Goal: Task Accomplishment & Management: Use online tool/utility

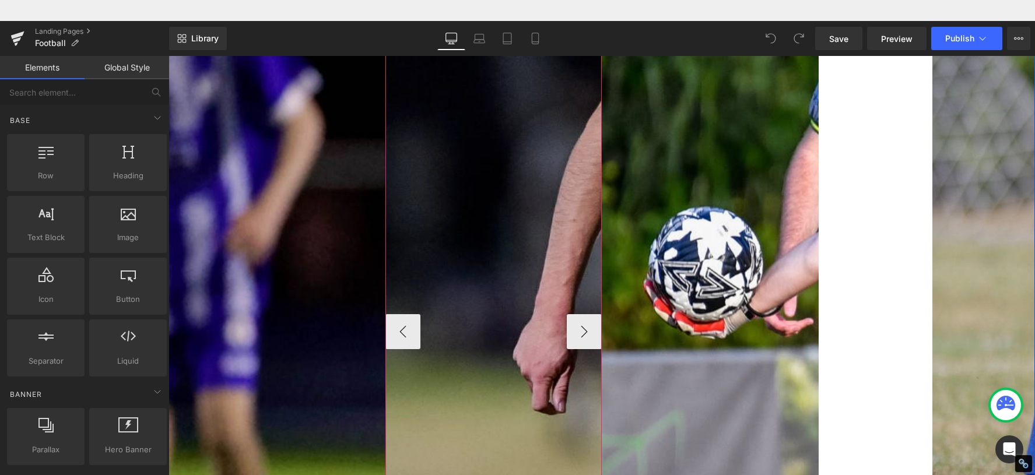
scroll to position [199, 0]
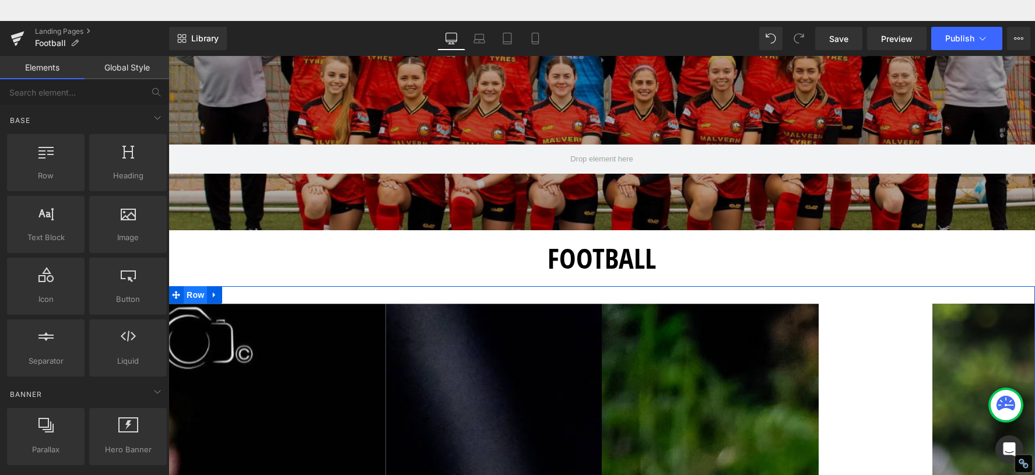
click at [191, 292] on span "Row" at bounding box center [195, 294] width 23 height 17
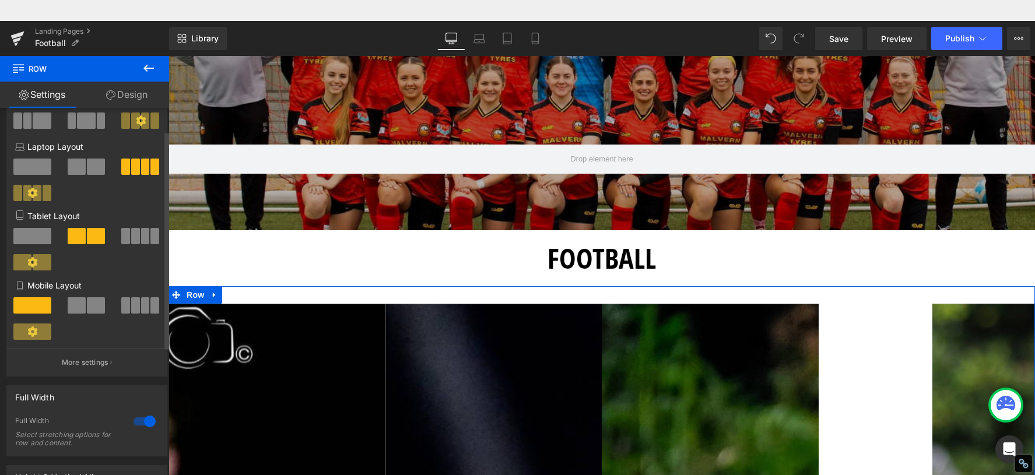
scroll to position [306, 0]
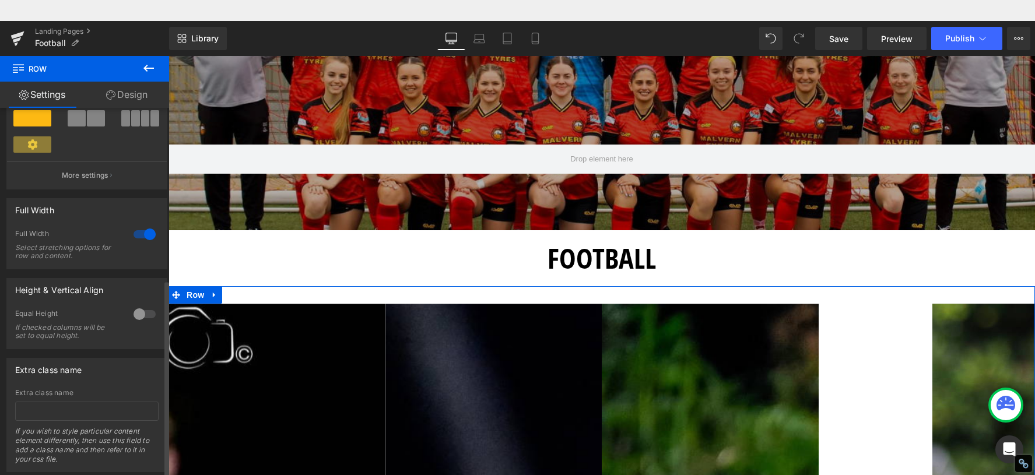
click at [132, 229] on div at bounding box center [145, 234] width 28 height 19
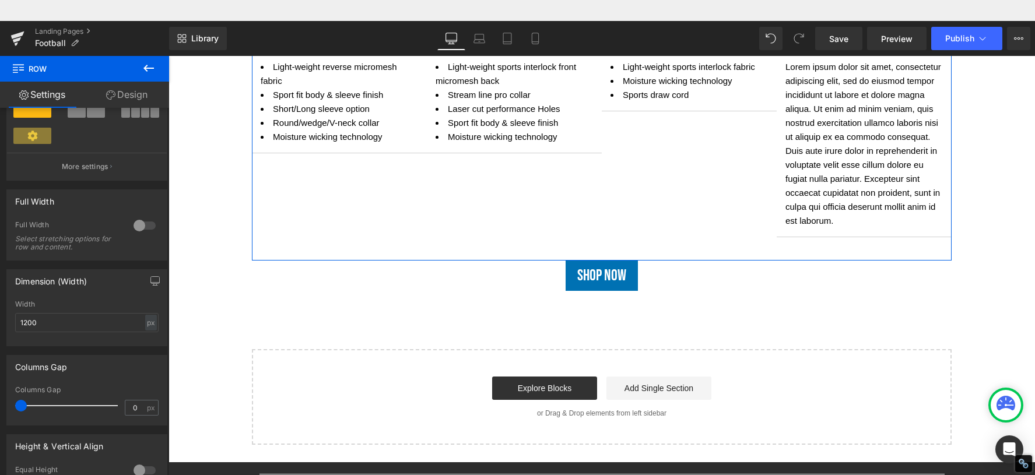
scroll to position [742, 0]
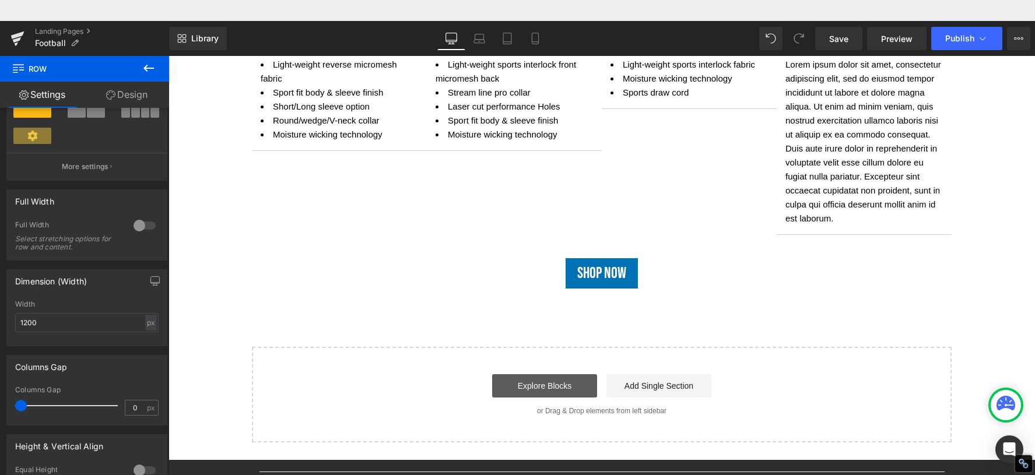
click at [549, 398] on link "Explore Blocks" at bounding box center [544, 385] width 105 height 23
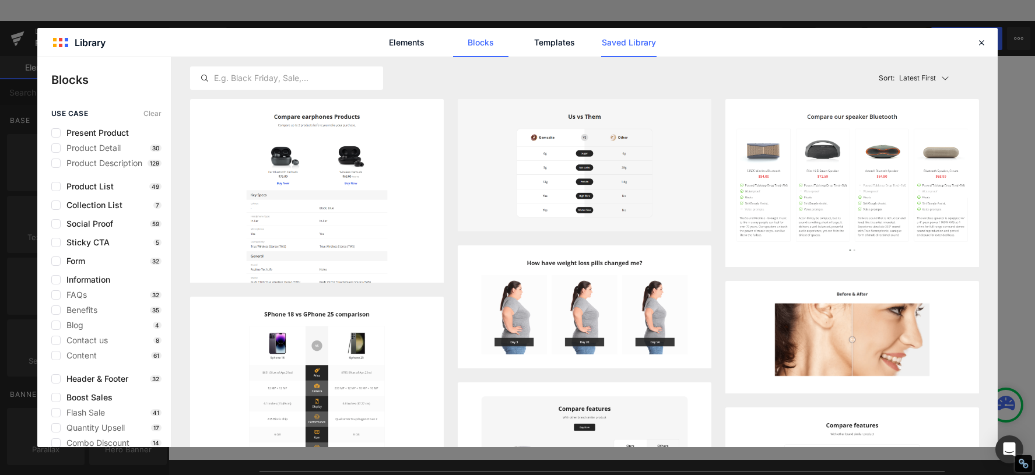
click at [643, 48] on link "Saved Library" at bounding box center [628, 42] width 55 height 29
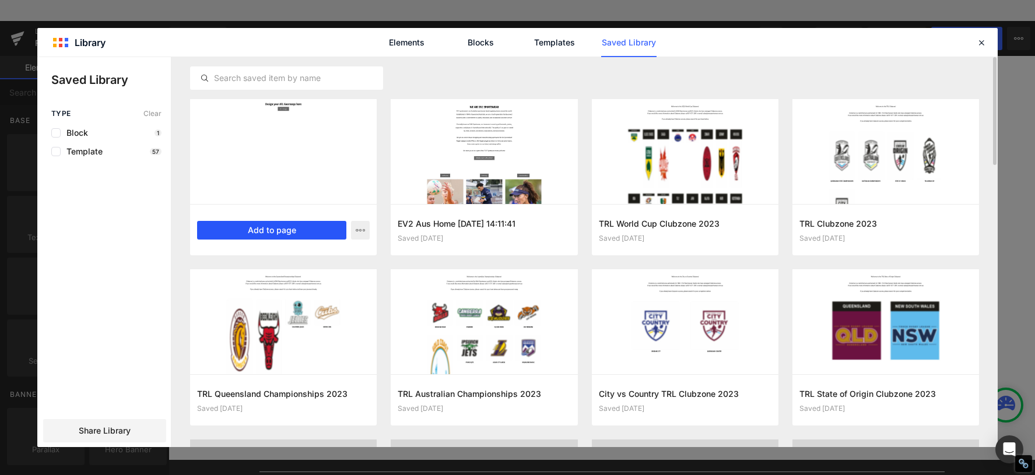
click at [292, 230] on button "Add to page" at bounding box center [271, 230] width 149 height 19
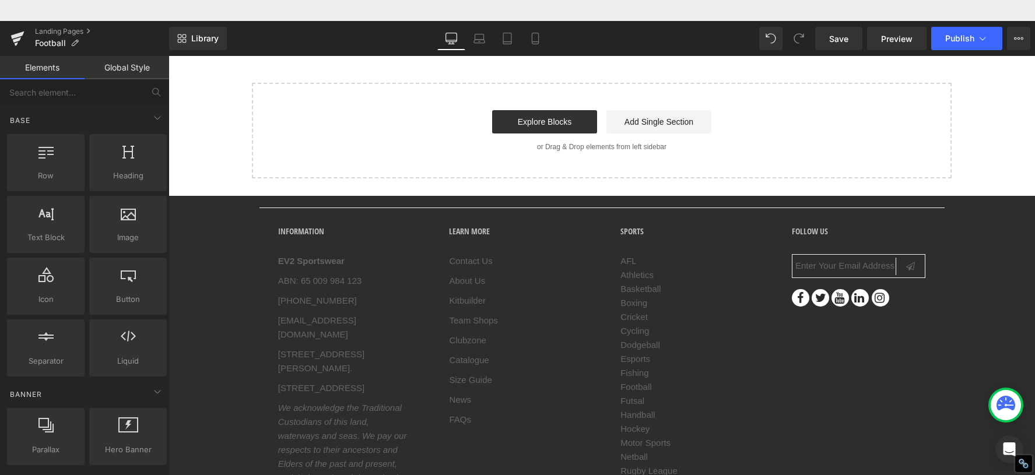
scroll to position [883, 0]
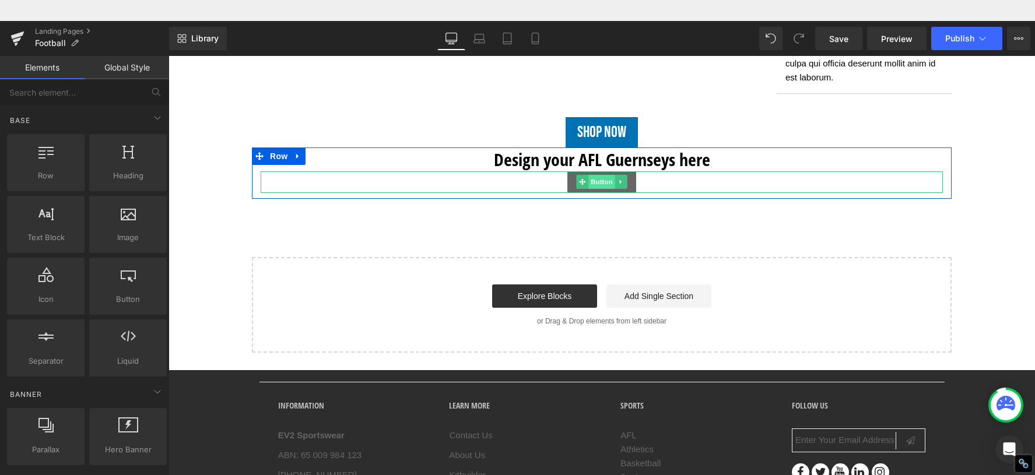
click at [598, 189] on span "Button" at bounding box center [601, 182] width 27 height 14
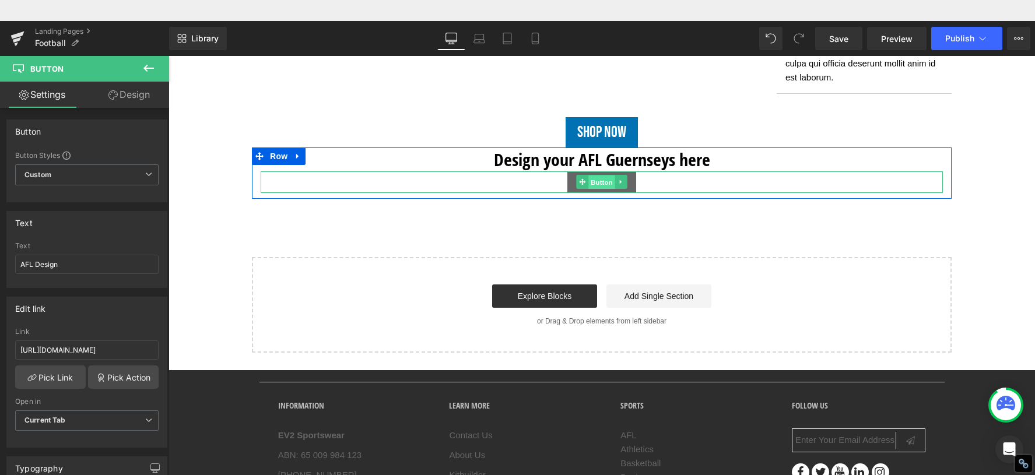
click at [601, 190] on span "Button" at bounding box center [601, 183] width 27 height 14
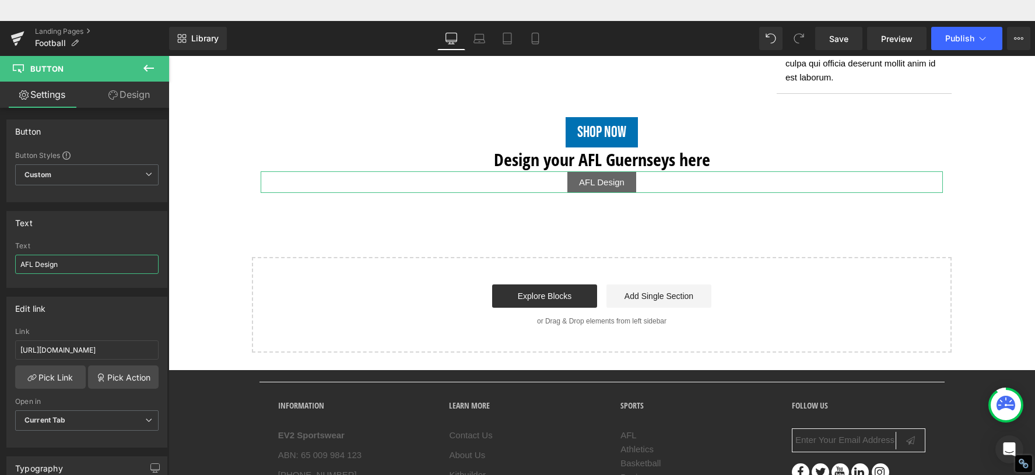
drag, startPoint x: 33, startPoint y: 264, endPoint x: -7, endPoint y: 260, distance: 40.4
click at [0, 260] on html "Domain dr 78 ar 17.9K rp 558 rd 172 kw 2 st 2 0$ Page ur 0 rp 0 rd 0 kw 0 st 0 …" at bounding box center [517, 237] width 1035 height 475
type input "Soccer Jersey Design"
drag, startPoint x: 187, startPoint y: 388, endPoint x: 190, endPoint y: 357, distance: 31.0
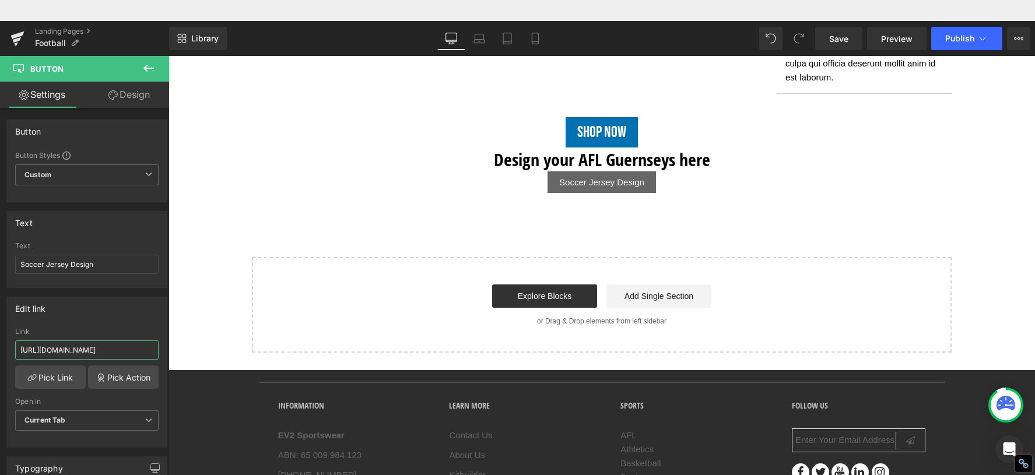
paste input "football_au"
type input "[URL][DOMAIN_NAME]"
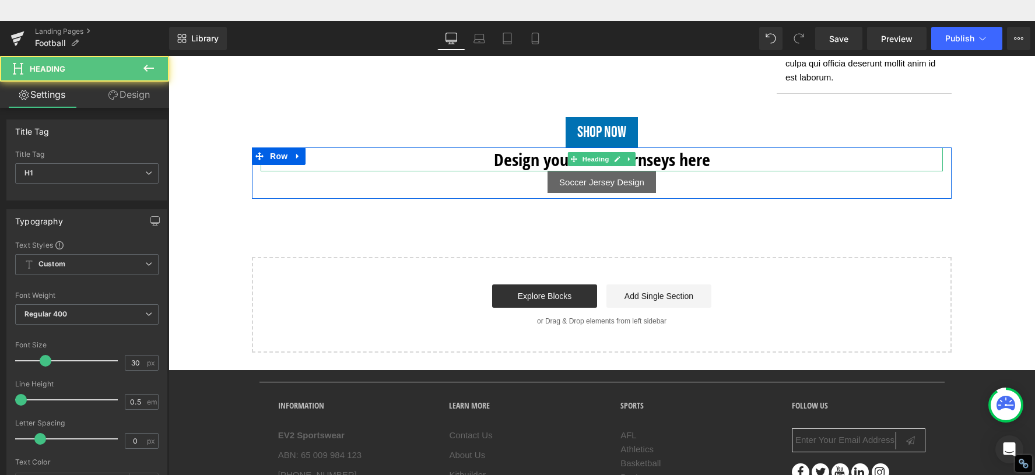
click at [696, 171] on h1 "Design your AFL Guernseys here" at bounding box center [602, 160] width 682 height 24
drag, startPoint x: 555, startPoint y: 173, endPoint x: 702, endPoint y: 211, distance: 152.3
click at [555, 171] on h1 "Design your AFL Guernseys here" at bounding box center [602, 160] width 682 height 24
click at [669, 171] on h1 "Design your AFL Guernseys here" at bounding box center [602, 160] width 682 height 24
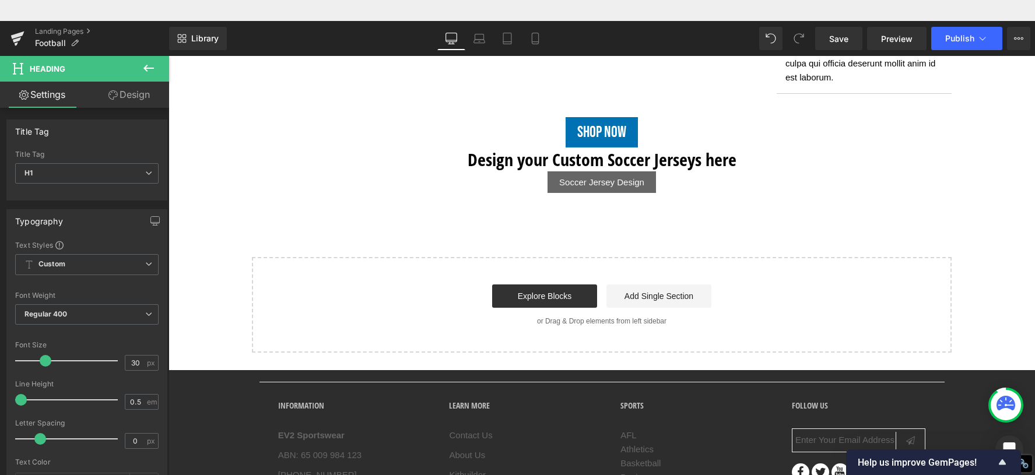
scroll to position [124, 0]
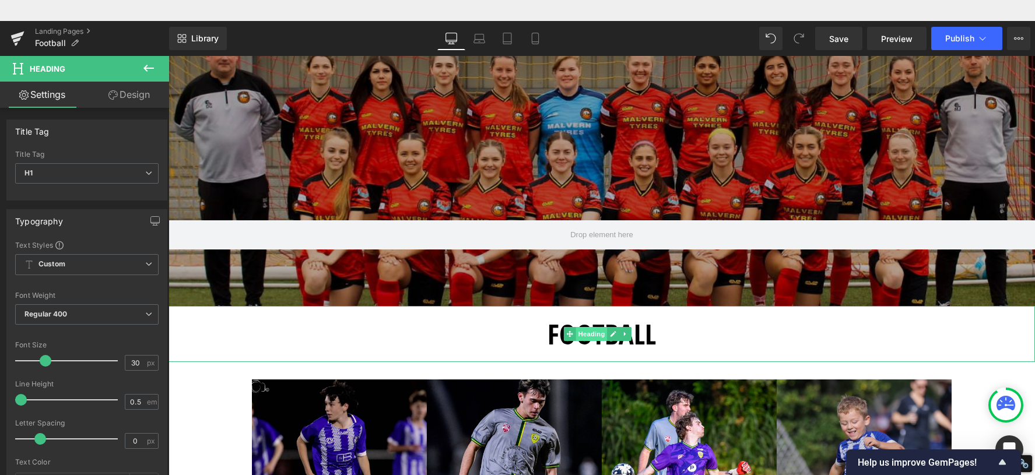
click at [585, 333] on span "Heading" at bounding box center [591, 334] width 31 height 14
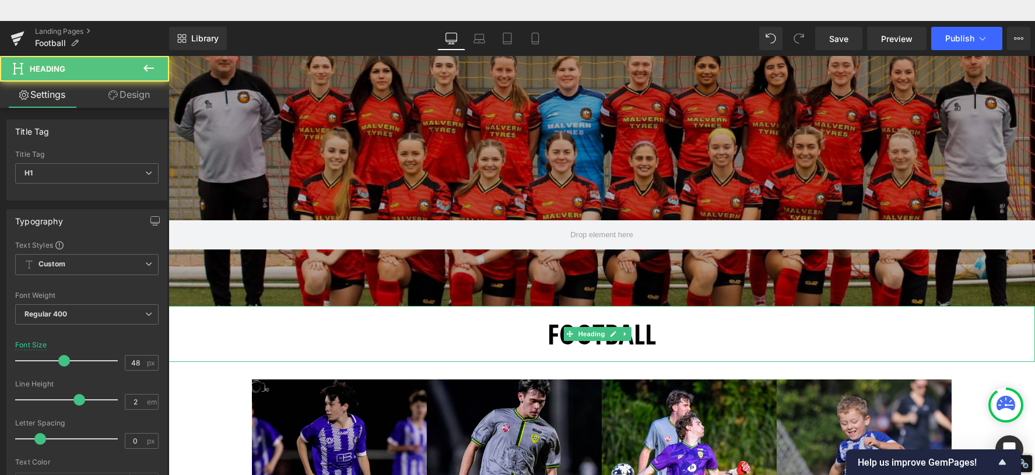
click at [654, 335] on h1 "FOOTBALL" at bounding box center [602, 334] width 866 height 56
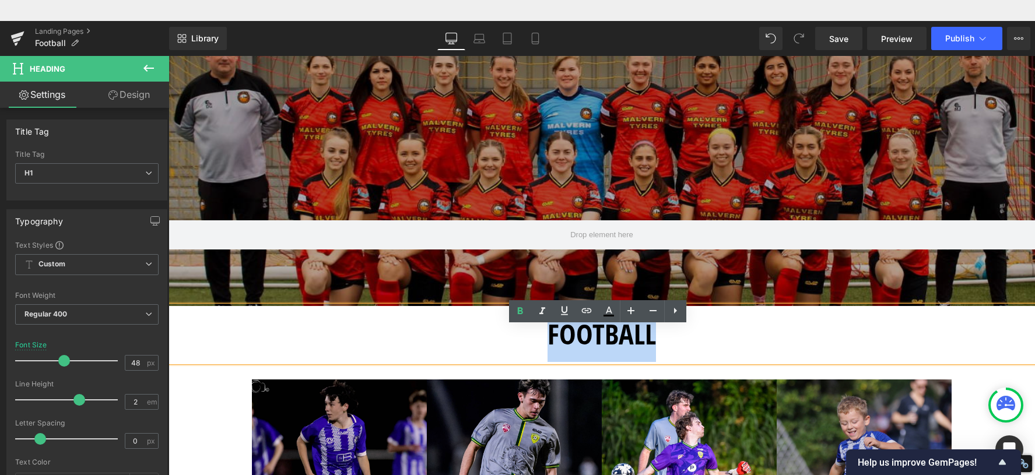
drag, startPoint x: 651, startPoint y: 333, endPoint x: 536, endPoint y: 333, distance: 114.3
click at [536, 333] on h1 "FOOTBALL" at bounding box center [602, 334] width 866 height 56
copy h1 "FOOTBALL"
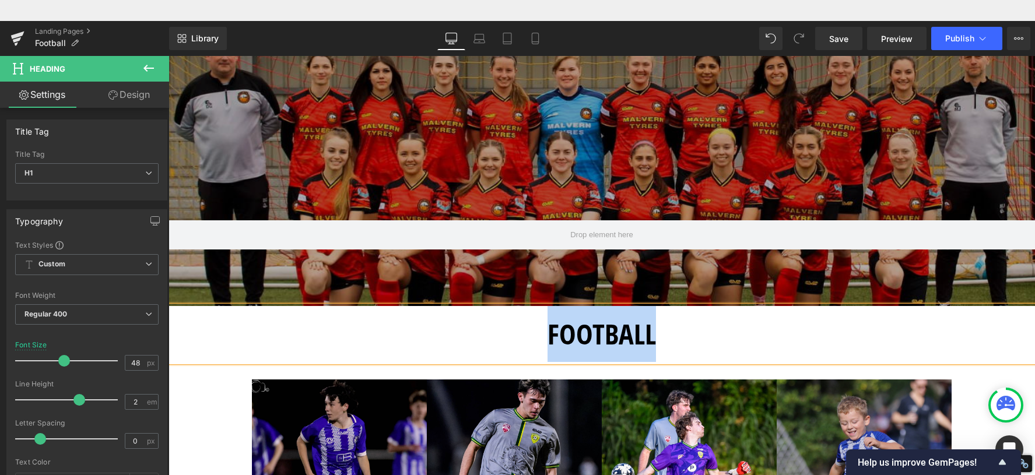
paste div
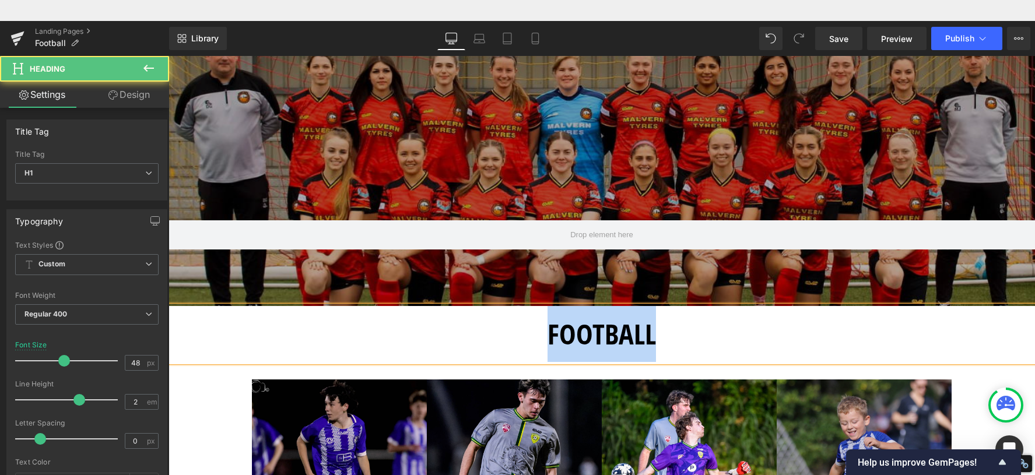
drag, startPoint x: 651, startPoint y: 334, endPoint x: 542, endPoint y: 326, distance: 109.9
click at [542, 326] on h1 "FOOTBALL" at bounding box center [602, 334] width 866 height 56
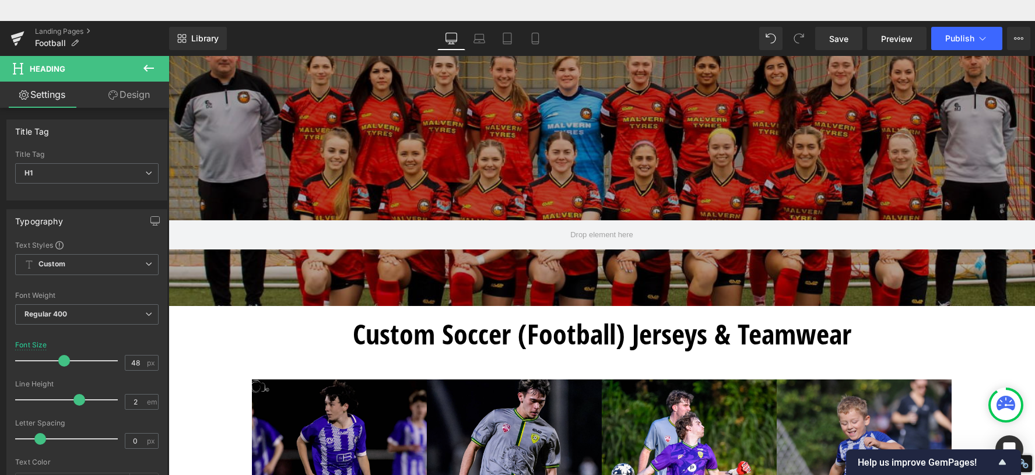
click at [154, 67] on icon at bounding box center [149, 68] width 14 height 14
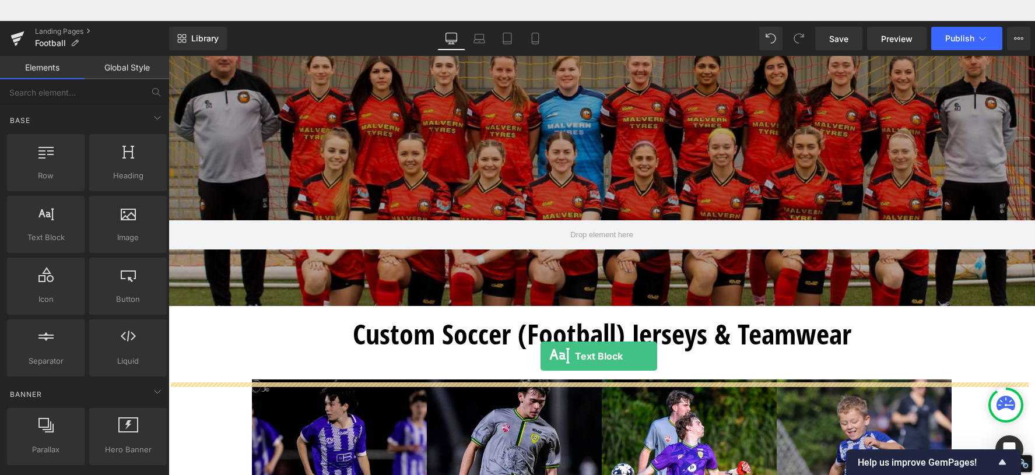
drag, startPoint x: 215, startPoint y: 264, endPoint x: 541, endPoint y: 335, distance: 333.6
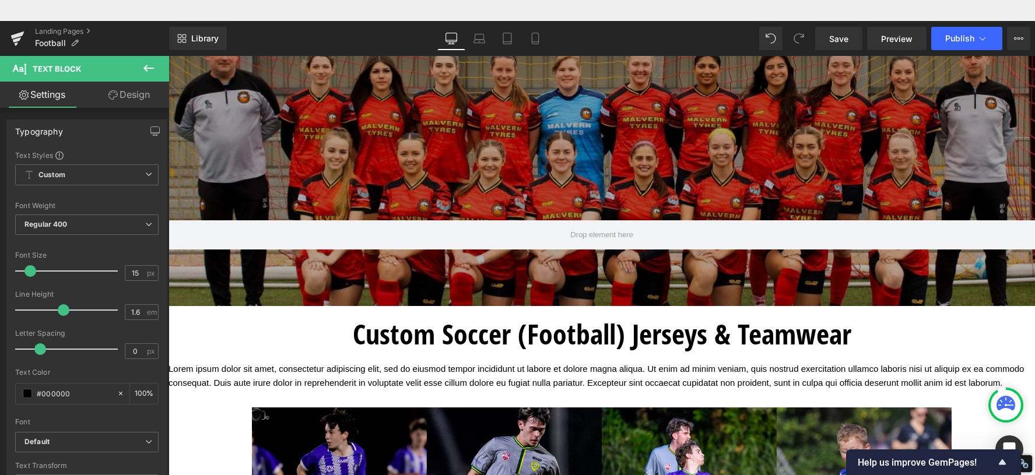
click at [139, 68] on button at bounding box center [148, 69] width 41 height 26
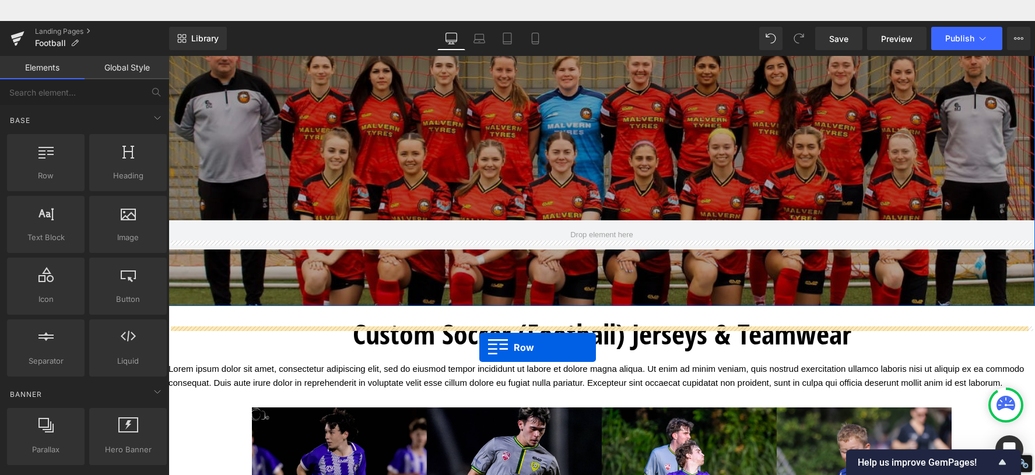
drag, startPoint x: 210, startPoint y: 191, endPoint x: 479, endPoint y: 327, distance: 301.5
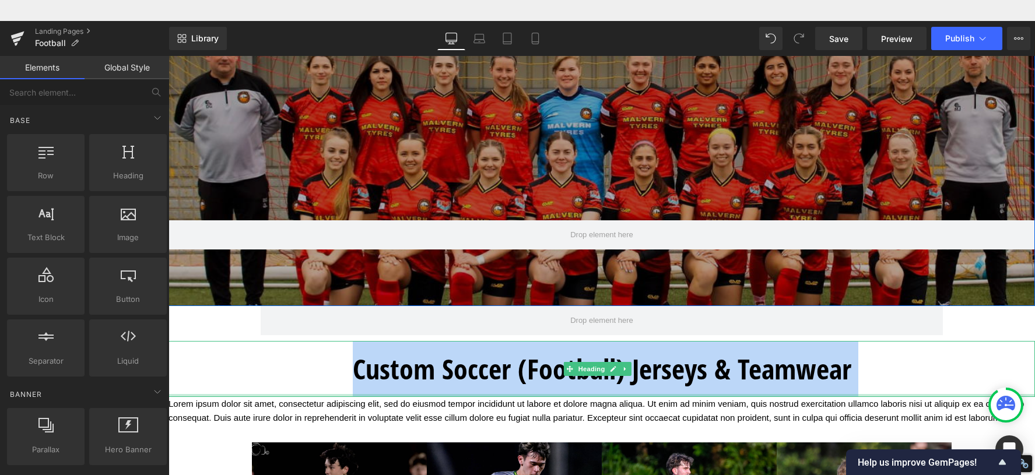
drag, startPoint x: 567, startPoint y: 322, endPoint x: 557, endPoint y: 394, distance: 72.4
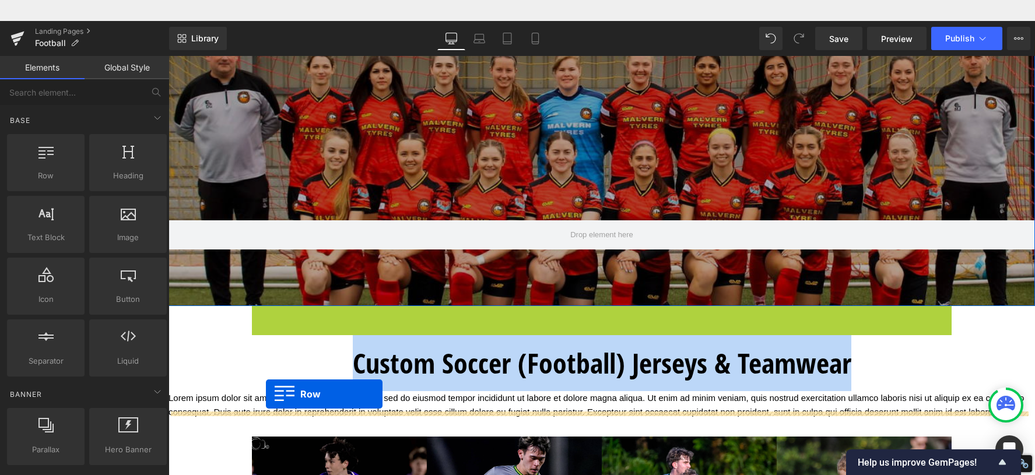
drag, startPoint x: 267, startPoint y: 308, endPoint x: 266, endPoint y: 373, distance: 64.7
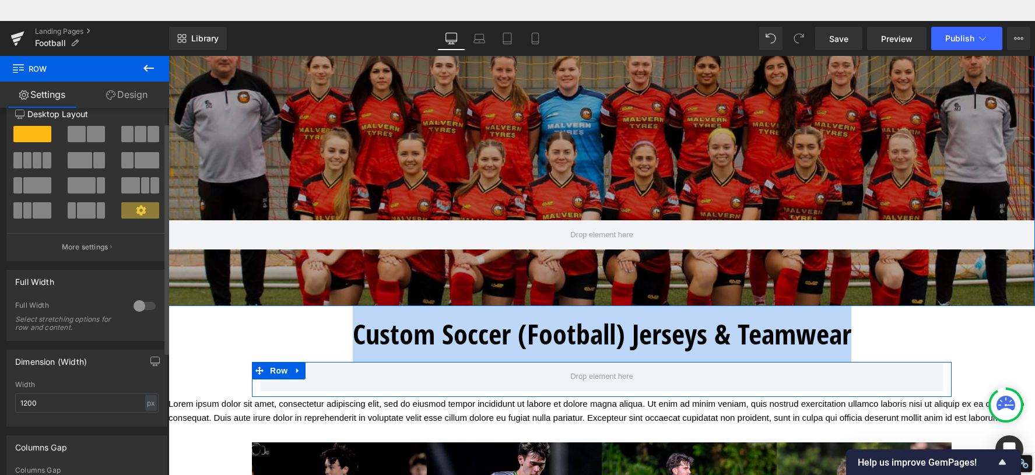
scroll to position [28, 0]
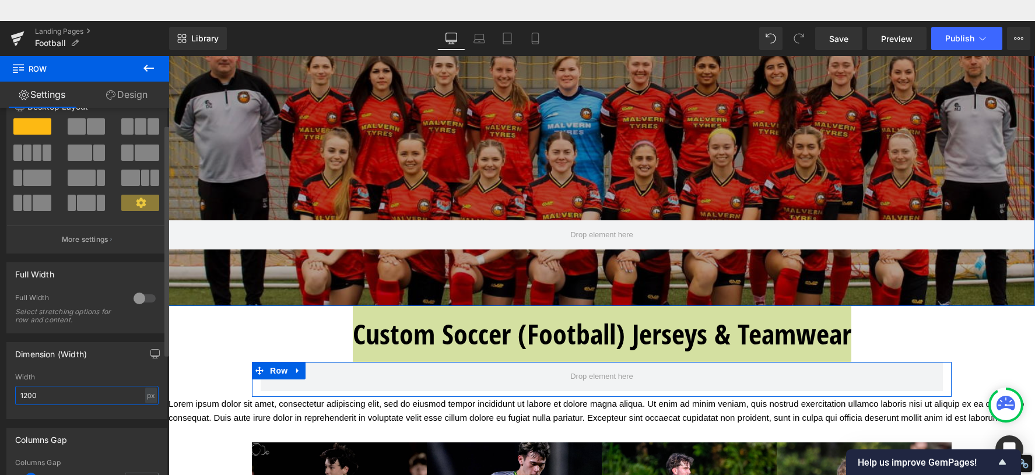
drag, startPoint x: 49, startPoint y: 397, endPoint x: 7, endPoint y: 394, distance: 42.1
click at [7, 394] on div "1200px Width 1200 px % px" at bounding box center [87, 395] width 160 height 45
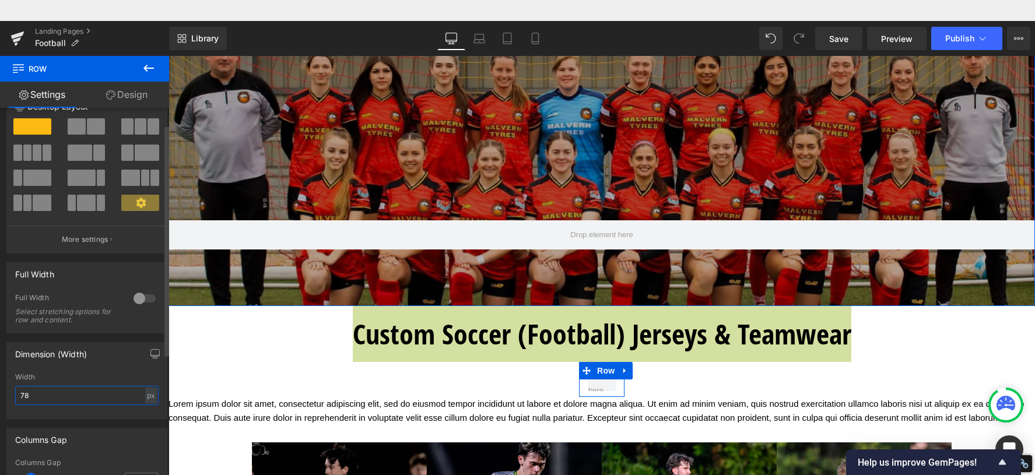
type input "780"
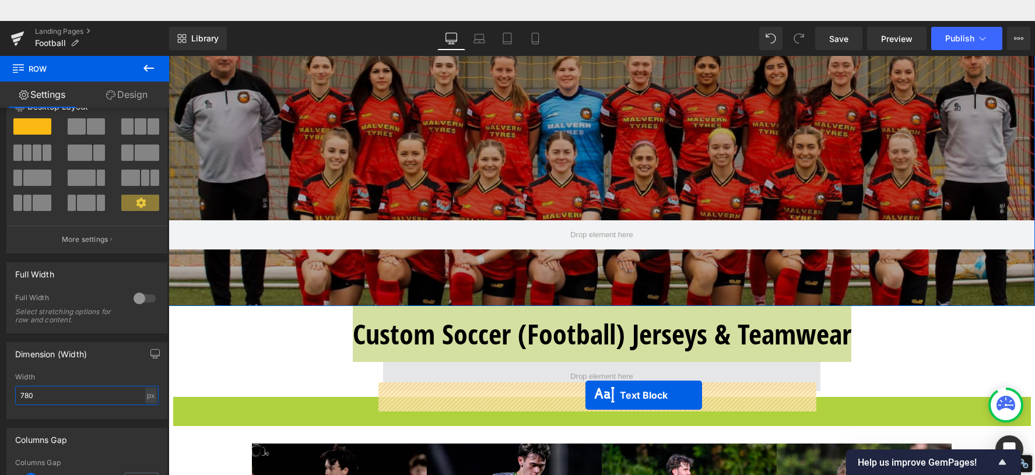
drag, startPoint x: 586, startPoint y: 418, endPoint x: 585, endPoint y: 374, distance: 43.7
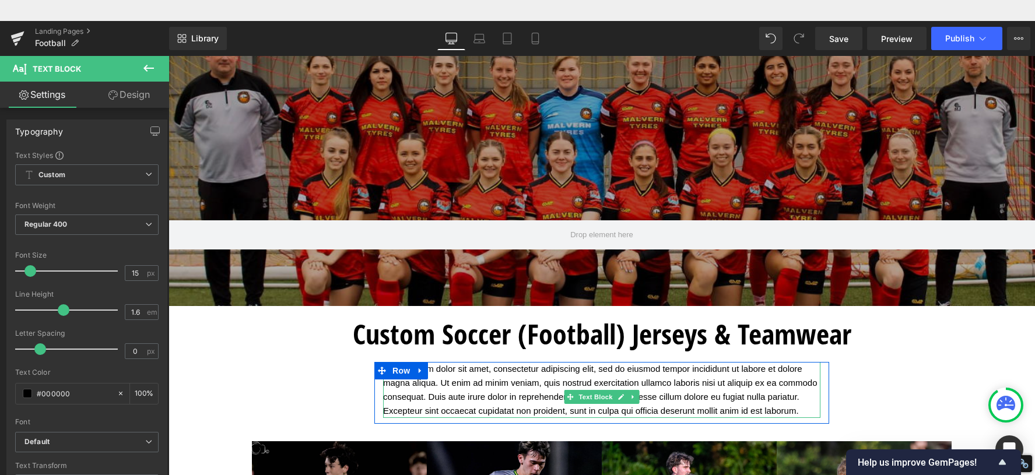
click at [466, 388] on p "Lorem ipsum dolor sit amet, consectetur adipiscing elit, sed do eiusmod tempor …" at bounding box center [601, 390] width 437 height 56
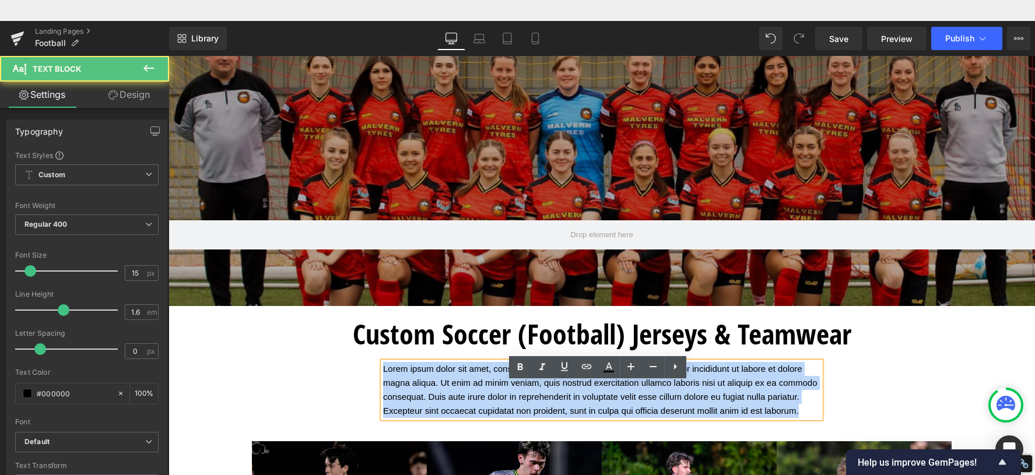
drag, startPoint x: 446, startPoint y: 427, endPoint x: 371, endPoint y: 364, distance: 98.5
click at [374, 364] on div "Lorem ipsum dolor sit amet, consectetur adipiscing elit, sed do eiusmod tempor …" at bounding box center [601, 390] width 455 height 56
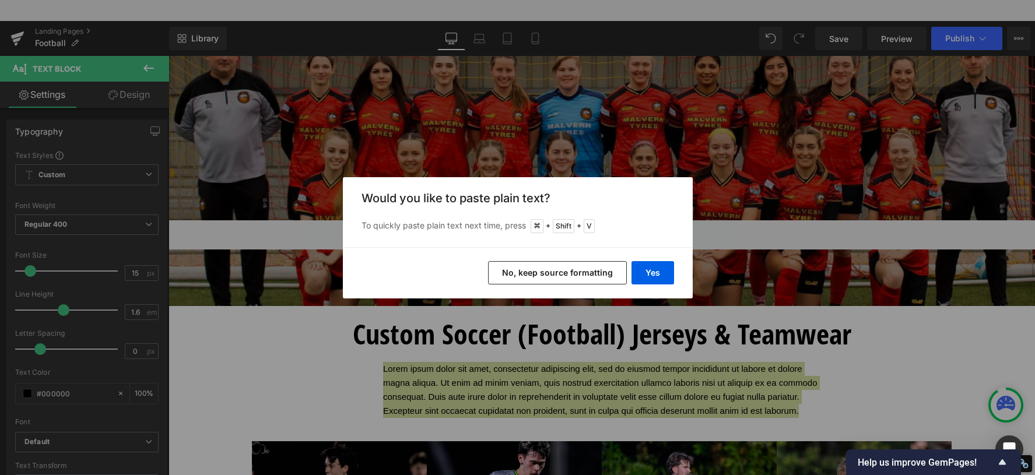
click at [555, 276] on button "No, keep source formatting" at bounding box center [557, 272] width 139 height 23
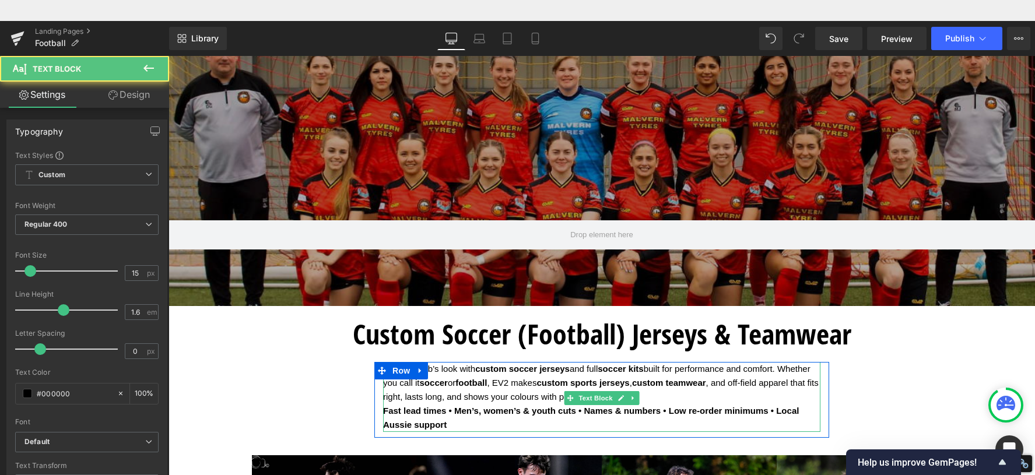
click at [663, 401] on p "Lift your club’s look with custom soccer jerseys and full soccer kits built for…" at bounding box center [601, 383] width 437 height 42
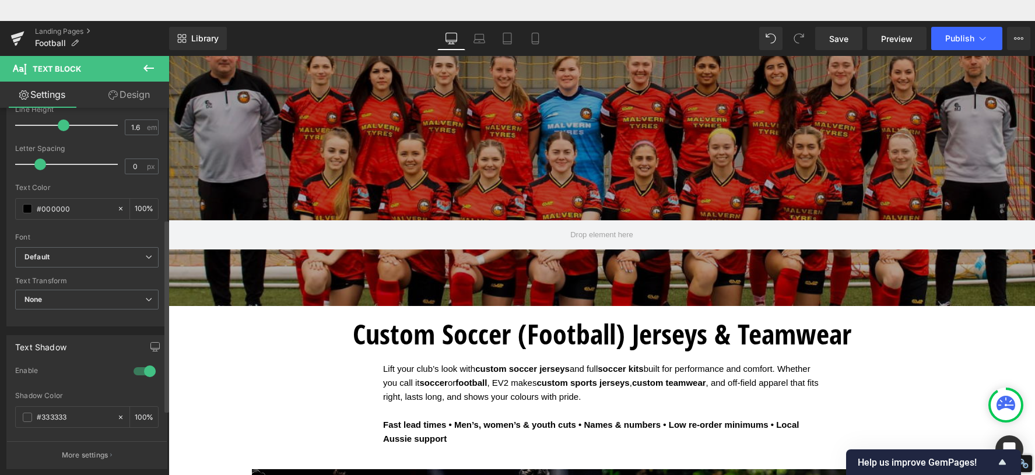
scroll to position [399, 0]
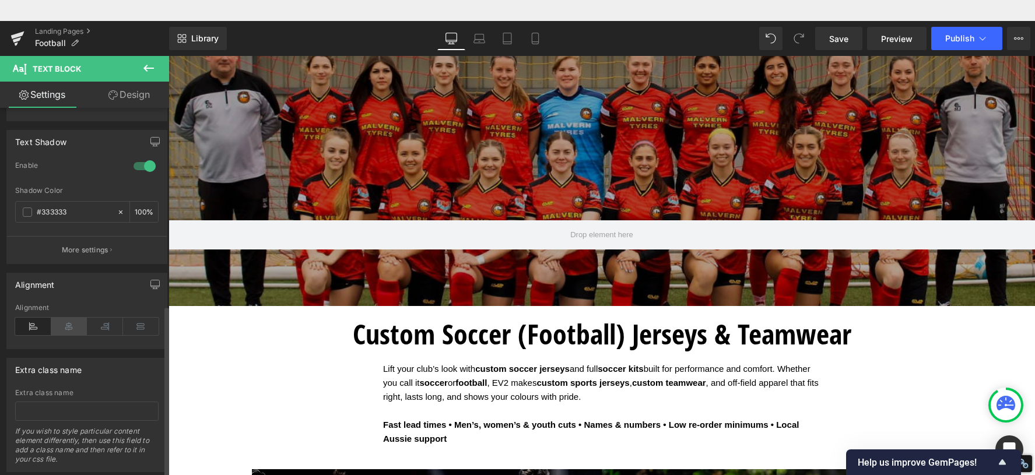
click at [69, 318] on icon at bounding box center [69, 326] width 36 height 17
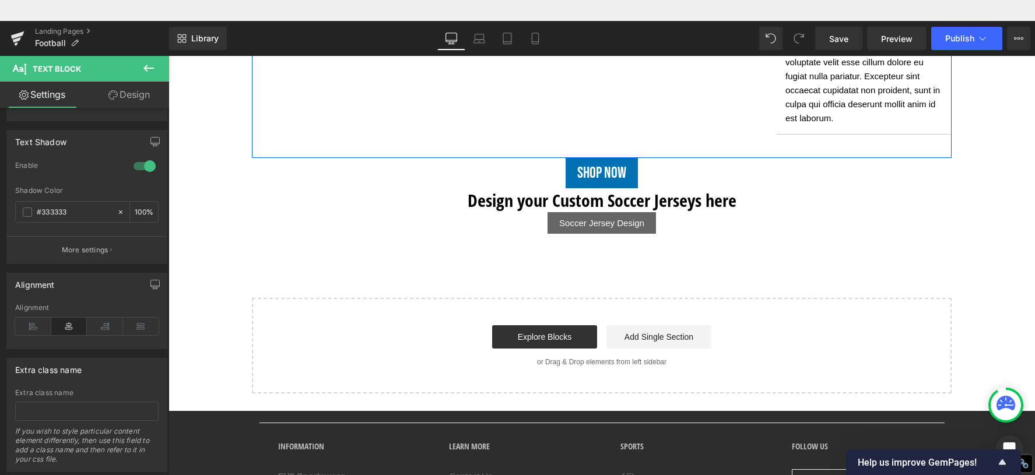
scroll to position [1039, 0]
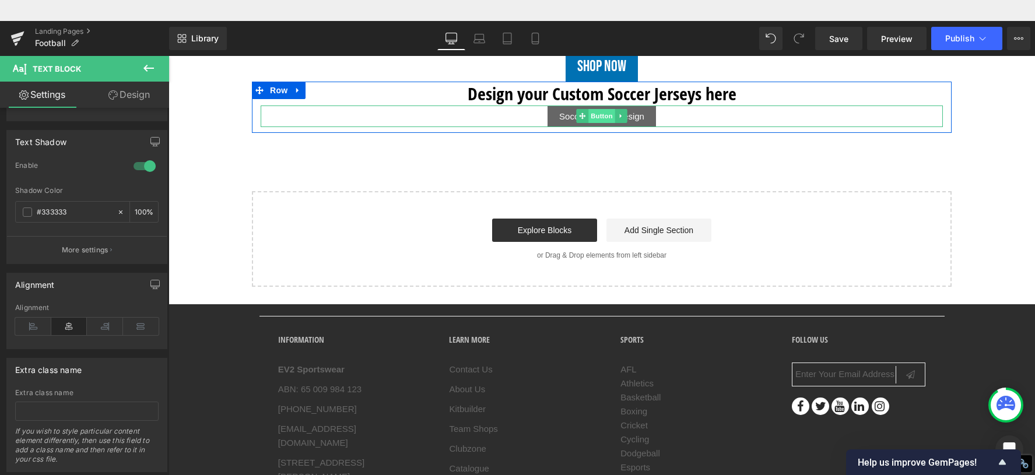
click at [601, 123] on span "Button" at bounding box center [601, 116] width 27 height 14
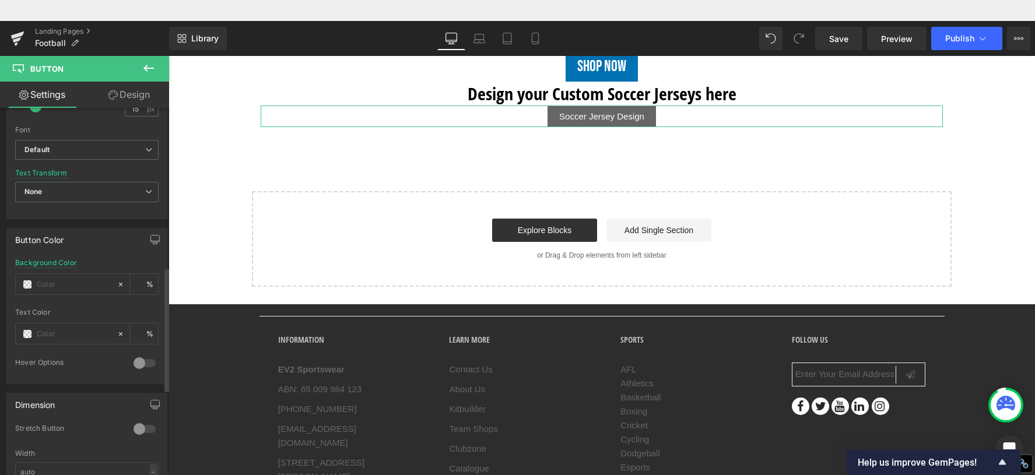
scroll to position [508, 0]
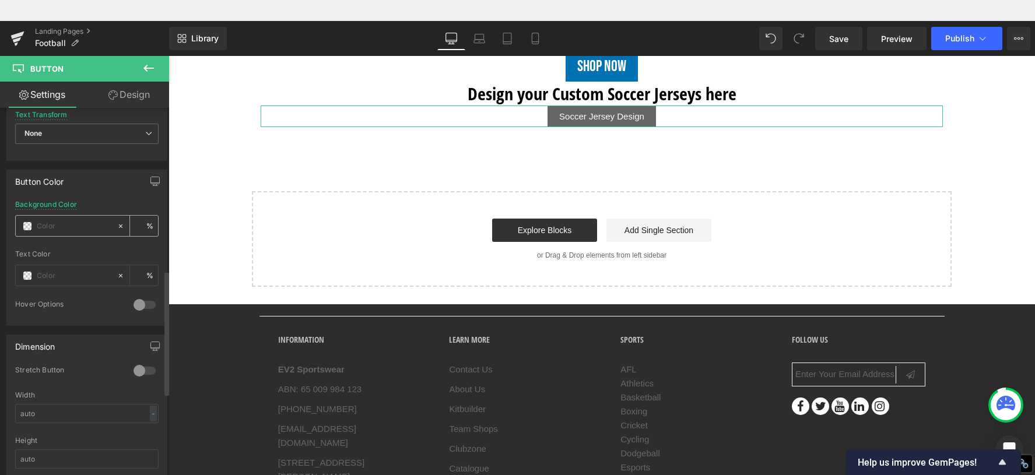
click at [49, 229] on input "text" at bounding box center [74, 226] width 75 height 13
click at [62, 227] on input "text" at bounding box center [74, 226] width 75 height 13
click at [118, 223] on icon at bounding box center [121, 226] width 8 height 8
click at [26, 227] on span at bounding box center [27, 226] width 9 height 9
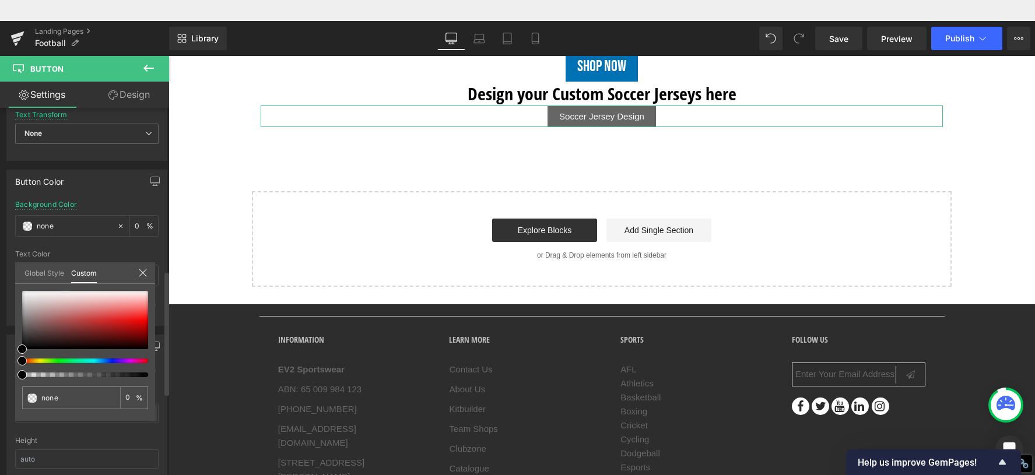
drag, startPoint x: 67, startPoint y: 399, endPoint x: 8, endPoint y: 393, distance: 59.8
click at [8, 326] on div "Button Color Background Color % Text Color % 0 Hover Options Background Color H…" at bounding box center [87, 243] width 174 height 165
paste input "#4c48c0"
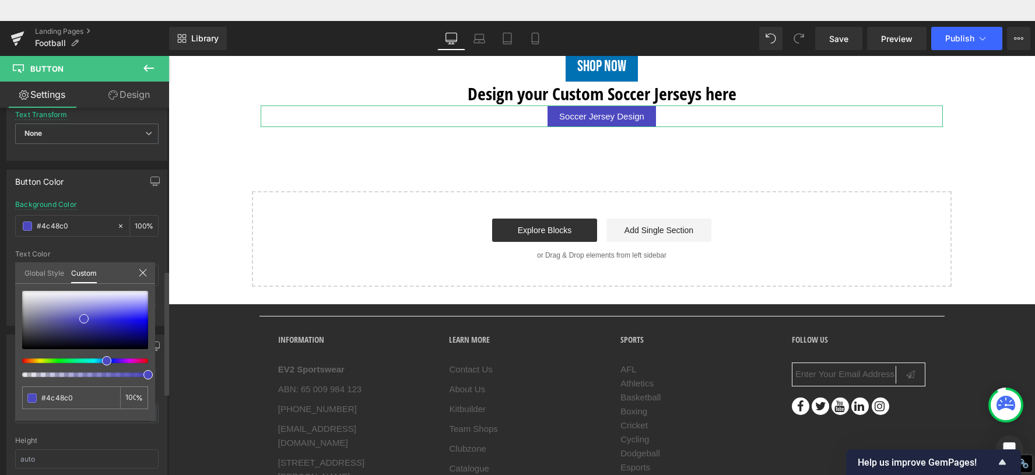
type input "#4c48c0"
click at [131, 98] on link "Design" at bounding box center [129, 95] width 85 height 26
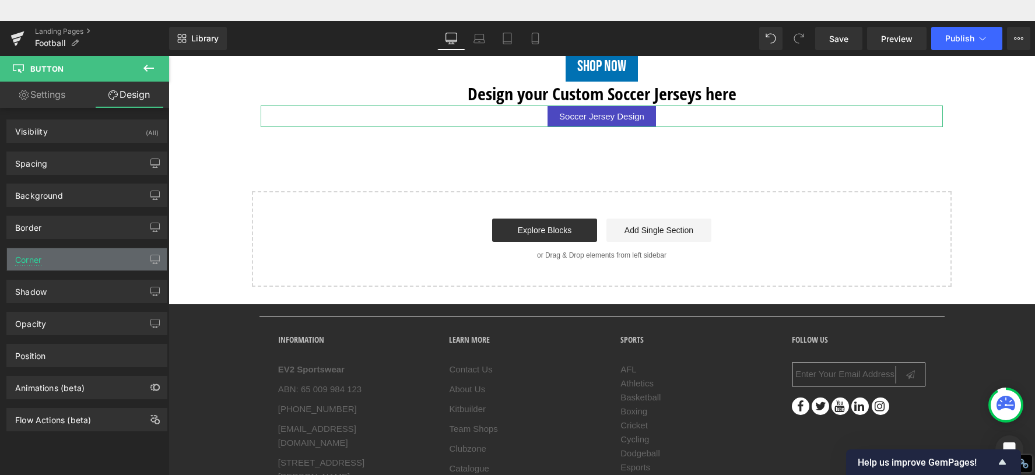
click at [43, 258] on div "Corner" at bounding box center [87, 259] width 160 height 22
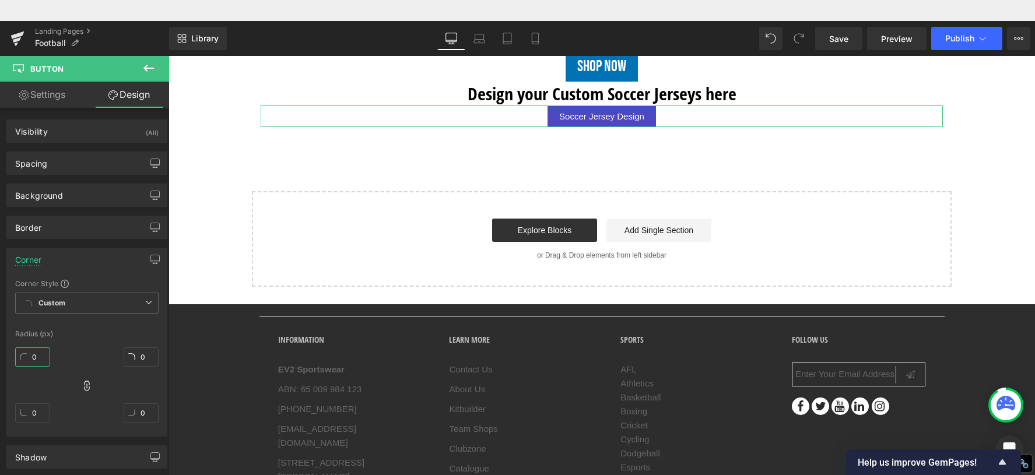
click at [38, 357] on input "0" at bounding box center [32, 357] width 35 height 19
type input "5"
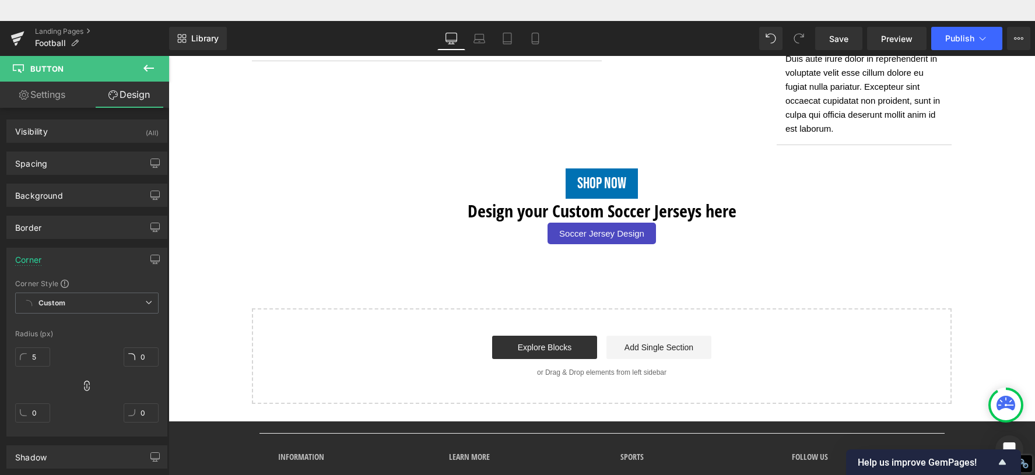
scroll to position [921, 0]
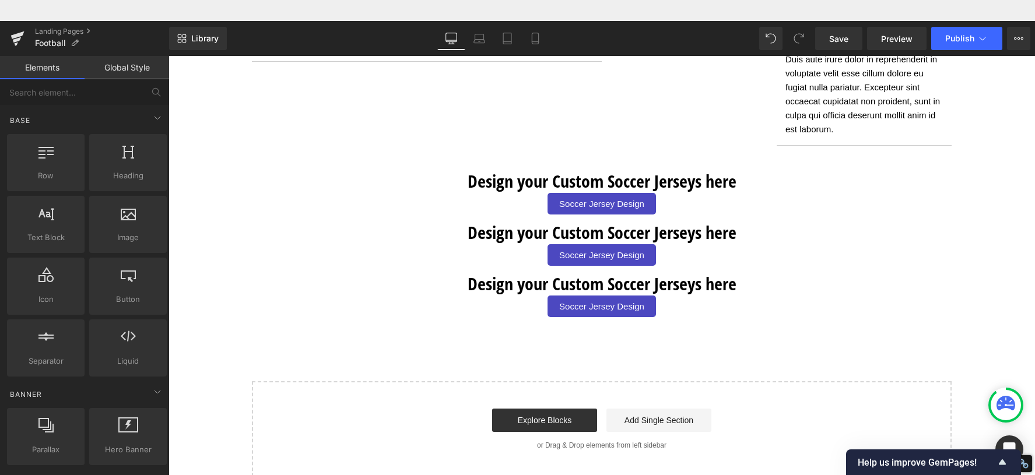
drag, startPoint x: 419, startPoint y: 406, endPoint x: 251, endPoint y: 373, distance: 171.2
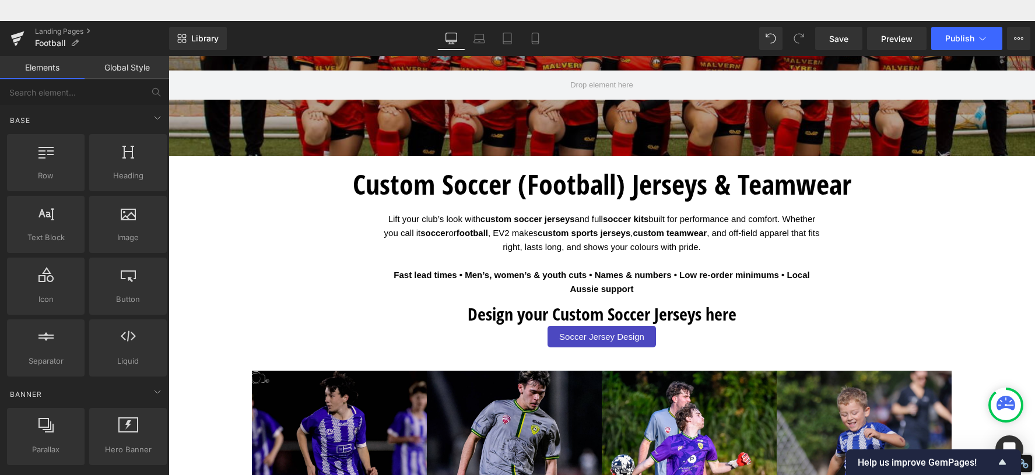
scroll to position [275, 0]
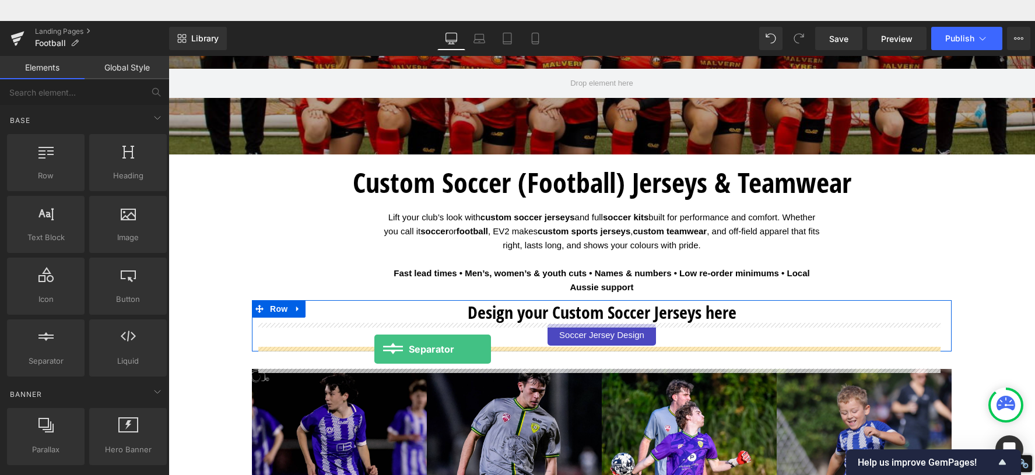
drag, startPoint x: 216, startPoint y: 374, endPoint x: 374, endPoint y: 328, distance: 165.2
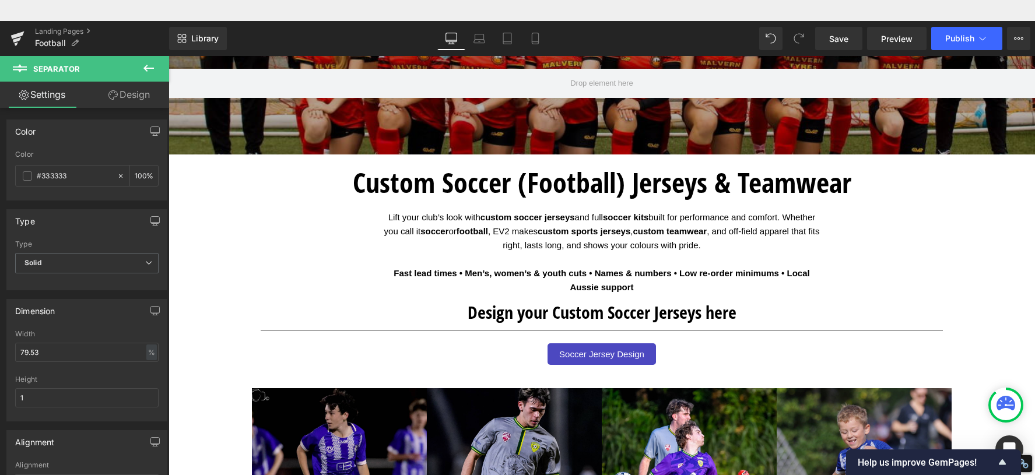
click at [150, 68] on icon at bounding box center [148, 68] width 10 height 7
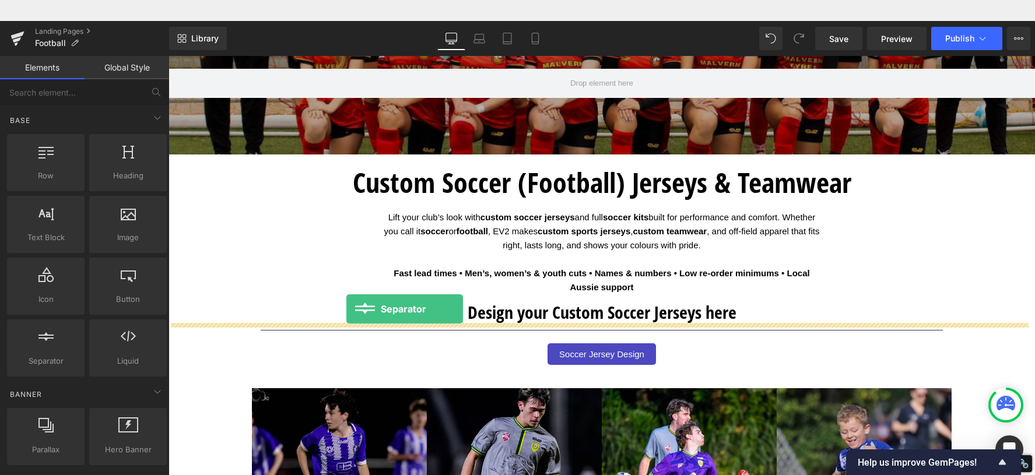
drag, startPoint x: 212, startPoint y: 377, endPoint x: 346, endPoint y: 288, distance: 161.1
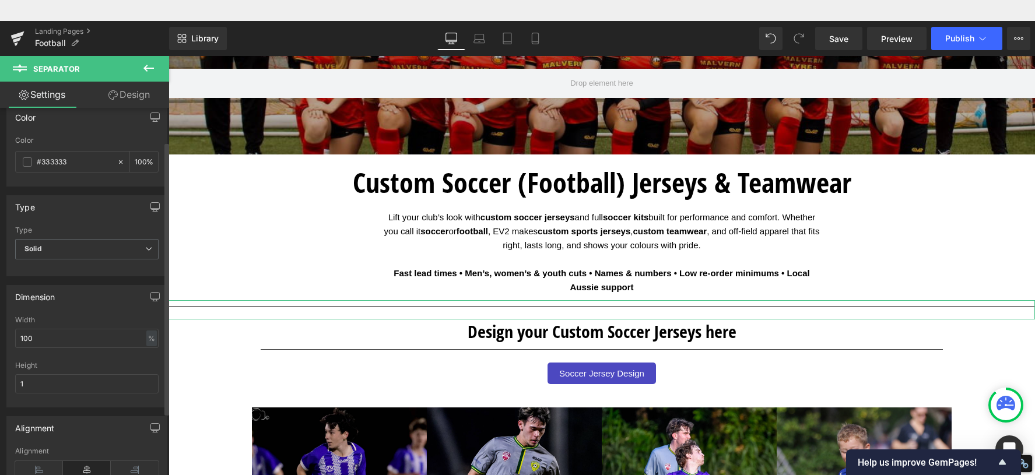
scroll to position [0, 0]
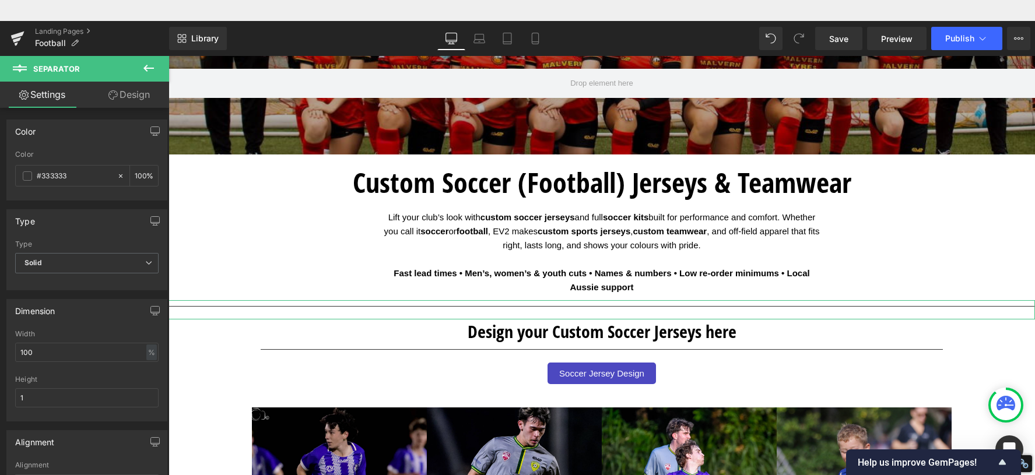
click at [145, 93] on link "Design" at bounding box center [129, 95] width 85 height 26
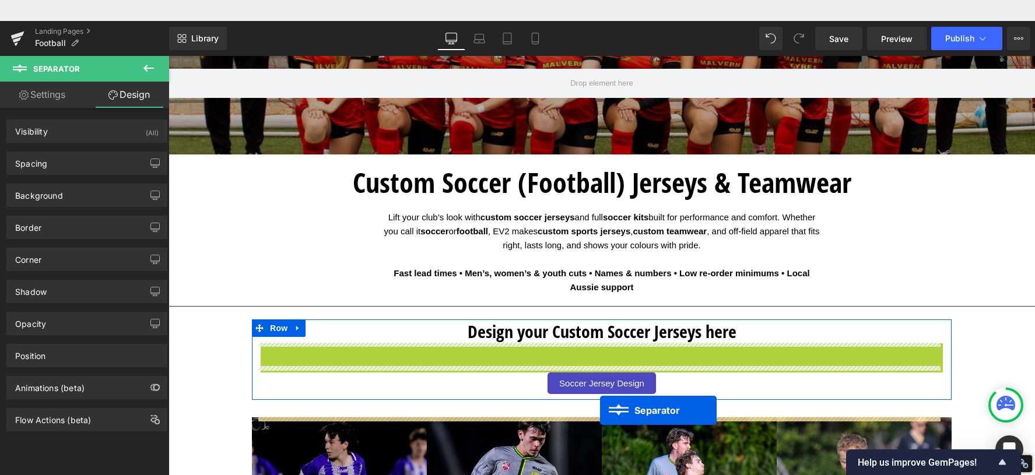
drag, startPoint x: 603, startPoint y: 351, endPoint x: 600, endPoint y: 390, distance: 38.6
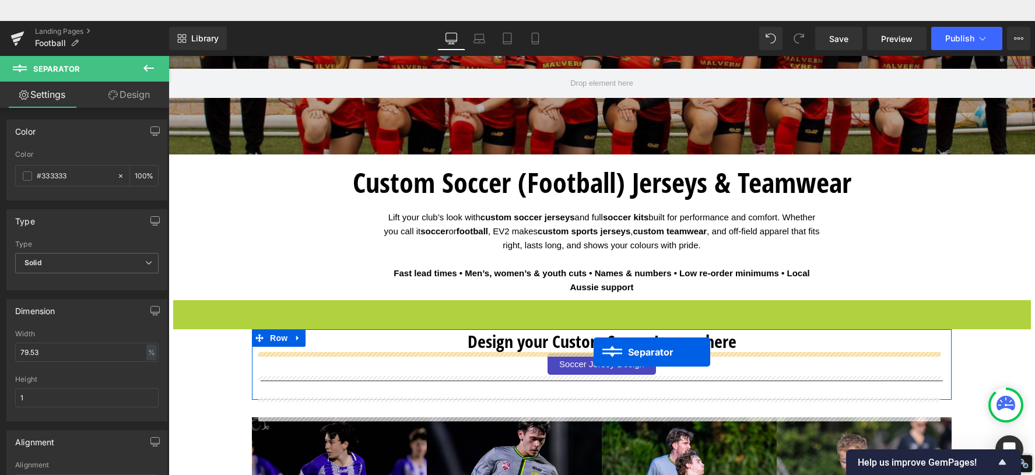
drag, startPoint x: 595, startPoint y: 310, endPoint x: 594, endPoint y: 331, distance: 21.6
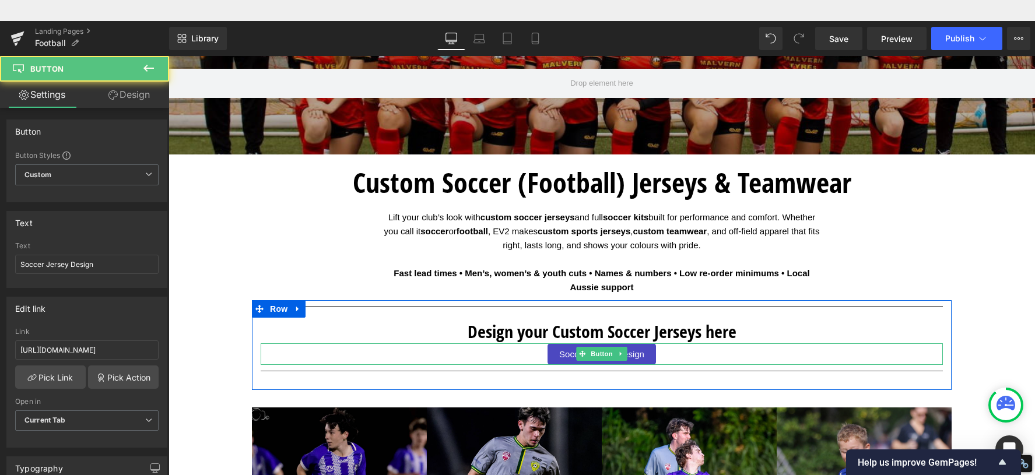
click at [525, 359] on div "Soccer Jersey Design" at bounding box center [602, 354] width 682 height 22
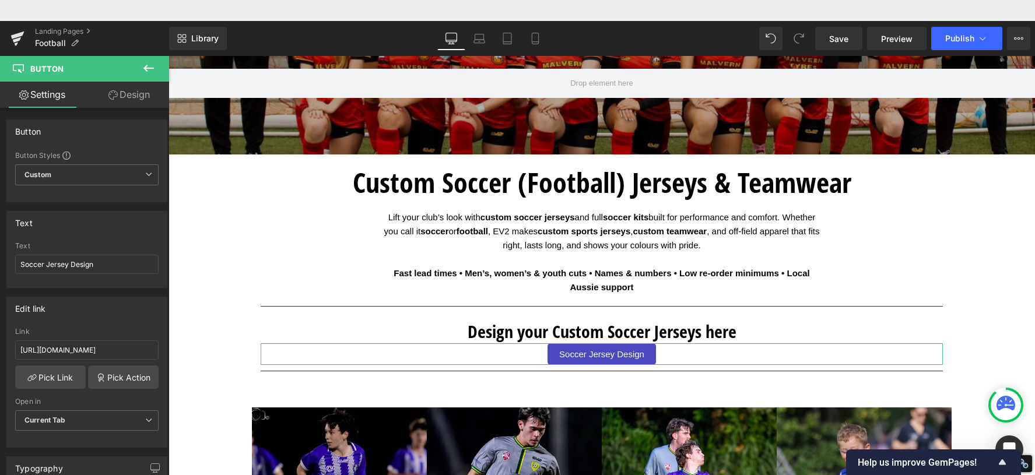
click at [139, 97] on link "Design" at bounding box center [129, 95] width 85 height 26
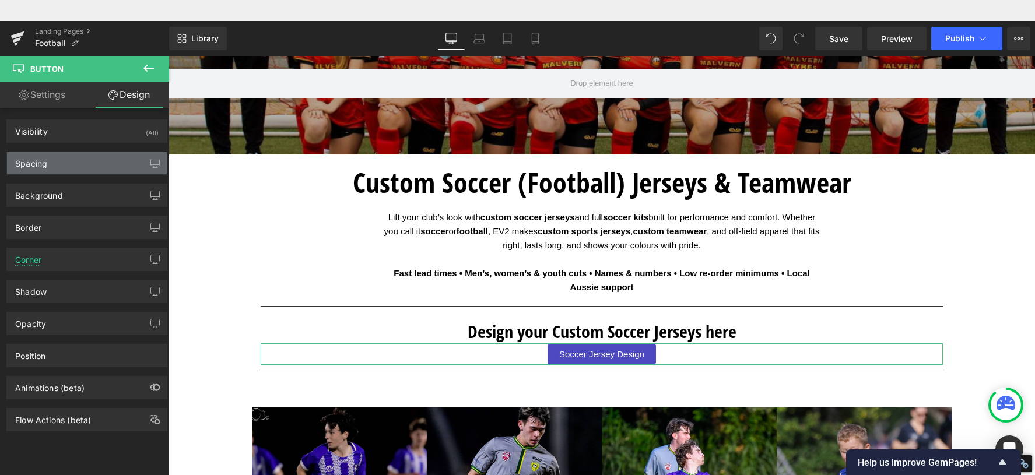
click at [55, 166] on div "Spacing" at bounding box center [87, 163] width 160 height 22
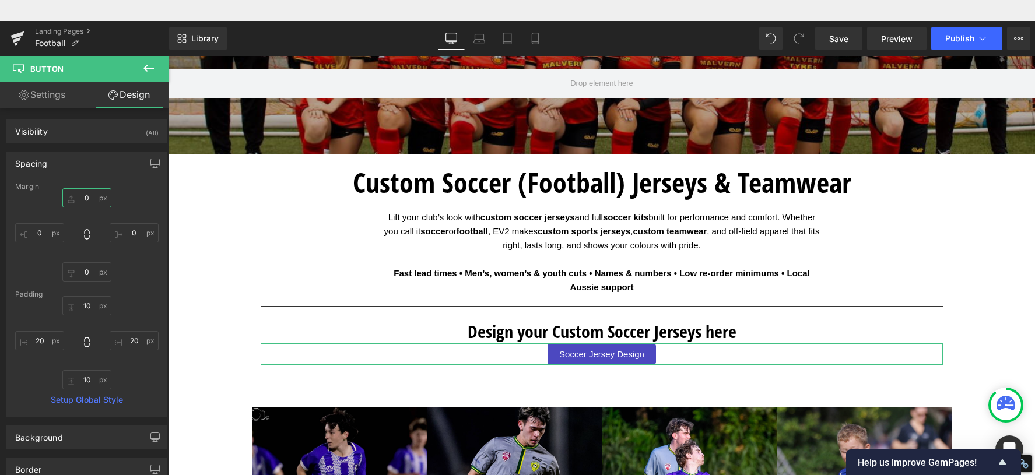
click at [83, 200] on input "0" at bounding box center [86, 197] width 49 height 19
type input "5"
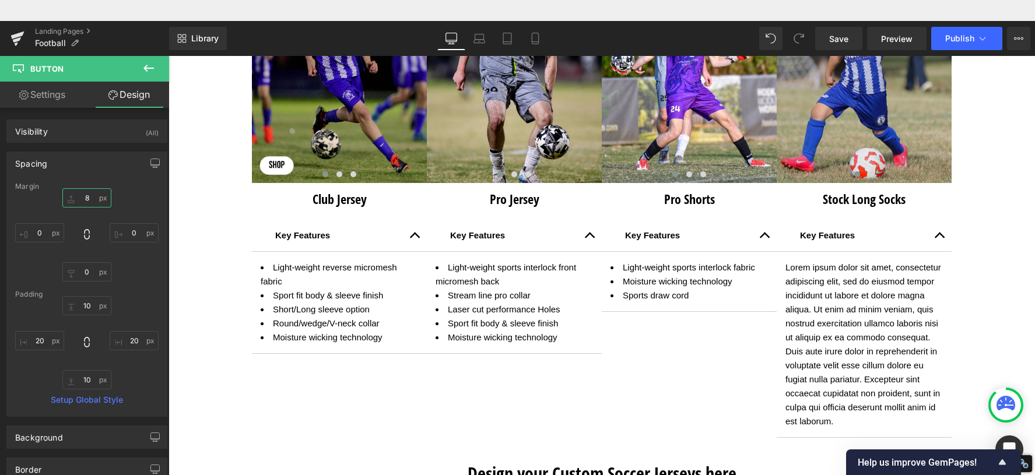
scroll to position [726, 0]
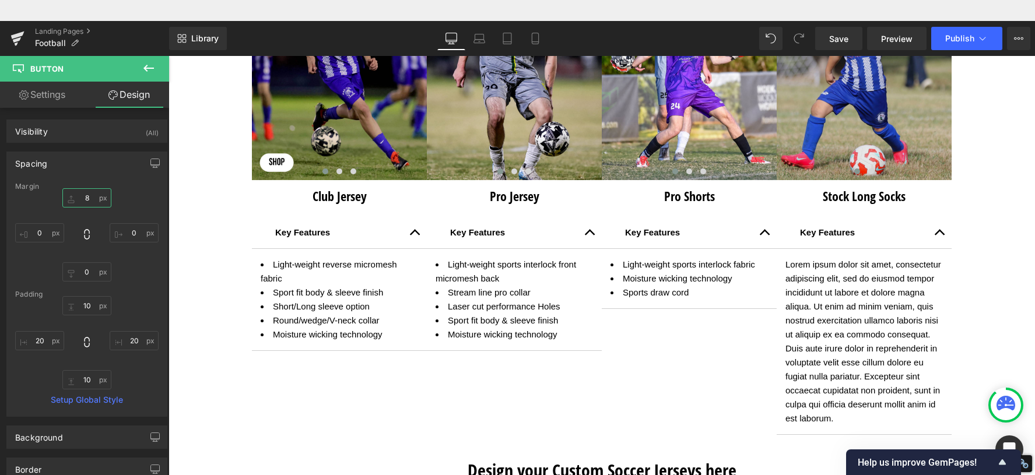
type input "8"
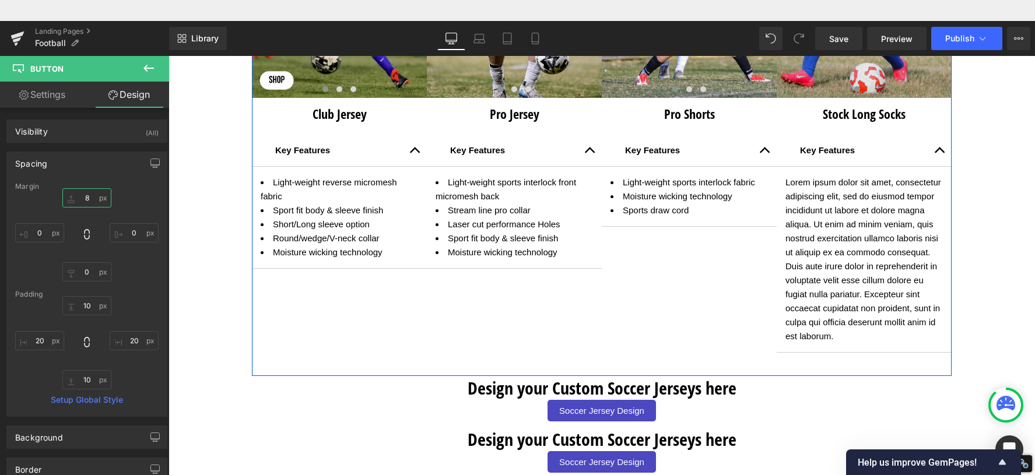
scroll to position [513, 0]
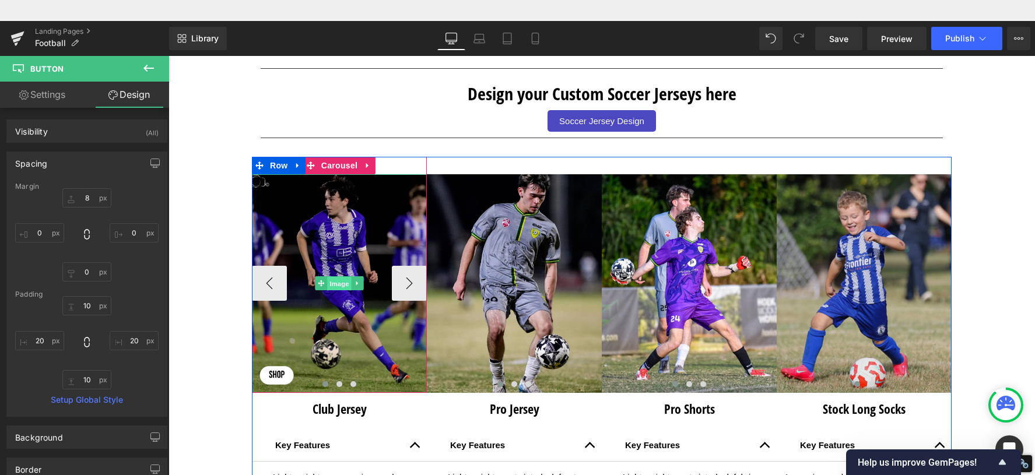
click at [335, 284] on span "Image" at bounding box center [339, 284] width 24 height 14
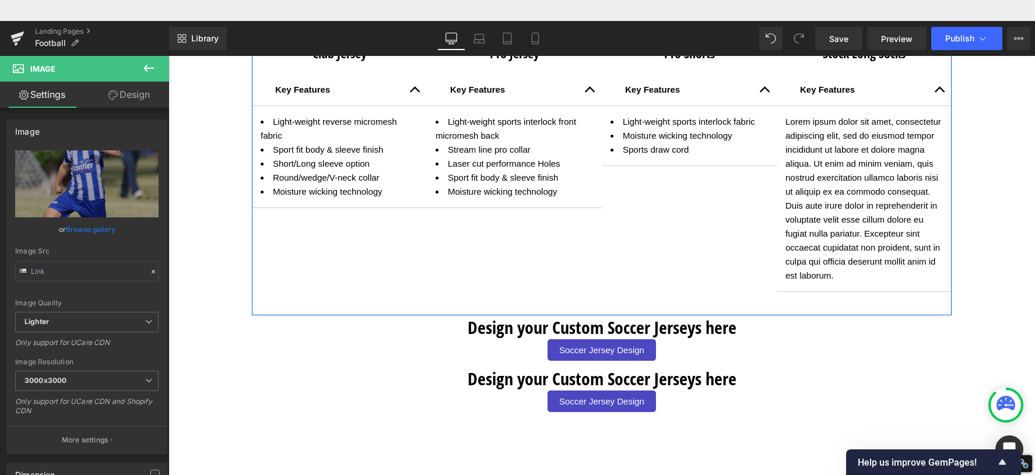
scroll to position [945, 0]
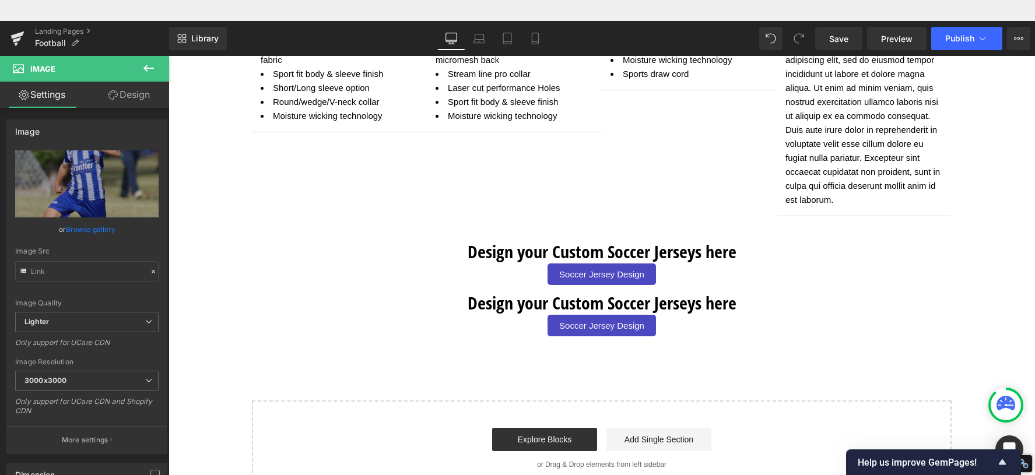
click at [147, 69] on icon at bounding box center [149, 68] width 14 height 14
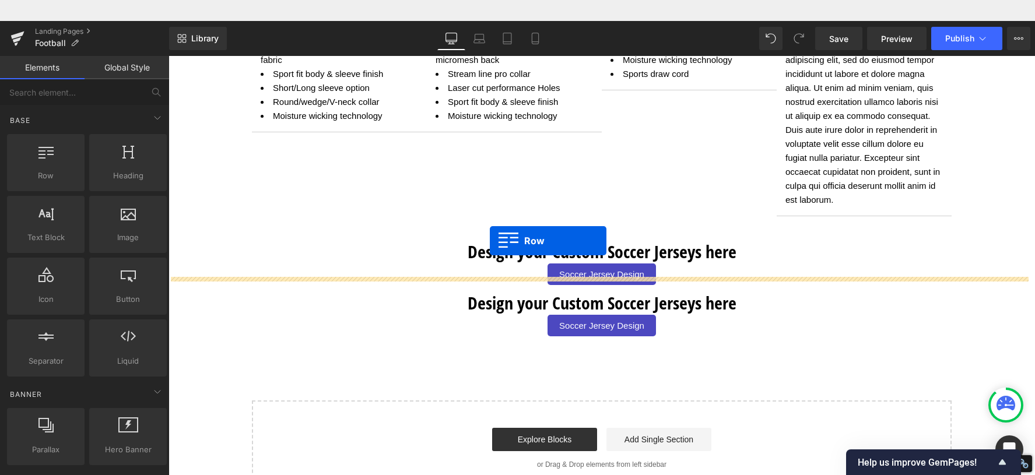
drag, startPoint x: 215, startPoint y: 188, endPoint x: 490, endPoint y: 220, distance: 277.0
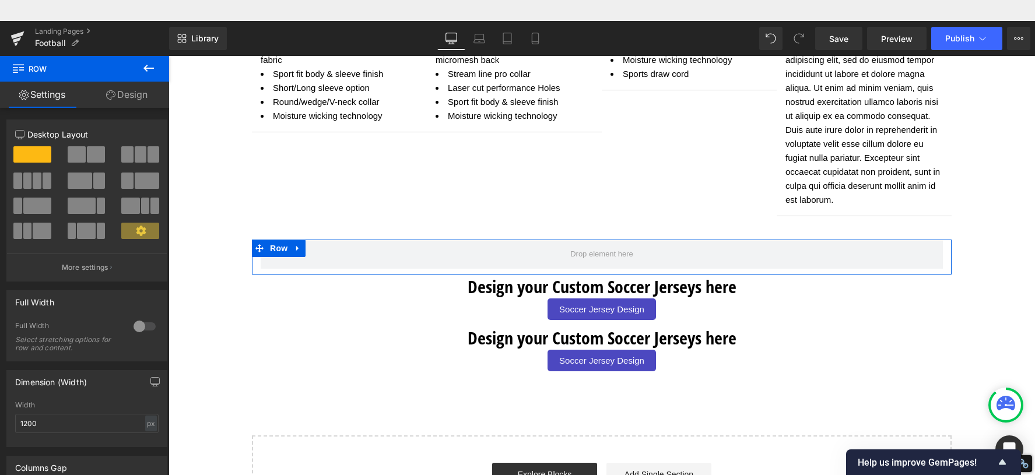
click at [87, 154] on span at bounding box center [96, 154] width 18 height 16
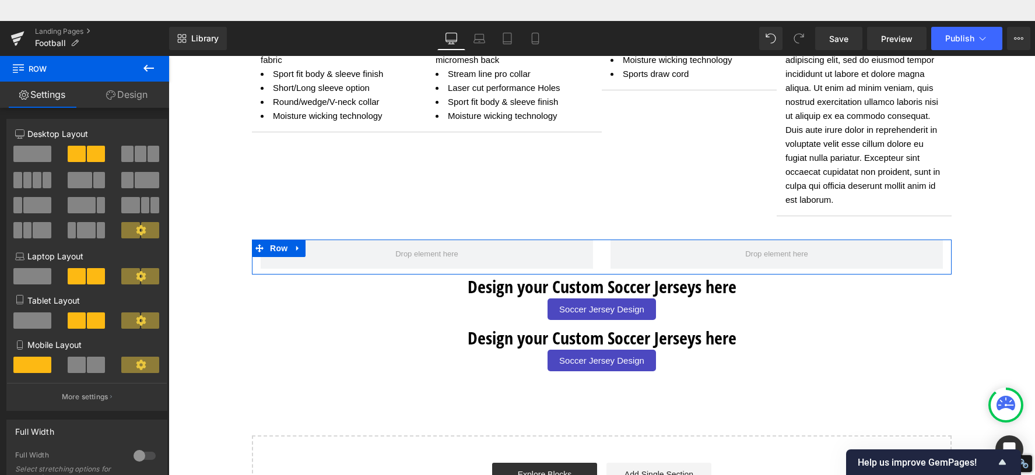
scroll to position [0, 0]
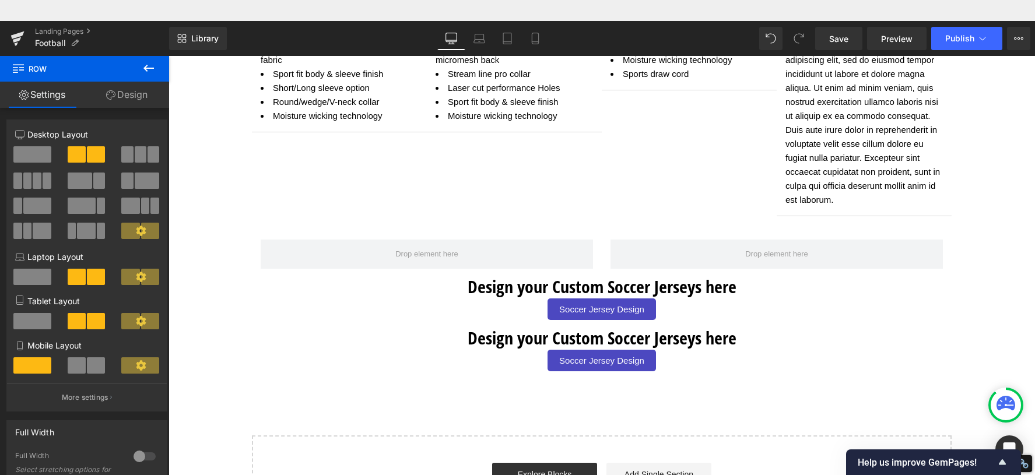
click at [147, 66] on icon at bounding box center [149, 68] width 14 height 14
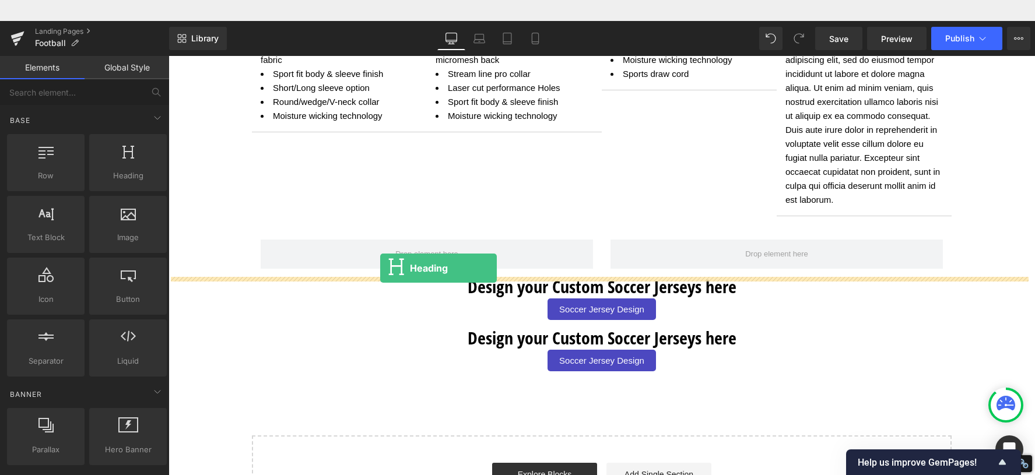
drag, startPoint x: 296, startPoint y: 190, endPoint x: 380, endPoint y: 247, distance: 101.6
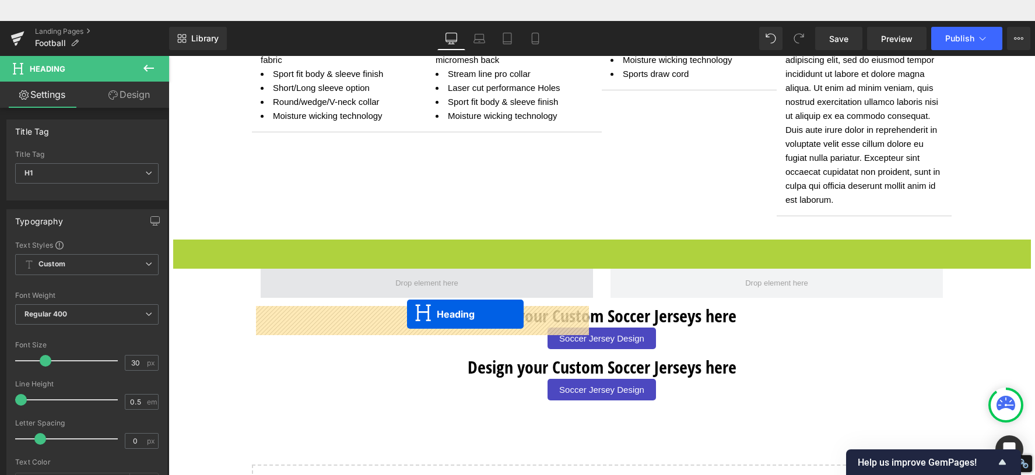
drag, startPoint x: 579, startPoint y: 272, endPoint x: 407, endPoint y: 293, distance: 173.4
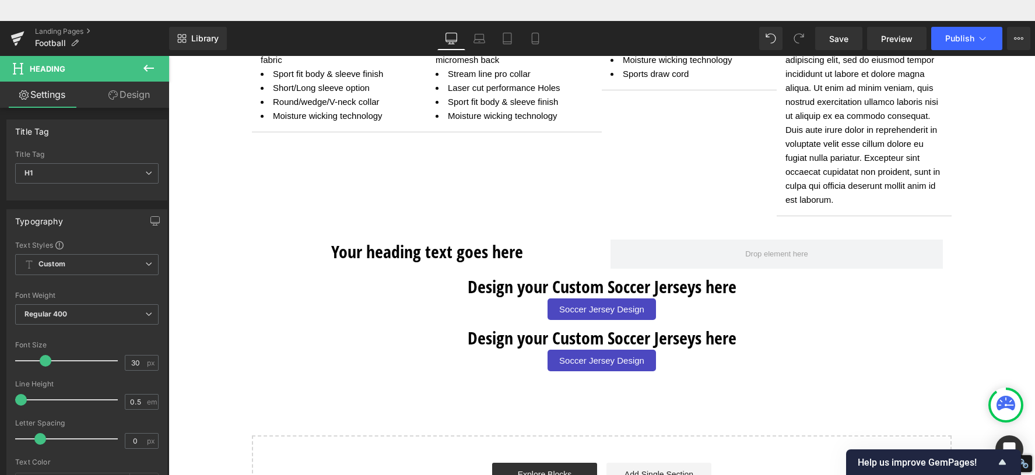
click at [148, 68] on icon at bounding box center [148, 68] width 10 height 7
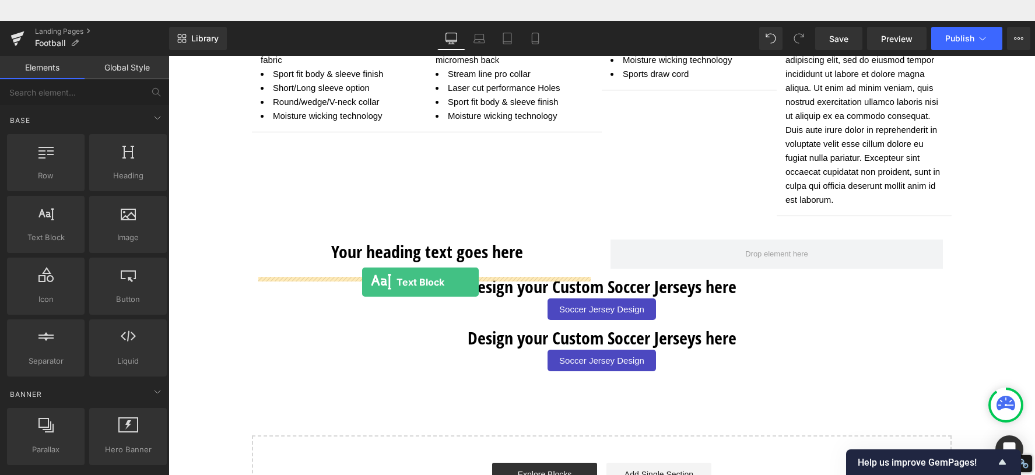
drag, startPoint x: 214, startPoint y: 261, endPoint x: 362, endPoint y: 261, distance: 148.1
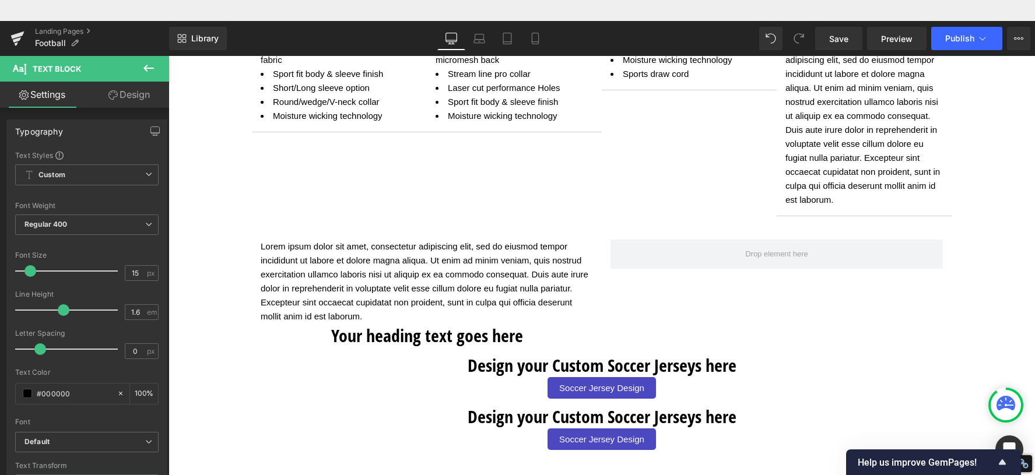
click at [142, 68] on icon at bounding box center [149, 68] width 14 height 14
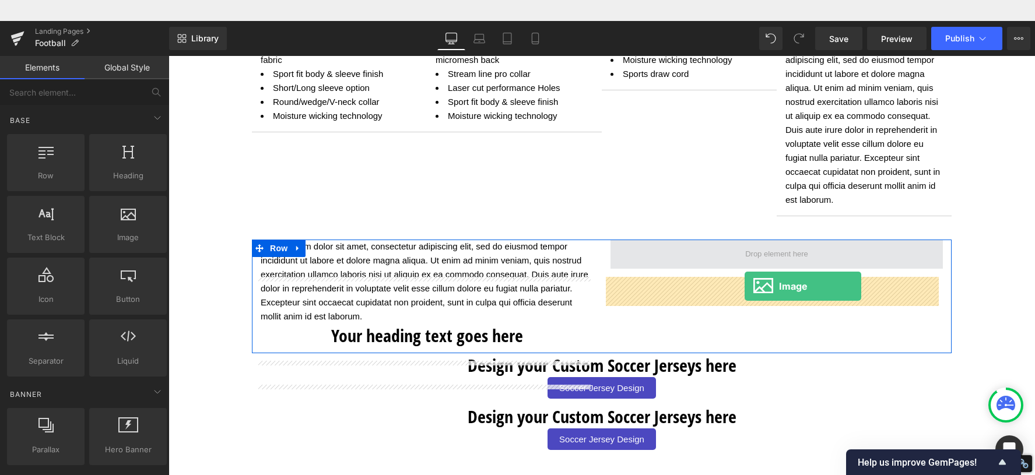
drag, startPoint x: 294, startPoint y: 255, endPoint x: 745, endPoint y: 265, distance: 450.3
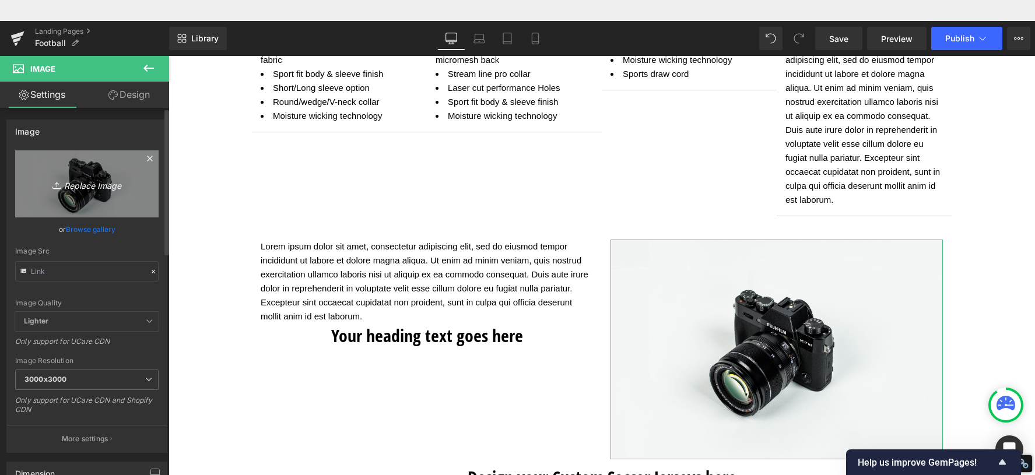
click at [86, 184] on icon "Replace Image" at bounding box center [86, 184] width 93 height 15
type input "C:\fakepath\3.avif"
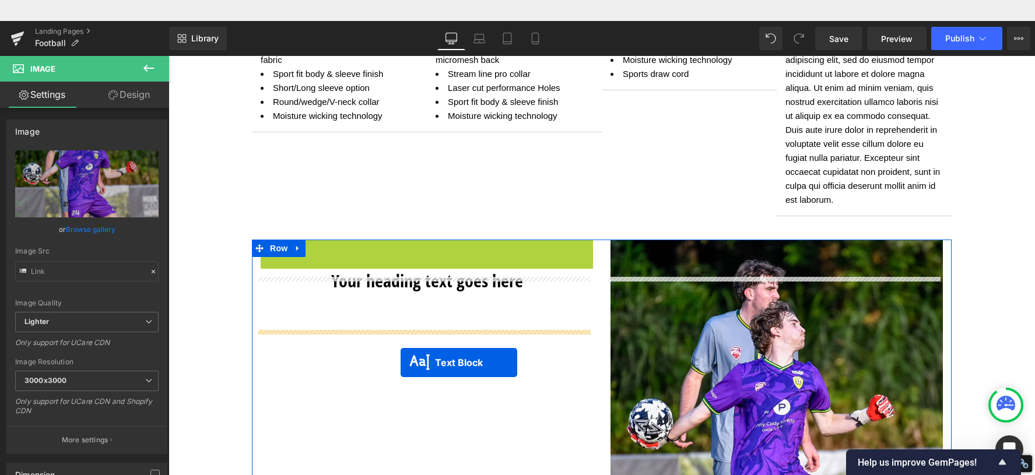
drag, startPoint x: 415, startPoint y: 299, endPoint x: 401, endPoint y: 342, distance: 45.0
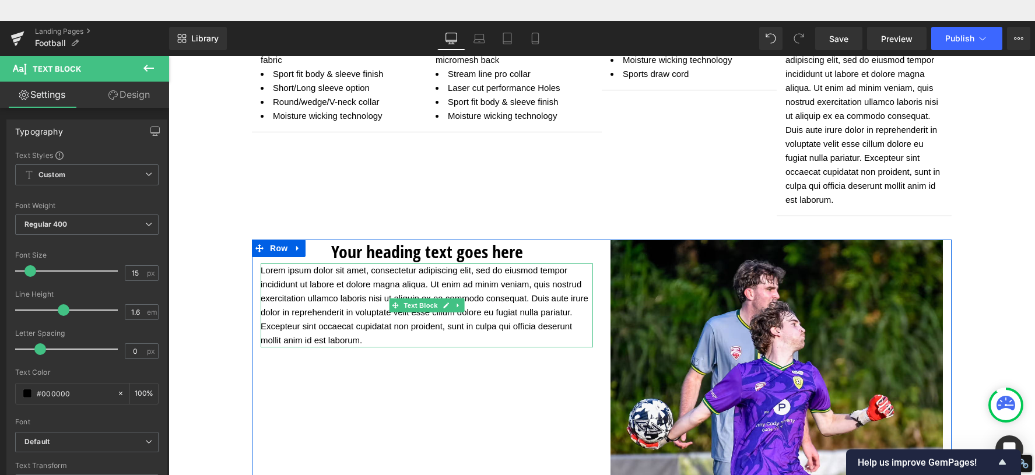
click at [324, 320] on p "Lorem ipsum dolor sit amet, consectetur adipiscing elit, sed do eiusmod tempor …" at bounding box center [427, 306] width 332 height 84
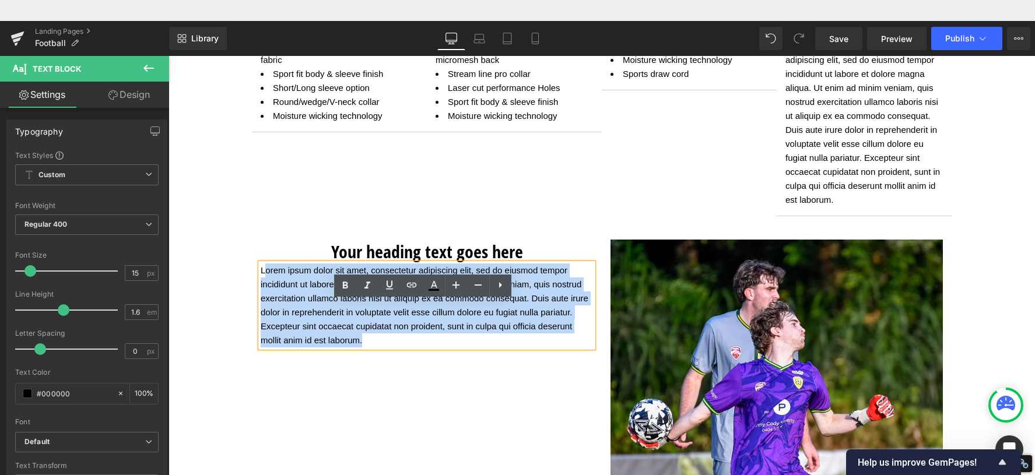
drag, startPoint x: 366, startPoint y: 359, endPoint x: 263, endPoint y: 288, distance: 124.9
click at [263, 288] on p "Lorem ipsum dolor sit amet, consectetur adipiscing elit, sed do eiusmod tempor …" at bounding box center [427, 306] width 332 height 84
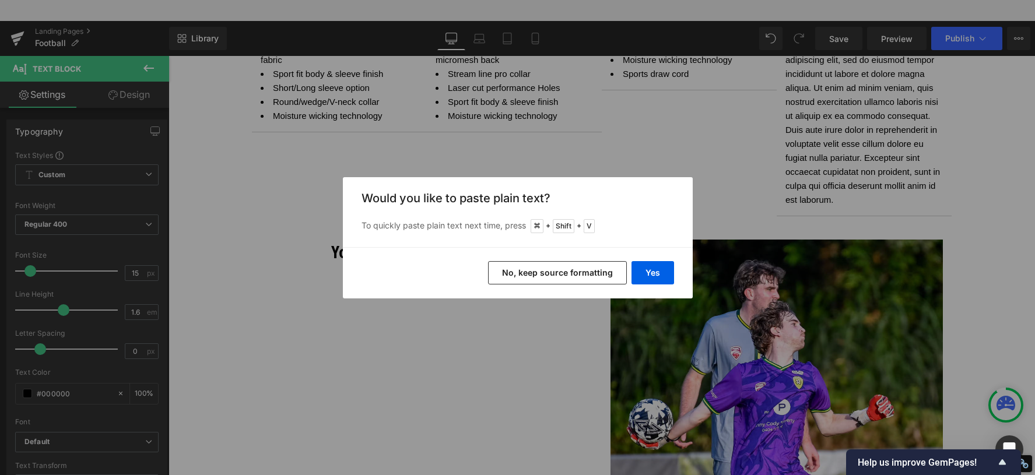
click at [548, 272] on button "No, keep source formatting" at bounding box center [557, 272] width 139 height 23
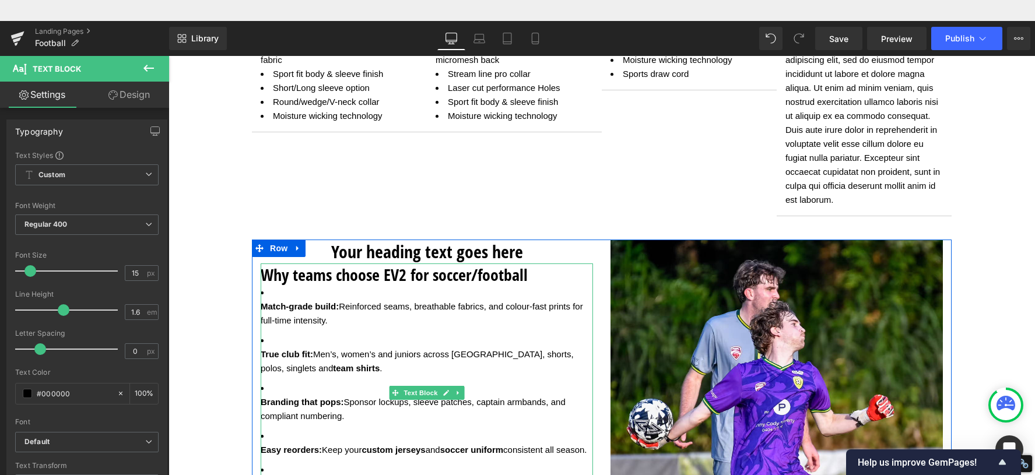
click at [261, 311] on strong "Match-grade build:" at bounding box center [300, 306] width 78 height 10
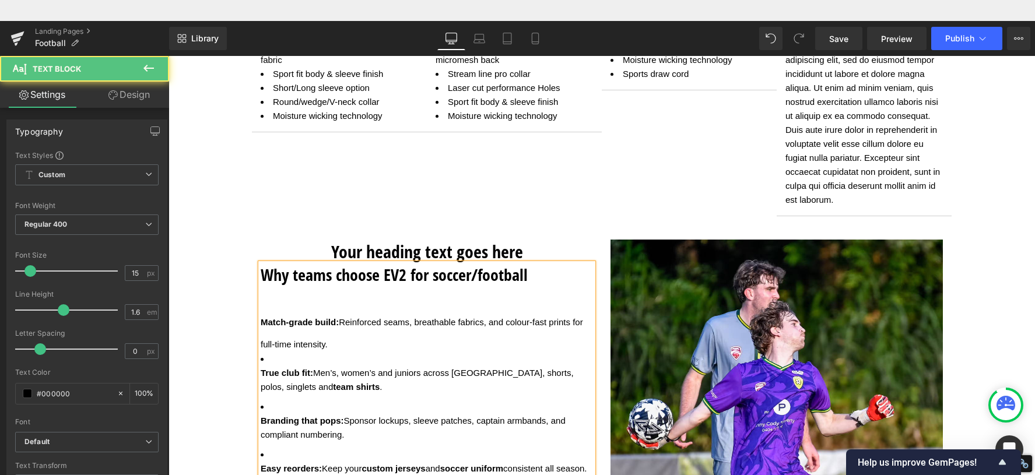
click at [261, 378] on strong "True club fit:" at bounding box center [287, 373] width 52 height 10
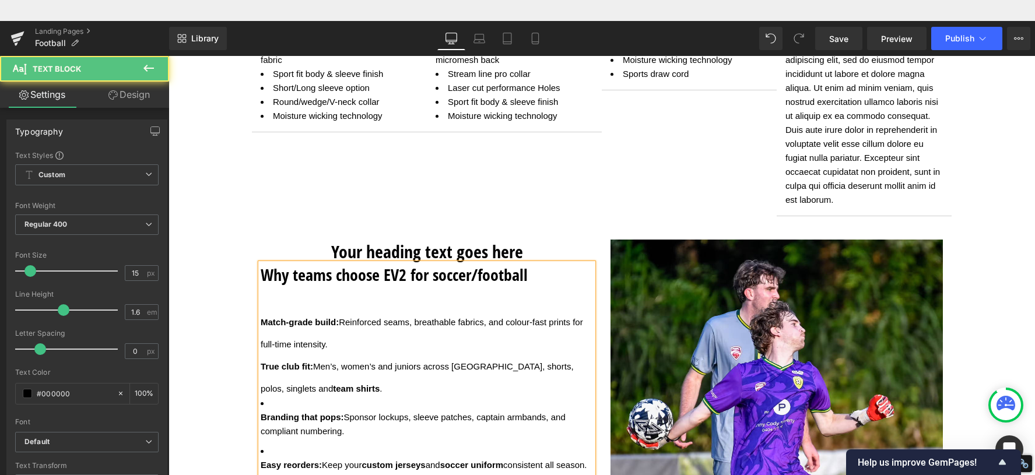
drag, startPoint x: 257, startPoint y: 437, endPoint x: 449, endPoint y: 510, distance: 205.0
click at [261, 422] on strong "Branding that pops:" at bounding box center [302, 417] width 83 height 10
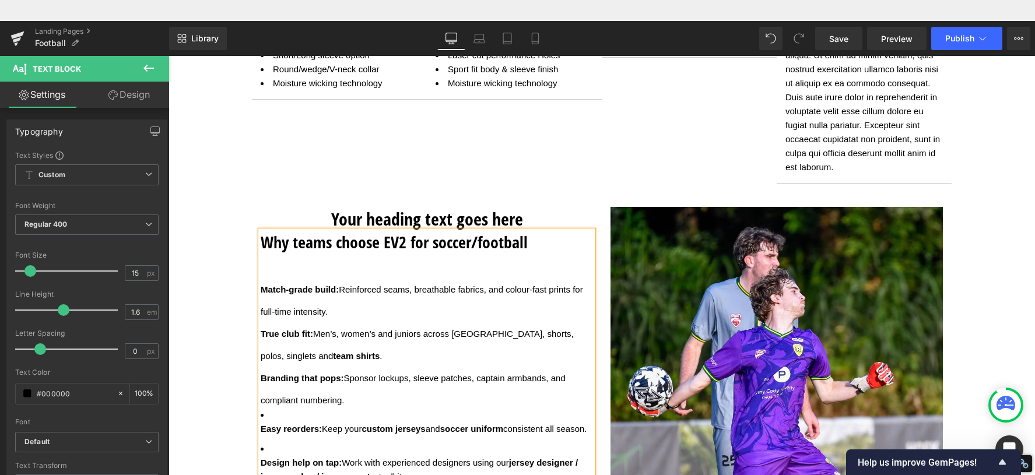
scroll to position [992, 0]
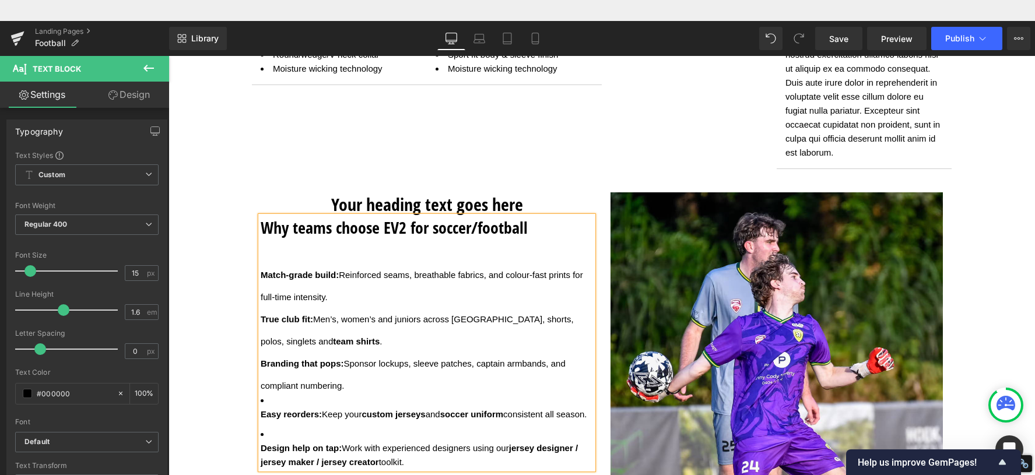
click at [261, 419] on strong "Easy reorders:" at bounding box center [291, 414] width 61 height 10
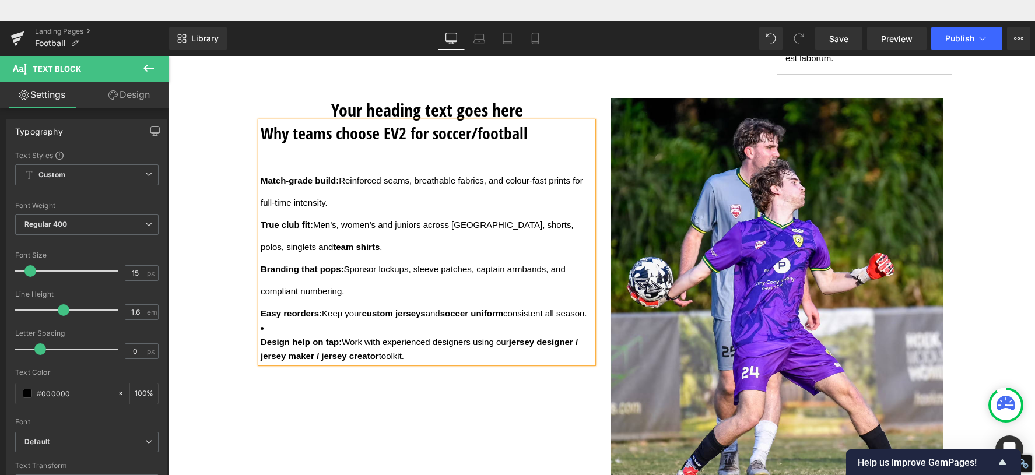
scroll to position [1127, 0]
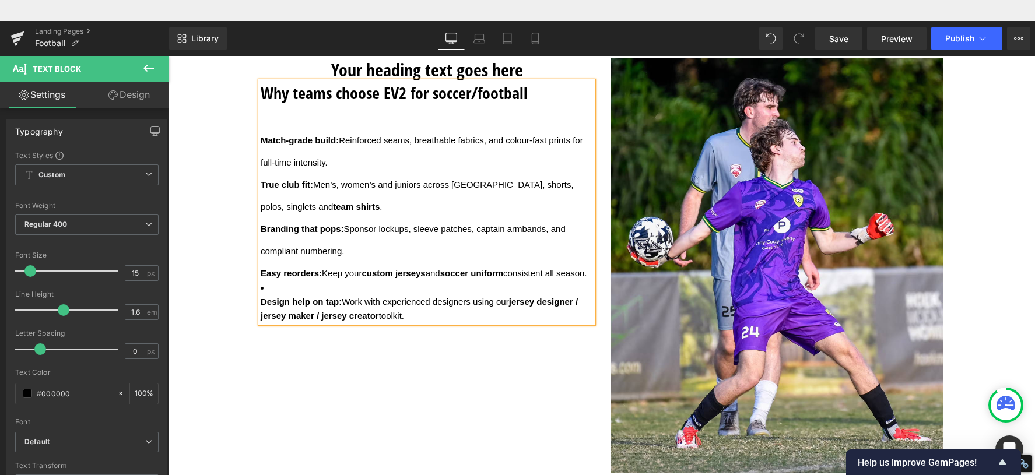
click at [261, 307] on strong "Design help on tap:" at bounding box center [301, 302] width 81 height 10
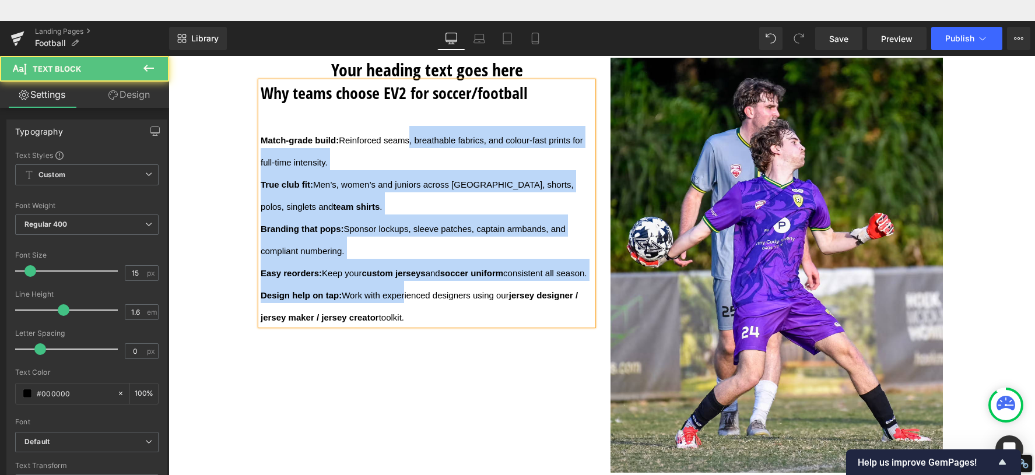
drag, startPoint x: 398, startPoint y: 336, endPoint x: 405, endPoint y: 149, distance: 187.3
click at [405, 149] on div "Why teams choose EV2 for soccer/football Match-grade build: Reinforced seams, b…" at bounding box center [427, 204] width 332 height 244
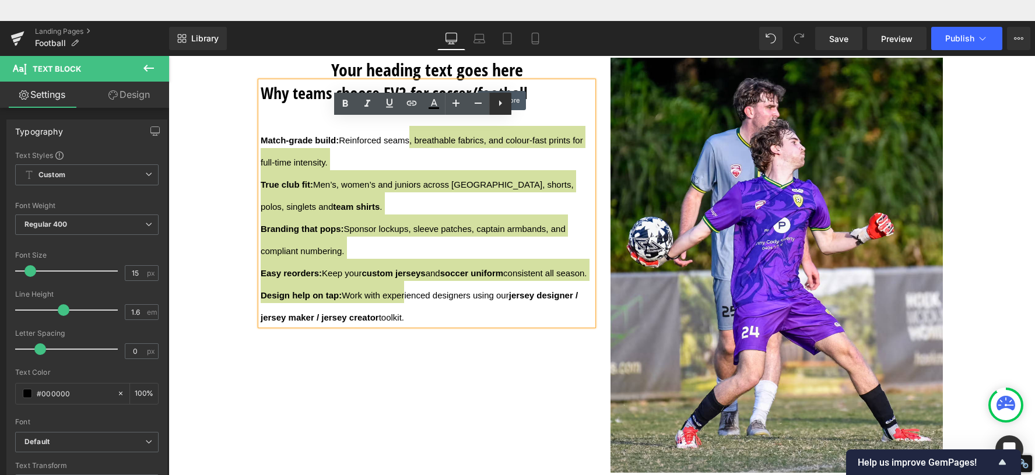
click at [499, 104] on icon at bounding box center [500, 103] width 14 height 14
click at [497, 107] on icon at bounding box center [500, 103] width 14 height 14
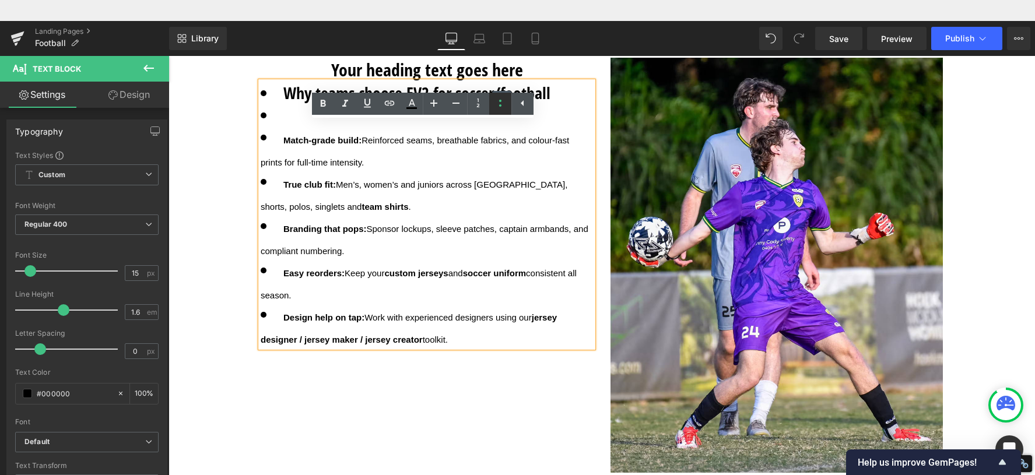
click at [500, 107] on icon at bounding box center [500, 103] width 14 height 14
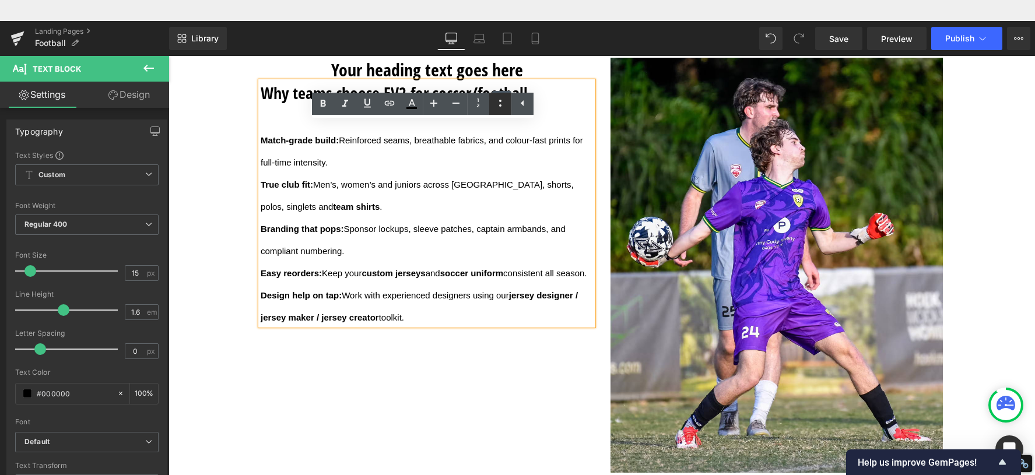
click at [500, 107] on icon at bounding box center [500, 103] width 14 height 14
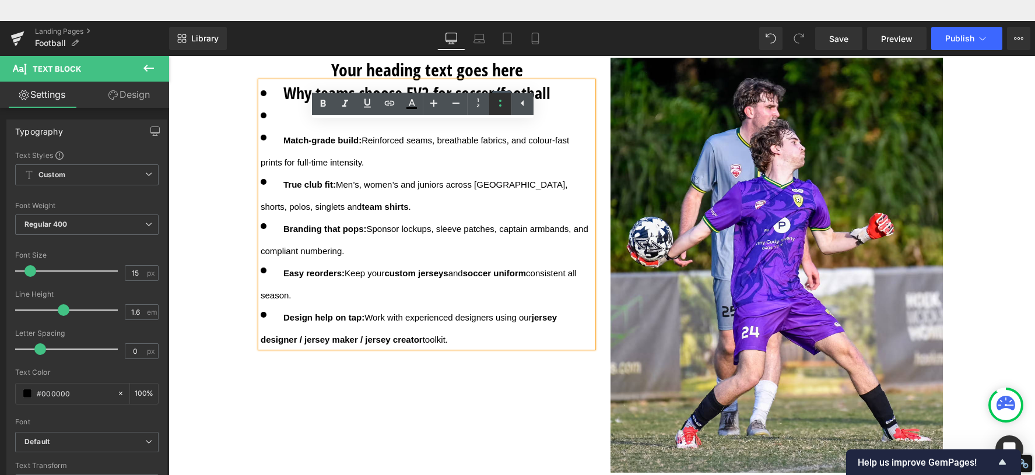
click at [500, 107] on icon at bounding box center [500, 103] width 14 height 14
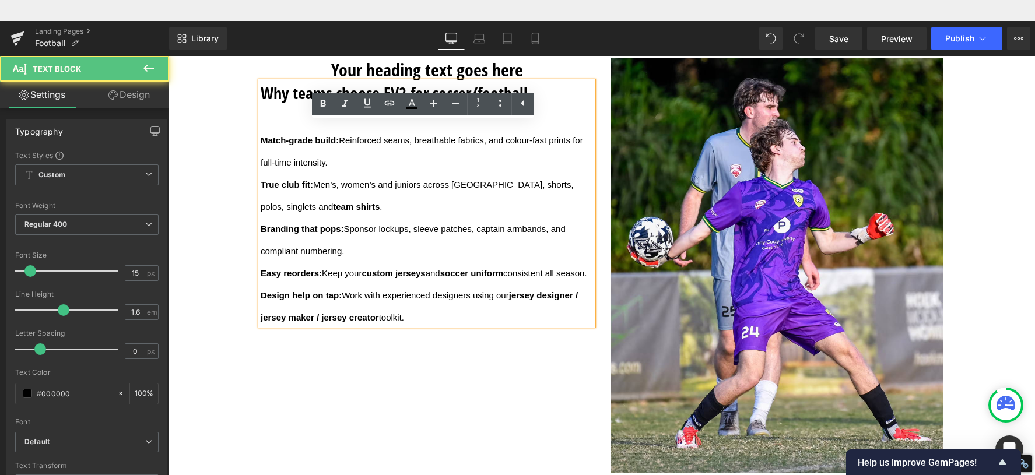
click at [531, 136] on h2 "Why teams choose EV2 for soccer/football Match-grade build: Reinforced seams, b…" at bounding box center [427, 204] width 332 height 244
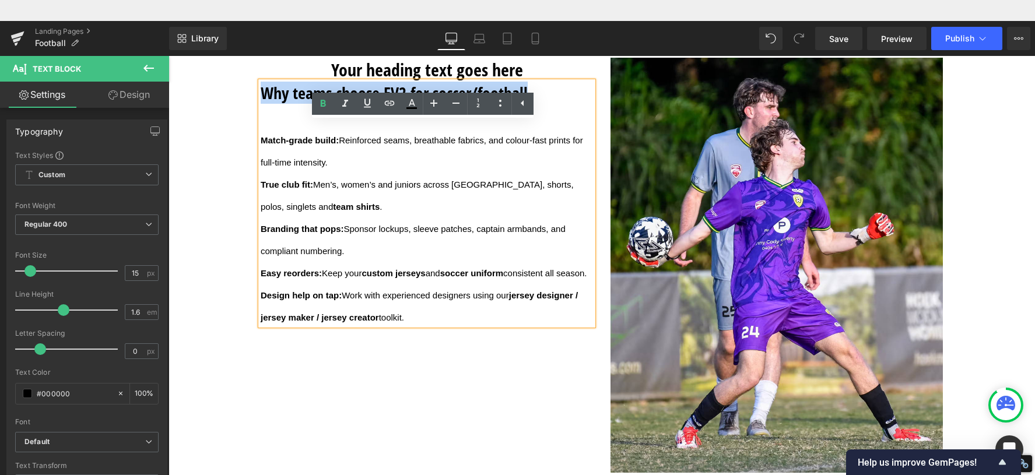
drag, startPoint x: 541, startPoint y: 114, endPoint x: 259, endPoint y: 104, distance: 281.8
click at [261, 104] on h2 "Why teams choose EV2 for soccer/football Match-grade build: Reinforced seams, b…" at bounding box center [427, 204] width 332 height 244
copy span "Why teams choose EV2 for soccer/football"
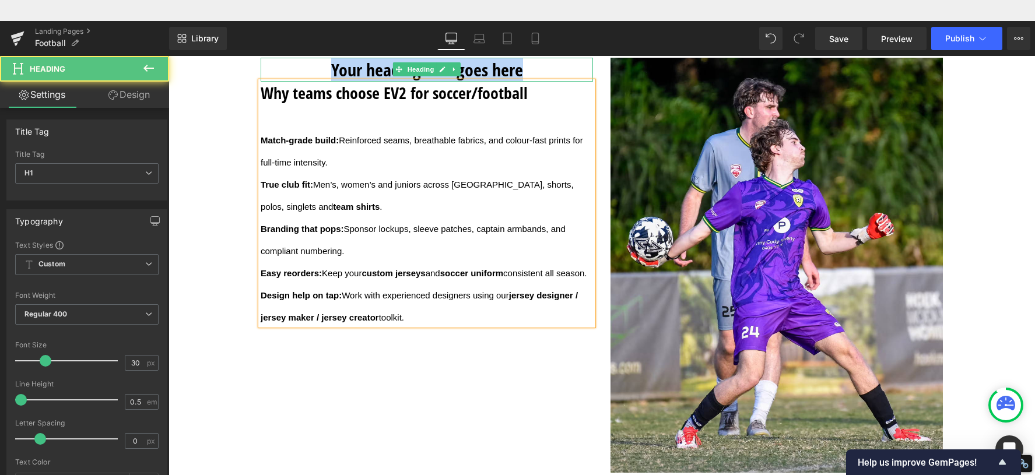
drag, startPoint x: 518, startPoint y: 85, endPoint x: 327, endPoint y: 92, distance: 190.8
click at [327, 82] on h1 "Your heading text goes here" at bounding box center [427, 70] width 332 height 24
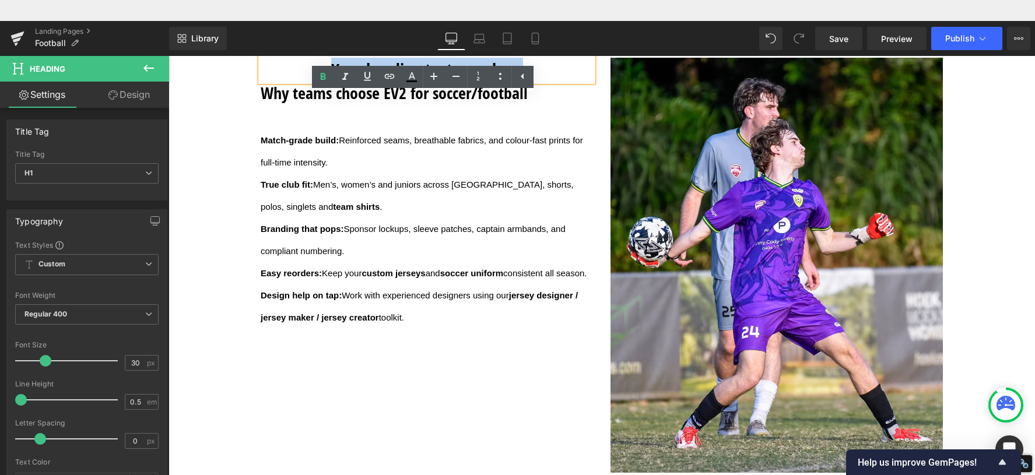
paste div
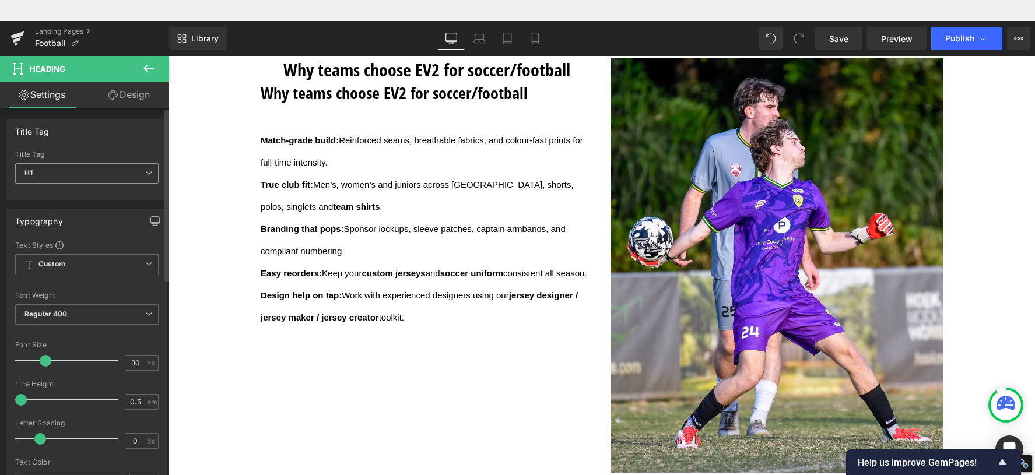
click at [51, 176] on span "H1" at bounding box center [86, 173] width 143 height 20
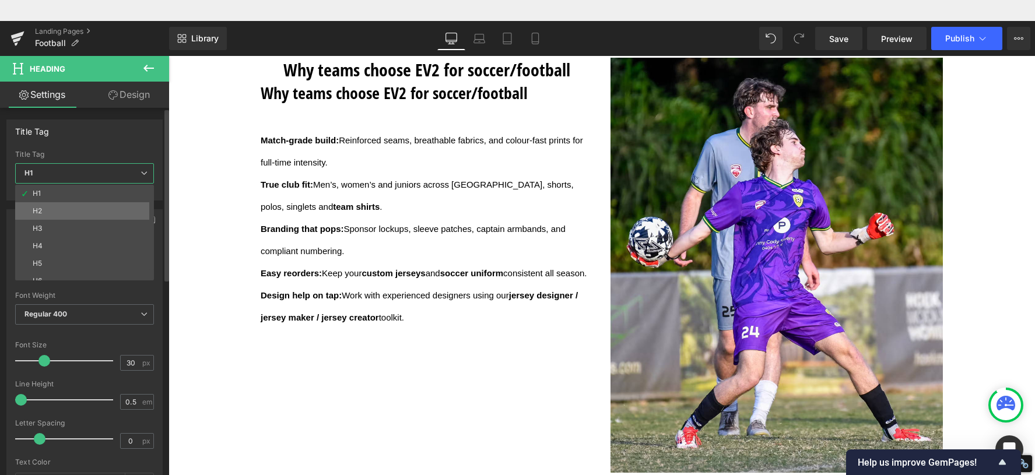
click at [38, 210] on div "H2" at bounding box center [37, 211] width 9 height 8
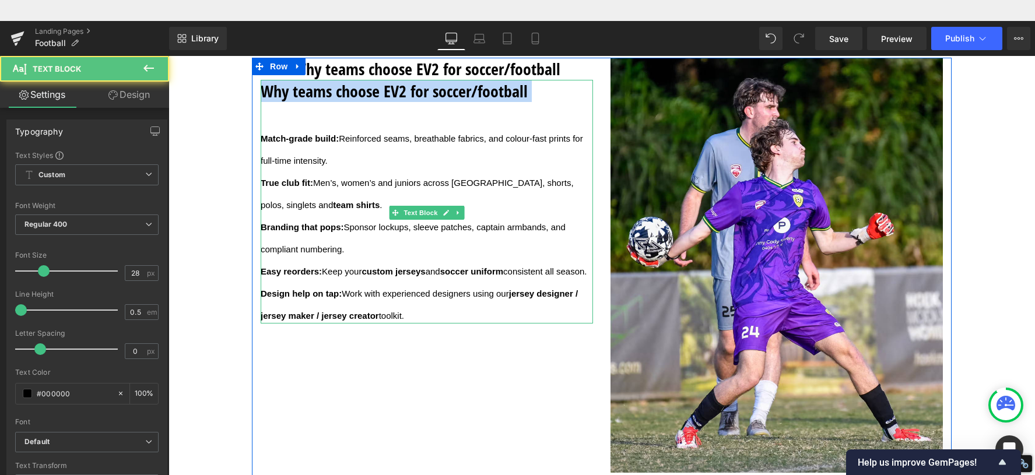
drag, startPoint x: 269, startPoint y: 139, endPoint x: 259, endPoint y: 112, distance: 28.4
click at [261, 112] on h2 "Why teams choose EV2 for soccer/football Match-grade build: Reinforced seams, b…" at bounding box center [427, 202] width 332 height 244
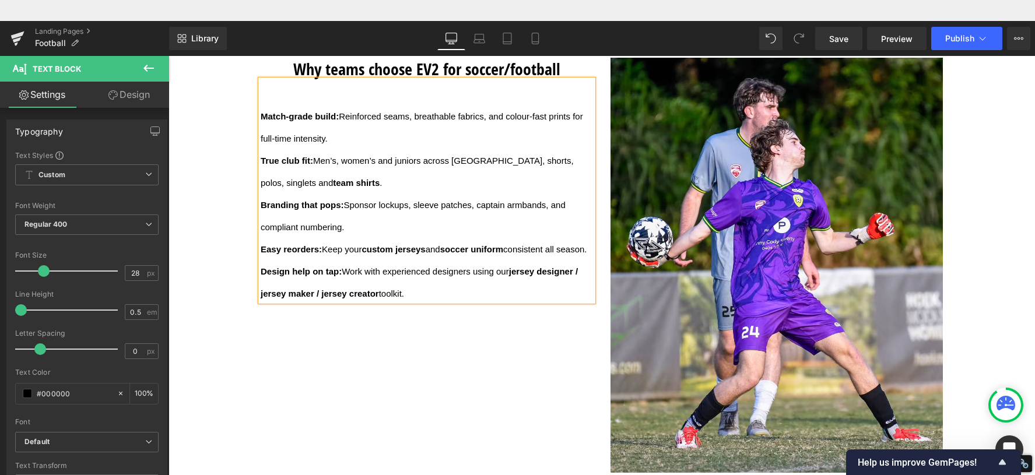
click at [439, 139] on h2 "Match-grade build: Reinforced seams, breathable fabrics, and colour-fast prints…" at bounding box center [427, 191] width 332 height 222
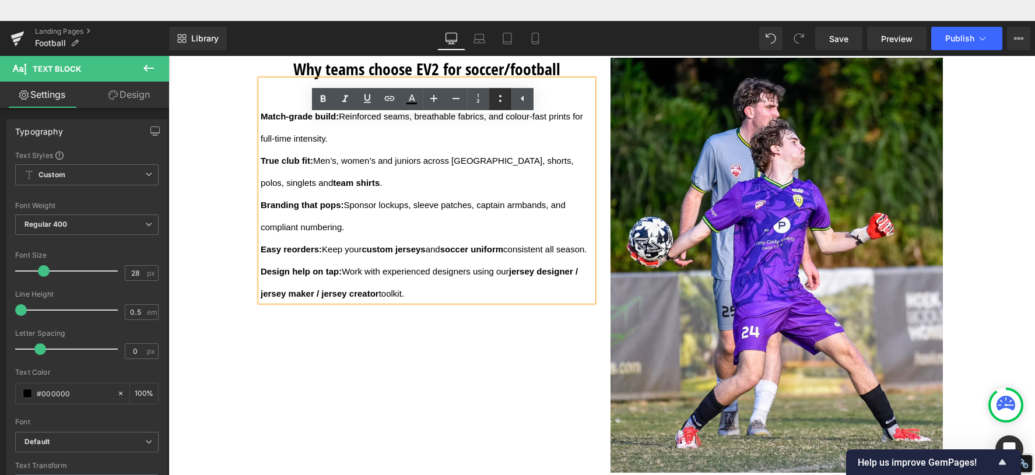
click at [499, 96] on icon at bounding box center [500, 99] width 14 height 14
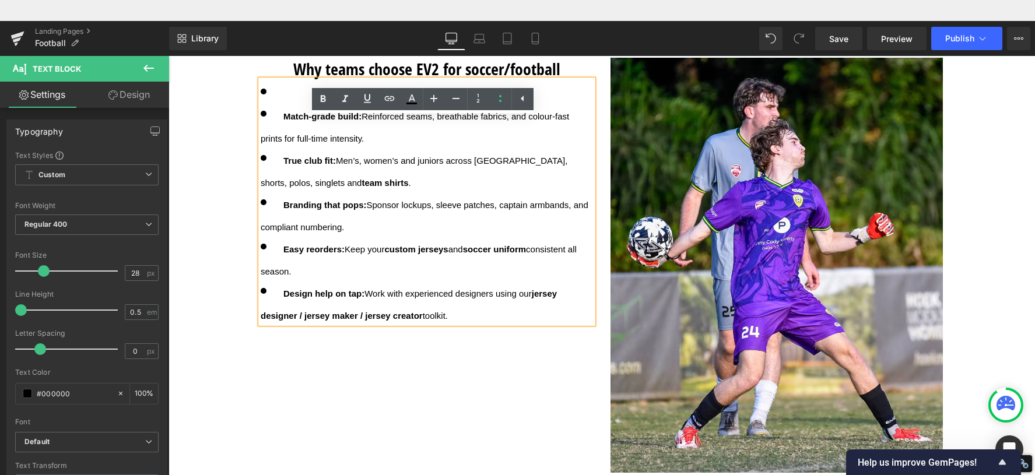
click at [278, 102] on li at bounding box center [427, 91] width 332 height 22
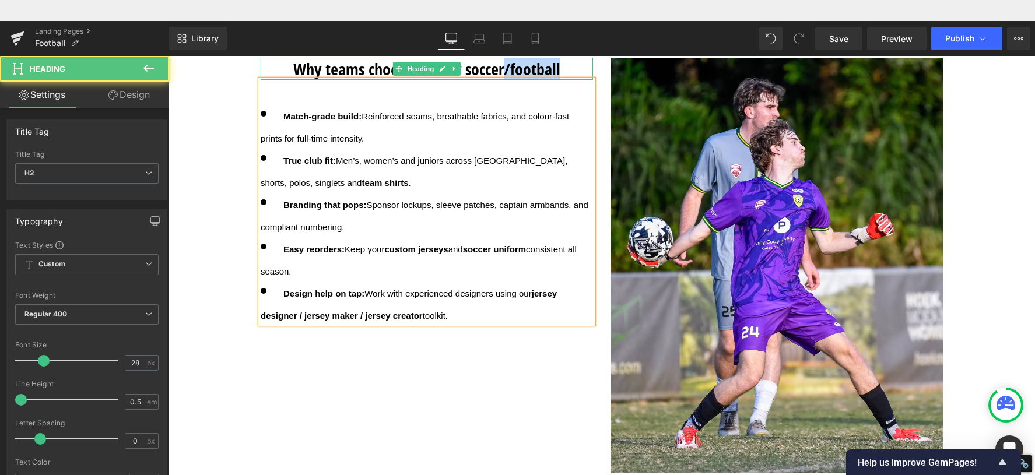
drag, startPoint x: 557, startPoint y: 83, endPoint x: 501, endPoint y: 83, distance: 55.4
click at [501, 80] on h2 "Why teams choose EV2 for soccer/football" at bounding box center [427, 69] width 332 height 22
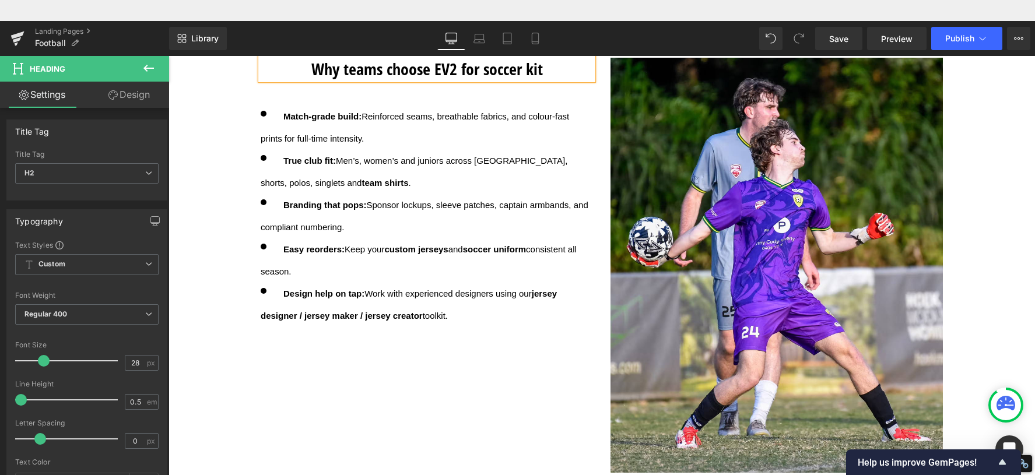
click at [478, 80] on h2 "Why teams choose EV2 for soccer kit" at bounding box center [427, 69] width 332 height 22
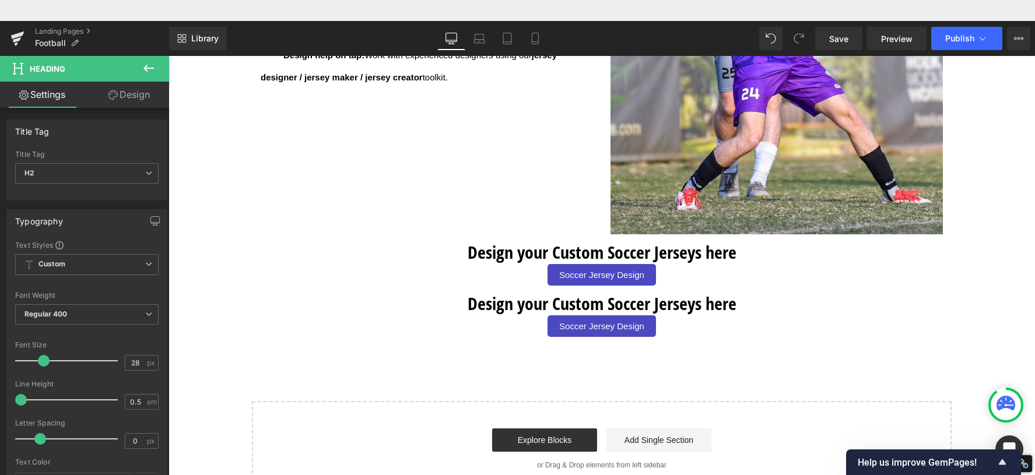
scroll to position [1387, 0]
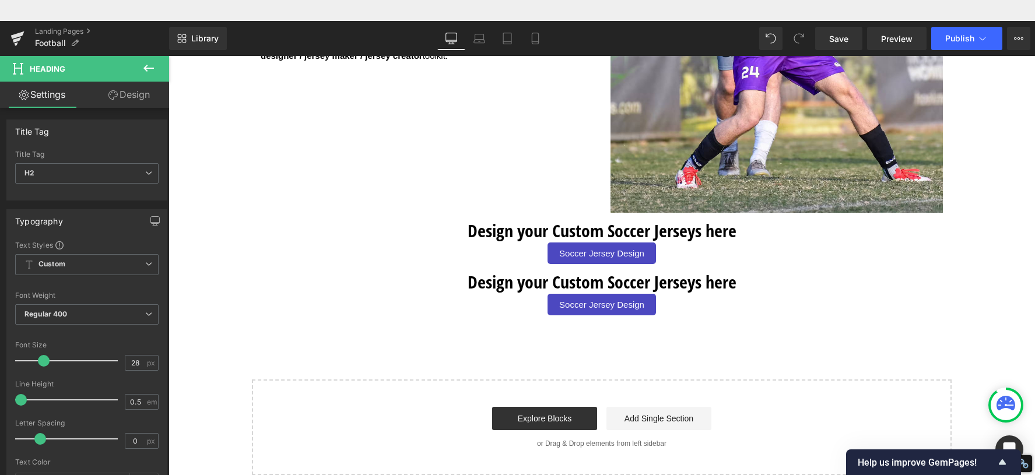
click at [142, 69] on icon at bounding box center [149, 68] width 14 height 14
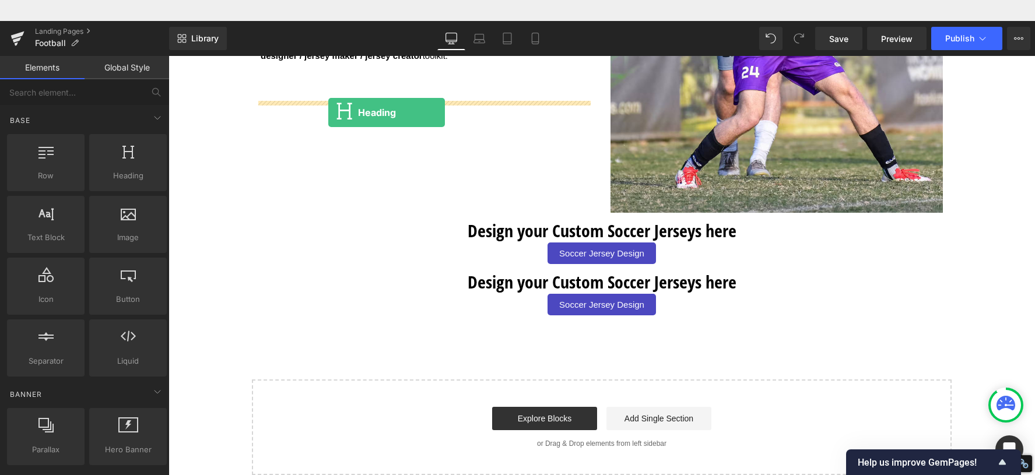
scroll to position [0, 0]
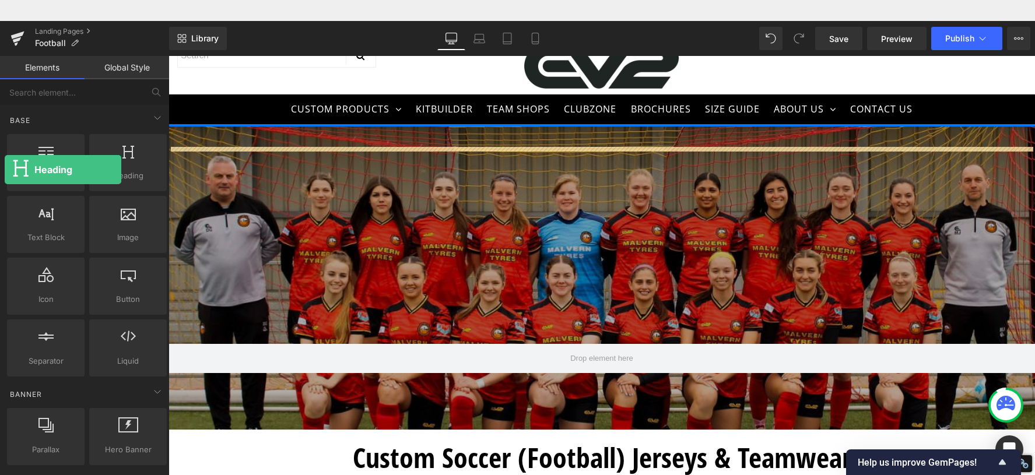
drag, startPoint x: 128, startPoint y: 163, endPoint x: 5, endPoint y: 149, distance: 124.5
click at [5, 149] on div "Row rows, columns, layouts, div Heading headings, titles, h1,h2,h3,h4,h5,h6 Tex…" at bounding box center [87, 255] width 164 height 247
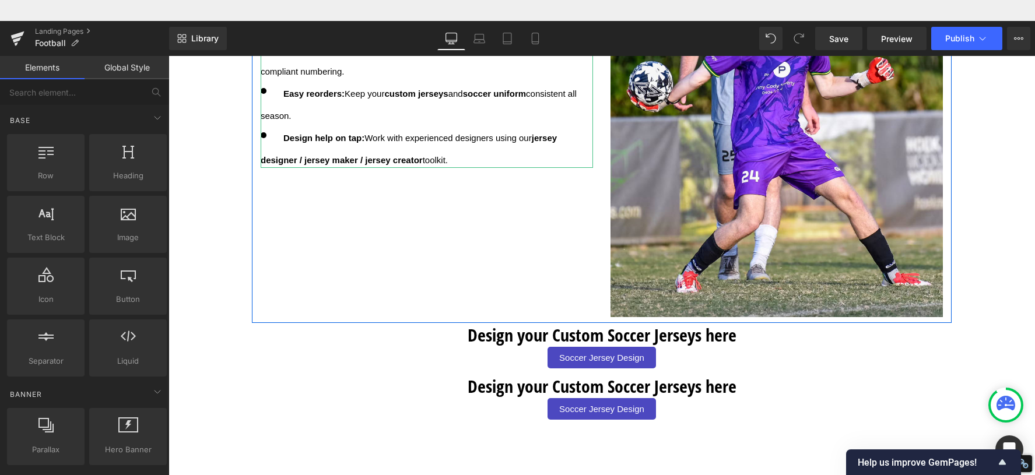
scroll to position [1327, 0]
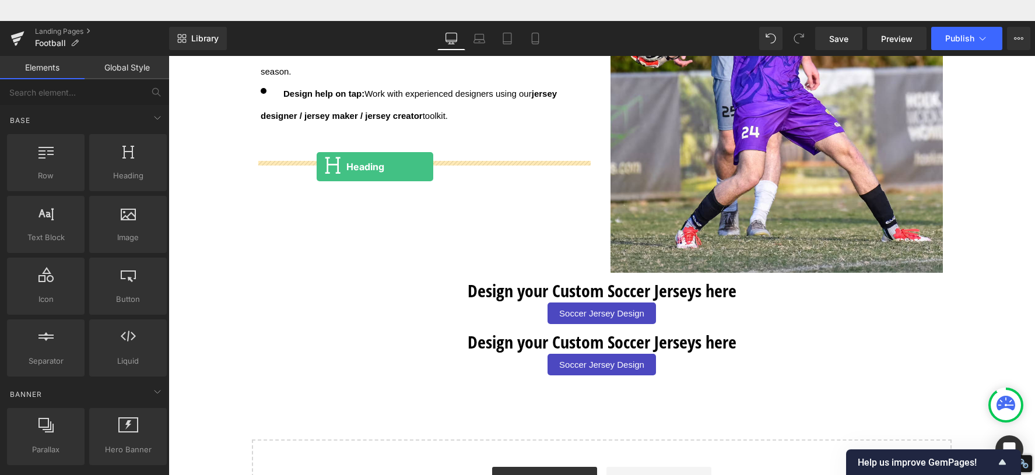
drag, startPoint x: 291, startPoint y: 197, endPoint x: 317, endPoint y: 146, distance: 57.4
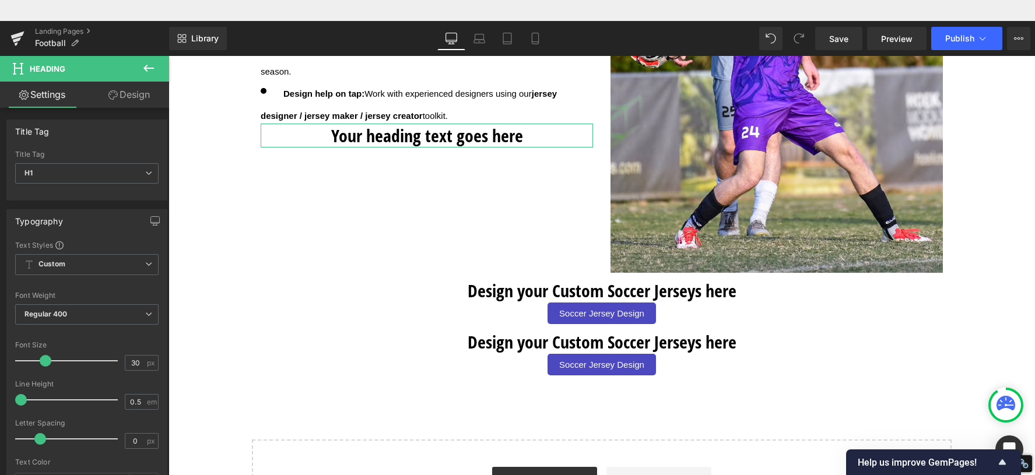
click at [147, 71] on icon at bounding box center [148, 68] width 10 height 7
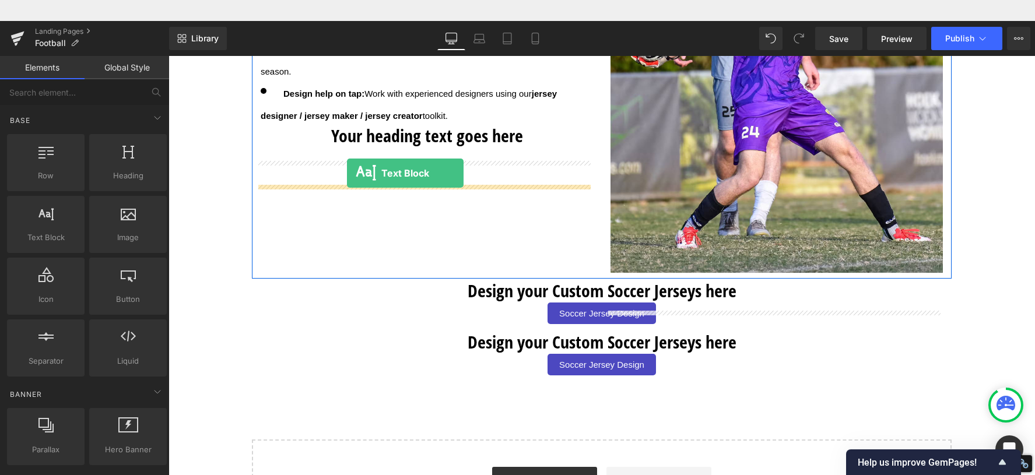
drag, startPoint x: 217, startPoint y: 265, endPoint x: 347, endPoint y: 152, distance: 172.0
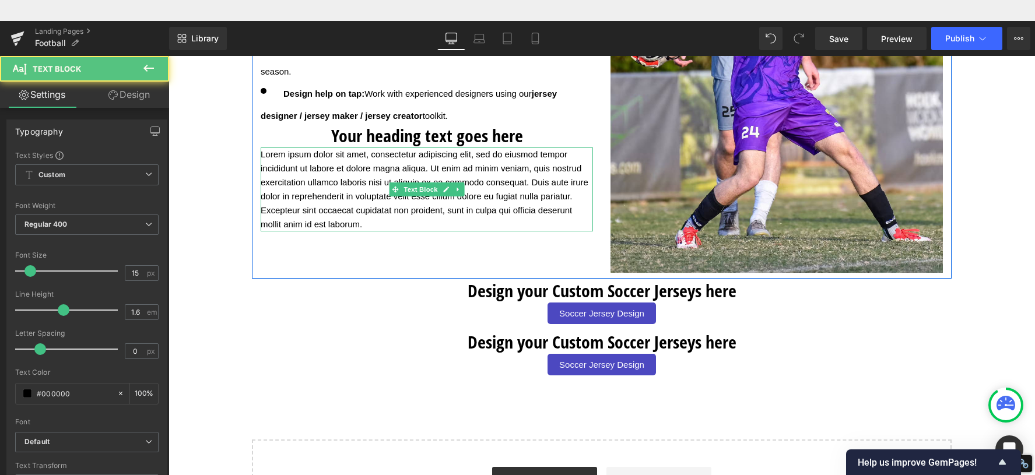
click at [363, 231] on p "Lorem ipsum dolor sit amet, consectetur adipiscing elit, sed do eiusmod tempor …" at bounding box center [427, 190] width 332 height 84
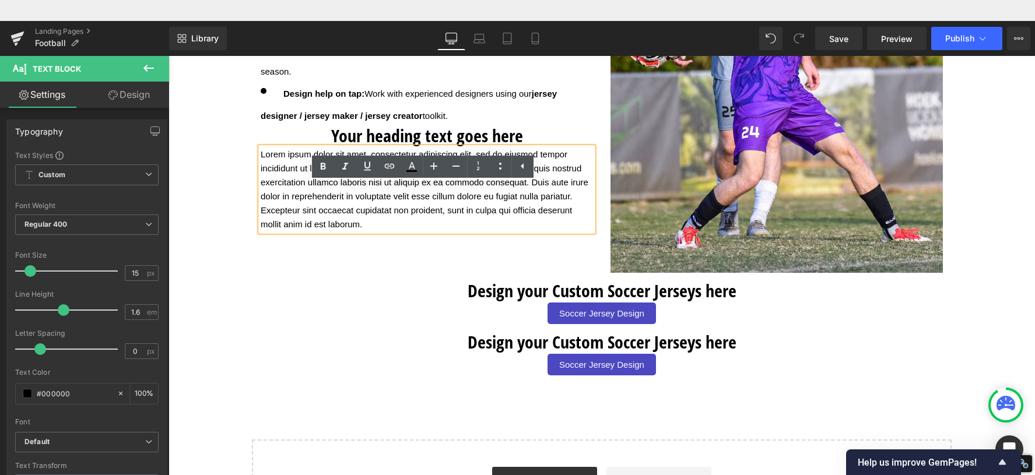
drag, startPoint x: 363, startPoint y: 241, endPoint x: 254, endPoint y: 174, distance: 128.0
click at [261, 174] on div "Lorem ipsum dolor sit amet, consectetur adipiscing elit, sed do eiusmod tempor …" at bounding box center [427, 190] width 332 height 84
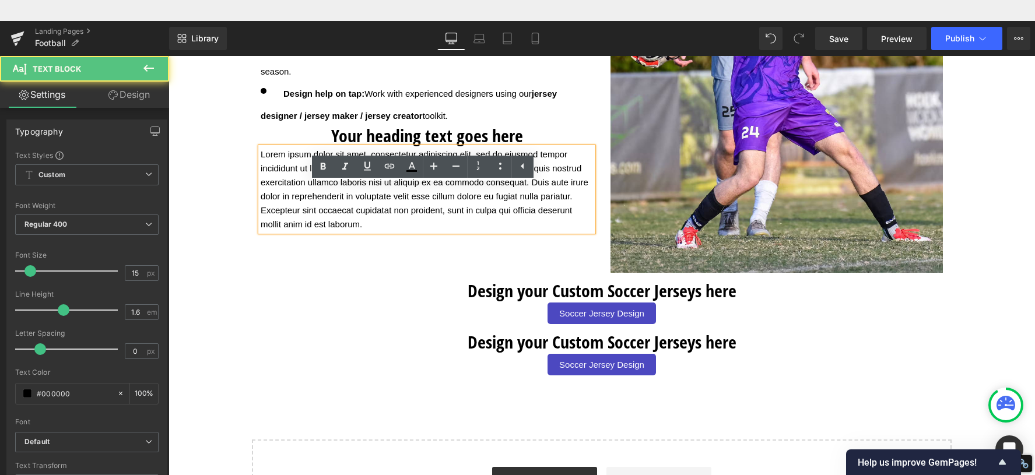
click at [261, 174] on div "Lorem ipsum dolor sit amet, consectetur adipiscing elit, sed do eiusmod tempor …" at bounding box center [427, 190] width 332 height 84
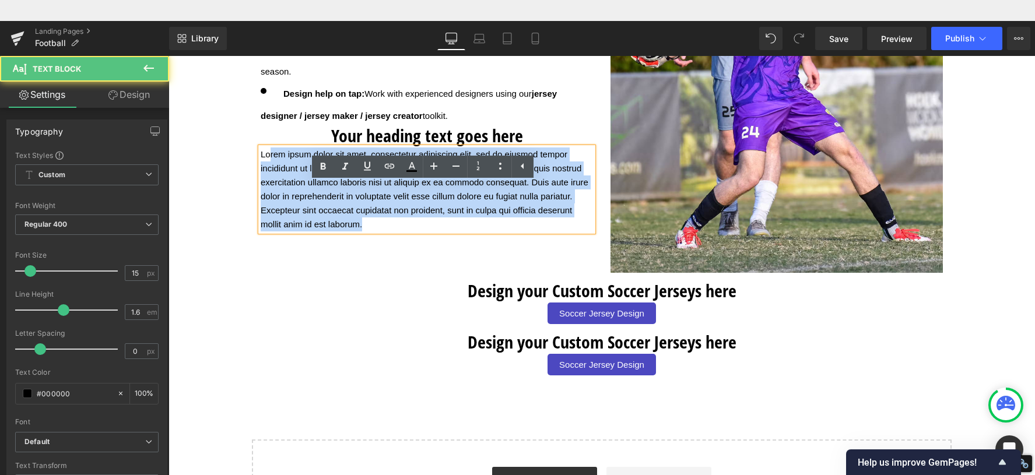
drag, startPoint x: 363, startPoint y: 241, endPoint x: 266, endPoint y: 177, distance: 116.4
click at [266, 177] on p "Lorem ipsum dolor sit amet, consectetur adipiscing elit, sed do eiusmod tempor …" at bounding box center [427, 190] width 332 height 84
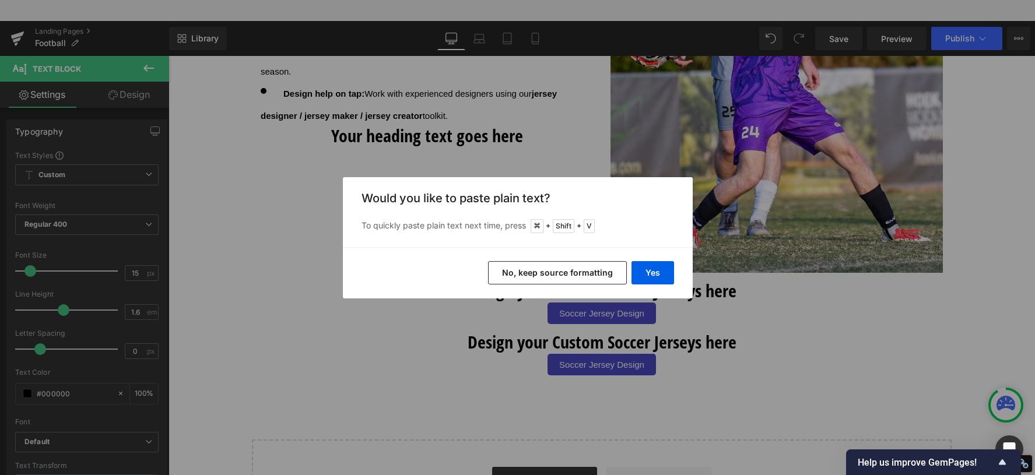
click at [538, 278] on button "No, keep source formatting" at bounding box center [557, 272] width 139 height 23
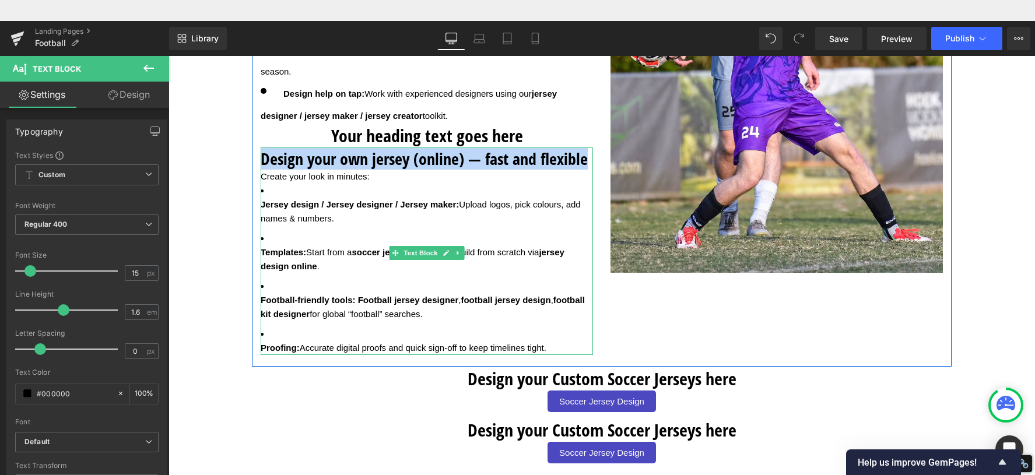
drag, startPoint x: 583, startPoint y: 177, endPoint x: 261, endPoint y: 173, distance: 322.5
click at [261, 170] on h2 "Design your own jersey (online) — fast and flexible" at bounding box center [427, 159] width 332 height 22
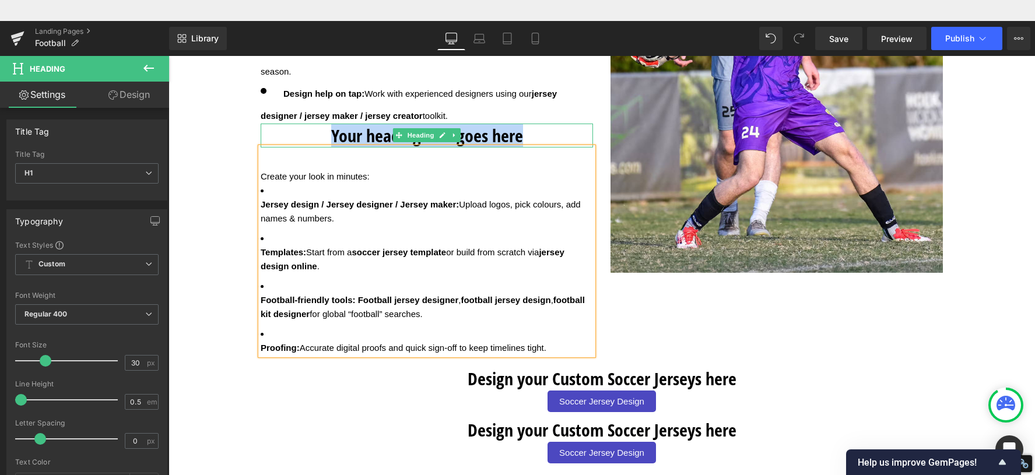
drag, startPoint x: 517, startPoint y: 152, endPoint x: 324, endPoint y: 152, distance: 192.4
click at [324, 148] on h1 "Your heading text goes here" at bounding box center [427, 136] width 332 height 24
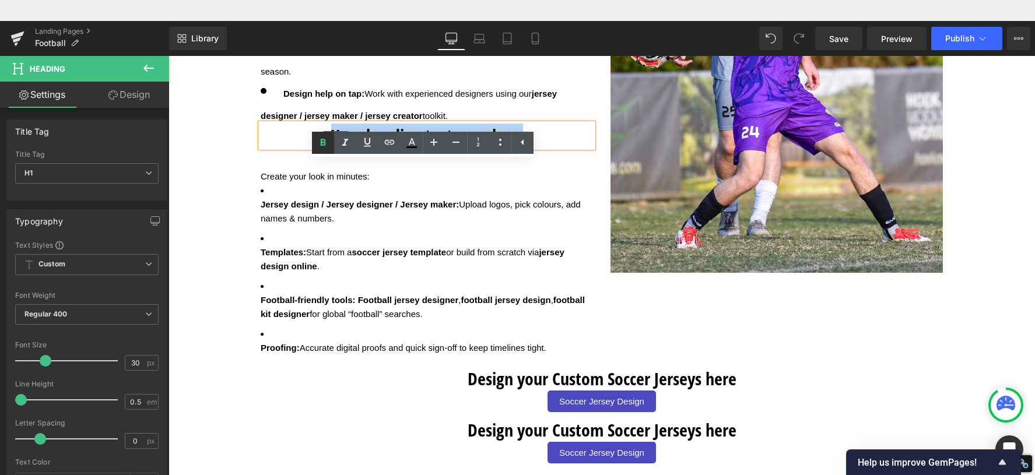
paste div
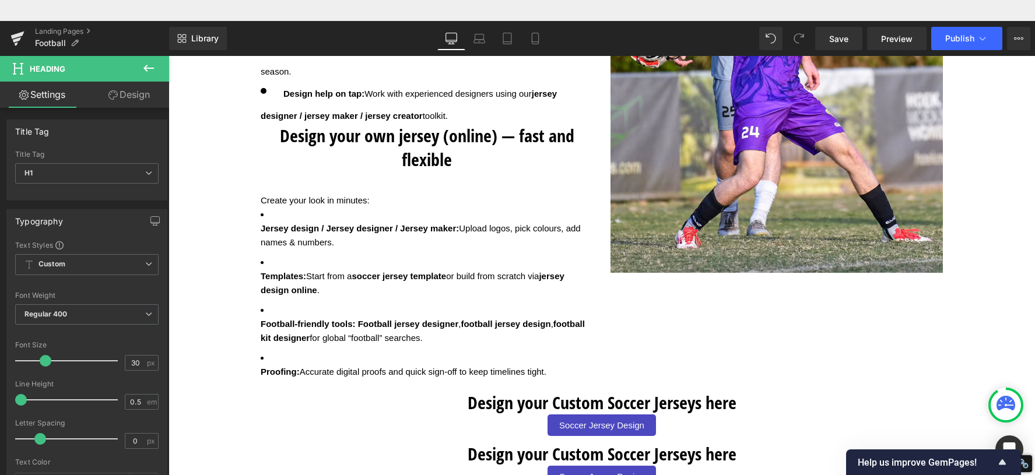
click at [132, 96] on link "Design" at bounding box center [129, 95] width 85 height 26
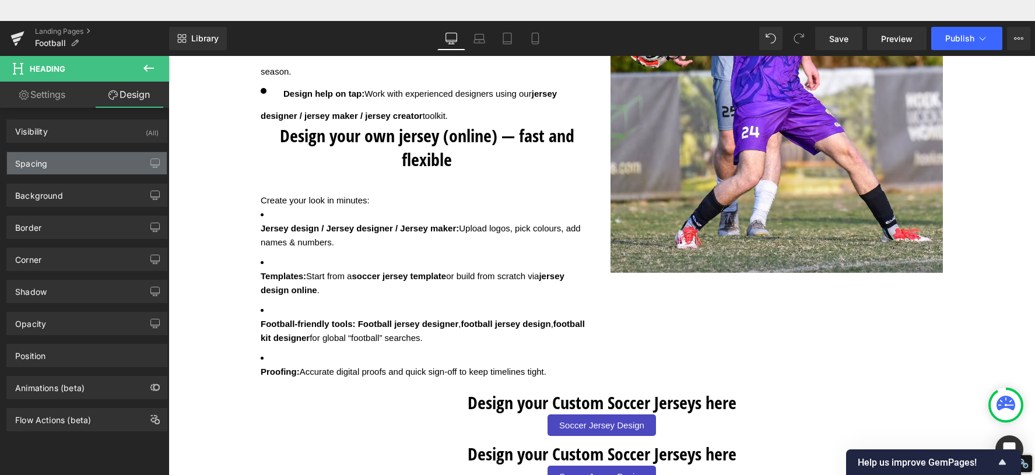
click at [34, 163] on div "Spacing" at bounding box center [31, 160] width 32 height 16
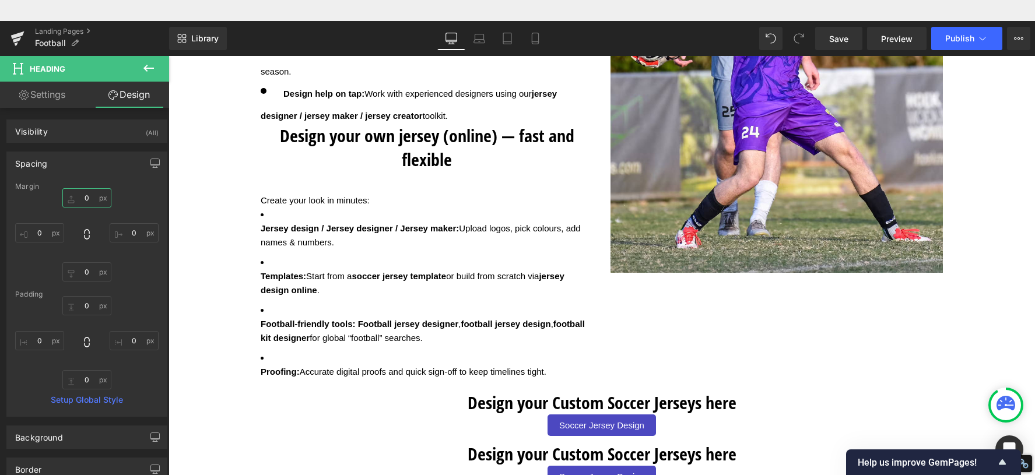
click at [79, 199] on input "text" at bounding box center [86, 197] width 49 height 19
type input "30"
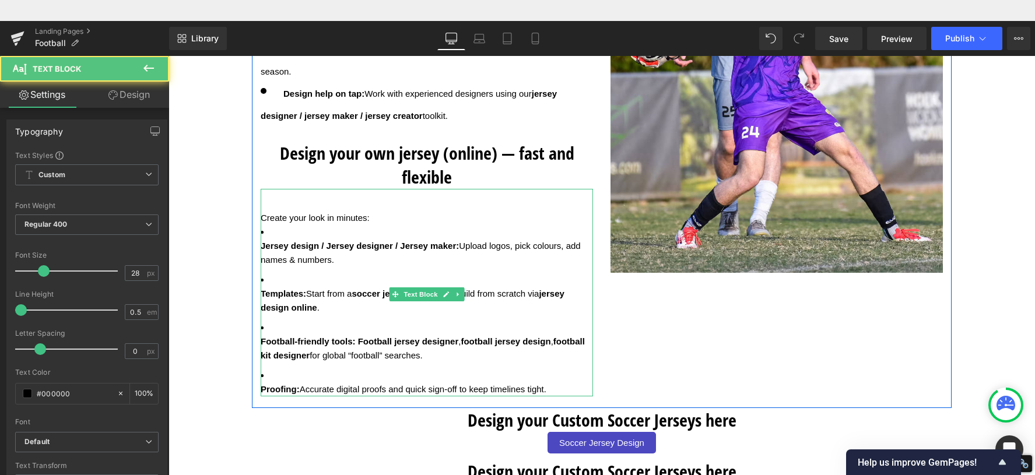
click at [269, 251] on strong "Jersey design / Jersey designer / Jersey maker:" at bounding box center [360, 246] width 198 height 10
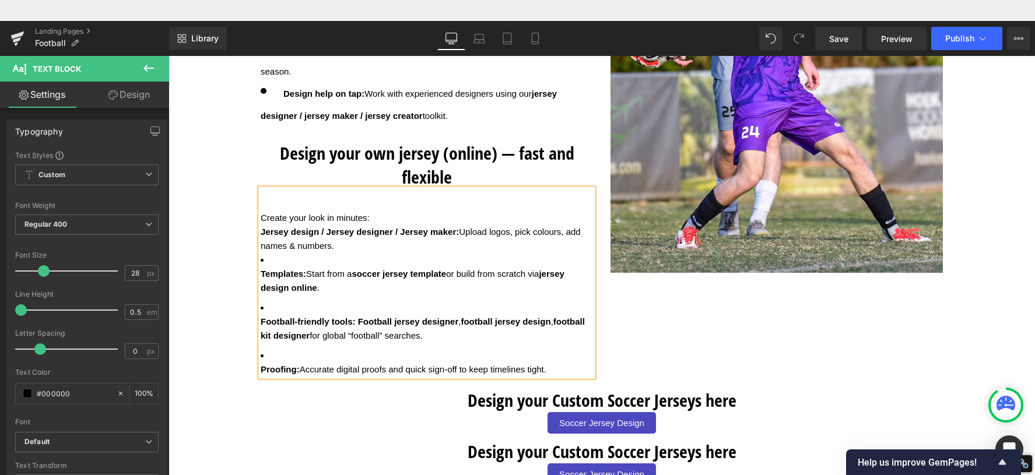
click at [261, 279] on strong "Templates:" at bounding box center [283, 274] width 45 height 10
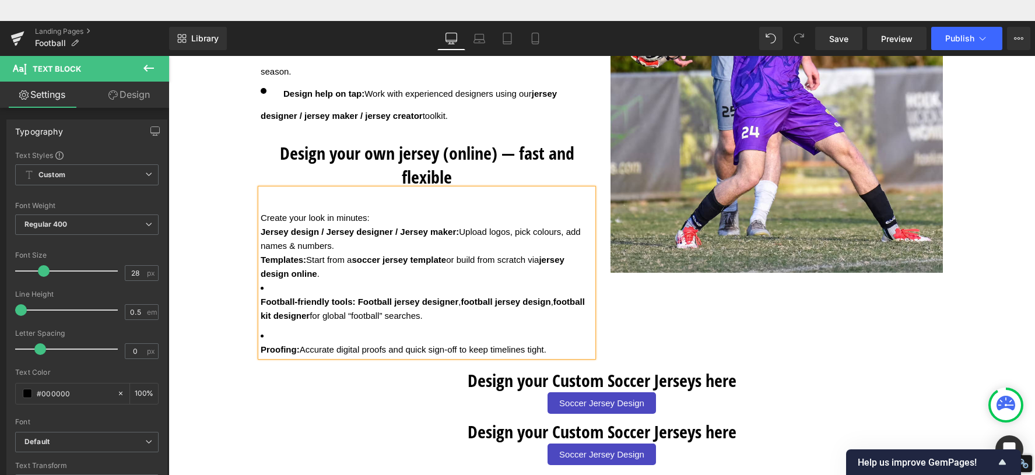
click at [261, 307] on strong "Football-friendly tools:" at bounding box center [308, 302] width 95 height 10
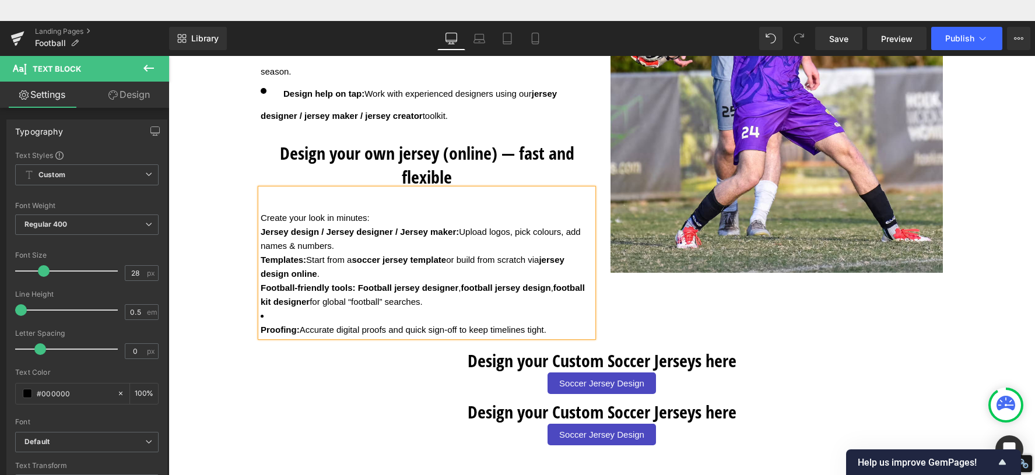
click at [261, 337] on div "Create your look in minutes: Jersey design / Jersey designer / Jersey maker: Up…" at bounding box center [427, 263] width 332 height 148
click at [261, 335] on strong "Proofing:" at bounding box center [280, 330] width 39 height 10
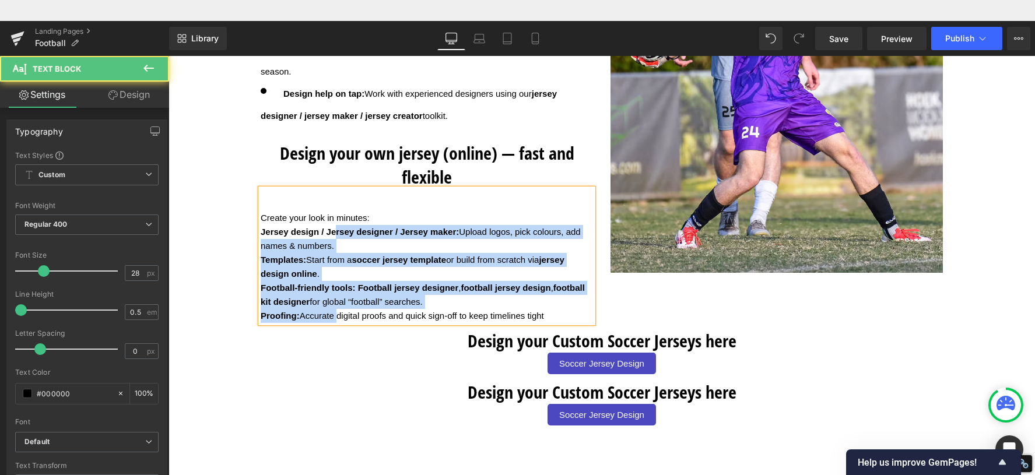
drag, startPoint x: 332, startPoint y: 251, endPoint x: 329, endPoint y: 335, distance: 84.0
click at [329, 323] on div "Create your look in minutes: Jersey design / Jersey designer / Jersey maker: Up…" at bounding box center [427, 256] width 332 height 134
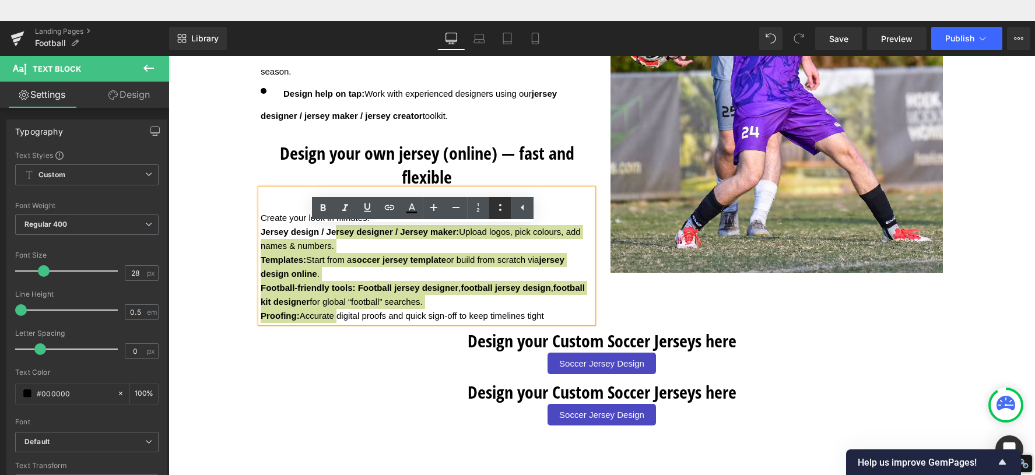
click at [500, 209] on icon at bounding box center [500, 207] width 2 height 7
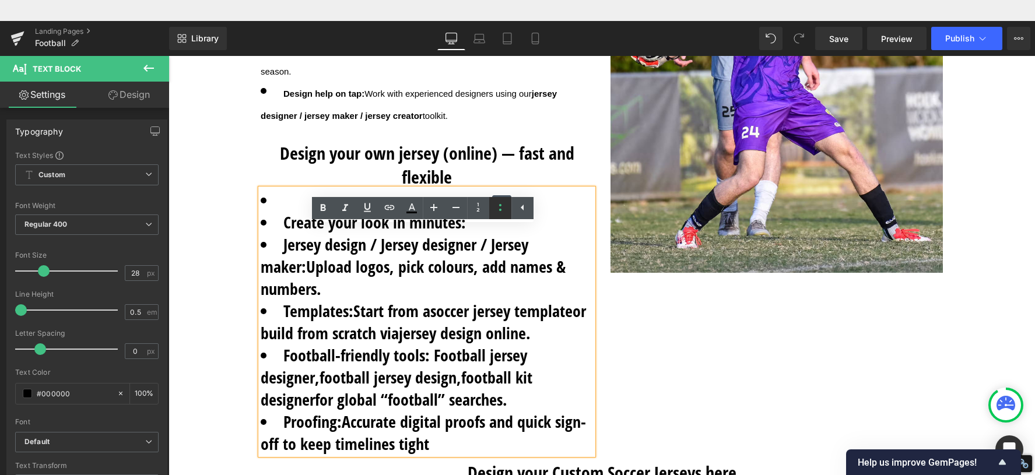
click at [500, 209] on icon at bounding box center [500, 207] width 2 height 7
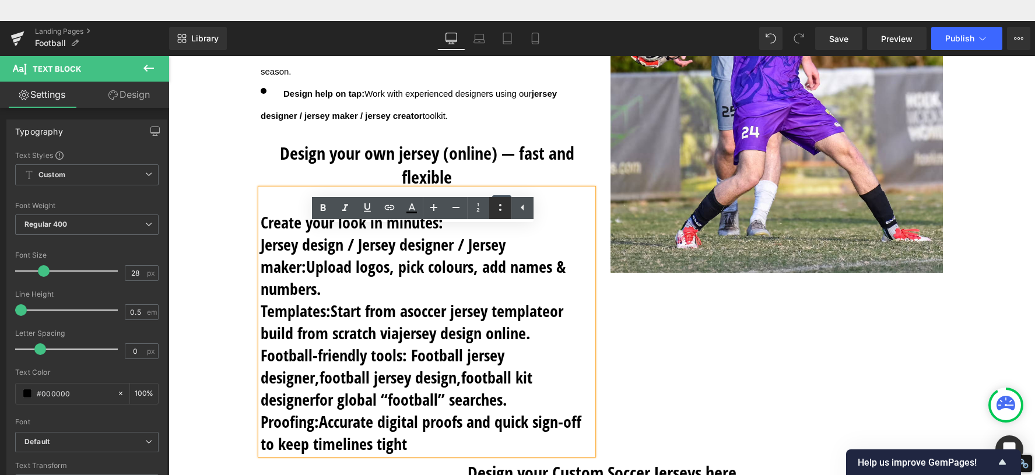
click at [500, 209] on icon at bounding box center [500, 207] width 2 height 7
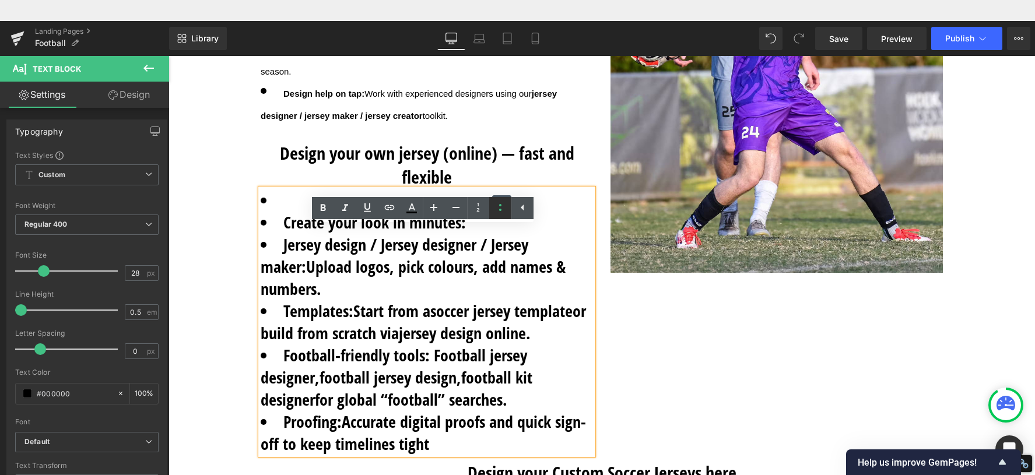
click at [501, 209] on icon at bounding box center [500, 208] width 14 height 14
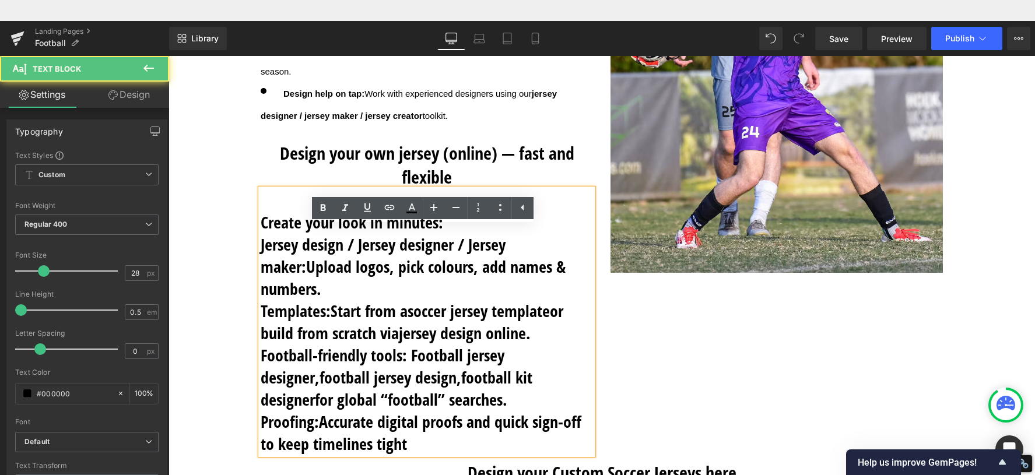
click at [524, 311] on strong "soccer jersey template" at bounding box center [479, 311] width 142 height 22
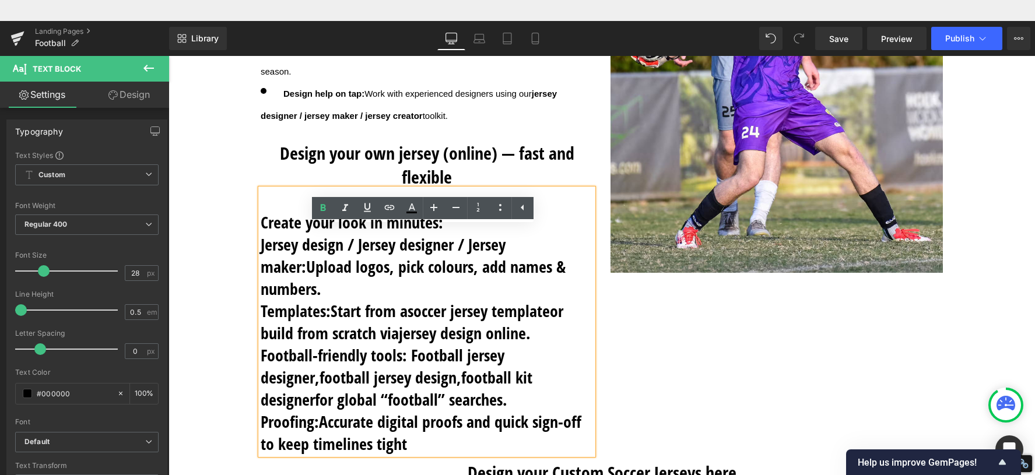
drag, startPoint x: 415, startPoint y: 442, endPoint x: 241, endPoint y: 228, distance: 276.0
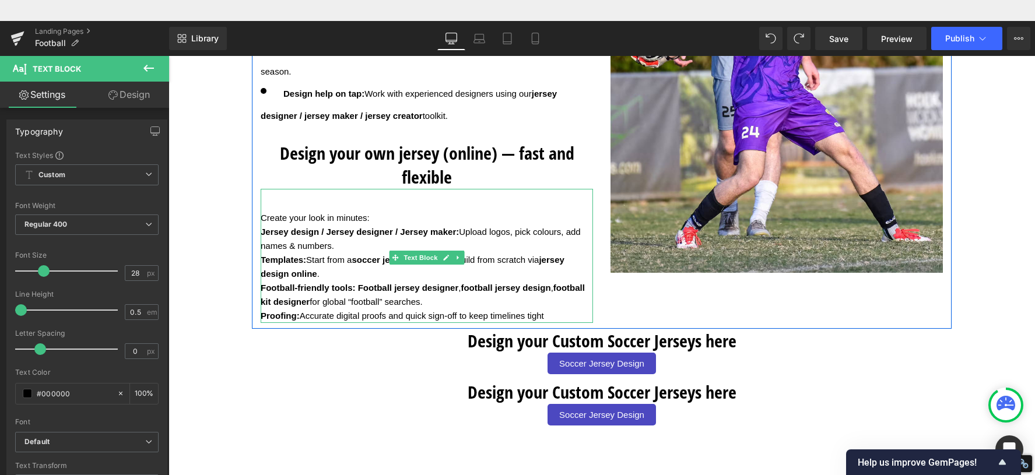
click at [261, 237] on strong "Jersey design / Jersey designer / Jersey maker:" at bounding box center [360, 232] width 198 height 10
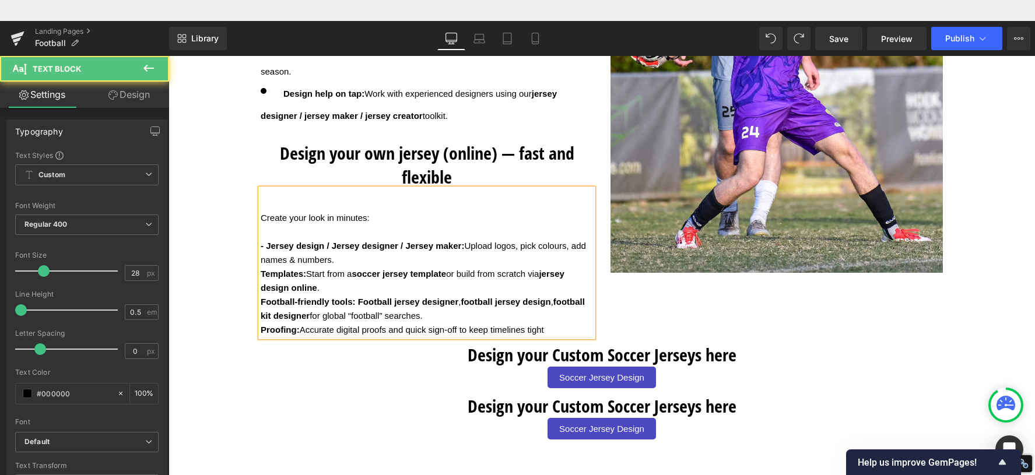
click at [261, 279] on strong "Templates:" at bounding box center [283, 274] width 45 height 10
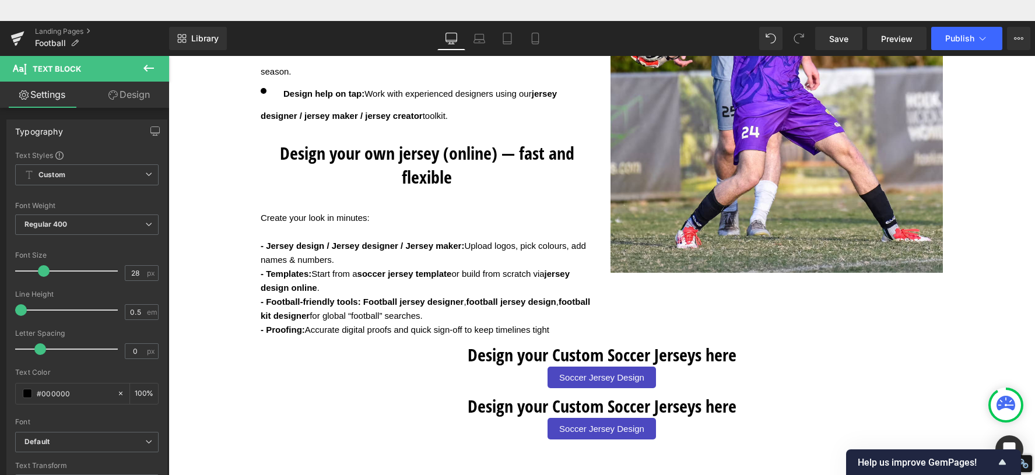
click at [149, 67] on icon at bounding box center [149, 68] width 14 height 14
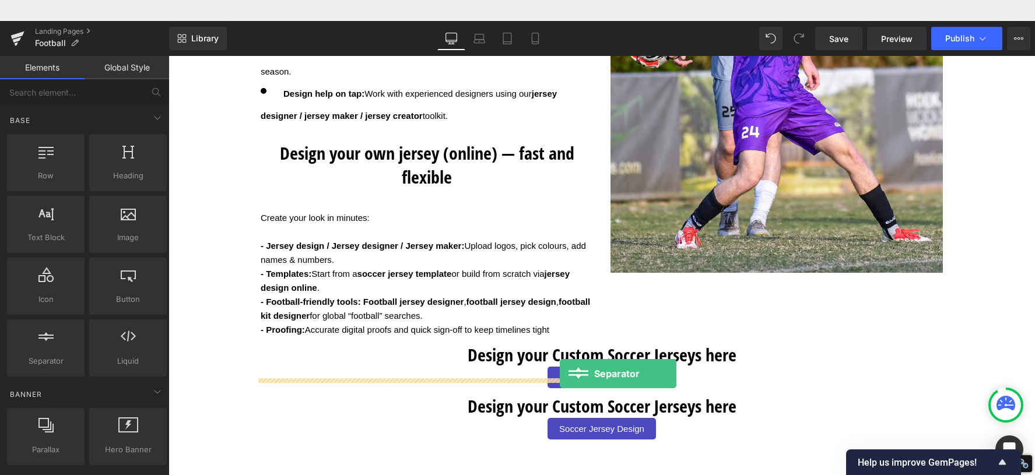
drag, startPoint x: 209, startPoint y: 373, endPoint x: 560, endPoint y: 353, distance: 351.0
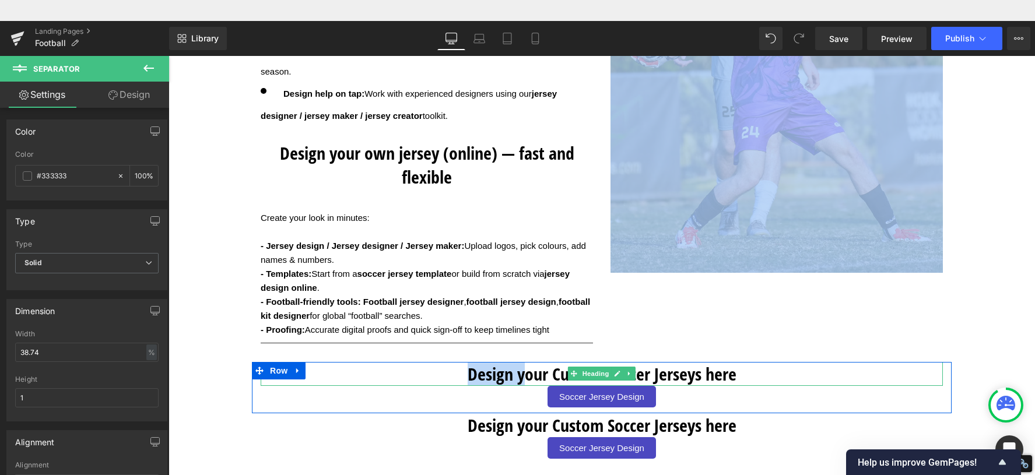
drag, startPoint x: 507, startPoint y: 364, endPoint x: 518, endPoint y: 388, distance: 26.3
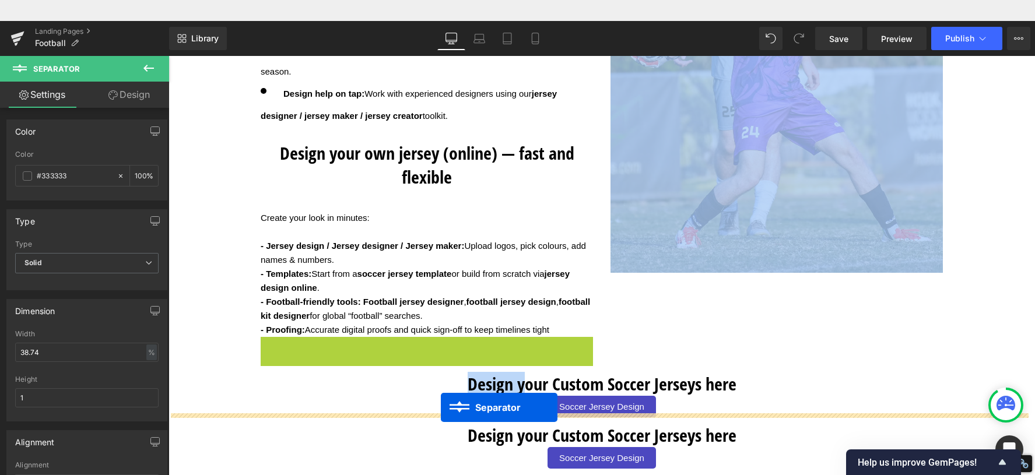
drag, startPoint x: 428, startPoint y: 367, endPoint x: 441, endPoint y: 387, distance: 23.1
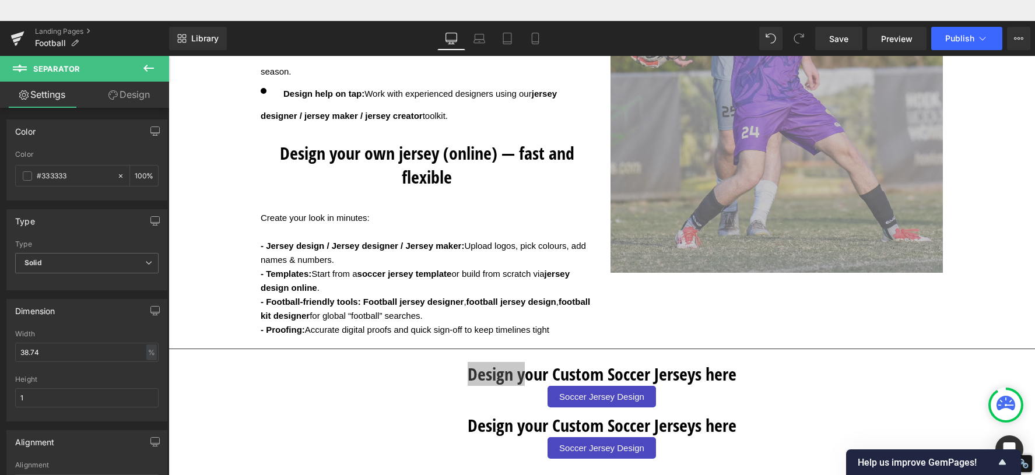
click at [147, 69] on icon at bounding box center [149, 68] width 14 height 14
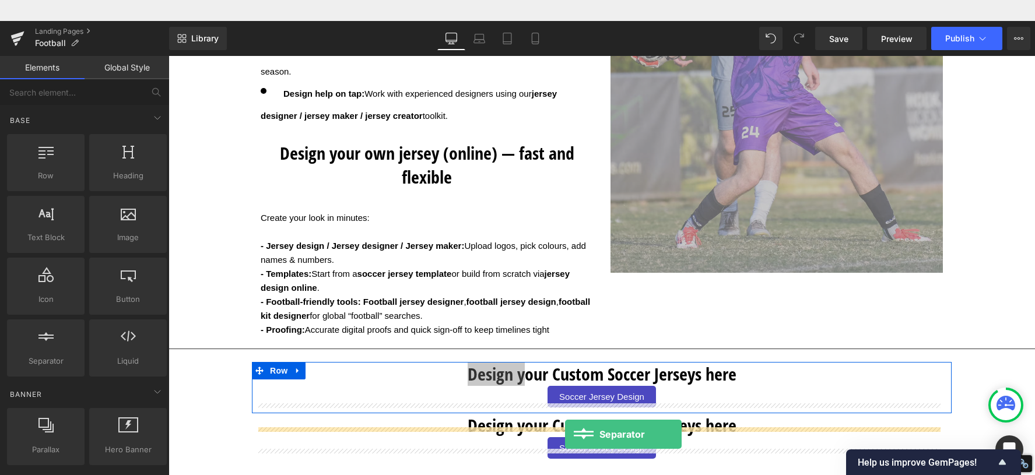
drag, startPoint x: 216, startPoint y: 375, endPoint x: 565, endPoint y: 413, distance: 350.8
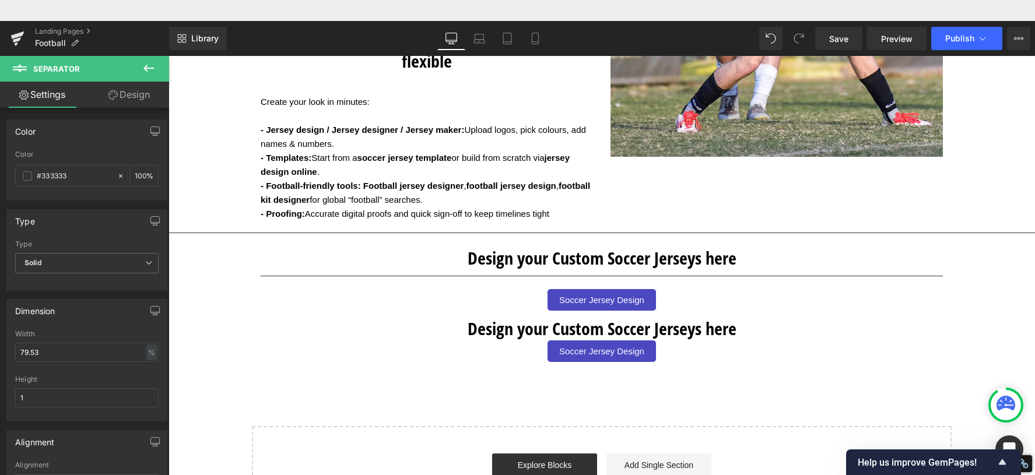
scroll to position [1443, 0]
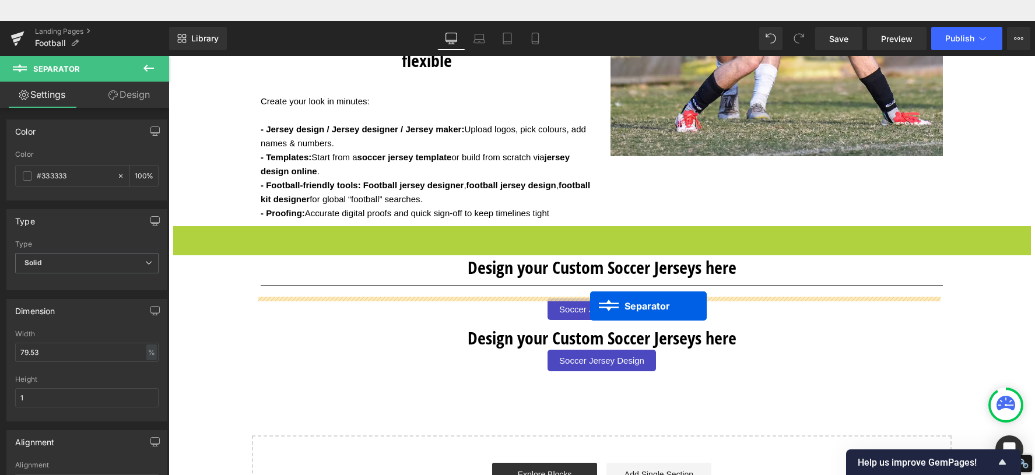
drag, startPoint x: 594, startPoint y: 255, endPoint x: 590, endPoint y: 285, distance: 29.9
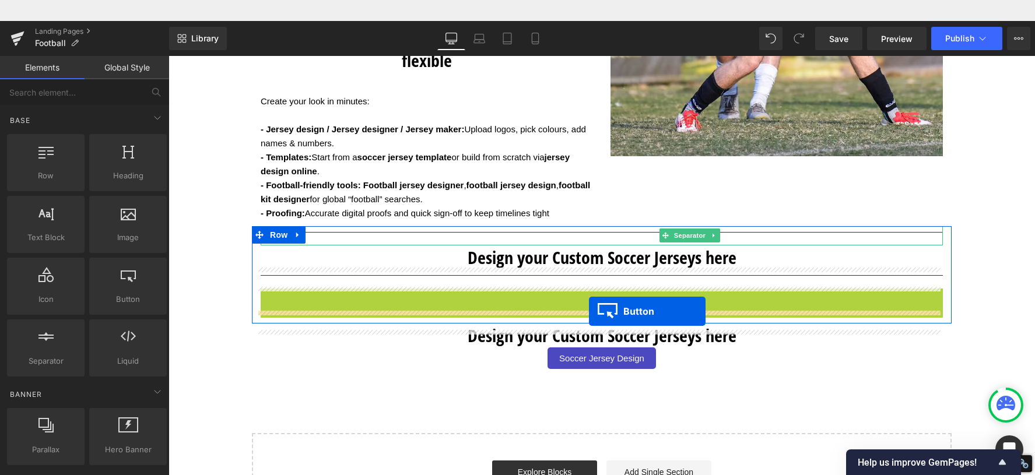
drag, startPoint x: 597, startPoint y: 320, endPoint x: 589, endPoint y: 290, distance: 30.7
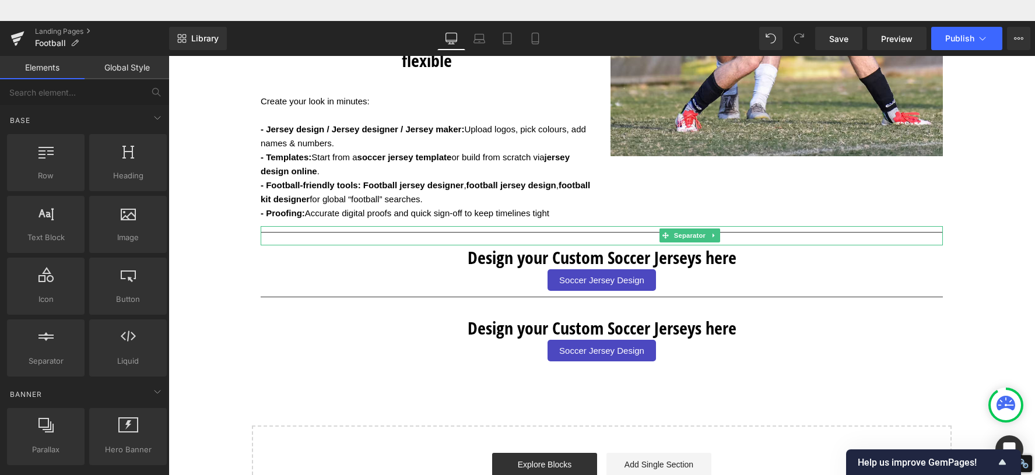
click at [795, 362] on div "Soccer Jersey Design" at bounding box center [602, 351] width 682 height 22
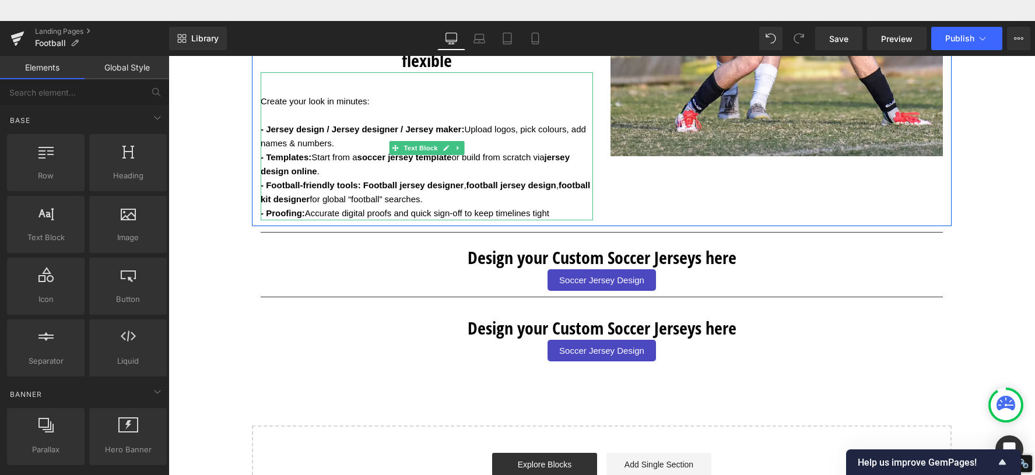
click at [396, 178] on p "- Templates: Start from a soccer jersey template or build from scratch via jers…" at bounding box center [427, 164] width 332 height 28
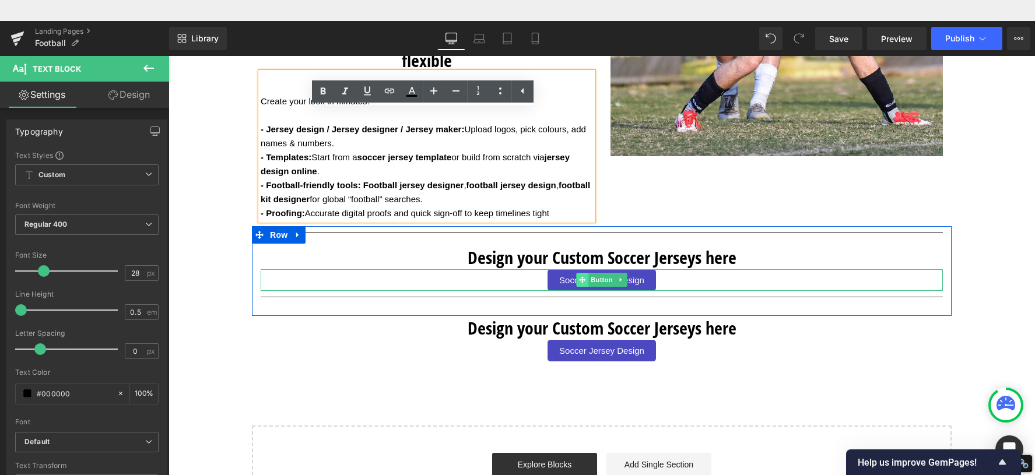
click at [582, 287] on span at bounding box center [582, 280] width 12 height 14
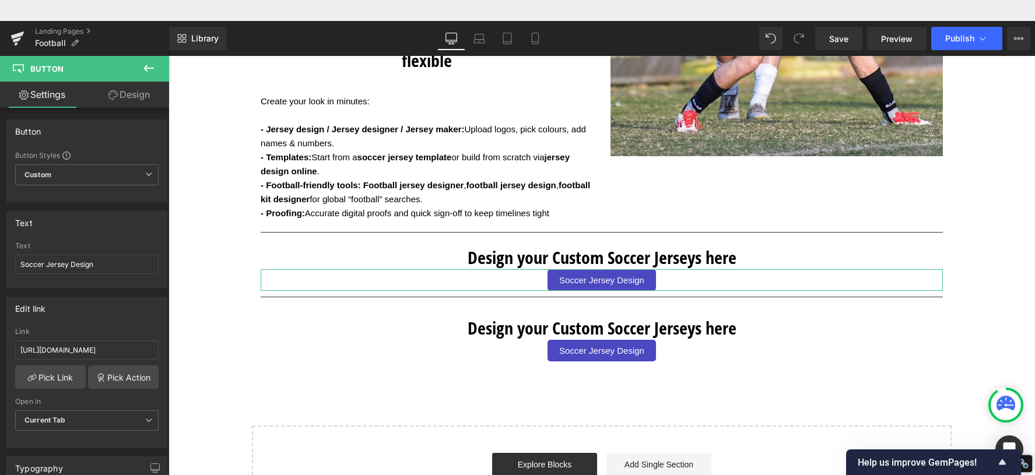
click at [128, 94] on link "Design" at bounding box center [129, 95] width 85 height 26
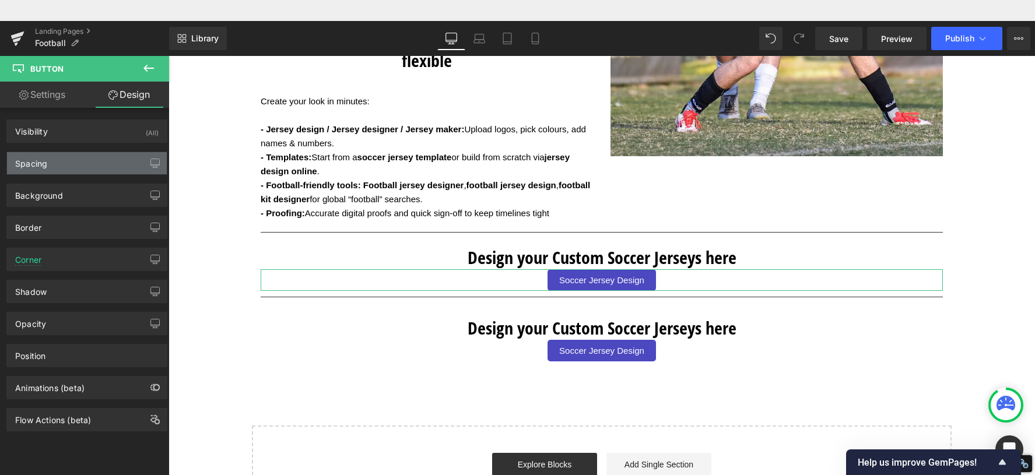
click at [47, 160] on div "Spacing" at bounding box center [87, 163] width 160 height 22
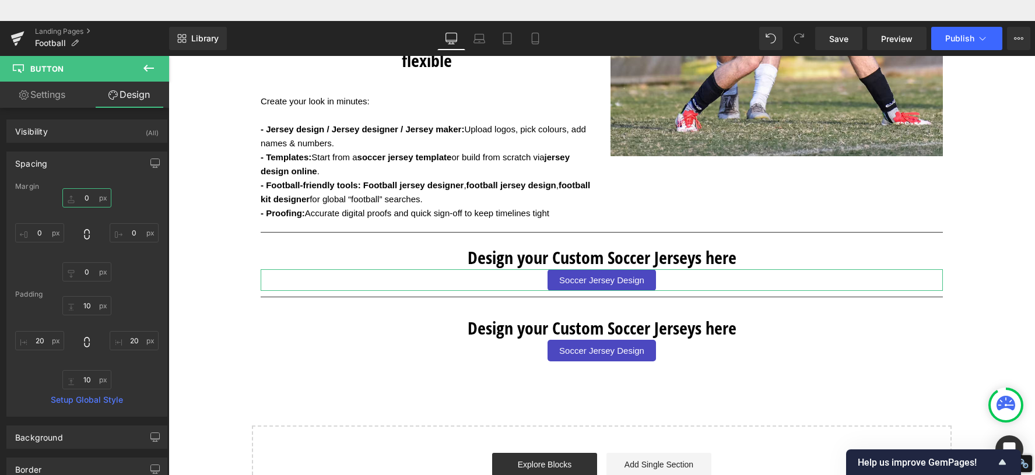
click at [79, 199] on input "0" at bounding box center [86, 197] width 49 height 19
type input "2"
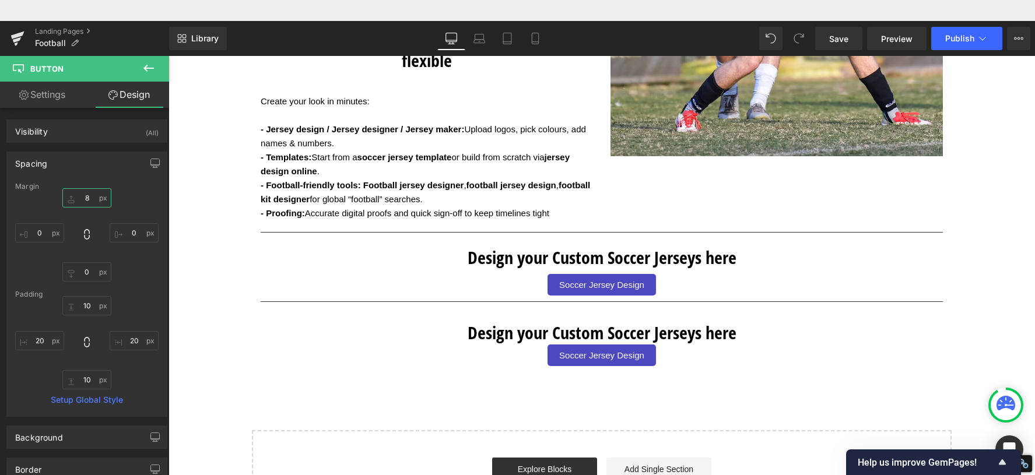
type input "8"
click at [150, 66] on icon at bounding box center [149, 68] width 14 height 14
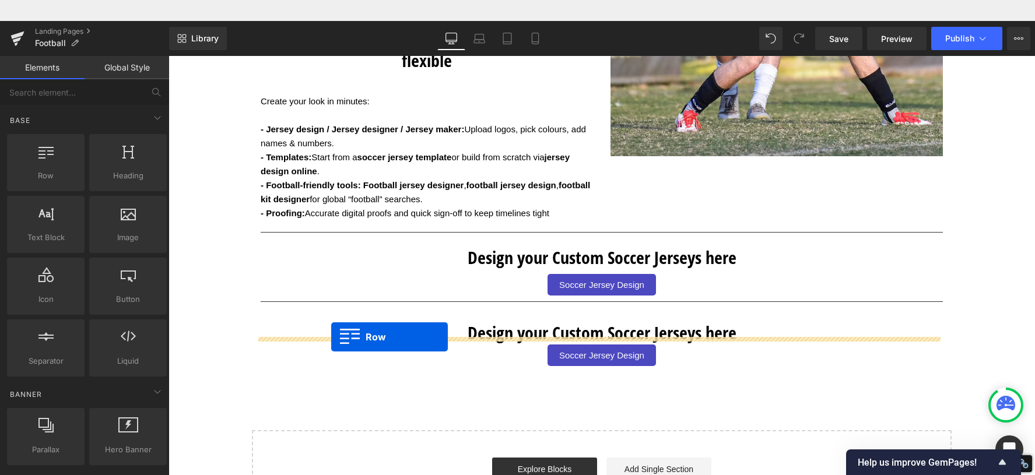
drag, startPoint x: 213, startPoint y: 190, endPoint x: 331, endPoint y: 316, distance: 172.8
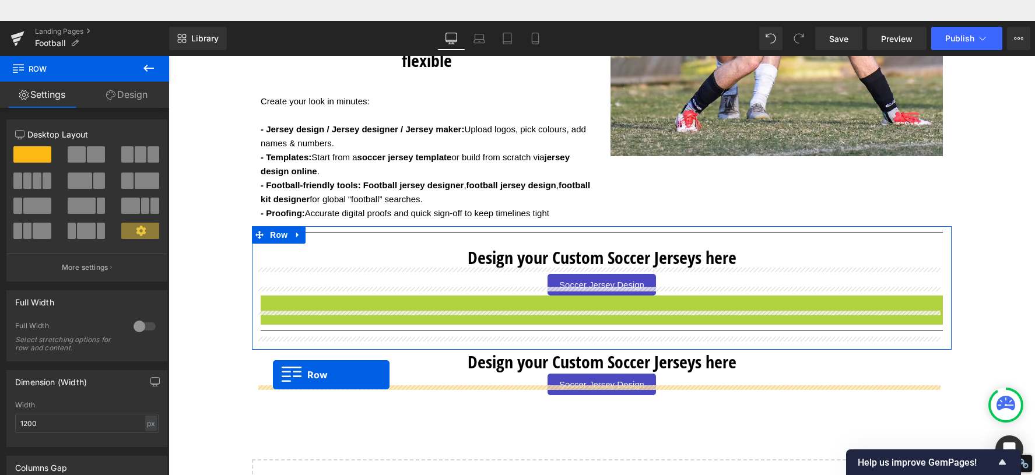
drag, startPoint x: 279, startPoint y: 321, endPoint x: 273, endPoint y: 354, distance: 33.7
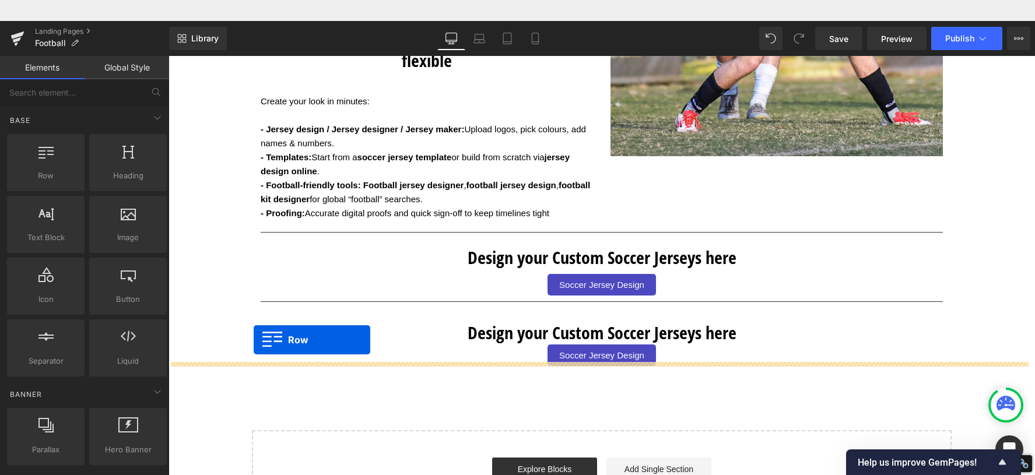
drag, startPoint x: 215, startPoint y: 195, endPoint x: 254, endPoint y: 319, distance: 130.0
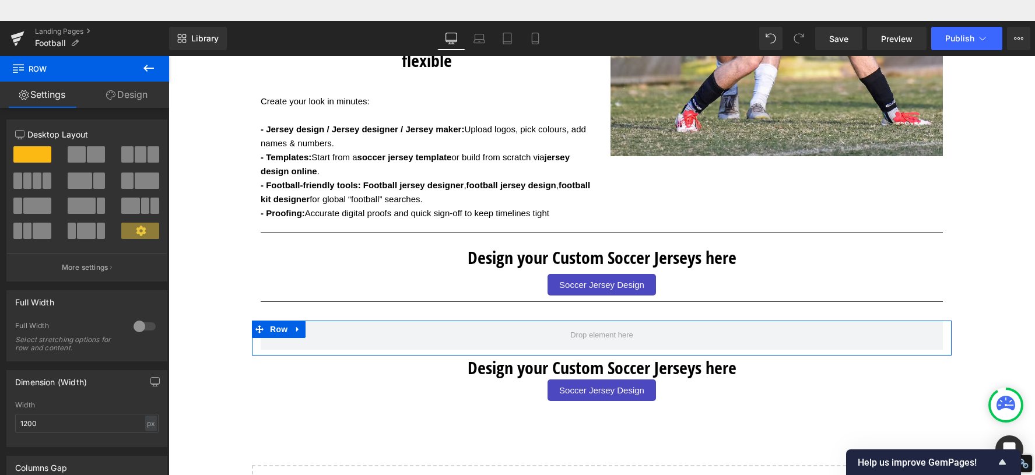
click at [87, 149] on span at bounding box center [96, 154] width 18 height 16
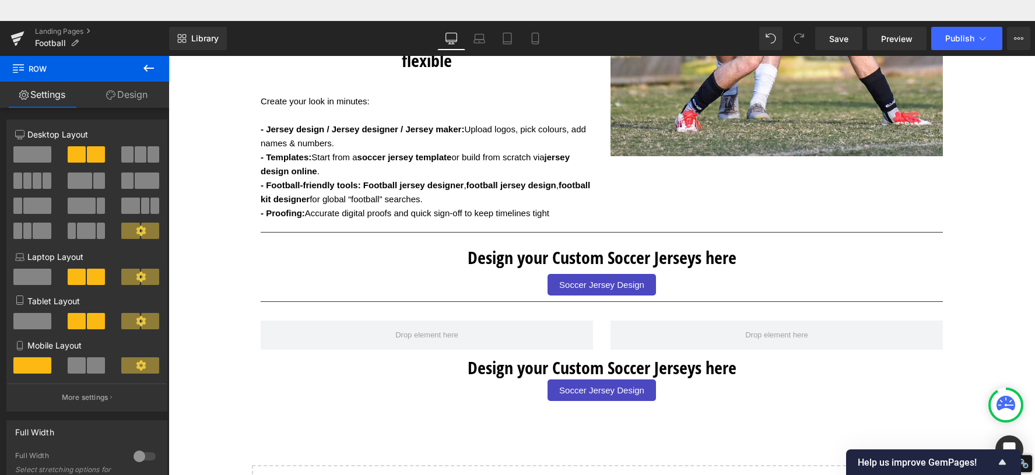
click at [146, 68] on icon at bounding box center [148, 68] width 10 height 7
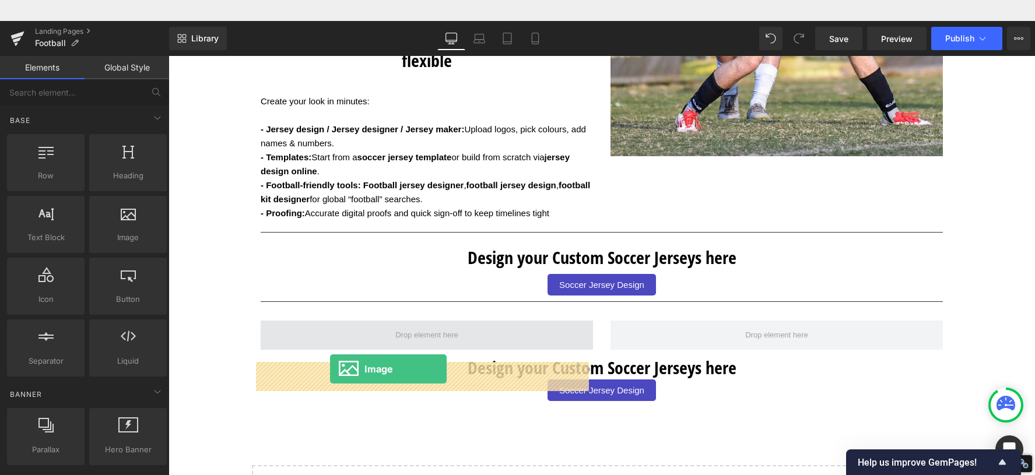
drag, startPoint x: 303, startPoint y: 279, endPoint x: 330, endPoint y: 348, distance: 74.1
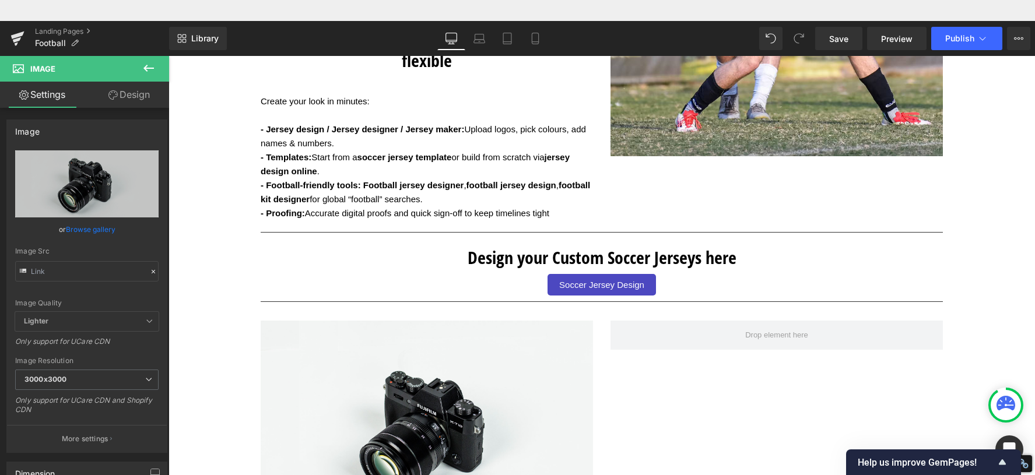
click at [155, 67] on icon at bounding box center [149, 68] width 14 height 14
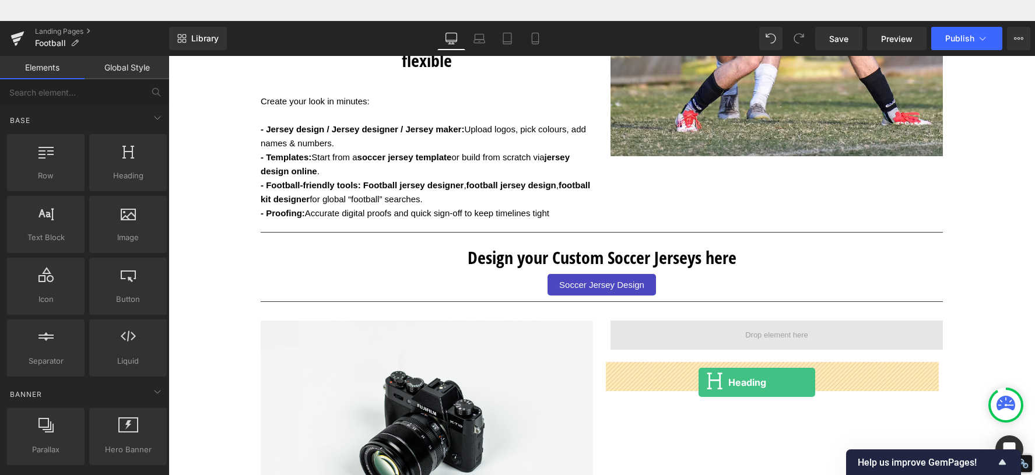
drag, startPoint x: 293, startPoint y: 189, endPoint x: 699, endPoint y: 362, distance: 441.0
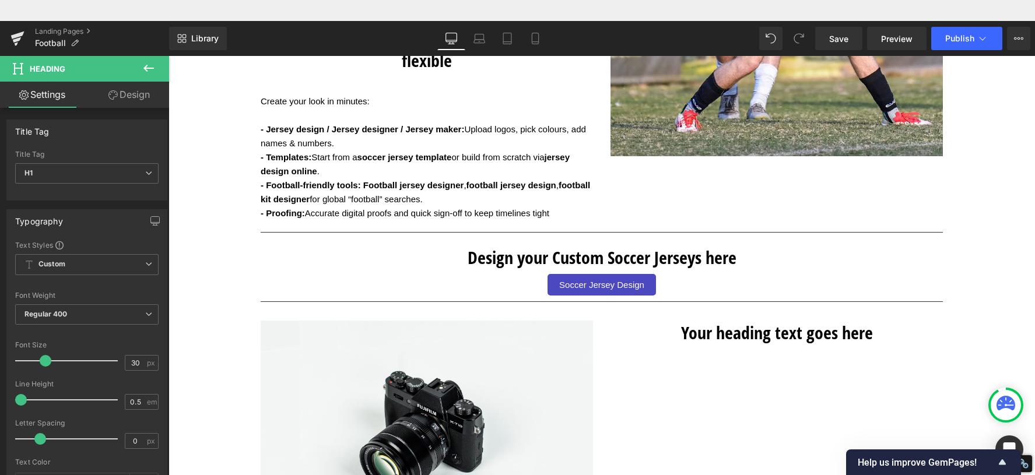
click at [155, 68] on button at bounding box center [148, 69] width 41 height 26
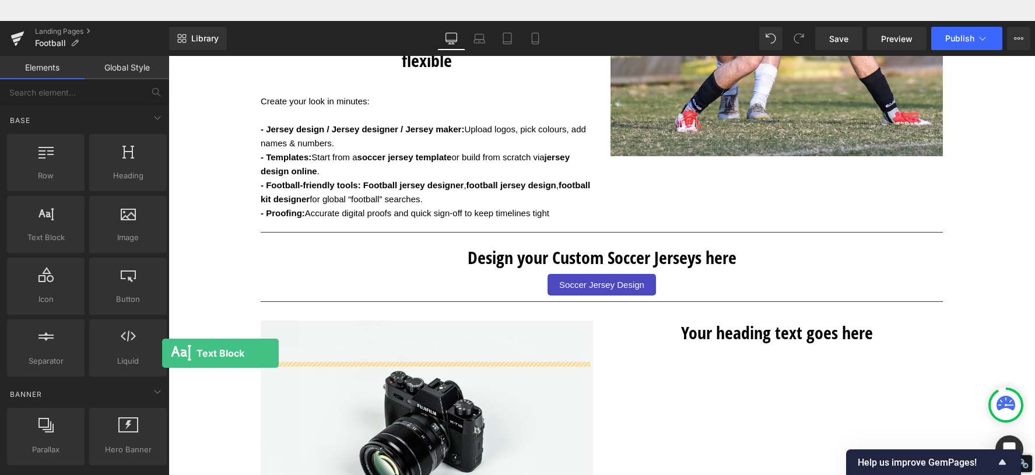
scroll to position [12, 0]
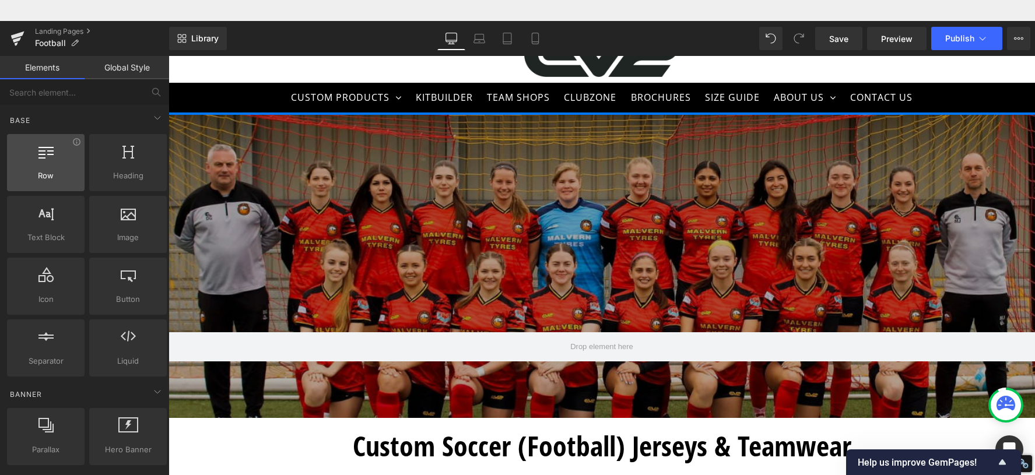
drag, startPoint x: 46, startPoint y: 215, endPoint x: 38, endPoint y: 169, distance: 46.2
click at [38, 169] on div "Row rows, columns, layouts, div Heading headings, titles, h1,h2,h3,h4,h5,h6 Tex…" at bounding box center [87, 255] width 164 height 247
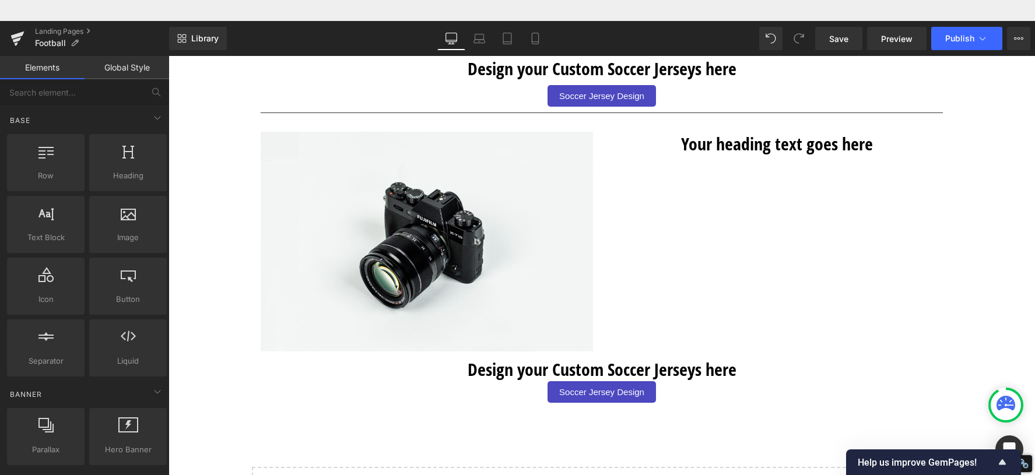
scroll to position [1633, 0]
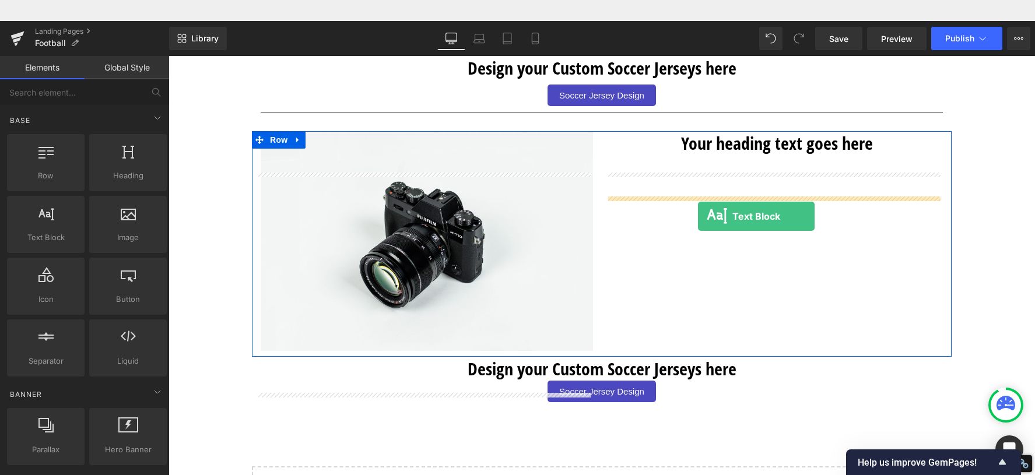
drag, startPoint x: 217, startPoint y: 264, endPoint x: 700, endPoint y: 196, distance: 486.9
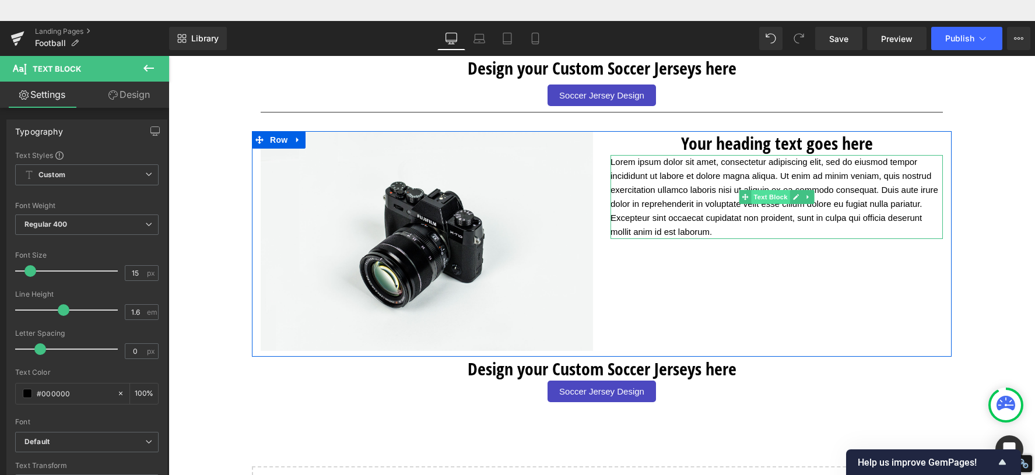
click at [757, 204] on span "Text Block" at bounding box center [770, 197] width 38 height 14
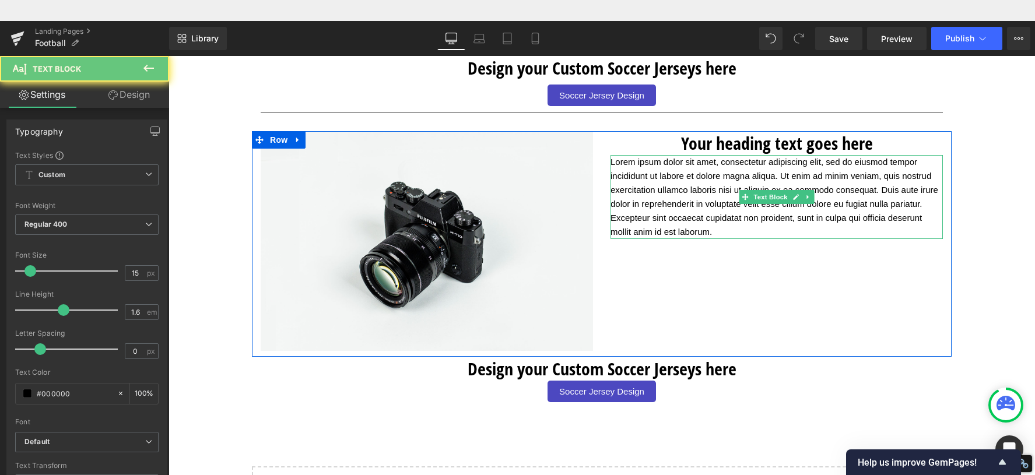
click at [779, 234] on p "Lorem ipsum dolor sit amet, consectetur adipiscing elit, sed do eiusmod tempor …" at bounding box center [777, 197] width 332 height 84
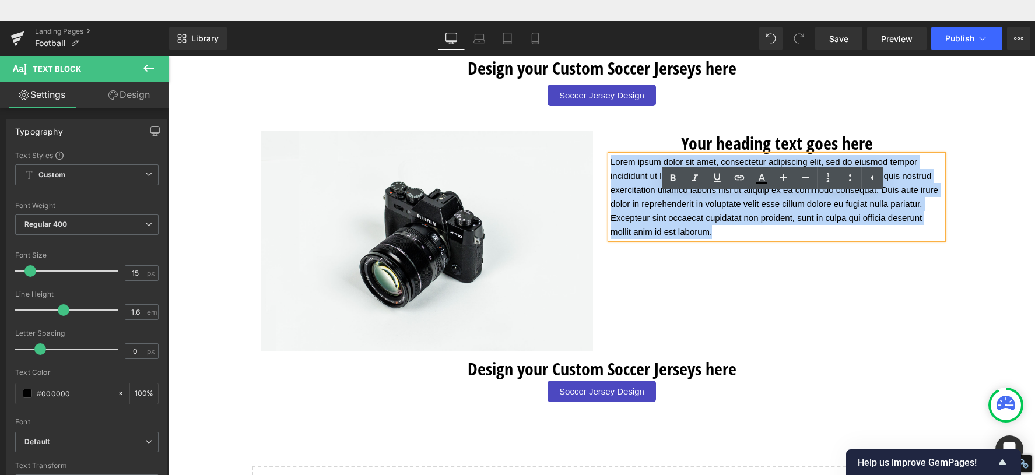
drag, startPoint x: 720, startPoint y: 251, endPoint x: 607, endPoint y: 183, distance: 131.9
click at [611, 183] on p "Lorem ipsum dolor sit amet, consectetur adipiscing elit, sed do eiusmod tempor …" at bounding box center [777, 197] width 332 height 84
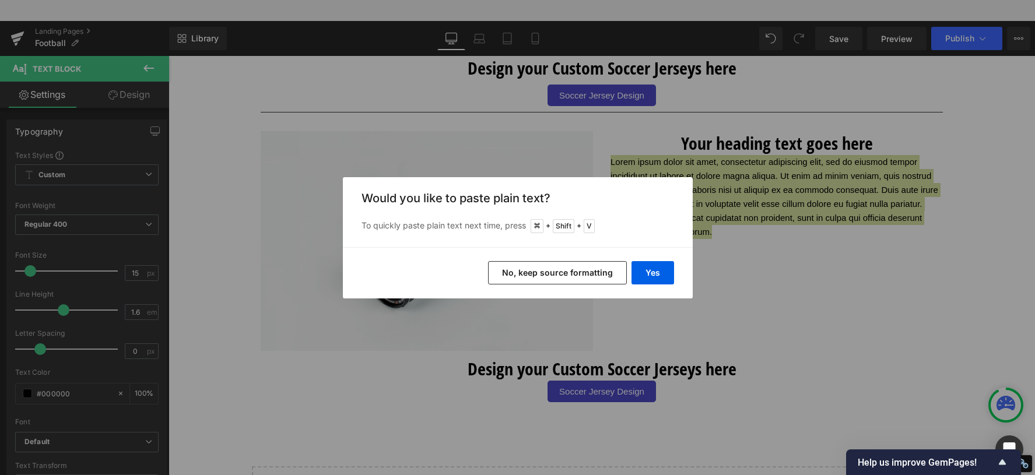
click at [593, 268] on button "No, keep source formatting" at bounding box center [557, 272] width 139 height 23
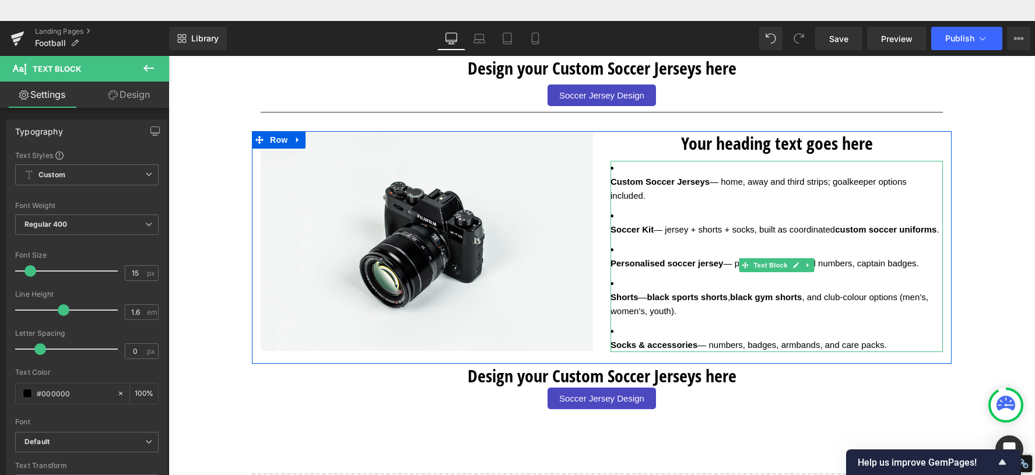
click at [612, 187] on strong "Custom Soccer Jerseys" at bounding box center [660, 182] width 99 height 10
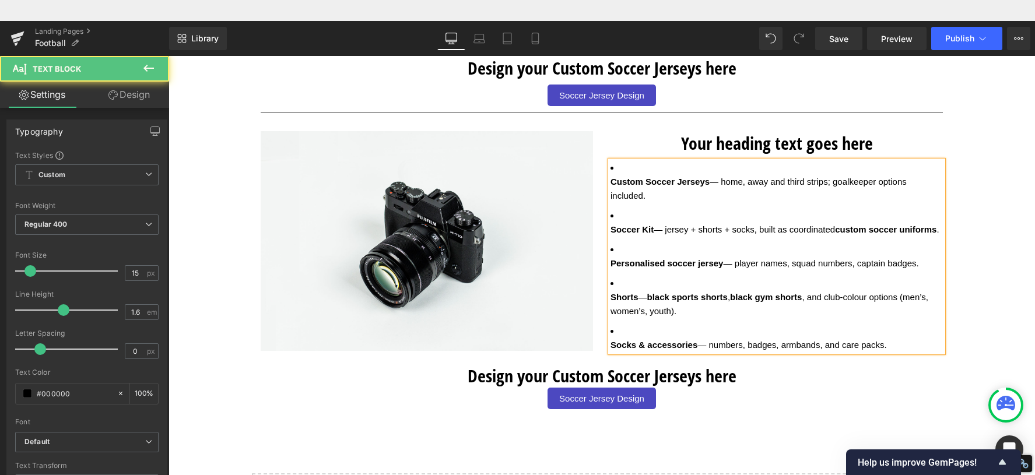
click at [619, 237] on li "Soccer Kit — jersey + shorts + socks, built as coordinated custom soccer unifor…" at bounding box center [777, 223] width 332 height 28
click at [615, 189] on li "Custom Soccer Jerseys — home, away and third strips; goalkeeper options include…" at bounding box center [777, 182] width 332 height 42
click at [627, 190] on li "Custom Soccer Jerseys — home, away and third strips; goalkeeper options include…" at bounding box center [777, 182] width 332 height 42
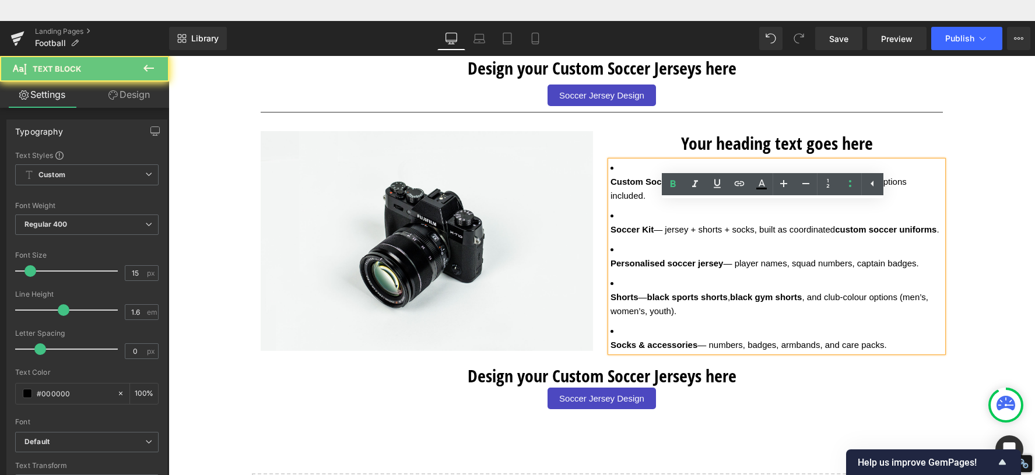
click at [627, 190] on li "Custom Soccer Jerseys — home, away and third strips; goalkeeper options include…" at bounding box center [777, 182] width 332 height 42
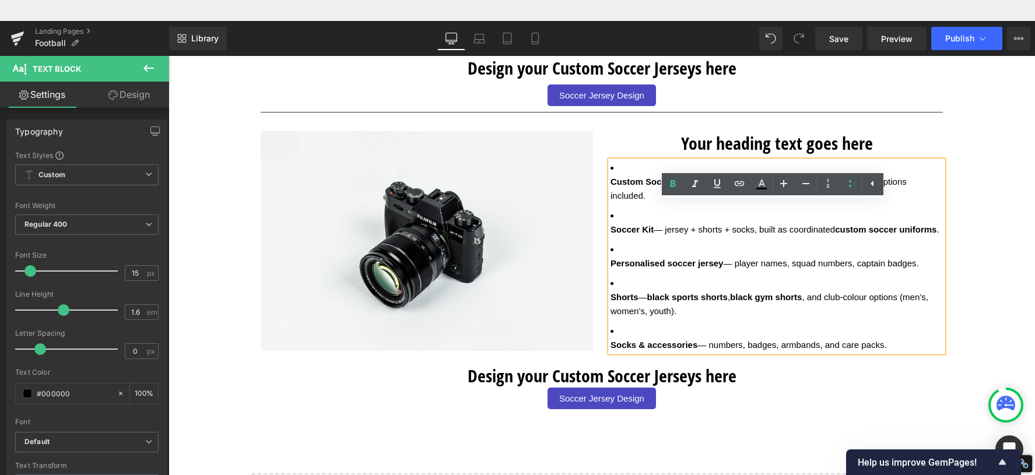
click at [749, 237] on p "Soccer Kit — jersey + shorts + socks, built as coordinated custom soccer unifor…" at bounding box center [777, 230] width 332 height 14
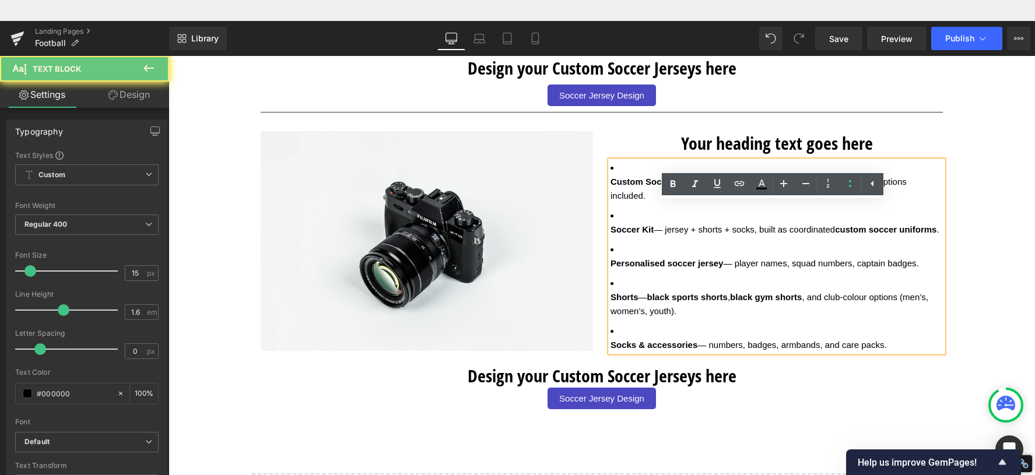
click at [880, 352] on ul "Custom Soccer Jerseys — home, away and third strips; goalkeeper options include…" at bounding box center [777, 256] width 332 height 191
click at [755, 271] on li "Personalised soccer jersey — player names, squad numbers, captain badges." at bounding box center [777, 257] width 332 height 28
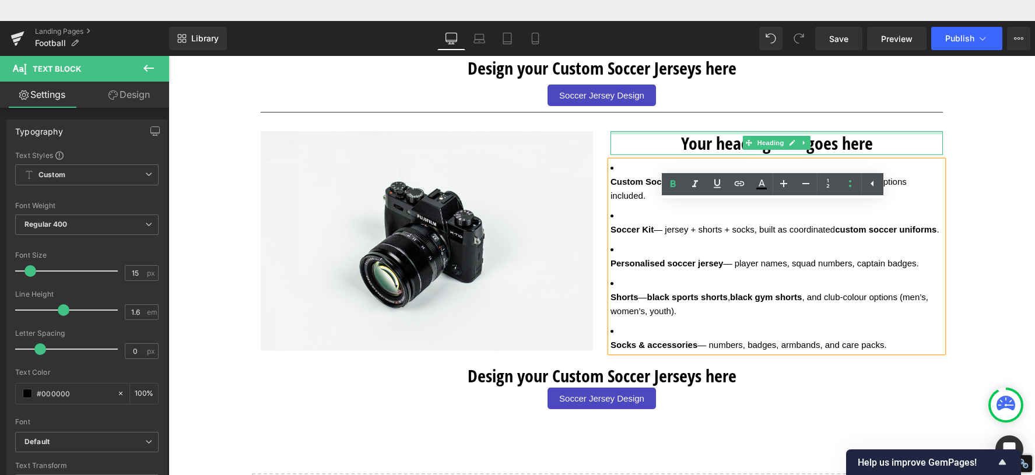
click at [661, 134] on div at bounding box center [777, 132] width 332 height 3
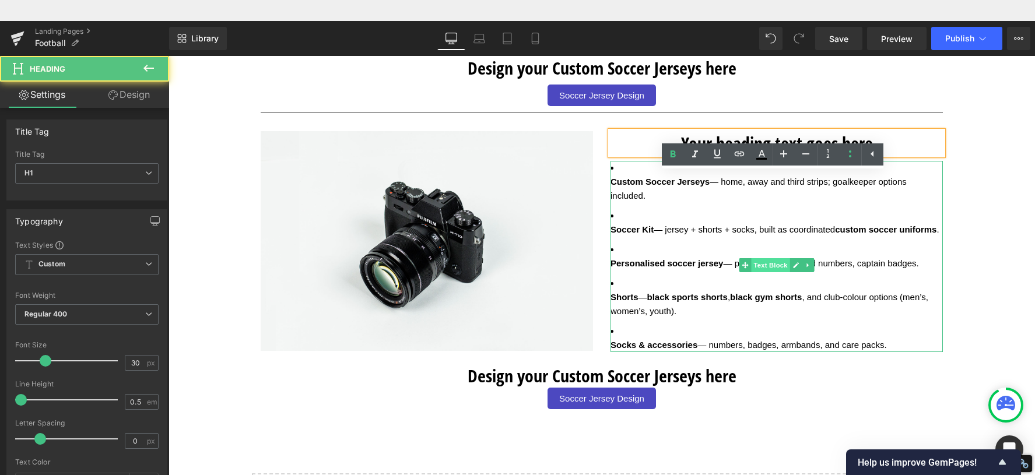
click at [755, 272] on span "Text Block" at bounding box center [770, 265] width 38 height 14
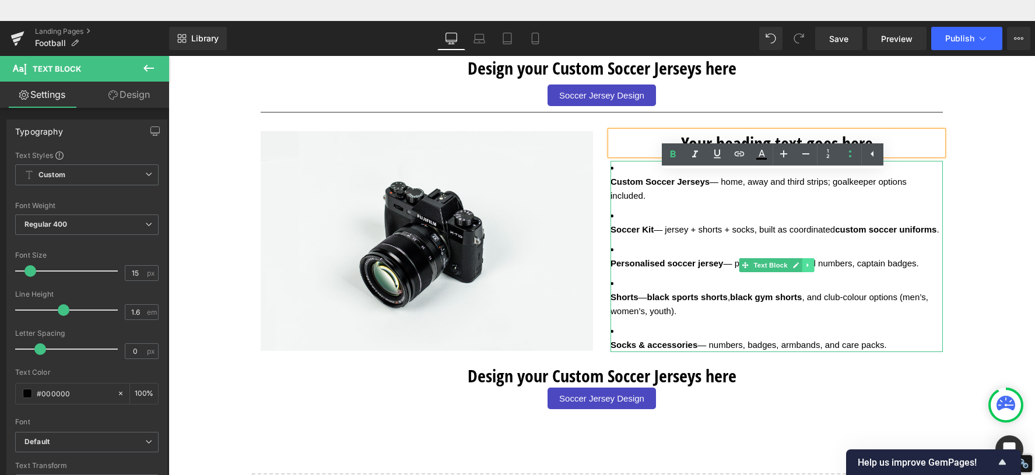
click at [806, 267] on icon at bounding box center [807, 265] width 2 height 4
click at [824, 269] on icon at bounding box center [826, 265] width 6 height 7
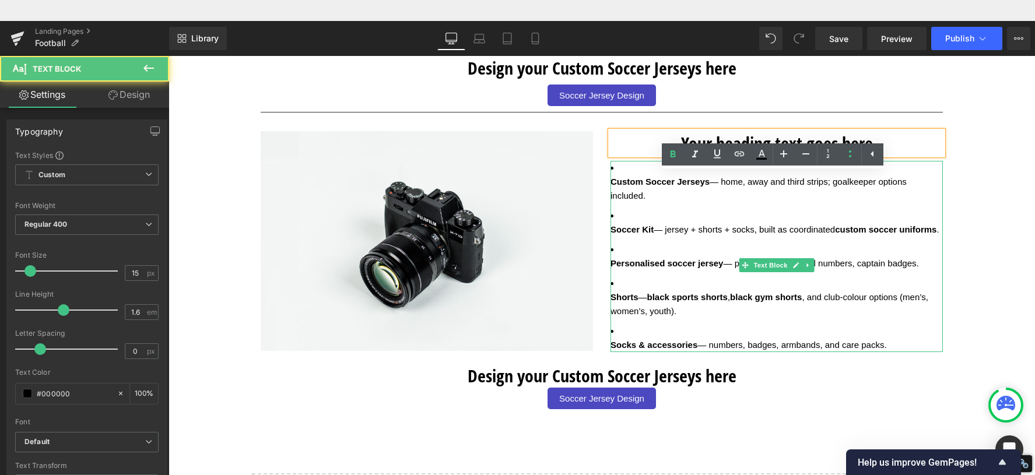
click at [760, 237] on p "Soccer Kit — jersey + shorts + socks, built as coordinated custom soccer unifor…" at bounding box center [777, 230] width 332 height 14
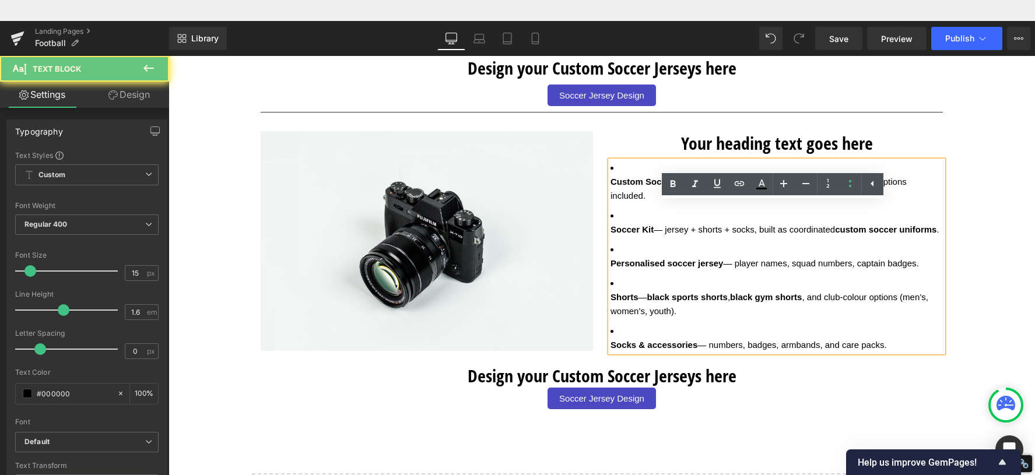
click at [755, 237] on p "Soccer Kit — jersey + shorts + socks, built as coordinated custom soccer unifor…" at bounding box center [777, 230] width 332 height 14
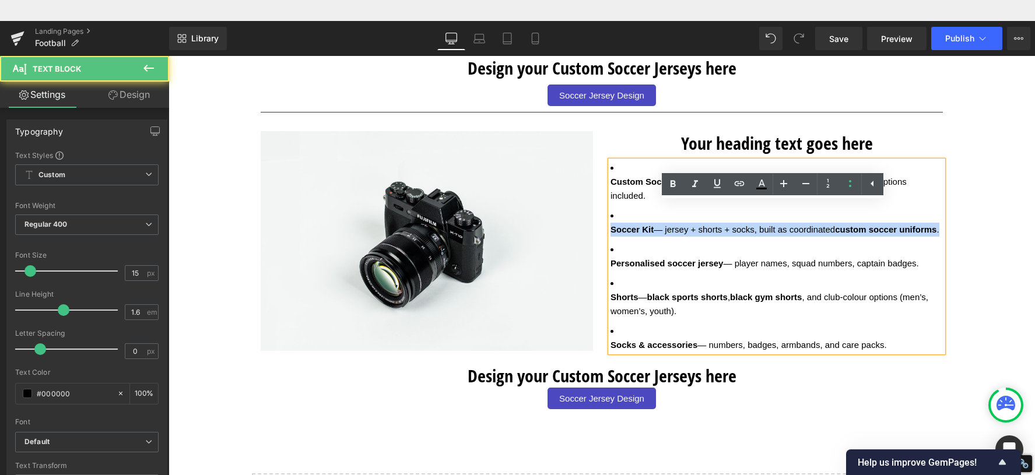
drag, startPoint x: 675, startPoint y: 266, endPoint x: 601, endPoint y: 240, distance: 78.9
click at [602, 240] on div "Your heading text goes here Heading Custom Soccer Jerseys — home, away and thir…" at bounding box center [777, 244] width 350 height 227
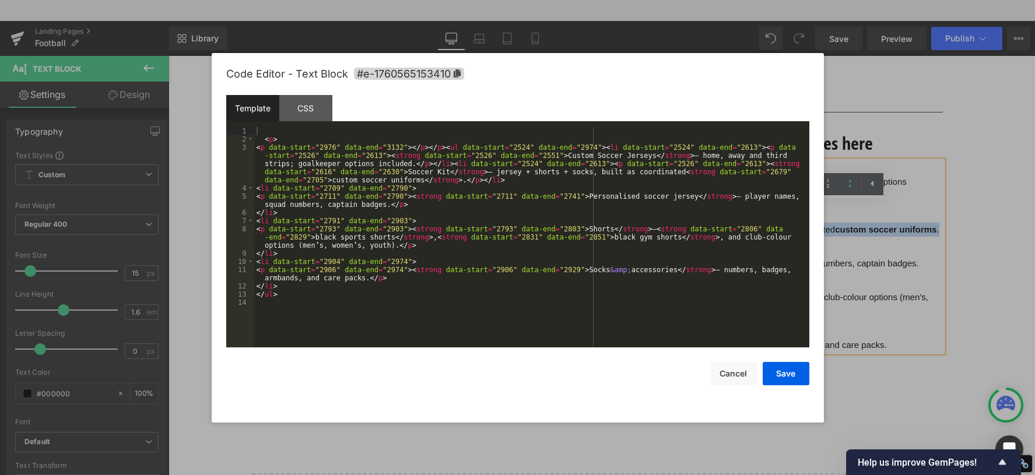
click at [786, 145] on div "Text Block You are previewing how the will restyle your page. You can not edit …" at bounding box center [517, 145] width 1035 height 0
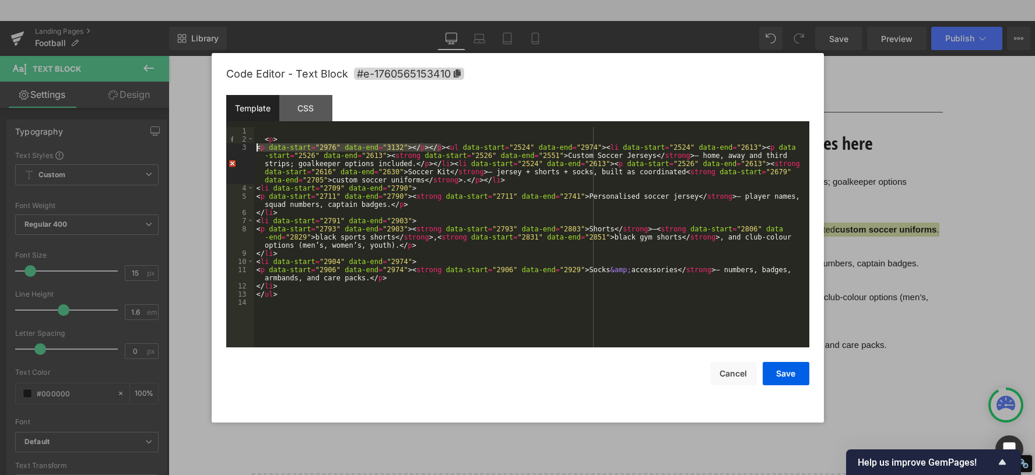
drag, startPoint x: 443, startPoint y: 147, endPoint x: 258, endPoint y: 149, distance: 185.4
click at [258, 149] on div "< p > < p data-start = "2976" data-end = "3132" > </ p > </ p > < ul data-start…" at bounding box center [531, 245] width 555 height 237
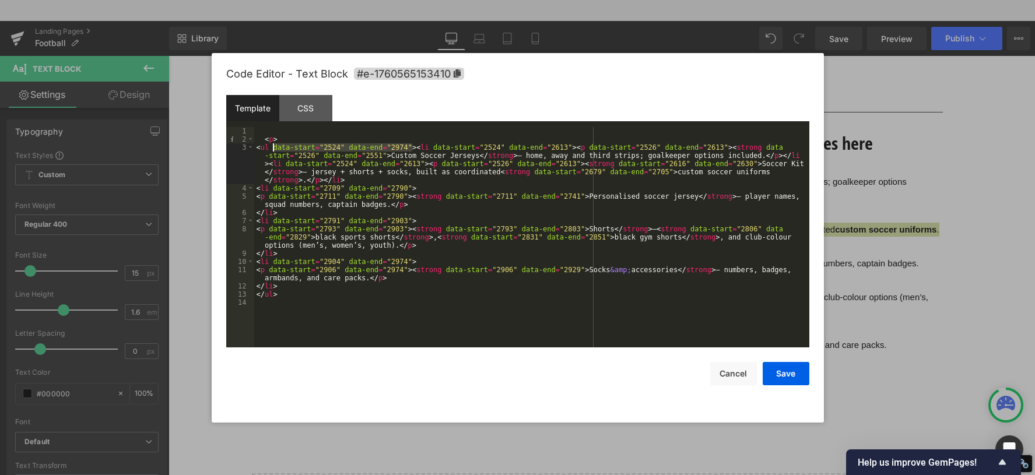
drag, startPoint x: 413, startPoint y: 145, endPoint x: 272, endPoint y: 149, distance: 141.2
click at [272, 149] on div "< p > < ul data-start = "2524" data-end = "2974" > < li data-start = "2524" dat…" at bounding box center [531, 245] width 555 height 237
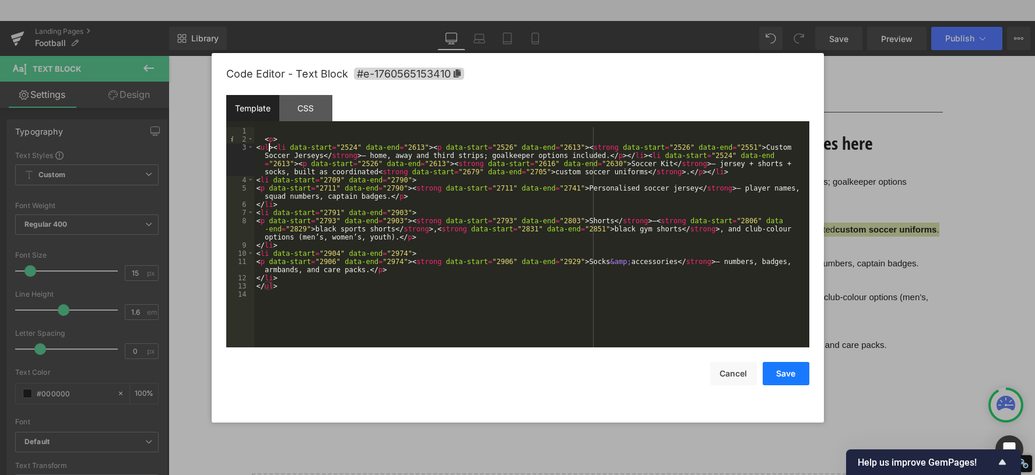
click at [786, 368] on button "Save" at bounding box center [786, 373] width 47 height 23
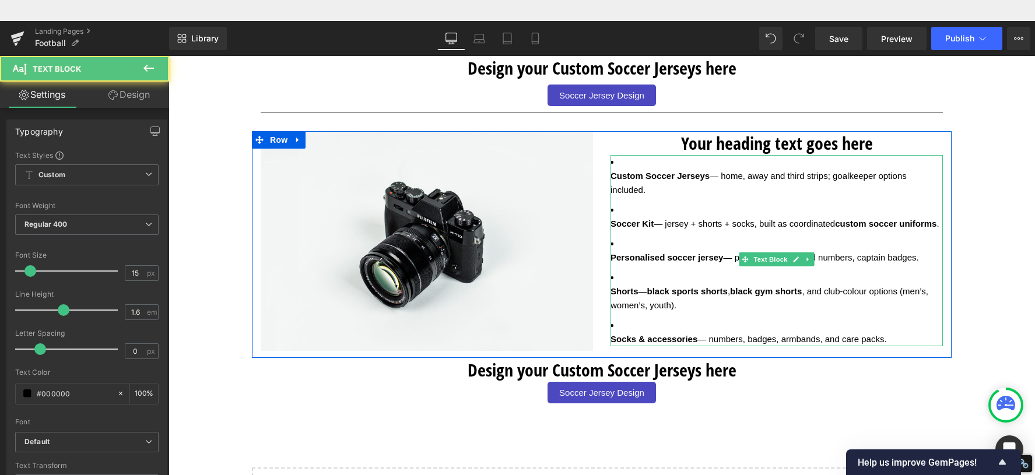
click at [627, 197] on p "Custom Soccer Jerseys — home, away and third strips; goalkeeper options include…" at bounding box center [777, 183] width 332 height 28
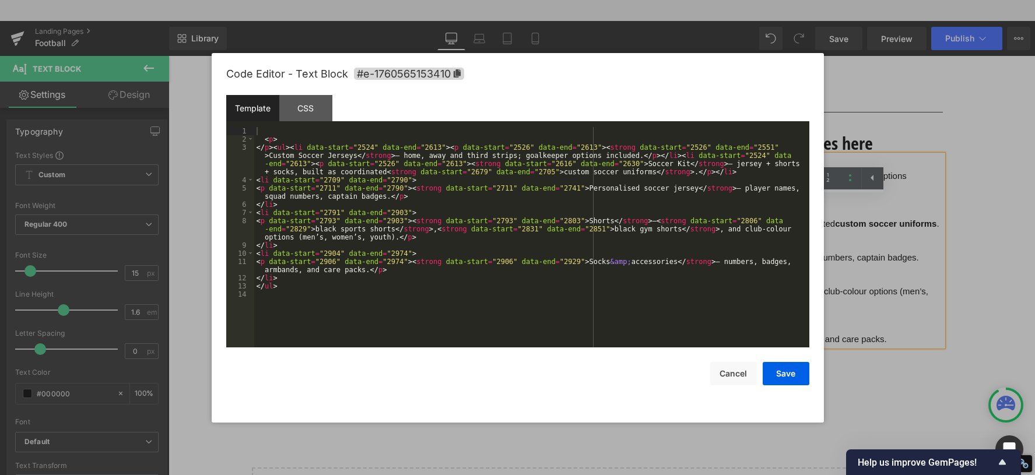
click at [706, 145] on div "Text Block You are previewing how the will restyle your page. You can not edit …" at bounding box center [517, 145] width 1035 height 0
drag, startPoint x: 408, startPoint y: 261, endPoint x: 265, endPoint y: 261, distance: 143.4
click at [265, 261] on div "< p > </ p > < ul > < li data-start = "2524" data-end = "2613" > < p data-start…" at bounding box center [531, 245] width 555 height 237
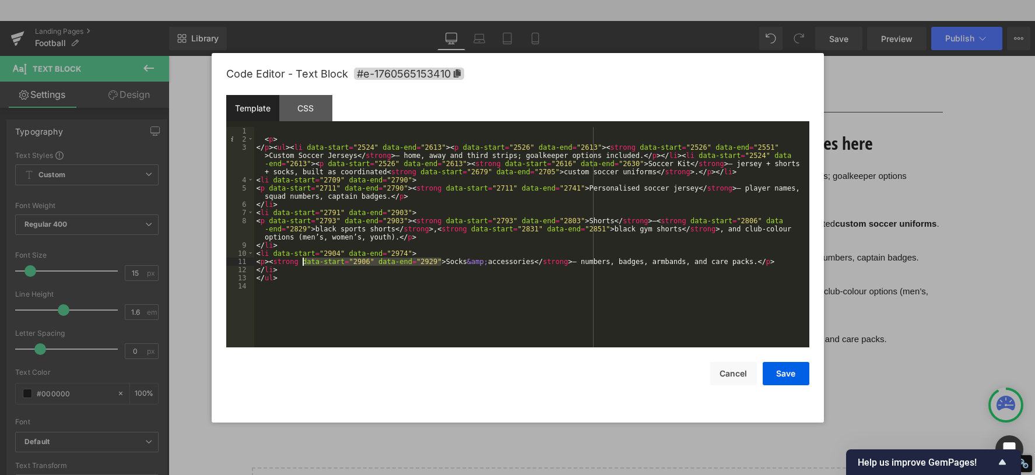
drag, startPoint x: 443, startPoint y: 259, endPoint x: 301, endPoint y: 265, distance: 141.2
click at [301, 265] on div "< p > </ p > < ul > < li data-start = "2524" data-end = "2613" > < p data-start…" at bounding box center [531, 245] width 555 height 237
drag, startPoint x: 412, startPoint y: 250, endPoint x: 270, endPoint y: 254, distance: 142.3
click at [270, 254] on div "< p > </ p > < ul > < li data-start = "2524" data-end = "2613" > < p data-start…" at bounding box center [531, 245] width 555 height 237
drag, startPoint x: 289, startPoint y: 251, endPoint x: 257, endPoint y: 254, distance: 32.8
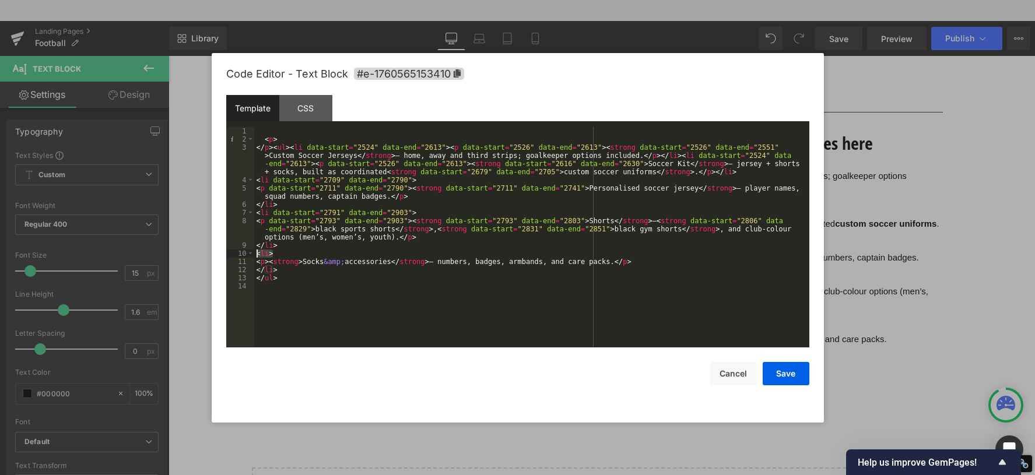
click at [257, 254] on div "< p > </ p > < ul > < li data-start = "2524" data-end = "2613" > < p data-start…" at bounding box center [531, 245] width 555 height 237
click at [270, 262] on div "< p > </ p > < ul > < li data-start = "2524" data-end = "2613" > < p data-start…" at bounding box center [531, 245] width 555 height 237
click at [258, 255] on div "< p > </ p > < ul > < li data-start = "2524" data-end = "2613" > < p data-start…" at bounding box center [531, 245] width 555 height 237
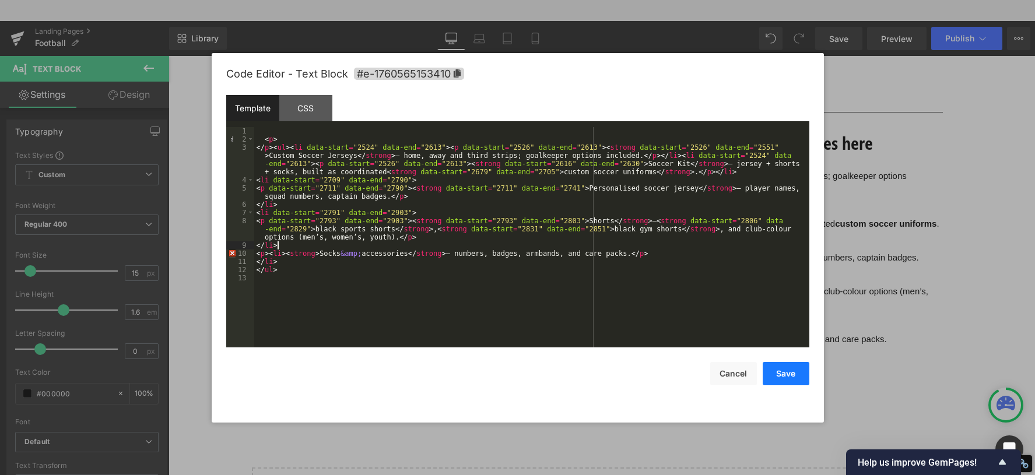
click at [782, 375] on button "Save" at bounding box center [786, 373] width 47 height 23
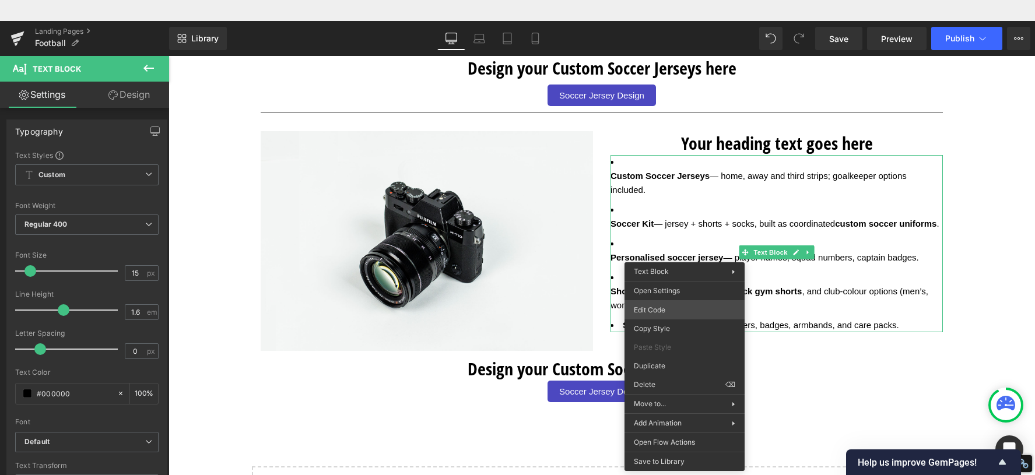
click at [652, 145] on div "Text Block You are previewing how the will restyle your page. You can not edit …" at bounding box center [517, 145] width 1035 height 0
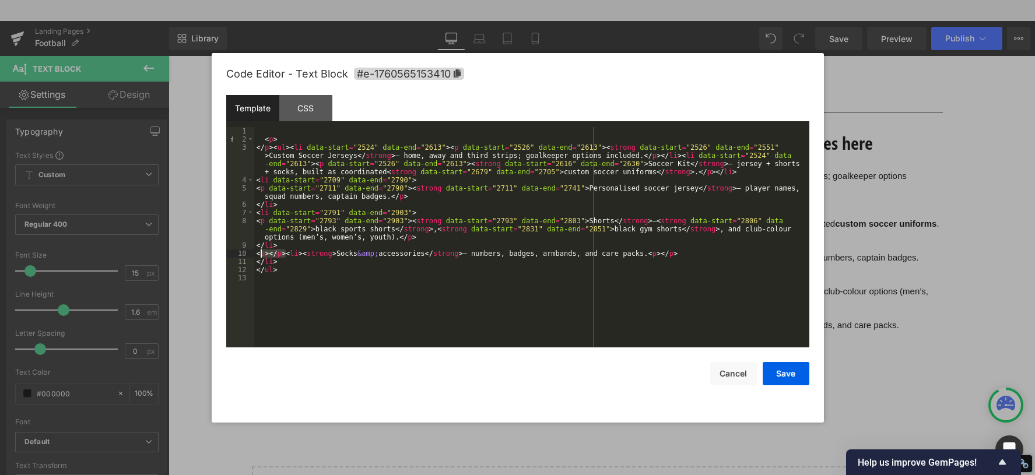
drag, startPoint x: 285, startPoint y: 252, endPoint x: 257, endPoint y: 251, distance: 27.4
click at [257, 251] on div "< p > </ p > < ul > < li data-start = "2524" data-end = "2613" > < p data-start…" at bounding box center [531, 245] width 555 height 237
drag, startPoint x: 663, startPoint y: 254, endPoint x: 631, endPoint y: 254, distance: 31.5
click at [631, 254] on div "< p > </ p > < ul > < li data-start = "2524" data-end = "2613" > < p data-start…" at bounding box center [531, 245] width 555 height 237
click at [796, 371] on button "Save" at bounding box center [786, 373] width 47 height 23
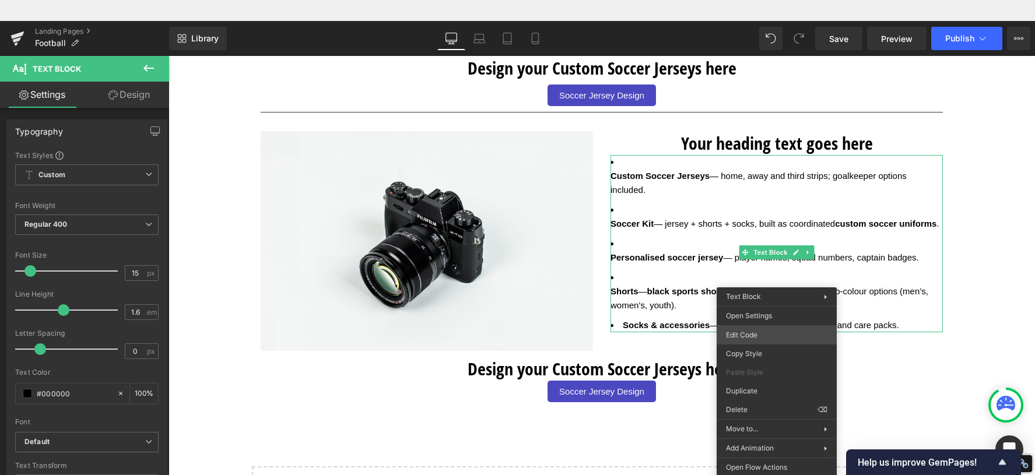
click at [743, 145] on div "Text Block You are previewing how the will restyle your page. You can not edit …" at bounding box center [517, 145] width 1035 height 0
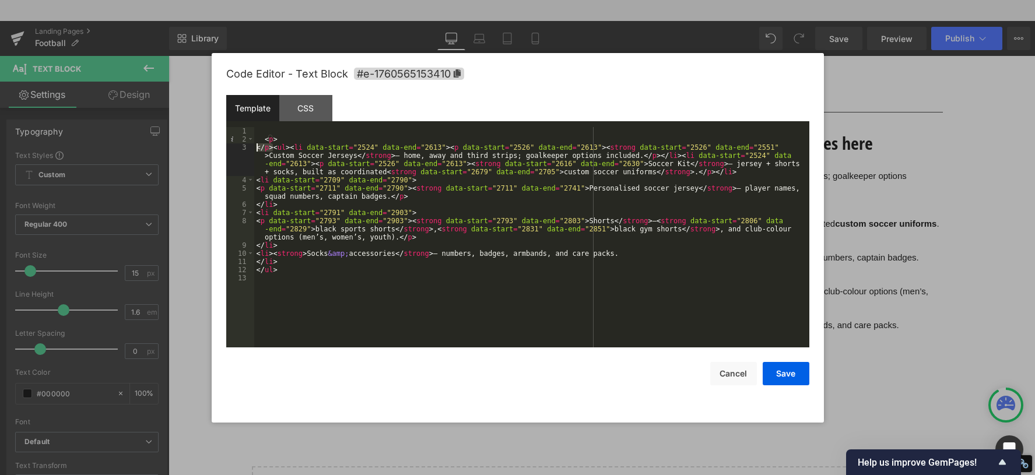
drag, startPoint x: 272, startPoint y: 148, endPoint x: 255, endPoint y: 147, distance: 17.5
click at [255, 147] on div "< p > </ p > < ul > < li data-start = "2524" data-end = "2613" > < p data-start…" at bounding box center [531, 245] width 555 height 237
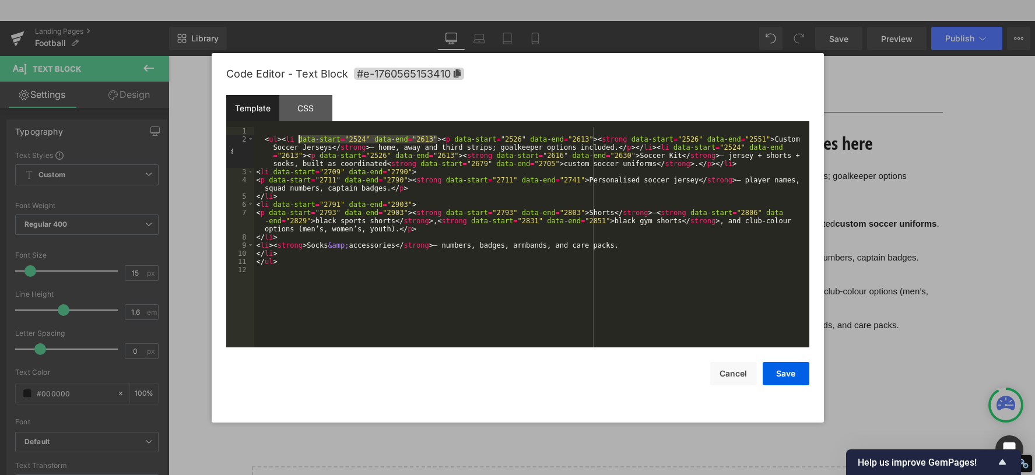
drag, startPoint x: 437, startPoint y: 140, endPoint x: 298, endPoint y: 141, distance: 139.4
click at [298, 141] on div "< ul > < li data-start = "2524" data-end = "2613" > < p data-start = "2526" dat…" at bounding box center [531, 245] width 555 height 237
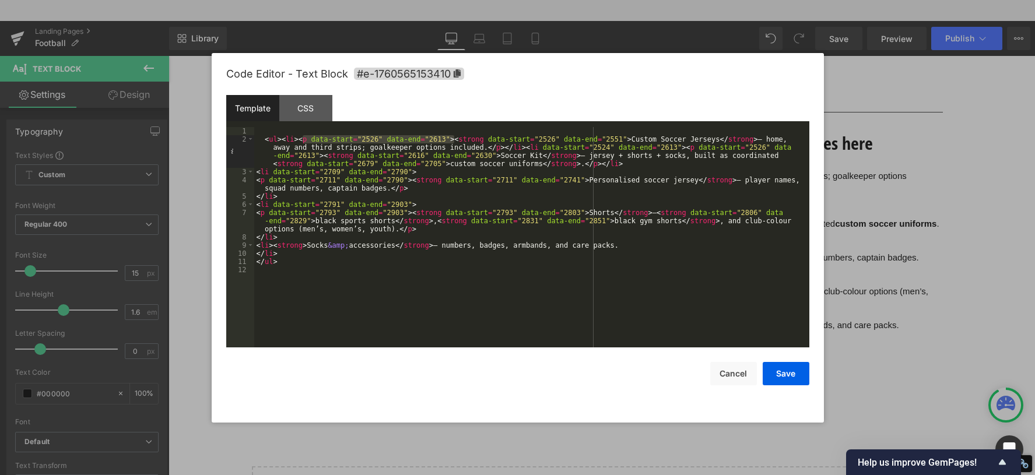
drag, startPoint x: 453, startPoint y: 140, endPoint x: 302, endPoint y: 141, distance: 151.0
click at [302, 141] on div "< ul > < li > < p data-start = "2526" data-end = "2613" > < strong data-start =…" at bounding box center [531, 245] width 555 height 237
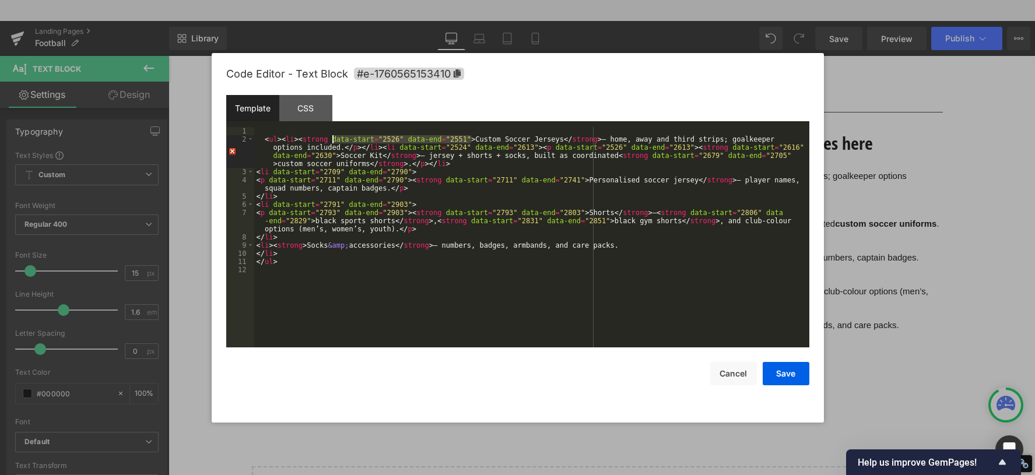
drag, startPoint x: 472, startPoint y: 136, endPoint x: 331, endPoint y: 138, distance: 140.5
click at [331, 138] on div "< ul > < li > < strong data-start = "2526" data-end = "2551" > Custom Soccer Je…" at bounding box center [531, 245] width 555 height 237
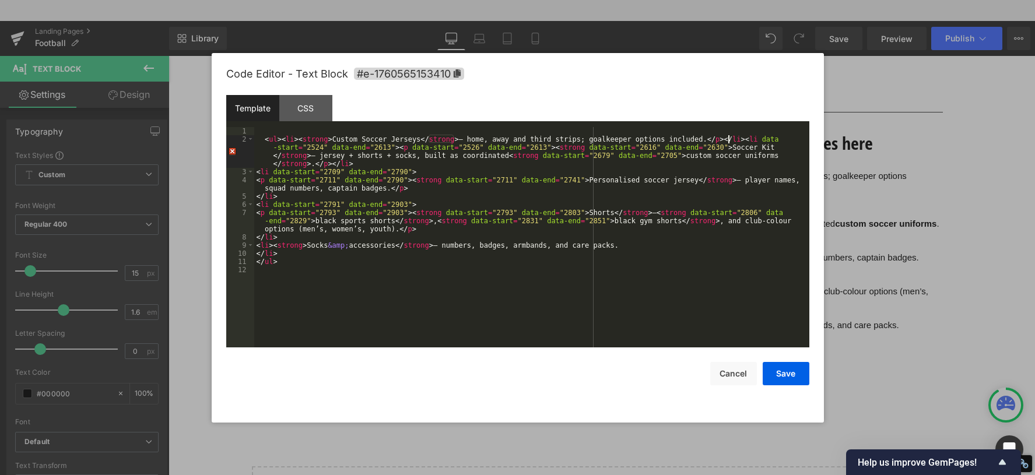
click at [730, 138] on div "< ul > < li > < strong > Custom Soccer Jerseys </ strong > — home, away and thi…" at bounding box center [531, 245] width 555 height 237
click at [732, 140] on div "< ul > < li > < strong > Custom Soccer Jerseys </ strong > — home, away and thi…" at bounding box center [531, 245] width 555 height 237
click at [786, 377] on button "Save" at bounding box center [786, 373] width 47 height 23
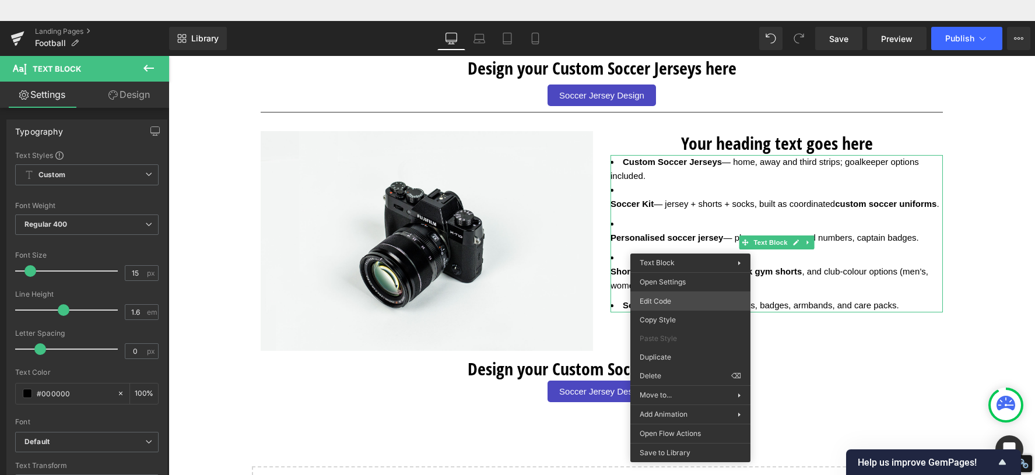
click at [676, 145] on div "Text Block You are previewing how the will restyle your page. You can not edit …" at bounding box center [517, 145] width 1035 height 0
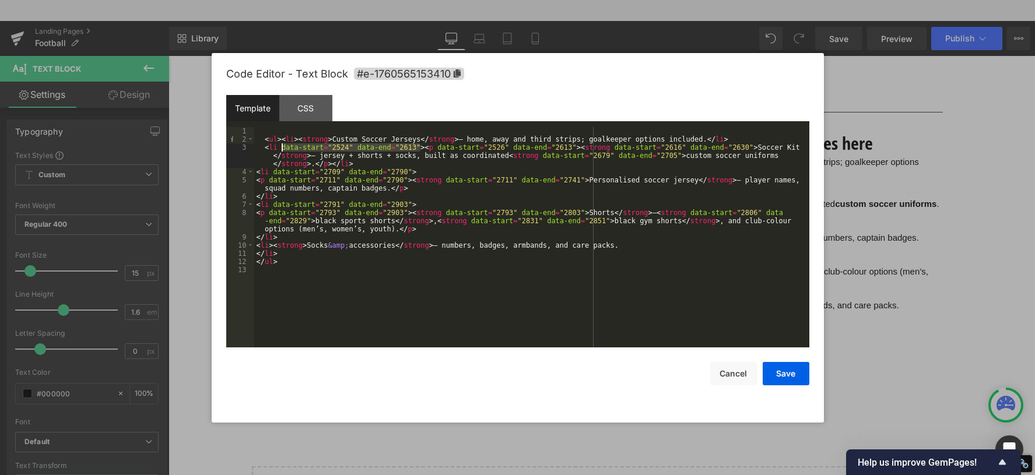
drag, startPoint x: 420, startPoint y: 146, endPoint x: 282, endPoint y: 148, distance: 138.2
click at [282, 148] on div "< ul > < li > < strong > Custom Soccer Jerseys </ strong > — home, away and thi…" at bounding box center [531, 245] width 555 height 237
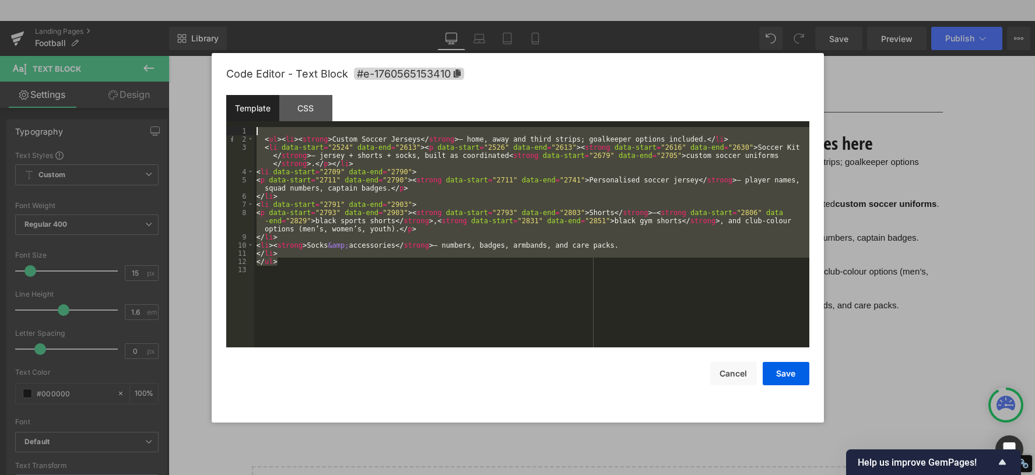
drag, startPoint x: 292, startPoint y: 262, endPoint x: 257, endPoint y: 132, distance: 135.2
click at [257, 132] on div "< ul > < li > < strong > Custom Soccer Jerseys </ strong > — home, away and thi…" at bounding box center [531, 245] width 555 height 237
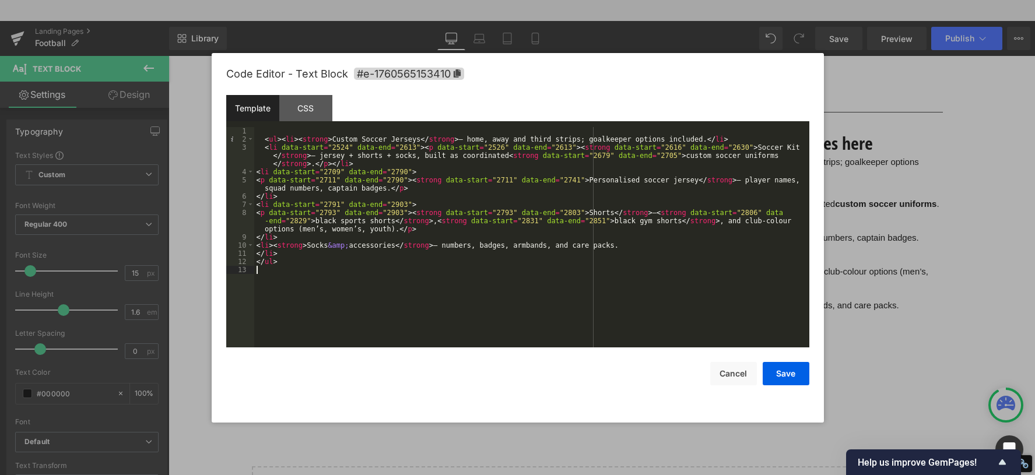
click at [301, 269] on div "< ul > < li > < strong > Custom Soccer Jerseys </ strong > — home, away and thi…" at bounding box center [531, 245] width 555 height 237
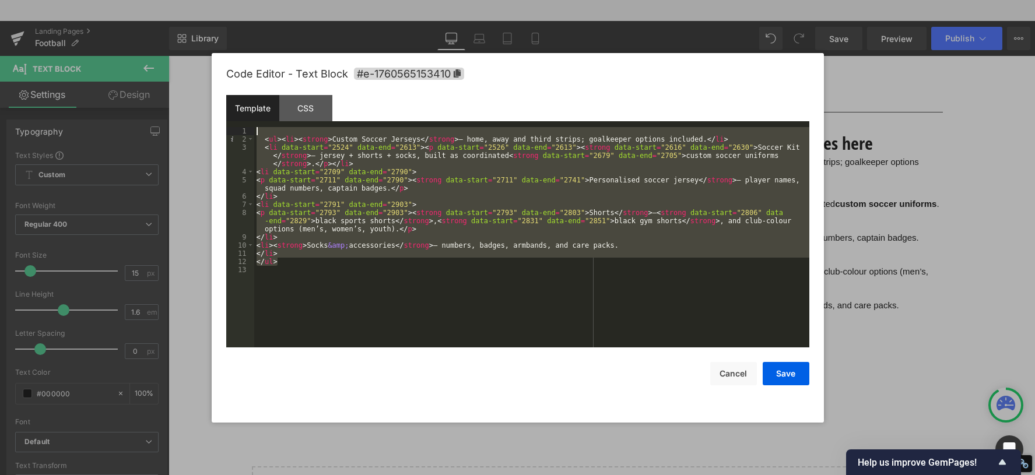
drag, startPoint x: 292, startPoint y: 259, endPoint x: 224, endPoint y: 127, distance: 148.6
click at [224, 127] on div "Code Editor - Text Block #e-1760565153410 Template CSS 1 2 3 4 5 6 7 8 9 10 11 …" at bounding box center [518, 238] width 612 height 370
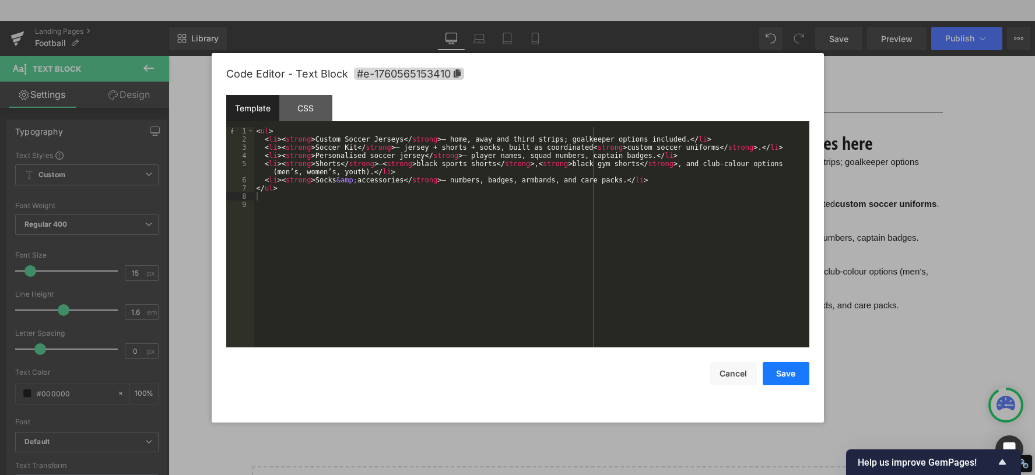
click at [796, 378] on button "Save" at bounding box center [786, 373] width 47 height 23
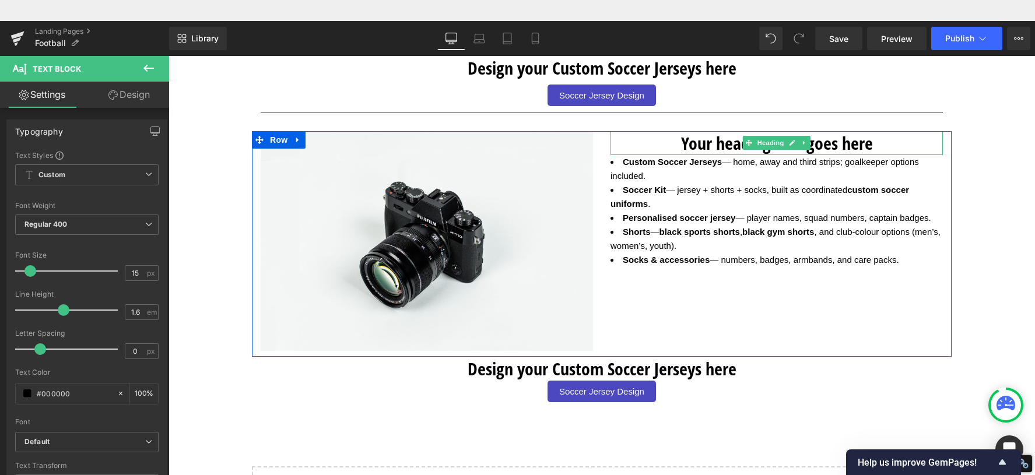
click at [846, 155] on h1 "Your heading text goes here" at bounding box center [777, 143] width 332 height 24
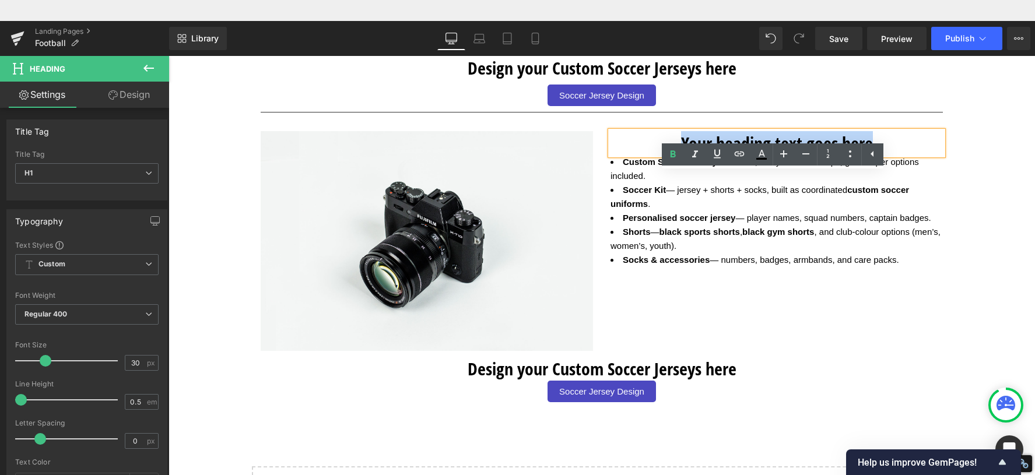
drag, startPoint x: 868, startPoint y: 171, endPoint x: 676, endPoint y: 166, distance: 191.9
click at [676, 155] on h1 "Your heading text goes here" at bounding box center [777, 143] width 332 height 24
paste div
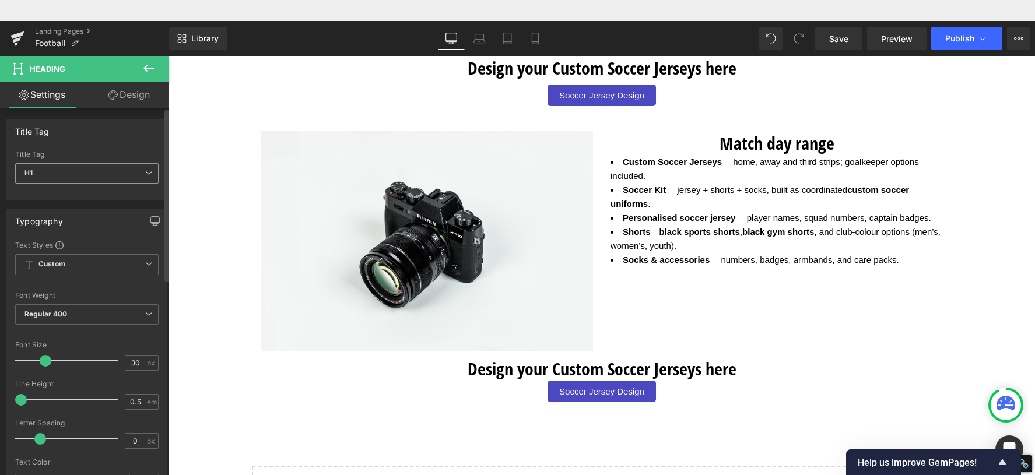
click at [44, 170] on span "H1" at bounding box center [86, 173] width 143 height 20
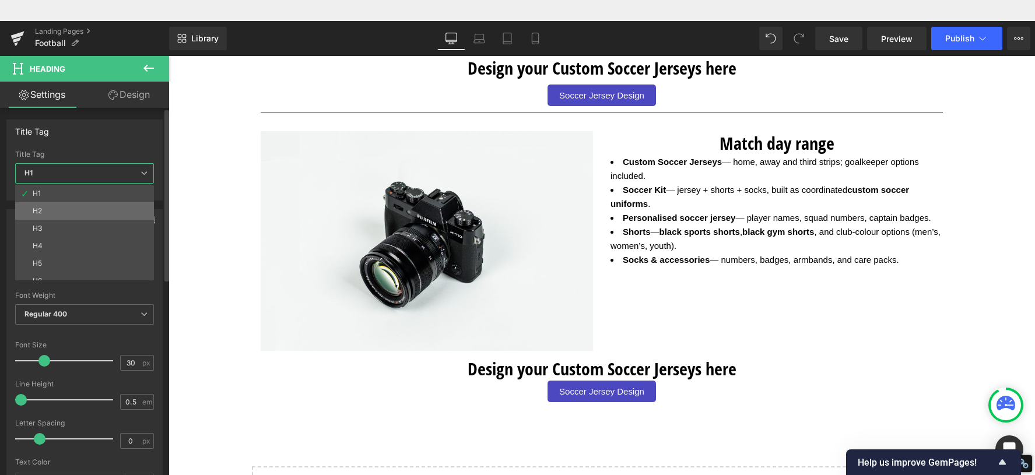
click at [49, 208] on li "H2" at bounding box center [87, 210] width 144 height 17
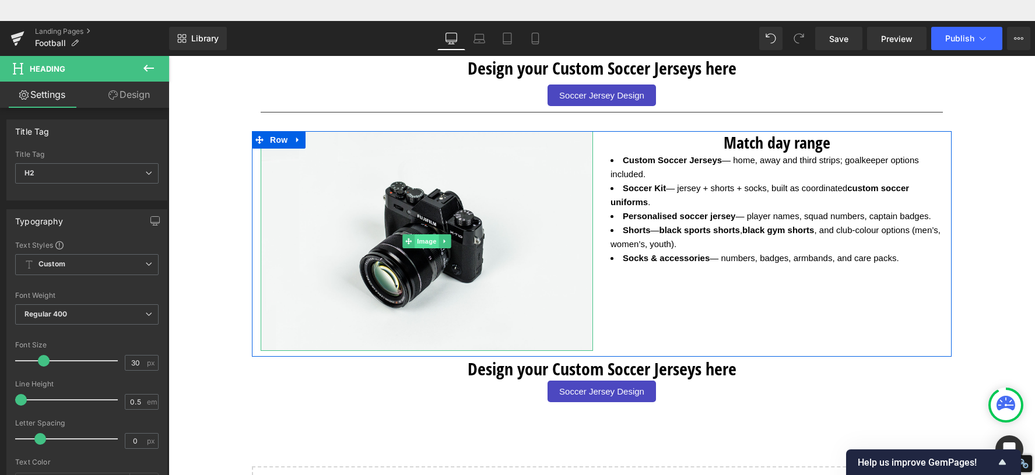
click at [424, 248] on span "Image" at bounding box center [427, 241] width 24 height 14
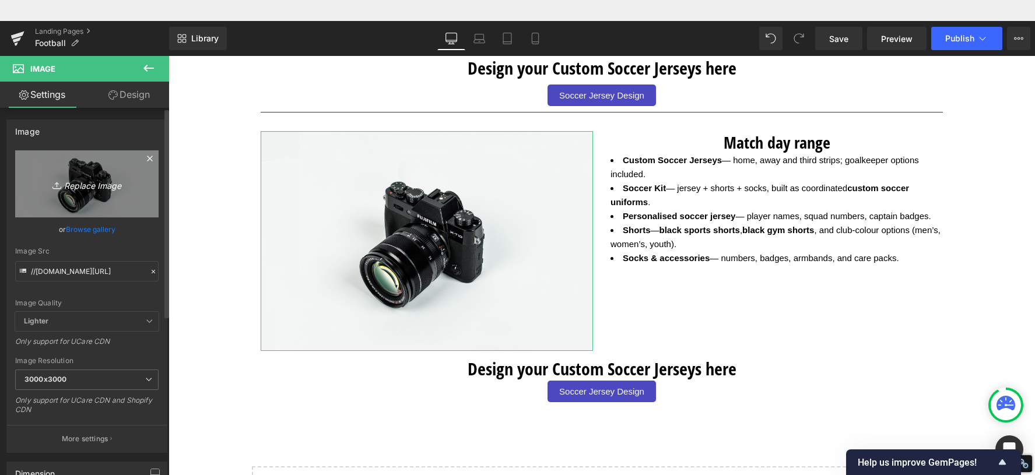
click at [85, 182] on icon "Replace Image" at bounding box center [86, 184] width 93 height 15
type input "C:\fakepath\2.avif"
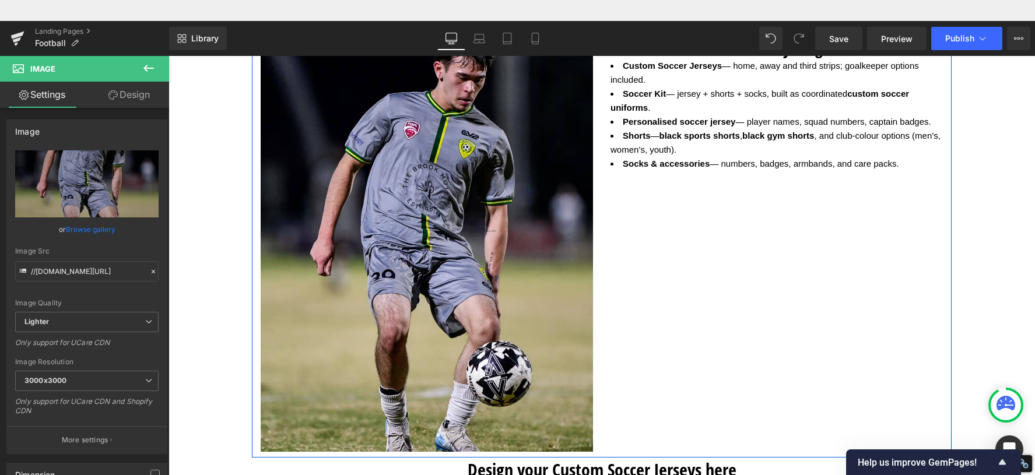
scroll to position [1707, 0]
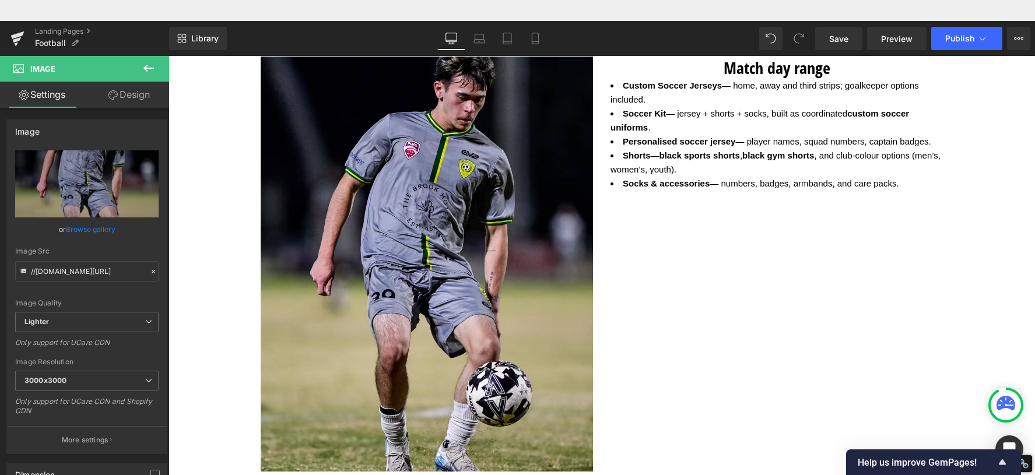
click at [148, 68] on icon at bounding box center [148, 68] width 10 height 7
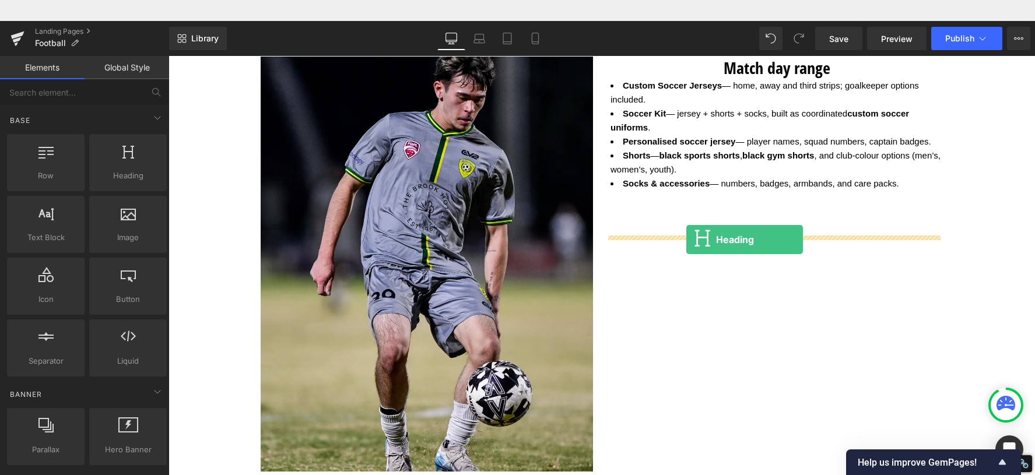
drag, startPoint x: 296, startPoint y: 196, endPoint x: 686, endPoint y: 219, distance: 391.3
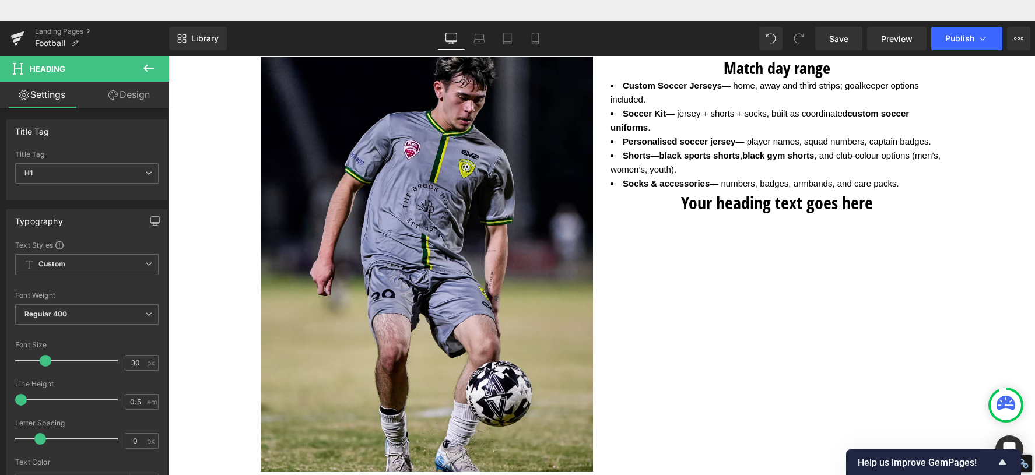
click at [147, 68] on icon at bounding box center [148, 68] width 10 height 7
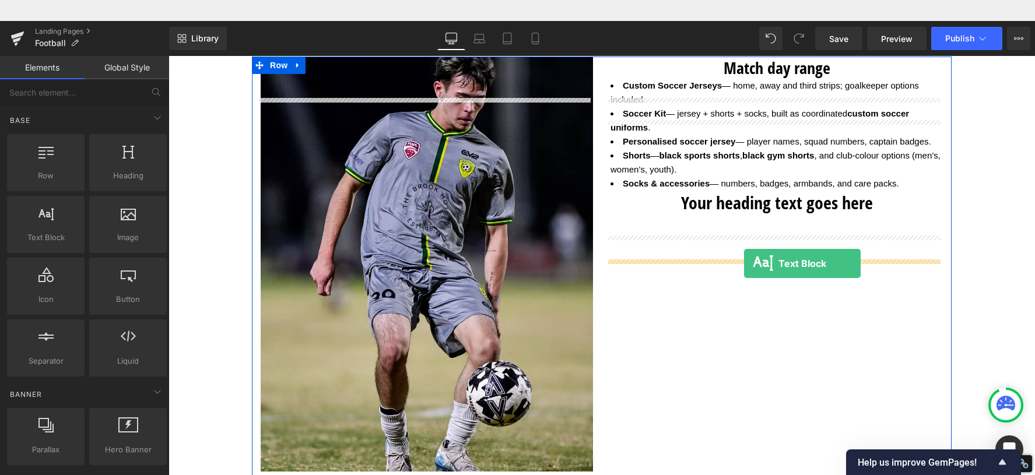
drag, startPoint x: 210, startPoint y: 254, endPoint x: 744, endPoint y: 243, distance: 533.7
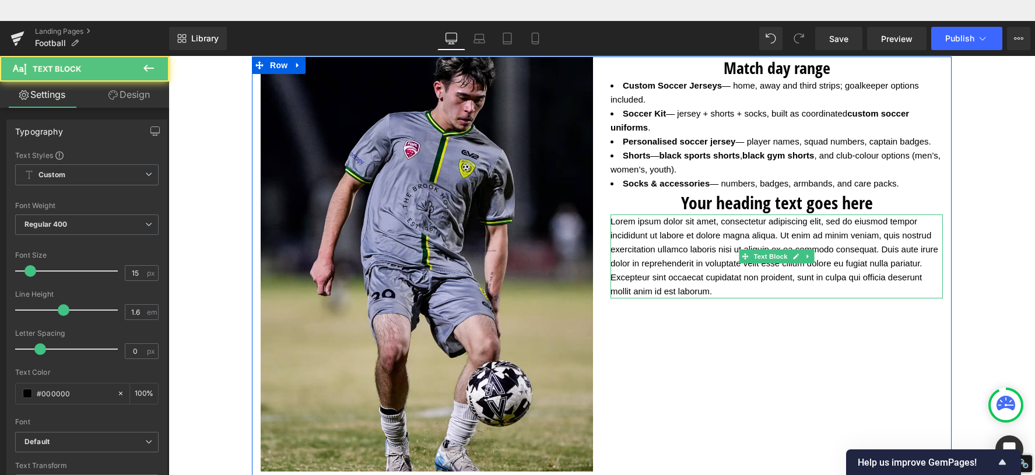
click at [856, 273] on p "Lorem ipsum dolor sit amet, consectetur adipiscing elit, sed do eiusmod tempor …" at bounding box center [777, 257] width 332 height 84
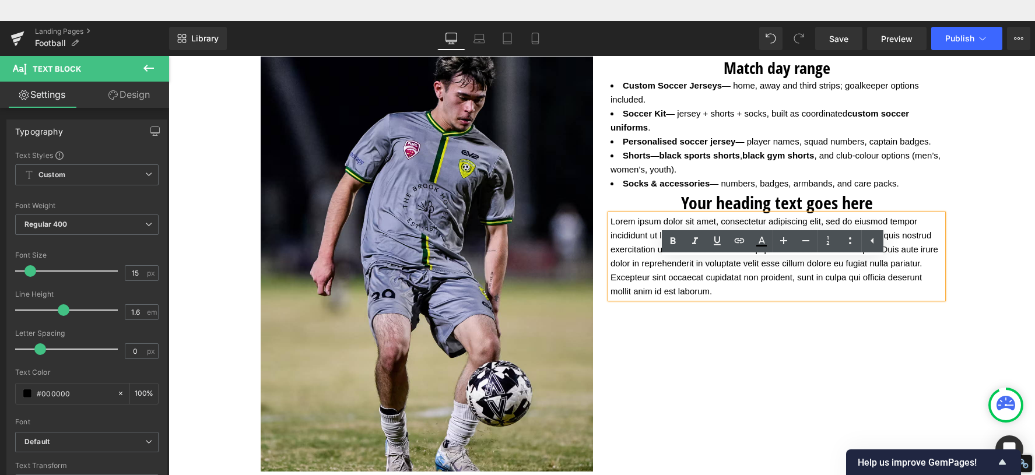
drag, startPoint x: 720, startPoint y: 316, endPoint x: 605, endPoint y: 245, distance: 134.3
click at [611, 245] on p "Lorem ipsum dolor sit amet, consectetur adipiscing elit, sed do eiusmod tempor …" at bounding box center [777, 257] width 332 height 84
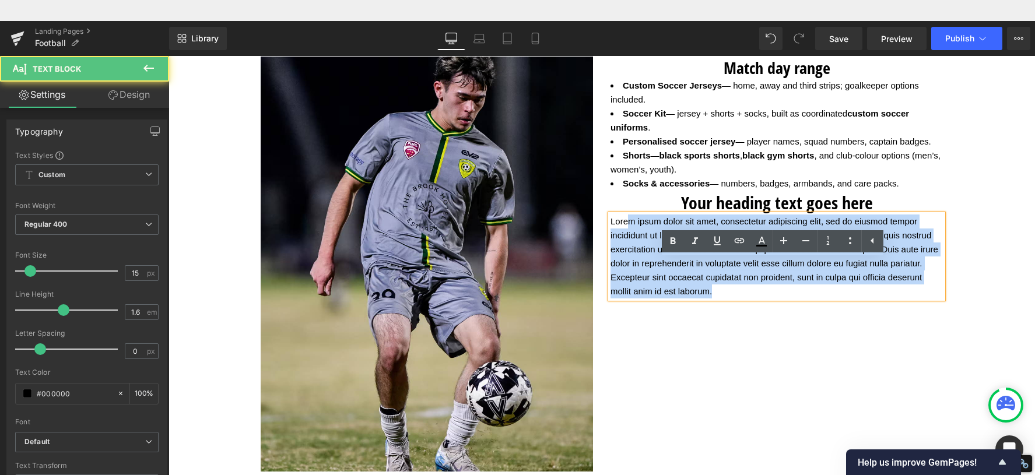
drag, startPoint x: 711, startPoint y: 314, endPoint x: 623, endPoint y: 252, distance: 108.1
click at [623, 252] on p "Lorem ipsum dolor sit amet, consectetur adipiscing elit, sed do eiusmod tempor …" at bounding box center [777, 257] width 332 height 84
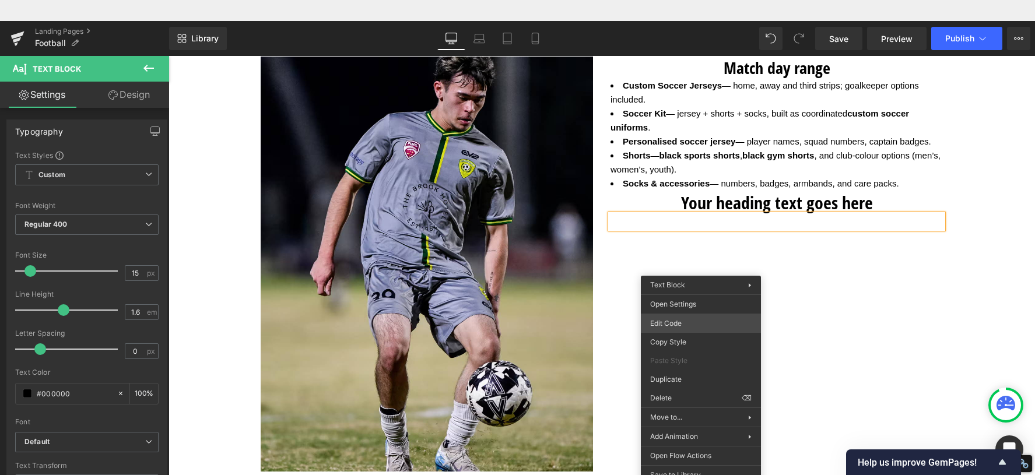
click at [677, 145] on div "Text Block You are previewing how the will restyle your page. You can not edit …" at bounding box center [517, 145] width 1035 height 0
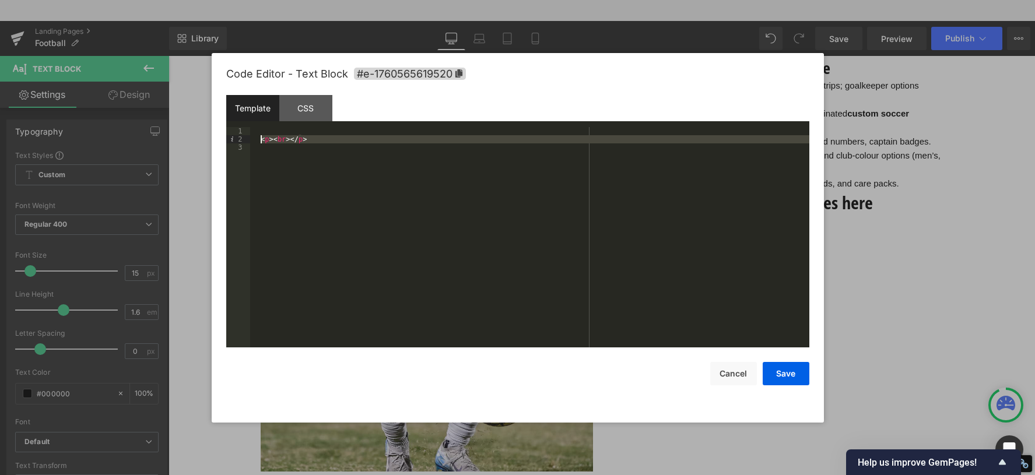
drag, startPoint x: 315, startPoint y: 146, endPoint x: 252, endPoint y: 133, distance: 64.3
click at [252, 133] on div "< p > < br > </ p >" at bounding box center [529, 245] width 559 height 237
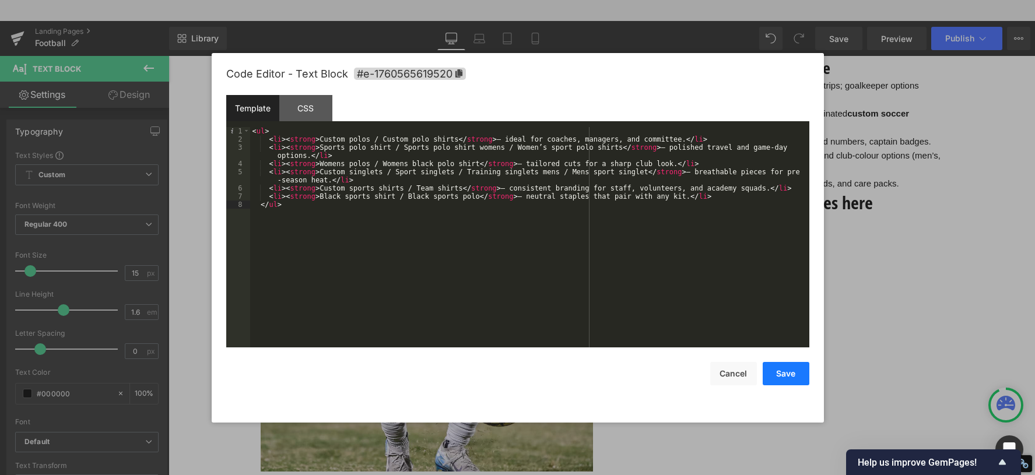
click at [793, 377] on button "Save" at bounding box center [786, 373] width 47 height 23
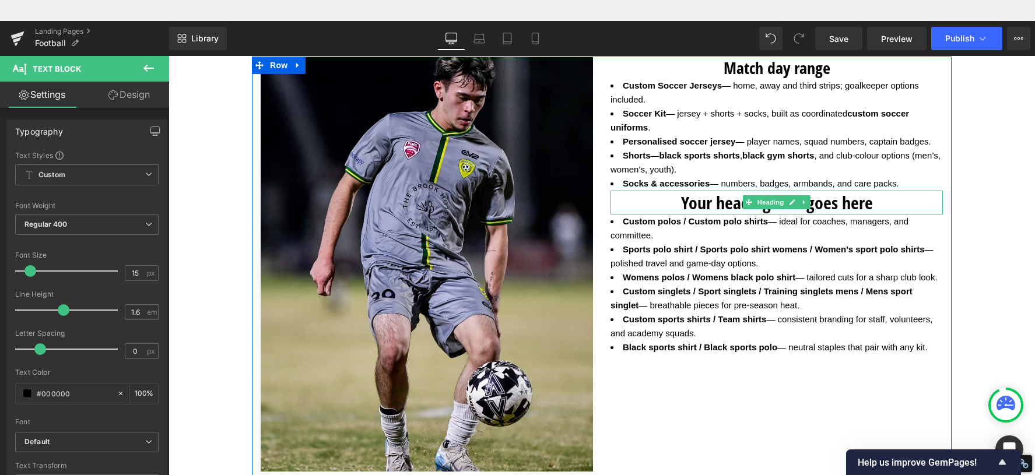
click at [818, 215] on h1 "Your heading text goes here" at bounding box center [777, 203] width 332 height 24
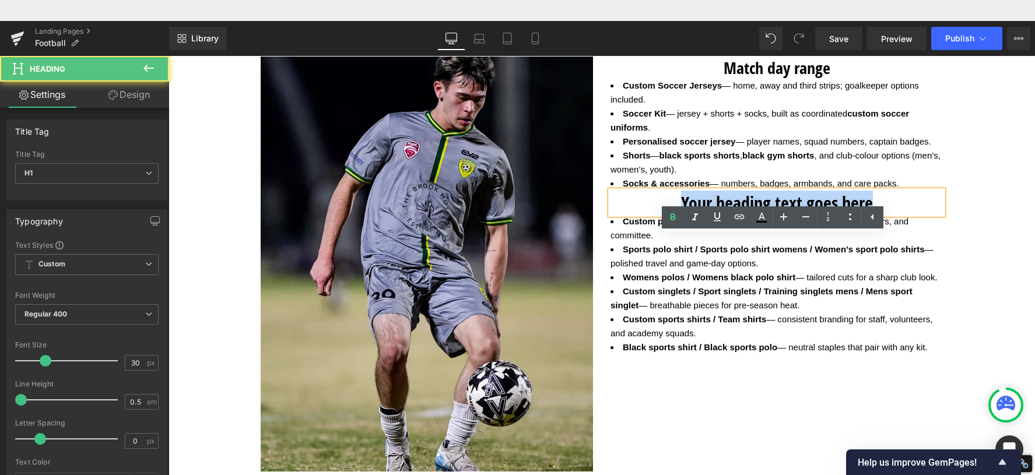
drag, startPoint x: 872, startPoint y: 233, endPoint x: 661, endPoint y: 223, distance: 210.7
click at [661, 215] on h1 "Your heading text goes here" at bounding box center [777, 203] width 332 height 24
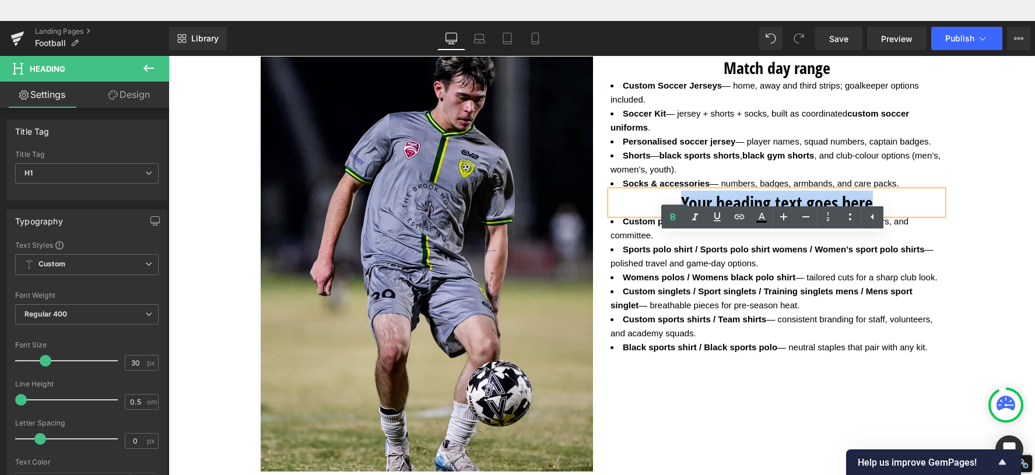
paste div
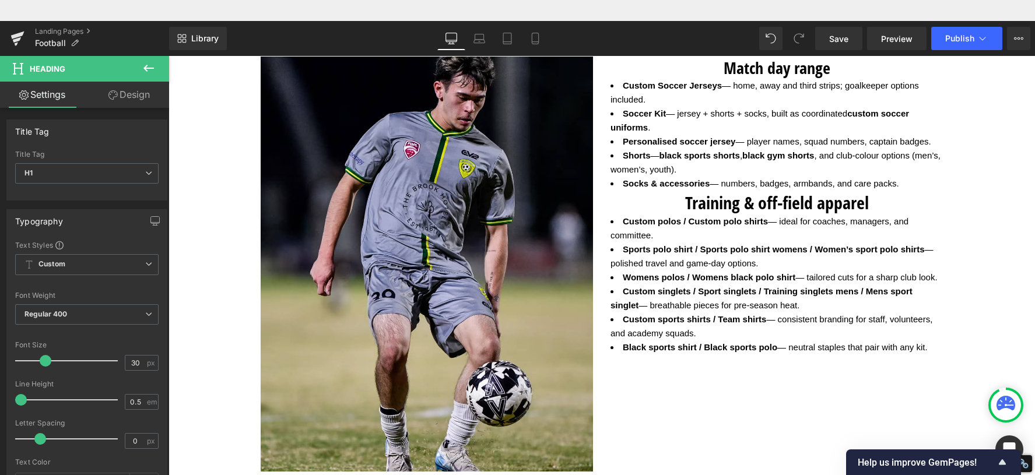
click at [135, 96] on link "Design" at bounding box center [129, 95] width 85 height 26
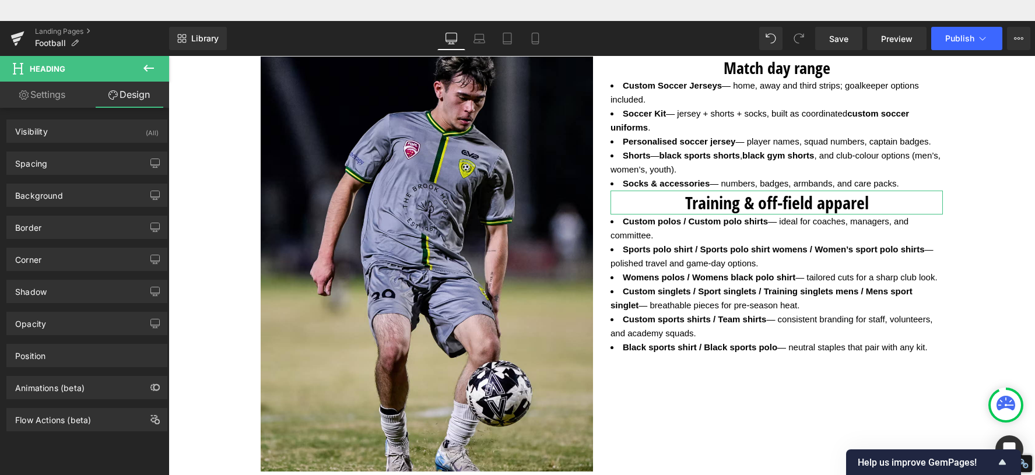
click at [41, 93] on link "Settings" at bounding box center [42, 95] width 85 height 26
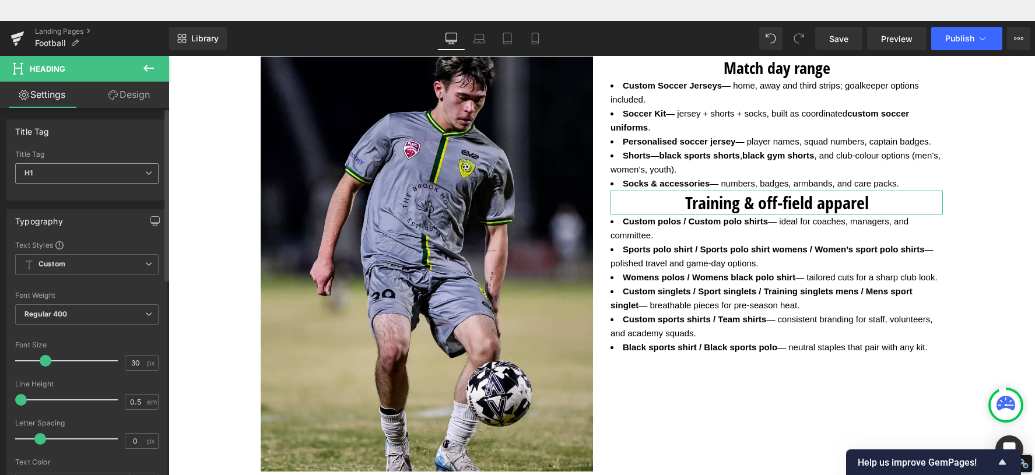
click at [56, 174] on span "H1" at bounding box center [86, 173] width 143 height 20
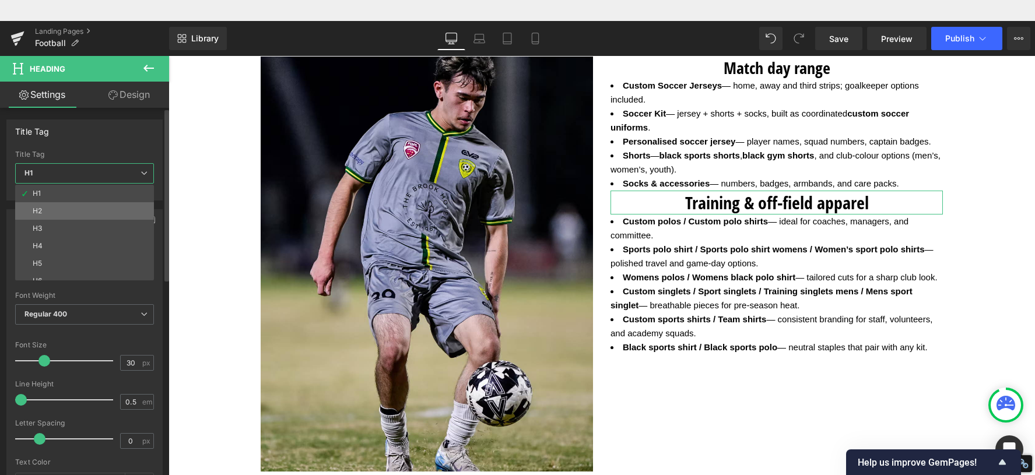
click at [43, 208] on li "H2" at bounding box center [87, 210] width 144 height 17
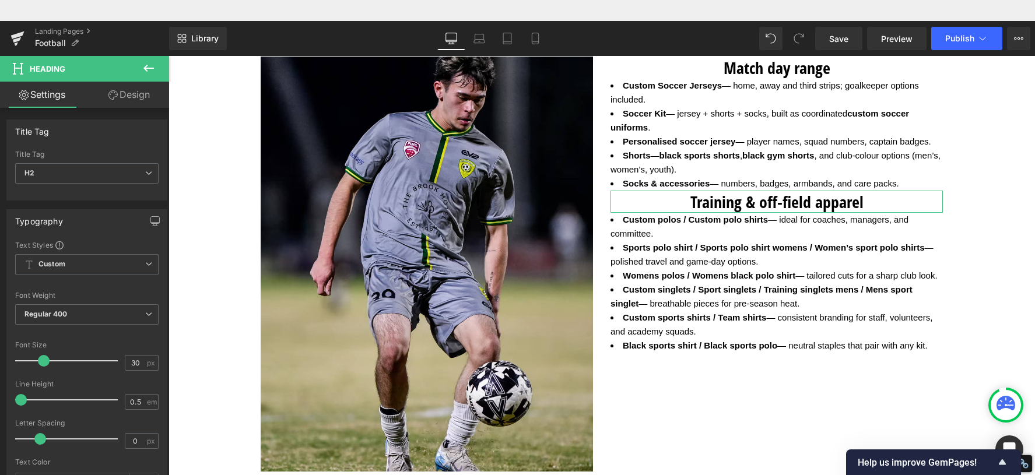
click at [142, 96] on link "Design" at bounding box center [129, 95] width 85 height 26
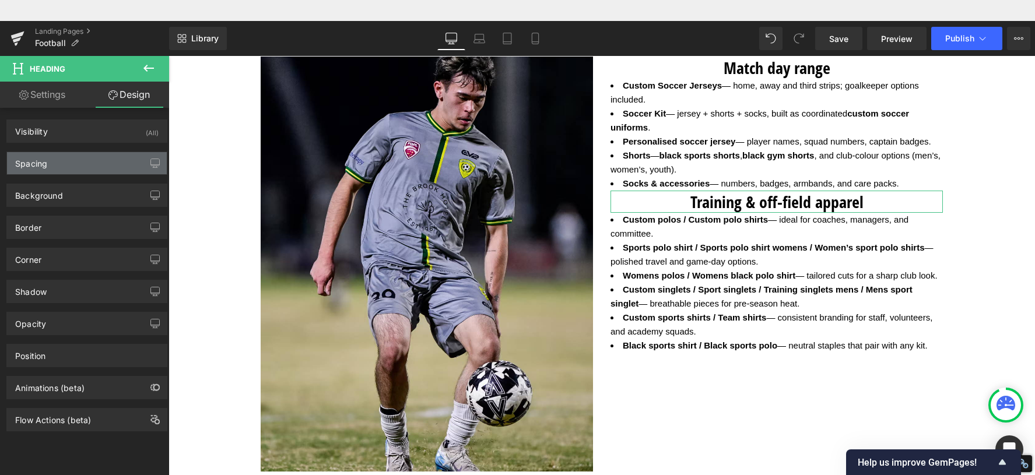
click at [52, 164] on div "Spacing" at bounding box center [87, 163] width 160 height 22
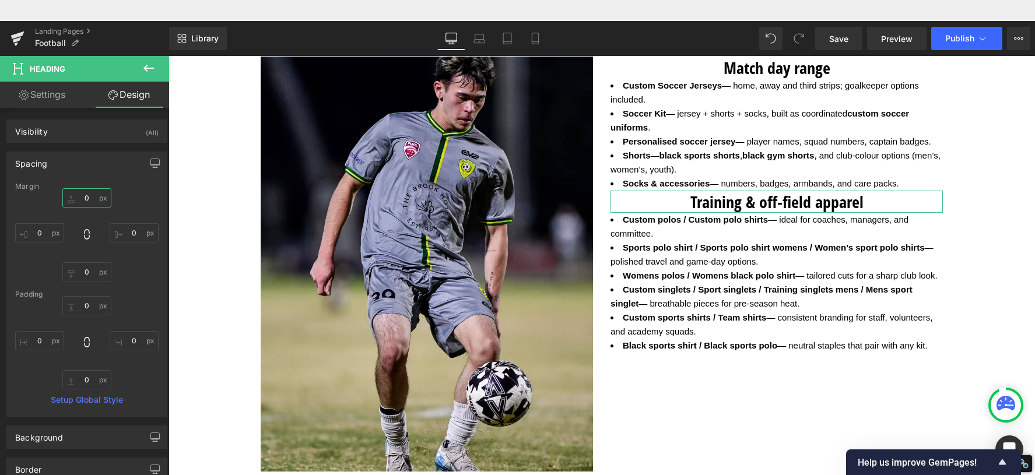
click at [80, 198] on input "0" at bounding box center [86, 197] width 49 height 19
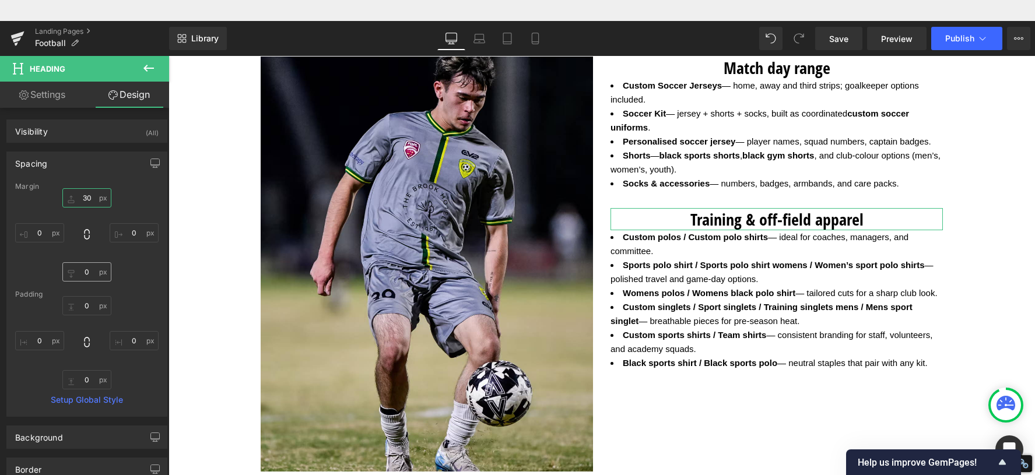
type input "30"
click at [79, 275] on input "0" at bounding box center [86, 271] width 49 height 19
type input "20"
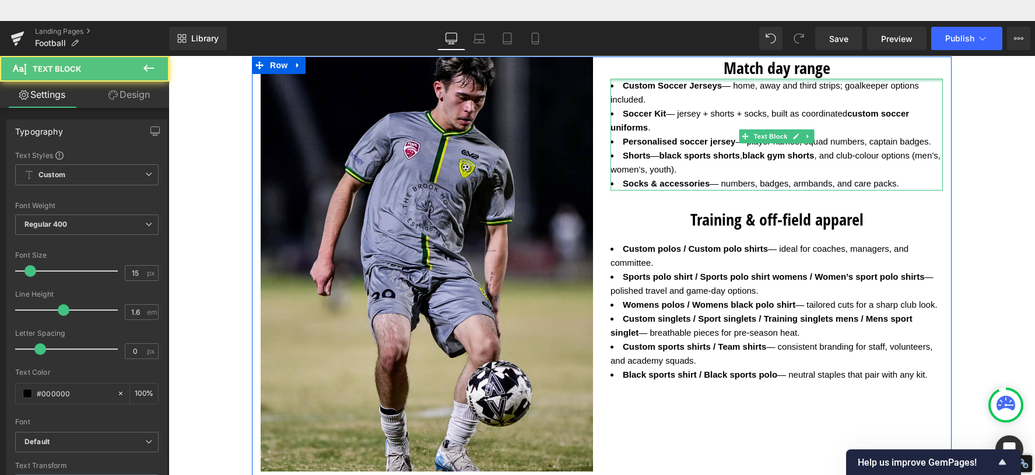
click at [776, 82] on div at bounding box center [777, 80] width 332 height 3
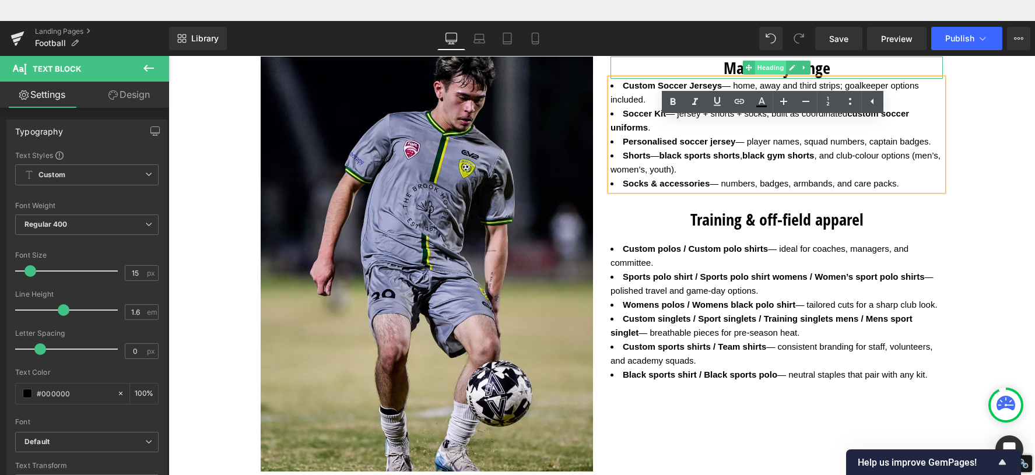
click at [769, 75] on span "Heading" at bounding box center [770, 68] width 31 height 14
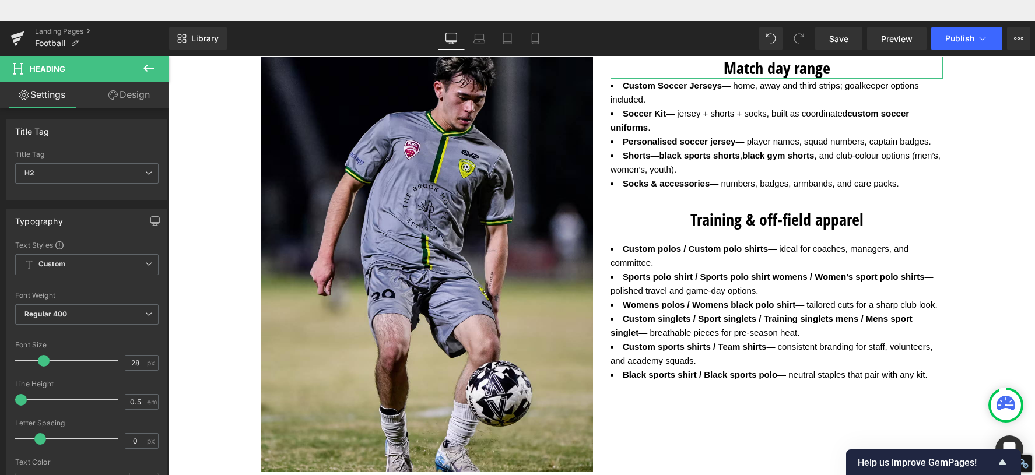
click at [132, 91] on link "Design" at bounding box center [129, 95] width 85 height 26
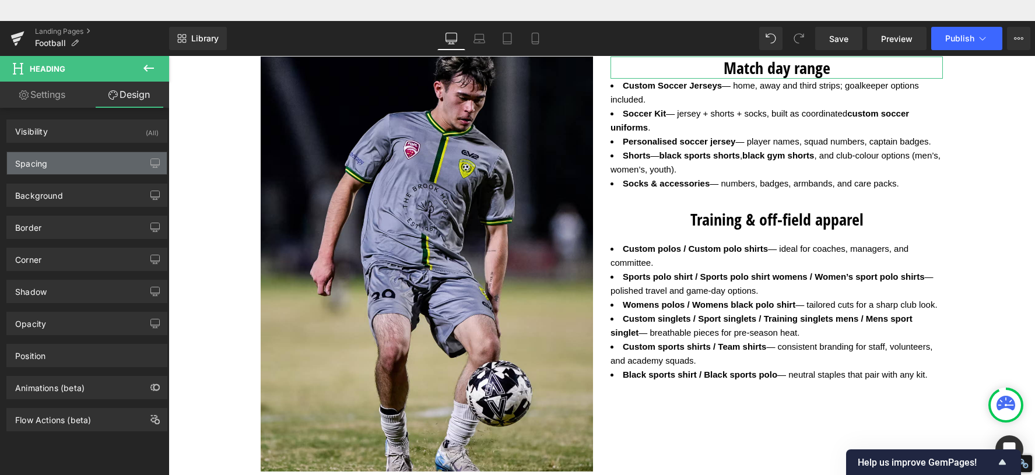
click at [55, 156] on div "Spacing" at bounding box center [87, 163] width 160 height 22
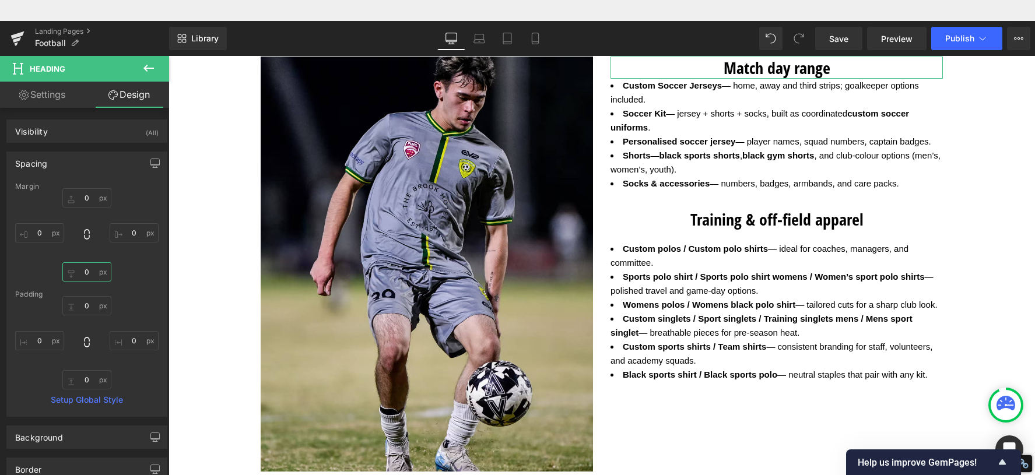
click at [78, 268] on input "text" at bounding box center [86, 271] width 49 height 19
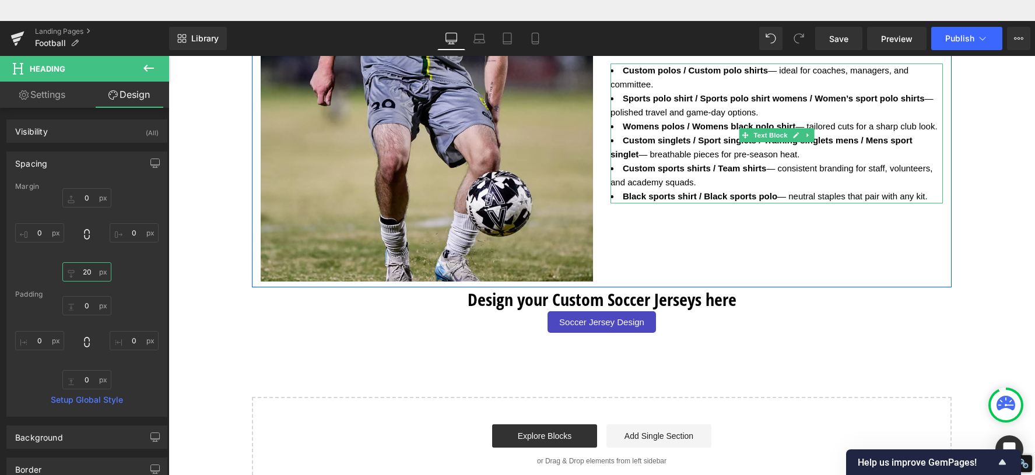
scroll to position [1910, 0]
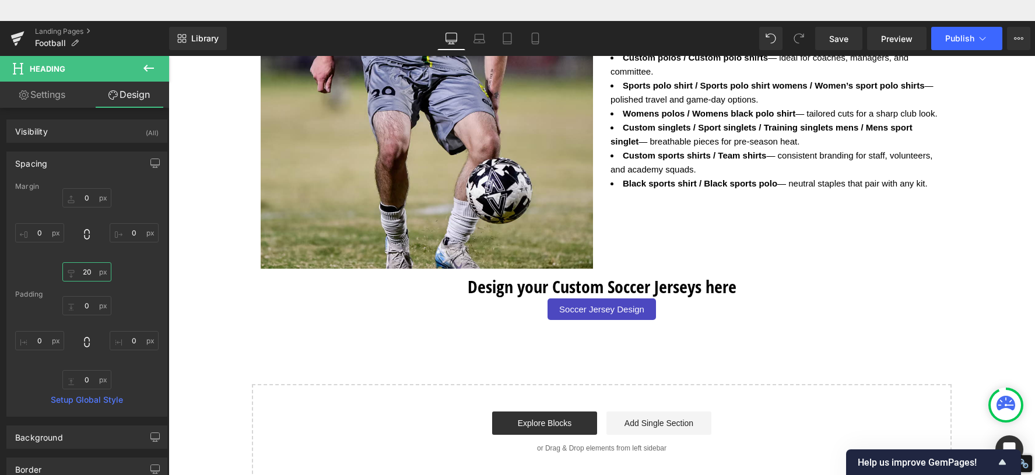
type input "20"
click at [148, 67] on icon at bounding box center [149, 68] width 14 height 14
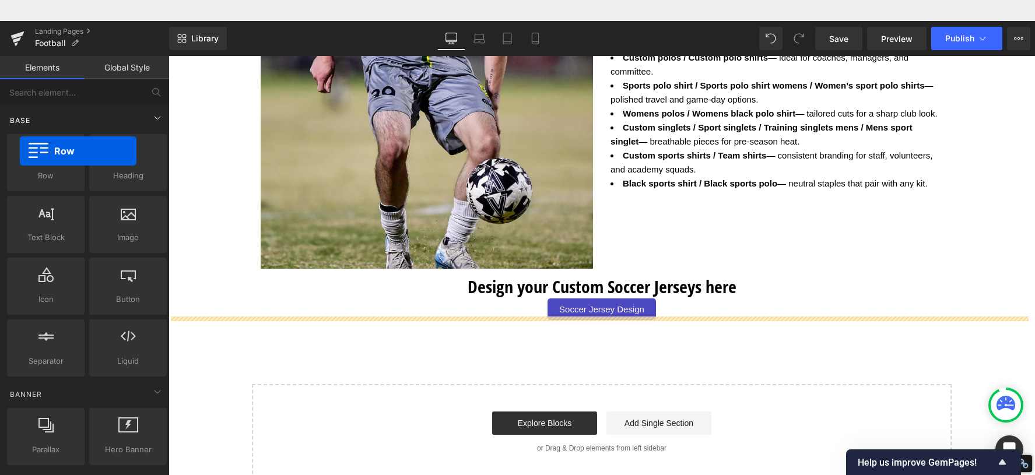
drag, startPoint x: 43, startPoint y: 157, endPoint x: 20, endPoint y: 130, distance: 35.2
click at [20, 130] on div "Base Row rows, columns, layouts, div Heading headings, titles, h1,h2,h3,h4,h5,h…" at bounding box center [87, 242] width 164 height 274
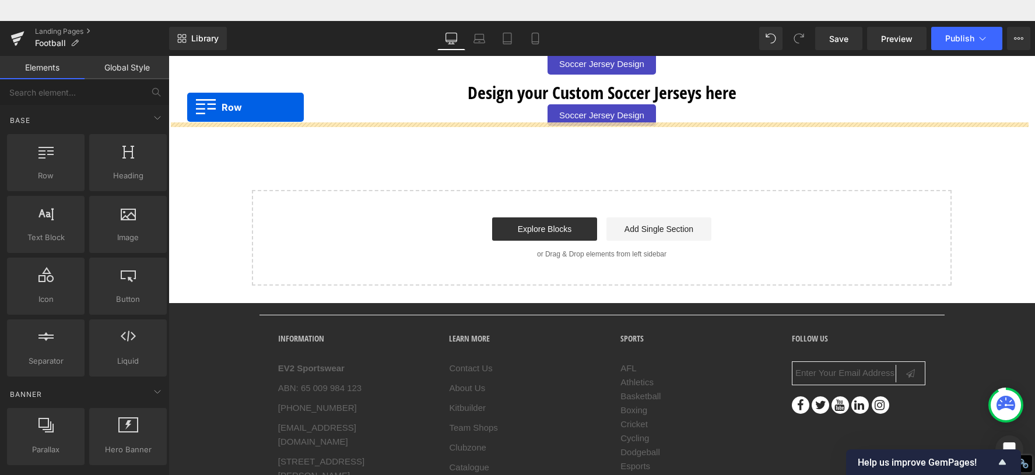
scroll to position [0, 0]
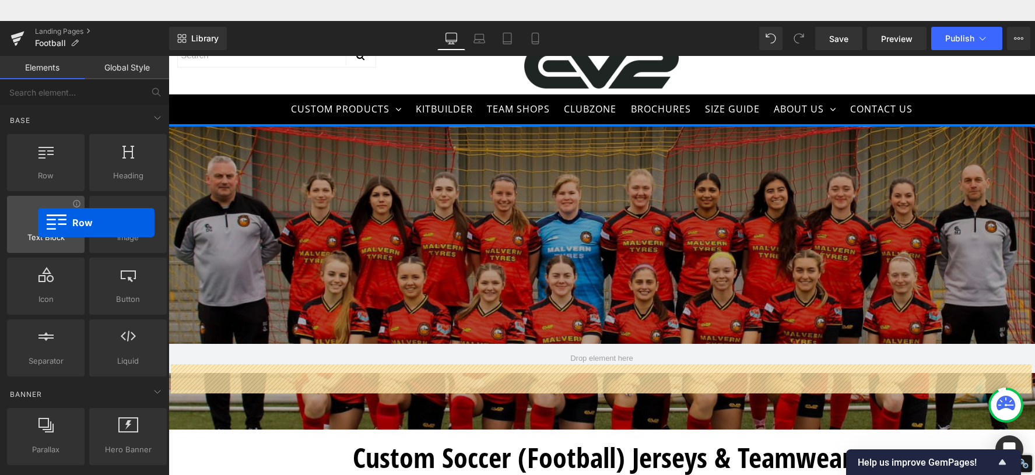
drag, startPoint x: 41, startPoint y: 157, endPoint x: 38, endPoint y: 202, distance: 45.0
click at [38, 202] on div "Row rows, columns, layouts, div Heading headings, titles, h1,h2,h3,h4,h5,h6 Tex…" at bounding box center [87, 255] width 164 height 247
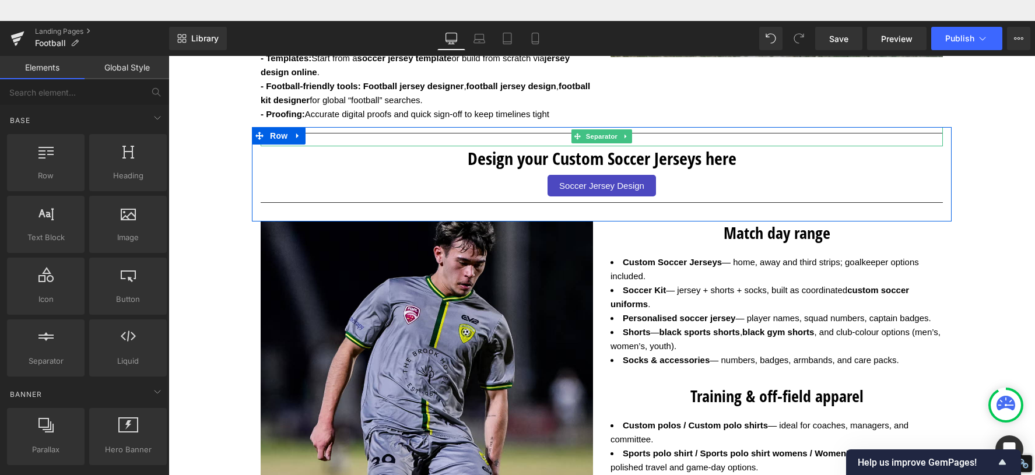
scroll to position [2125, 0]
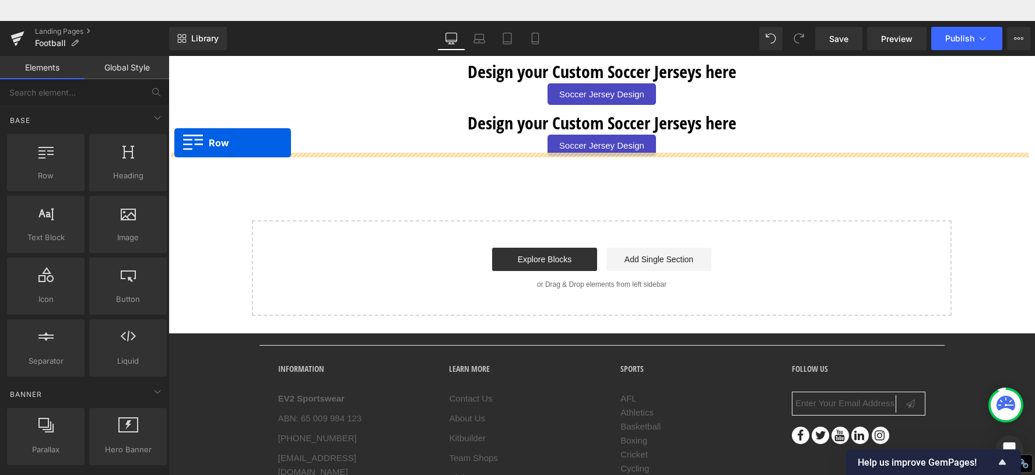
drag, startPoint x: 226, startPoint y: 193, endPoint x: 174, endPoint y: 122, distance: 88.1
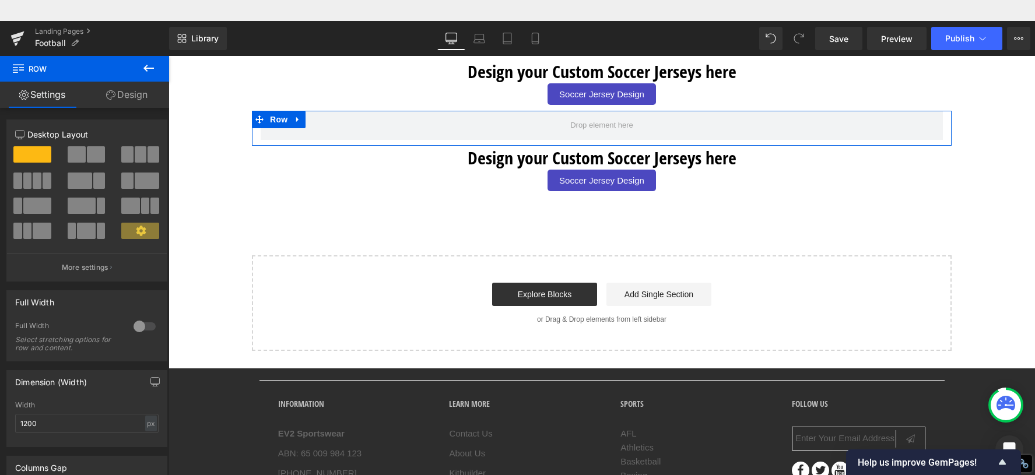
click at [83, 157] on button at bounding box center [87, 154] width 39 height 16
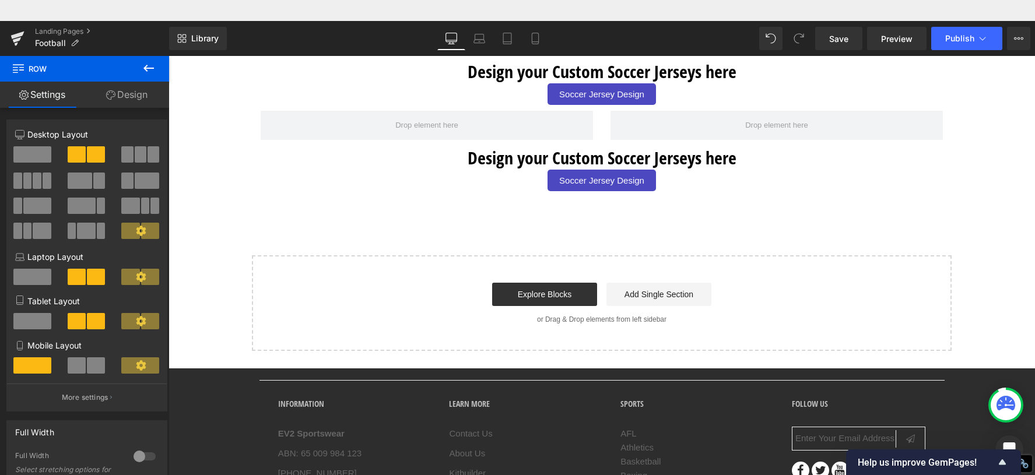
click at [146, 67] on icon at bounding box center [149, 68] width 14 height 14
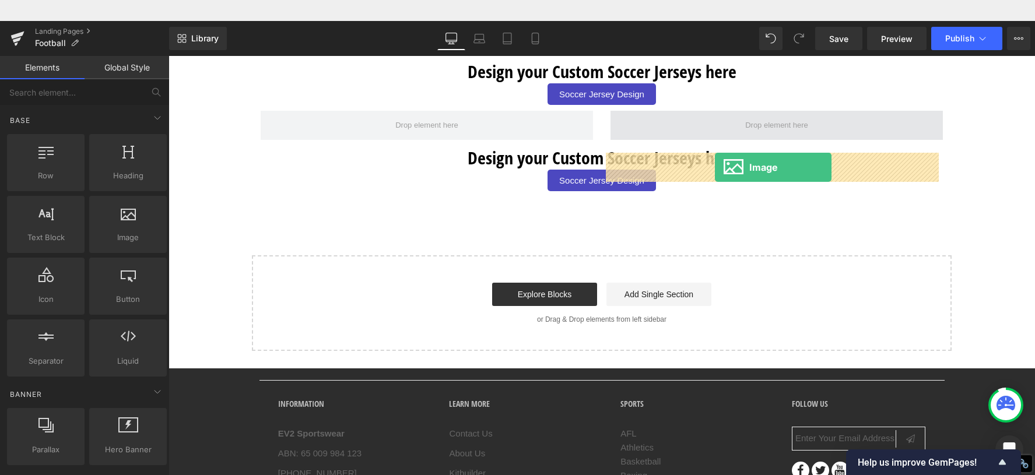
drag, startPoint x: 294, startPoint y: 257, endPoint x: 715, endPoint y: 146, distance: 434.6
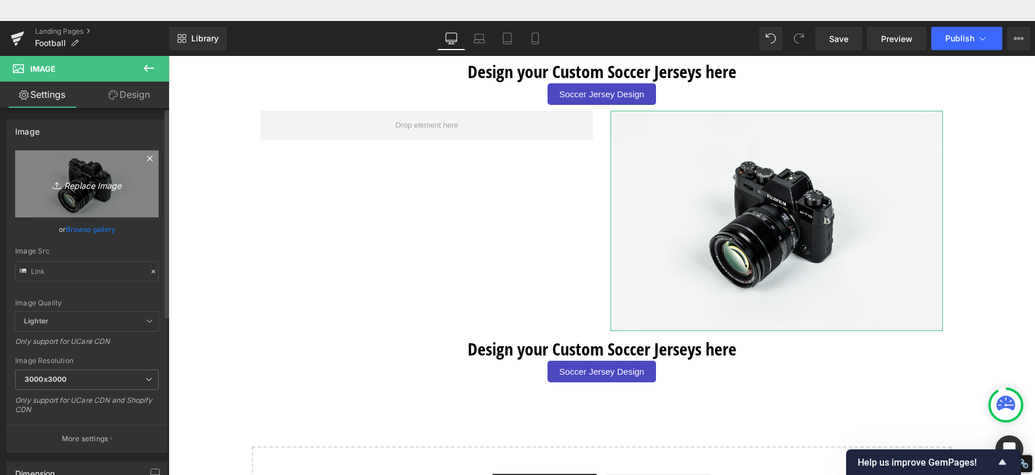
click at [84, 187] on icon "Replace Image" at bounding box center [86, 184] width 93 height 15
type input "C:\fakepath\1.avif"
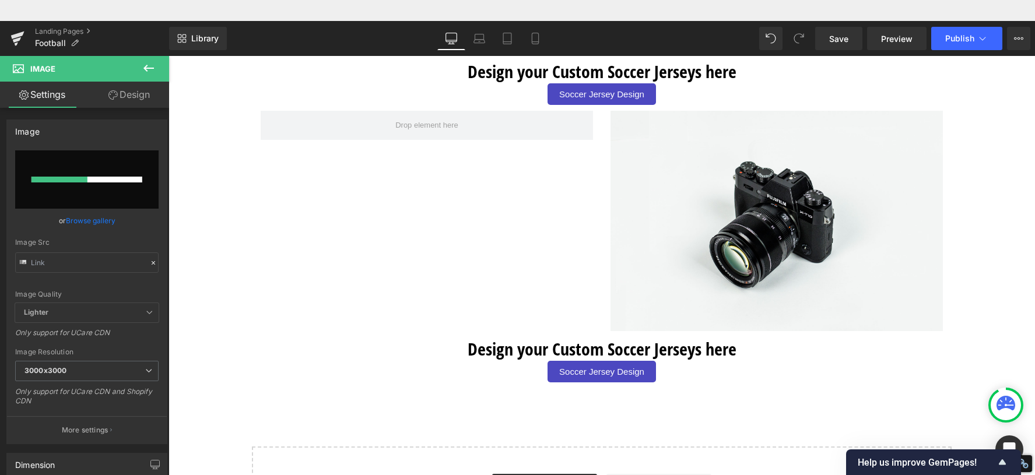
click at [149, 65] on icon at bounding box center [149, 68] width 14 height 14
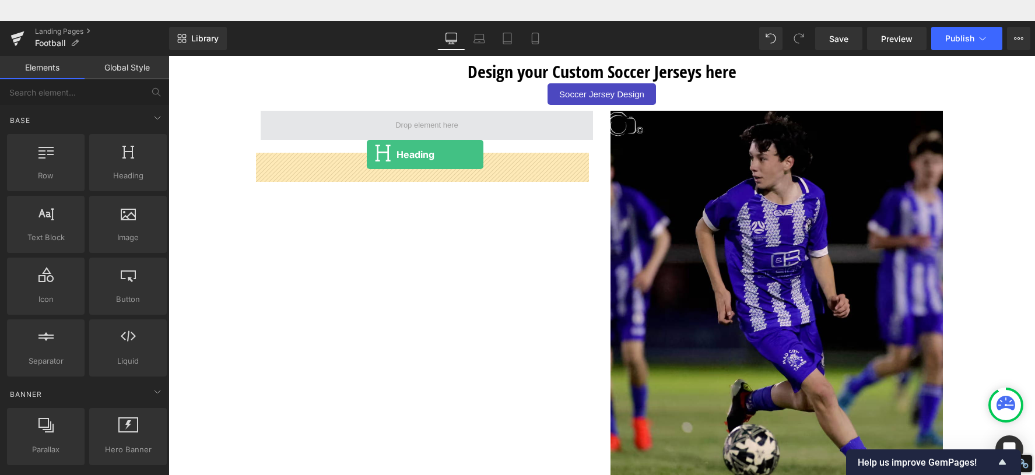
drag, startPoint x: 293, startPoint y: 190, endPoint x: 367, endPoint y: 134, distance: 93.2
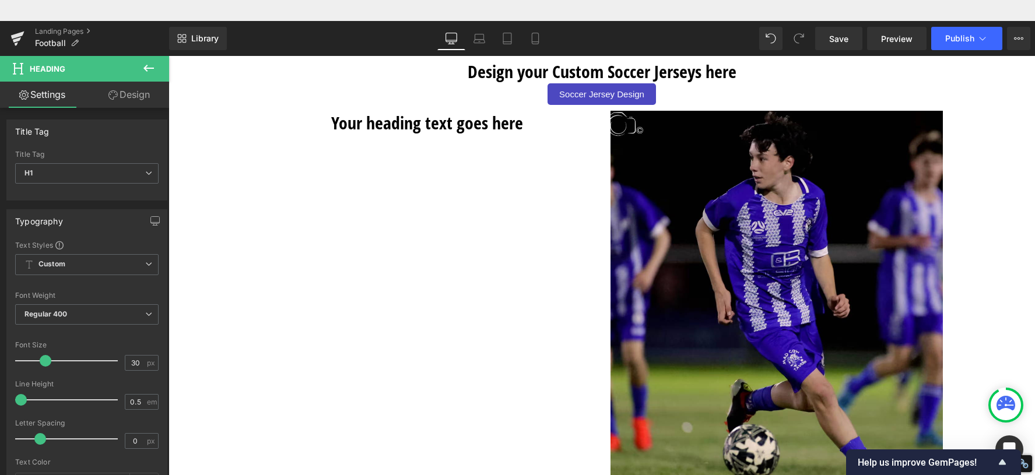
click at [146, 68] on icon at bounding box center [148, 68] width 10 height 7
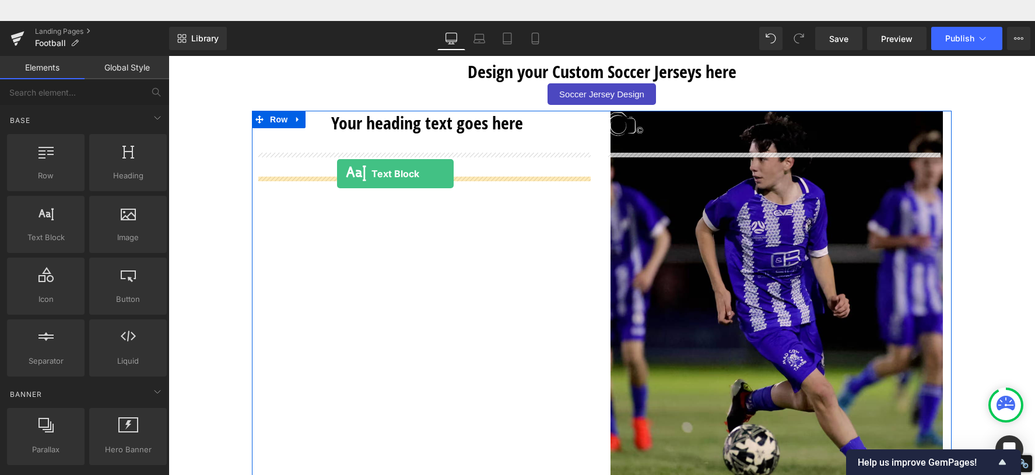
drag, startPoint x: 212, startPoint y: 263, endPoint x: 337, endPoint y: 153, distance: 166.9
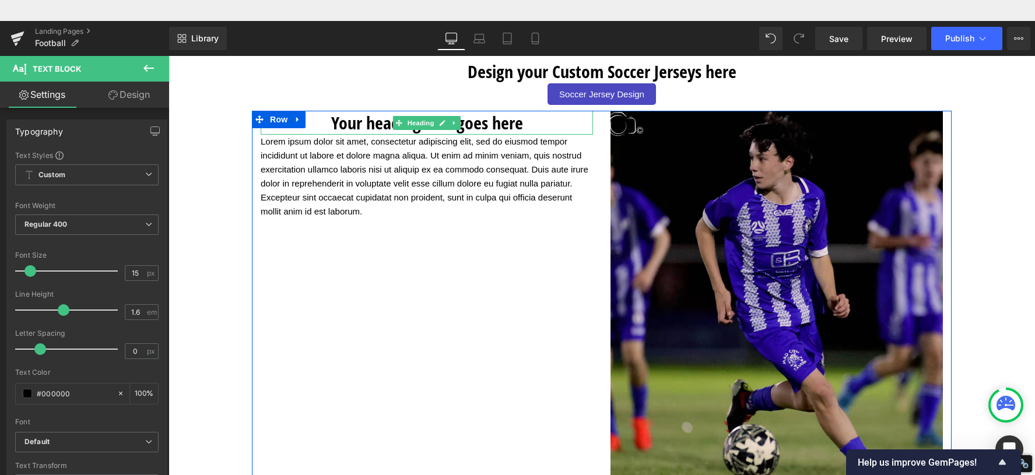
click at [500, 135] on h1 "Your heading text goes here" at bounding box center [427, 123] width 332 height 24
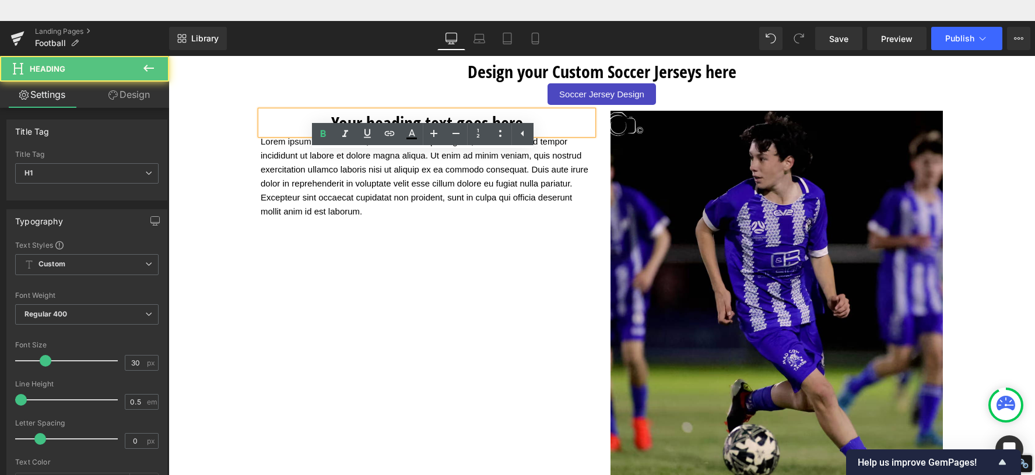
click at [518, 147] on ul "Text Color Highlight Color #333333" at bounding box center [423, 135] width 222 height 25
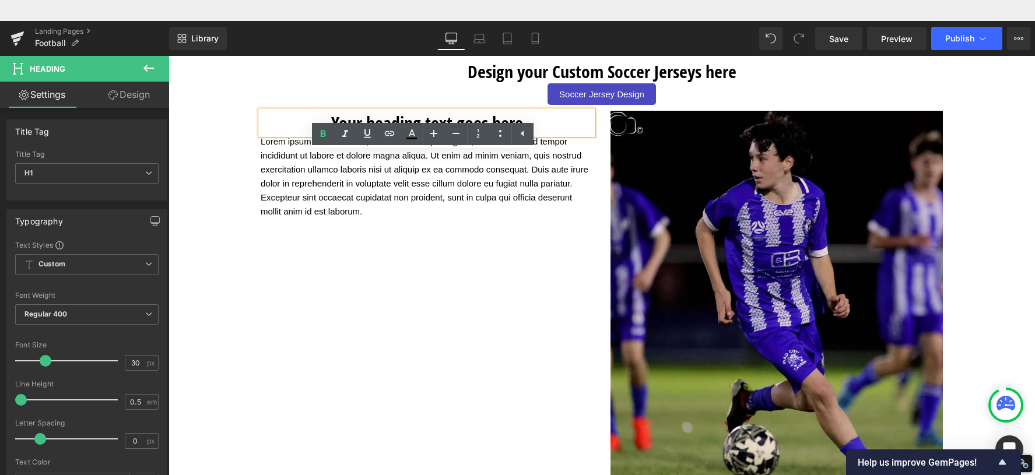
drag, startPoint x: 518, startPoint y: 147, endPoint x: 348, endPoint y: 146, distance: 169.7
click at [362, 141] on ul "Text Color Highlight Color #333333" at bounding box center [423, 135] width 222 height 25
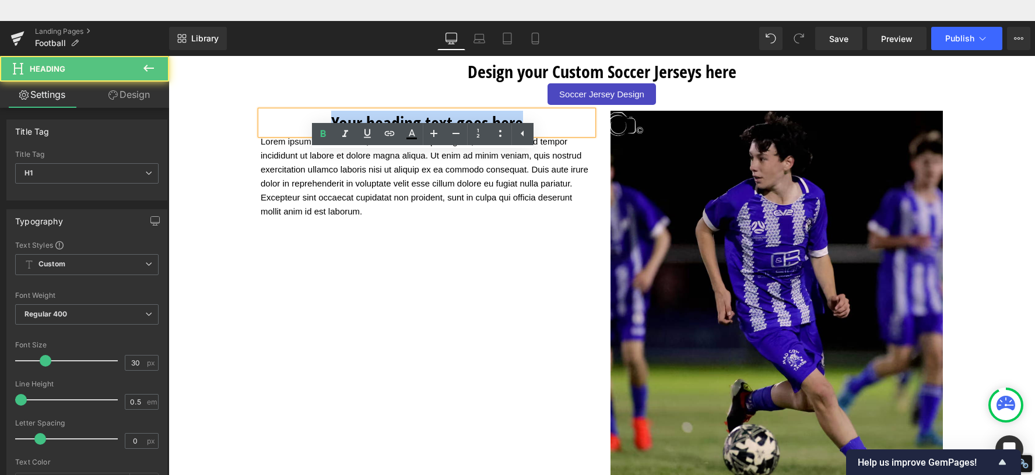
drag, startPoint x: 315, startPoint y: 152, endPoint x: 519, endPoint y: 147, distance: 203.6
click at [519, 135] on h1 "Your heading text goes here" at bounding box center [427, 123] width 332 height 24
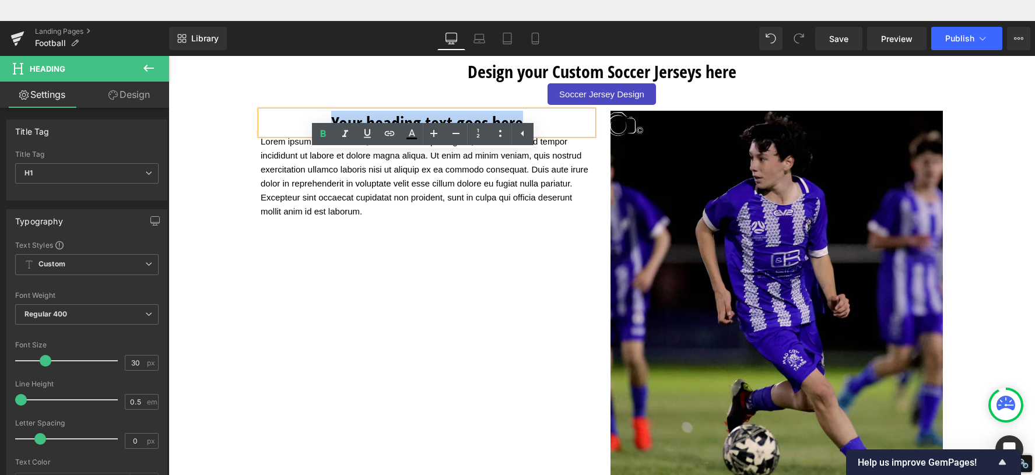
paste div
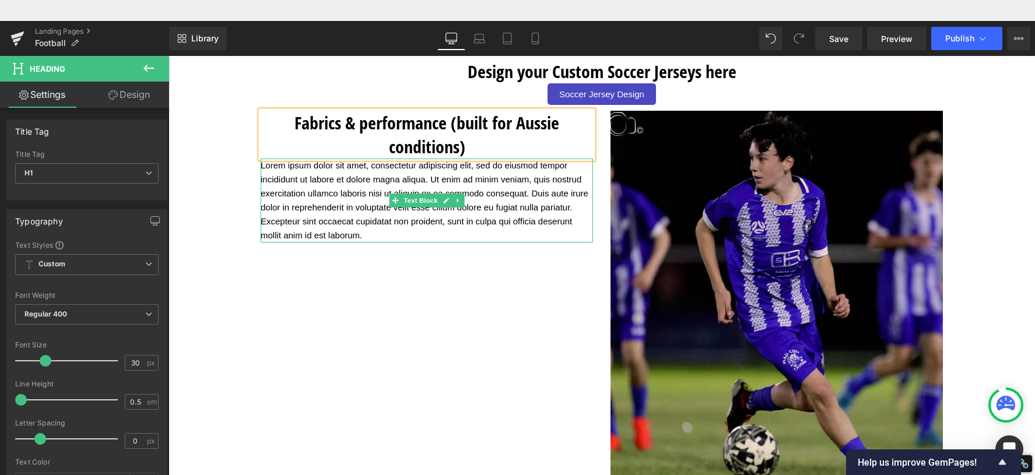
click at [375, 237] on p "Lorem ipsum dolor sit amet, consectetur adipiscing elit, sed do eiusmod tempor …" at bounding box center [427, 201] width 332 height 84
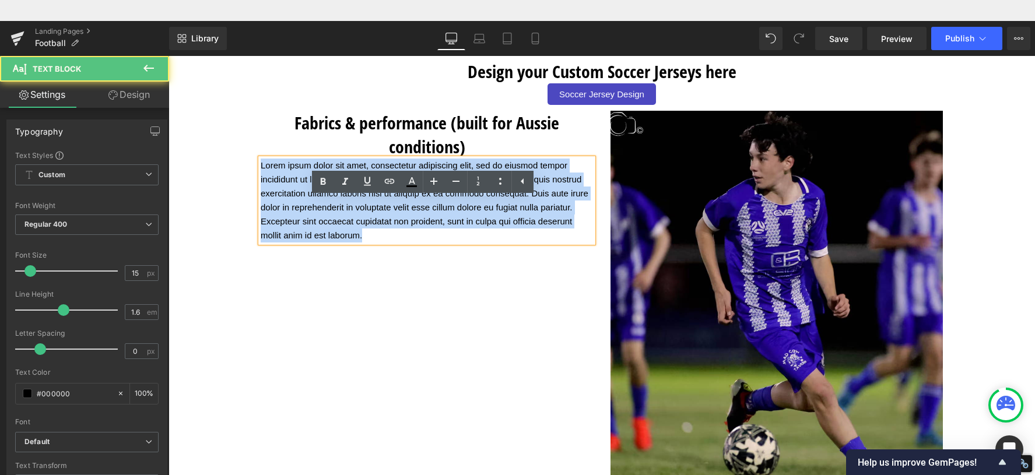
drag, startPoint x: 372, startPoint y: 263, endPoint x: 243, endPoint y: 185, distance: 150.4
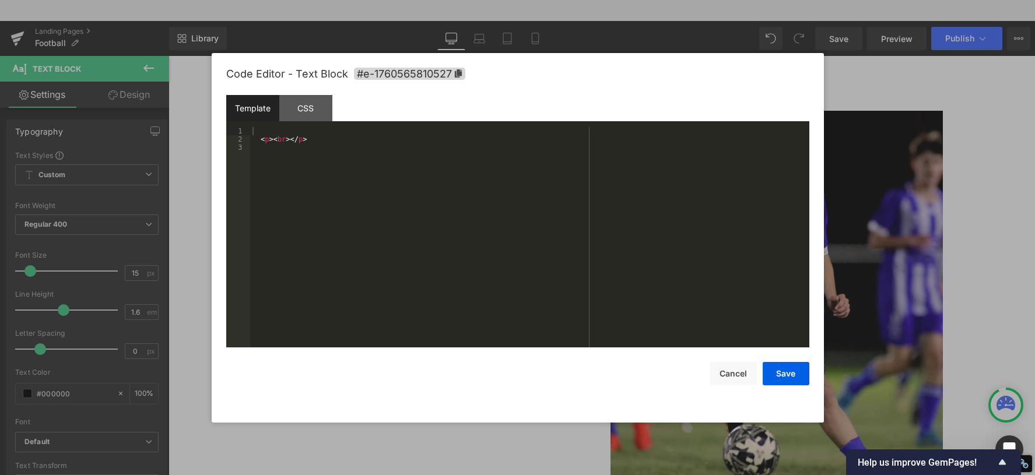
click at [264, 145] on div "Text Block You are previewing how the will restyle your page. You can not edit …" at bounding box center [517, 145] width 1035 height 0
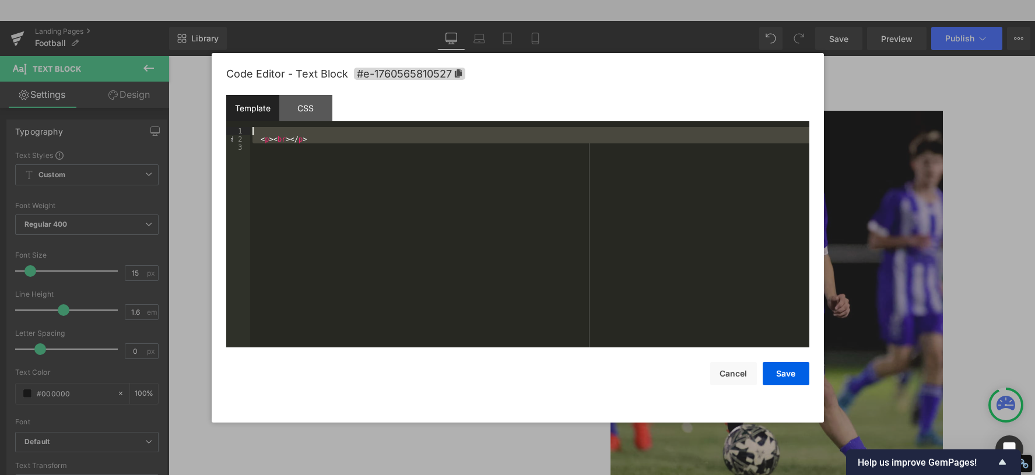
drag, startPoint x: 334, startPoint y: 145, endPoint x: 259, endPoint y: 128, distance: 77.1
click at [259, 129] on div "< p > < br > </ p >" at bounding box center [529, 245] width 559 height 237
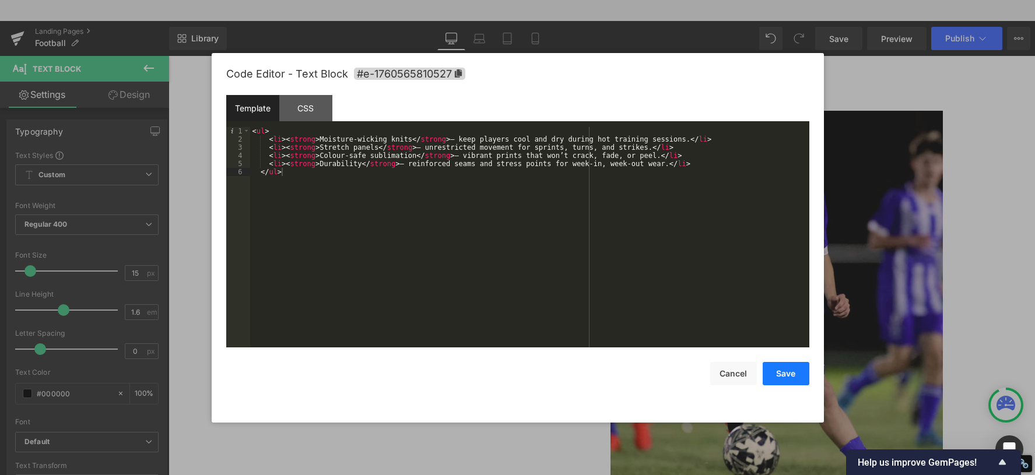
click at [784, 374] on button "Save" at bounding box center [786, 373] width 47 height 23
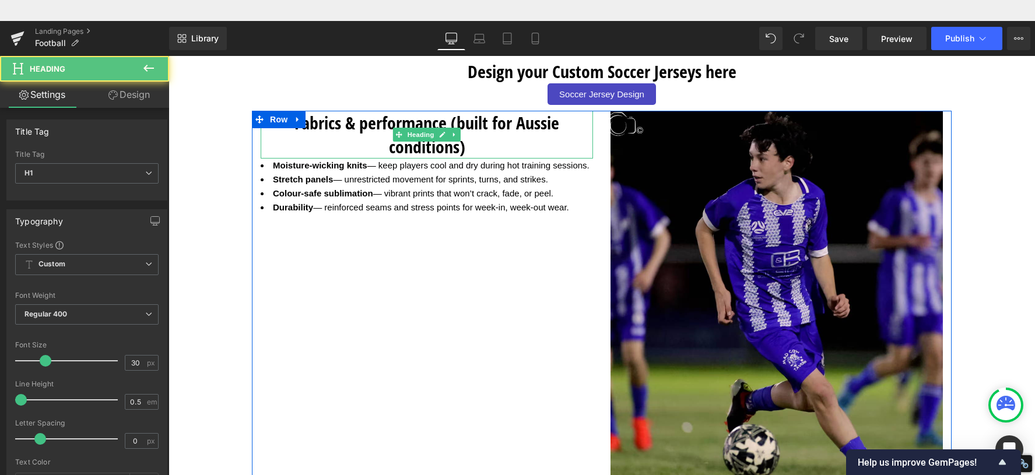
click at [336, 143] on h1 "Fabrics & performance (built for Aussie conditions)" at bounding box center [427, 135] width 332 height 48
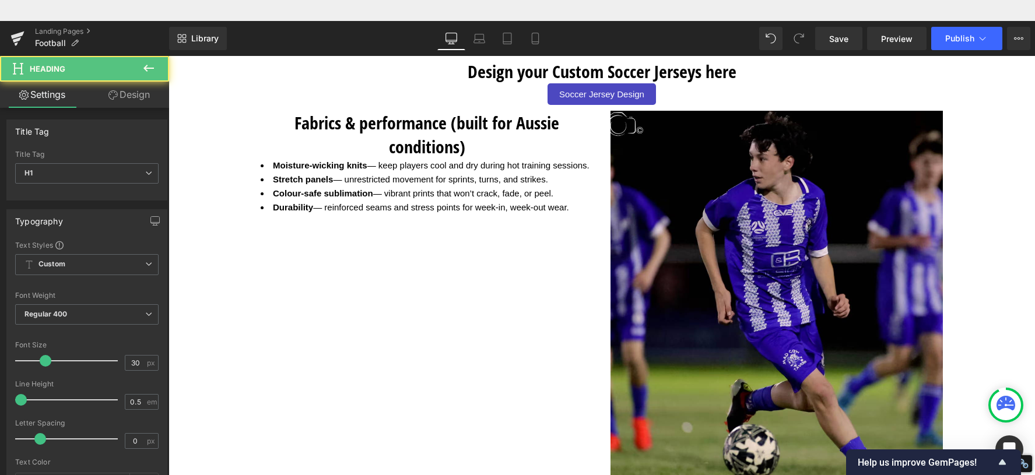
click at [135, 96] on link "Design" at bounding box center [129, 95] width 85 height 26
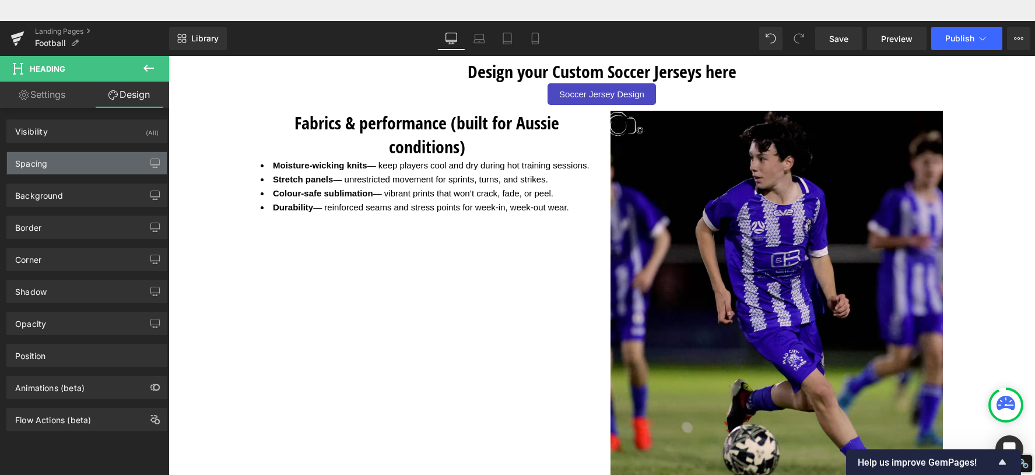
click at [61, 164] on div "Spacing" at bounding box center [87, 163] width 160 height 22
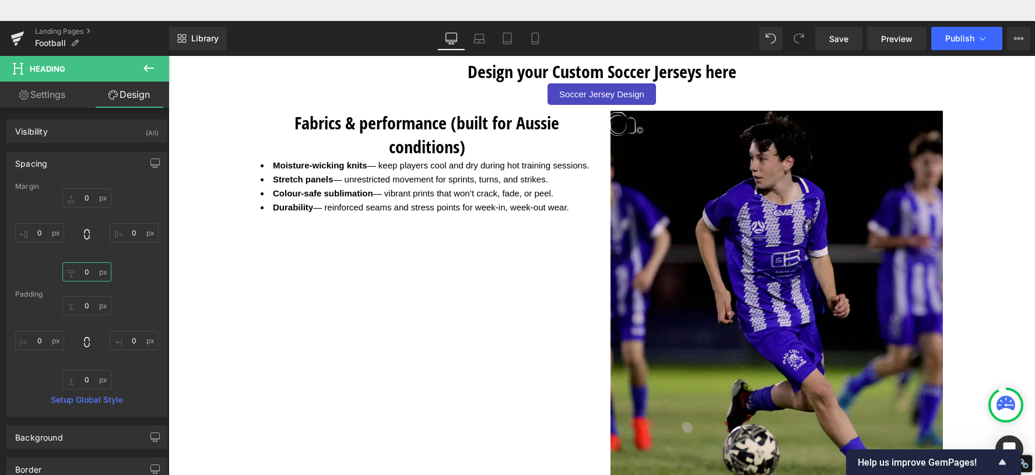
click at [78, 269] on input "text" at bounding box center [86, 271] width 49 height 19
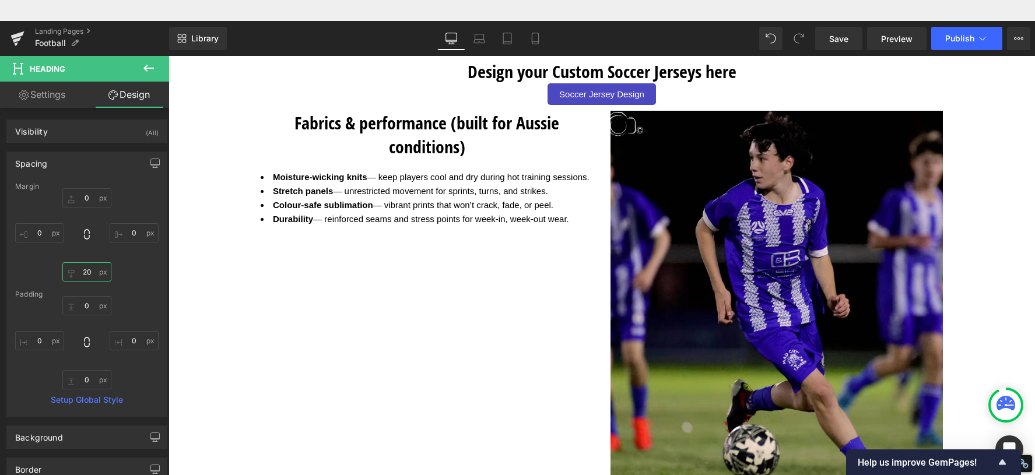
type input "20"
click at [143, 69] on icon at bounding box center [149, 68] width 14 height 14
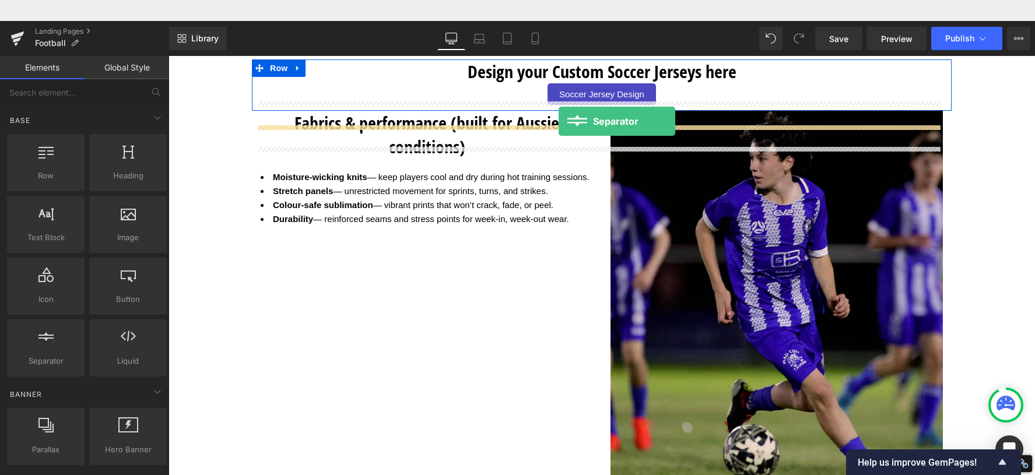
drag, startPoint x: 214, startPoint y: 375, endPoint x: 559, endPoint y: 100, distance: 440.7
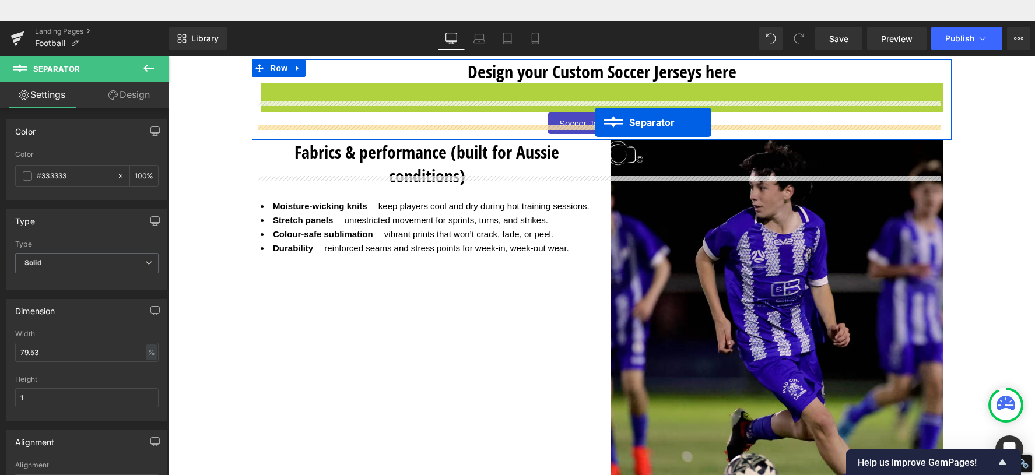
drag, startPoint x: 597, startPoint y: 110, endPoint x: 595, endPoint y: 101, distance: 8.5
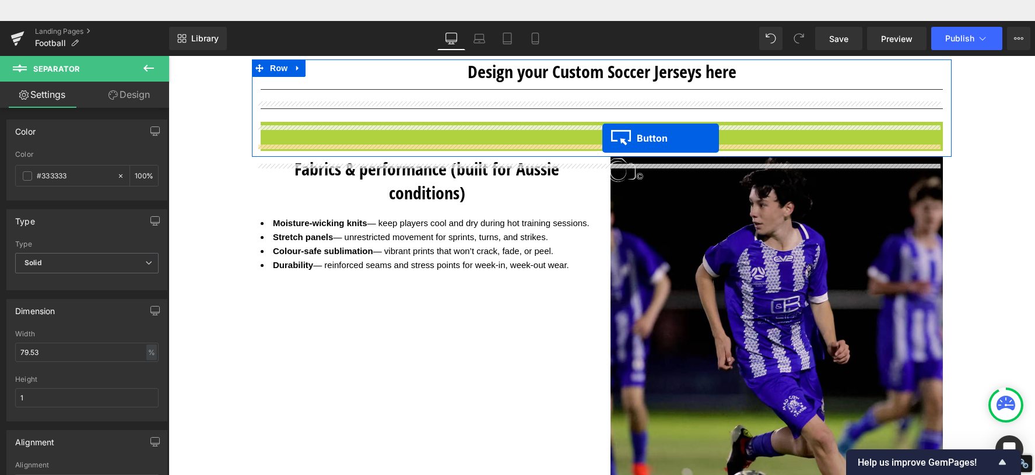
drag, startPoint x: 605, startPoint y: 149, endPoint x: 602, endPoint y: 117, distance: 32.2
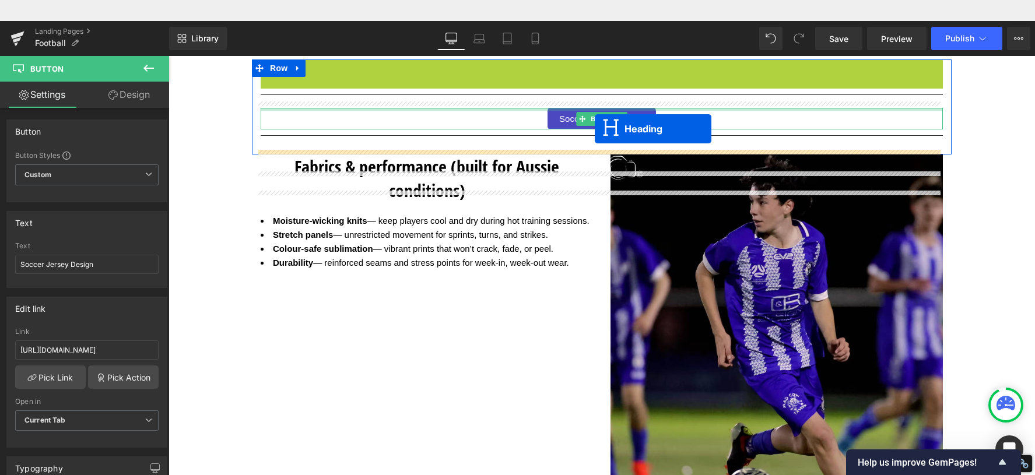
drag, startPoint x: 598, startPoint y: 92, endPoint x: 595, endPoint y: 108, distance: 16.1
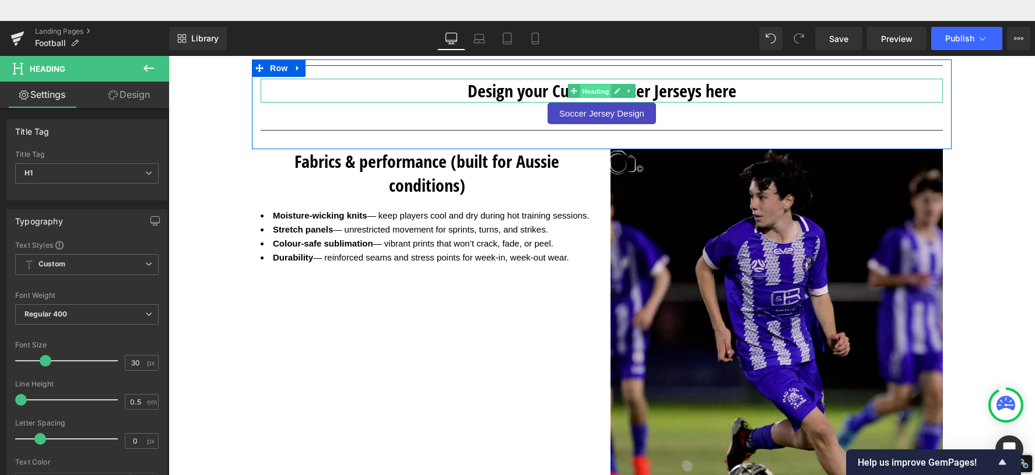
click at [594, 99] on span "Heading" at bounding box center [595, 92] width 31 height 14
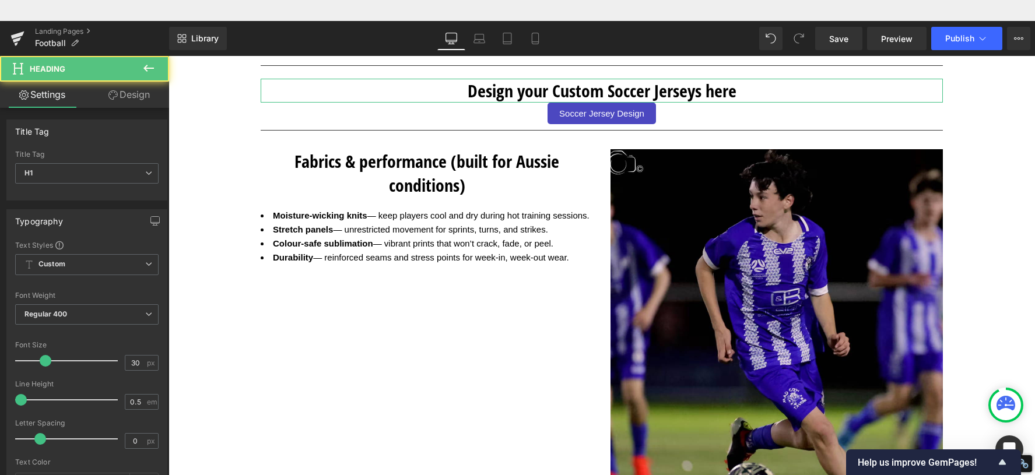
click at [122, 99] on link "Design" at bounding box center [129, 95] width 85 height 26
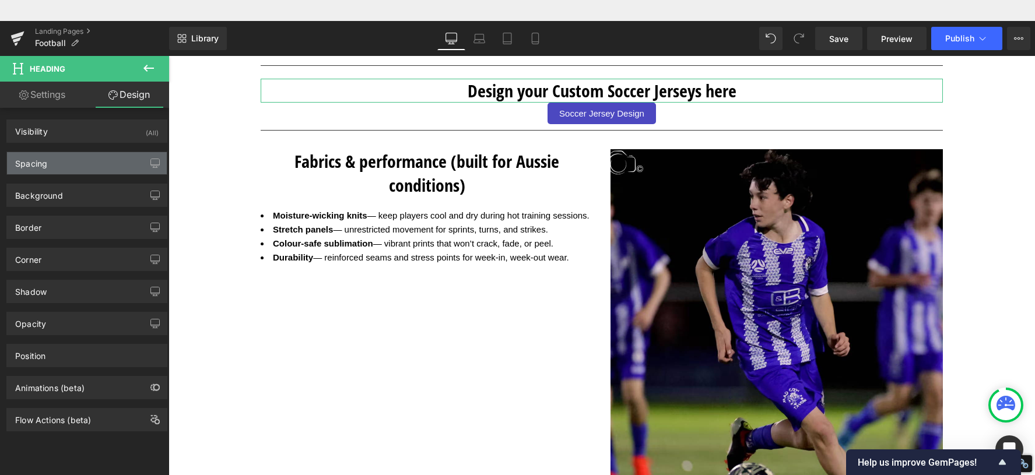
click at [59, 162] on div "Spacing" at bounding box center [87, 163] width 160 height 22
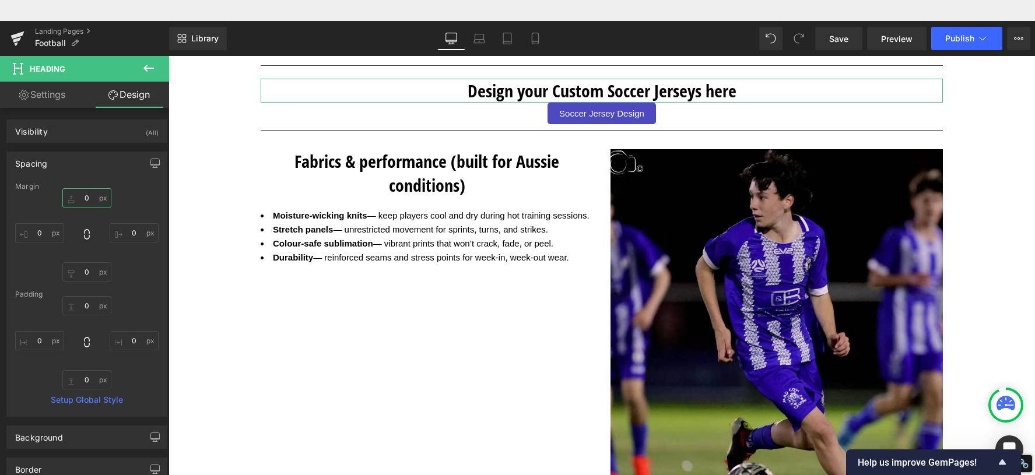
click at [86, 199] on input "text" at bounding box center [86, 197] width 49 height 19
type input "8"
click at [79, 276] on input "text" at bounding box center [86, 271] width 49 height 19
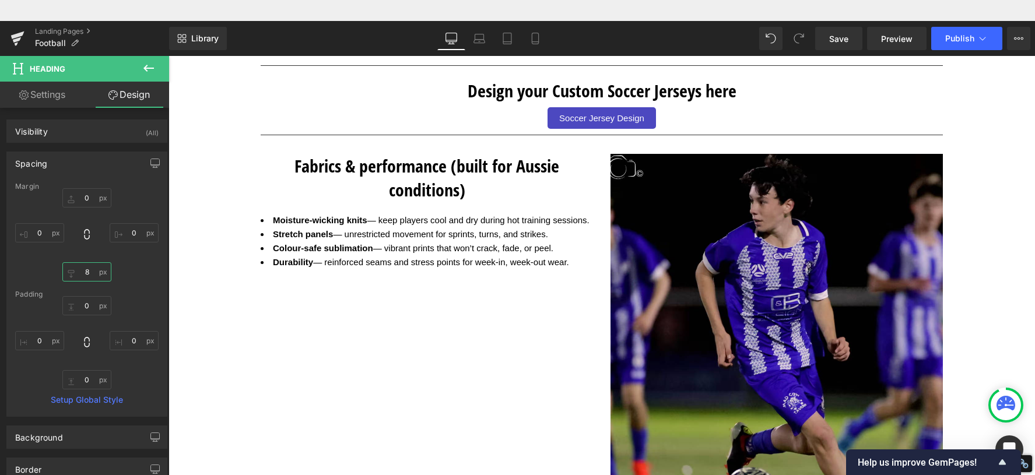
type input "8"
click at [146, 68] on icon at bounding box center [148, 68] width 10 height 7
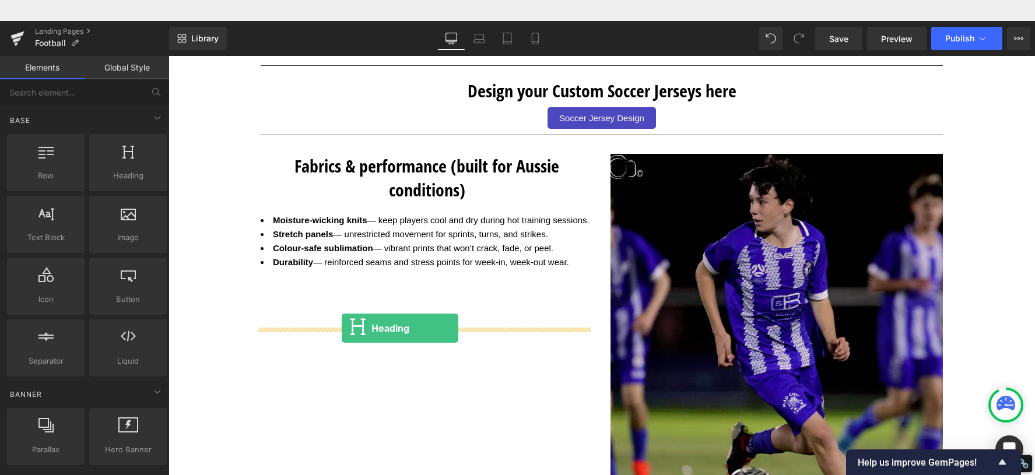
drag, startPoint x: 287, startPoint y: 193, endPoint x: 342, endPoint y: 307, distance: 126.8
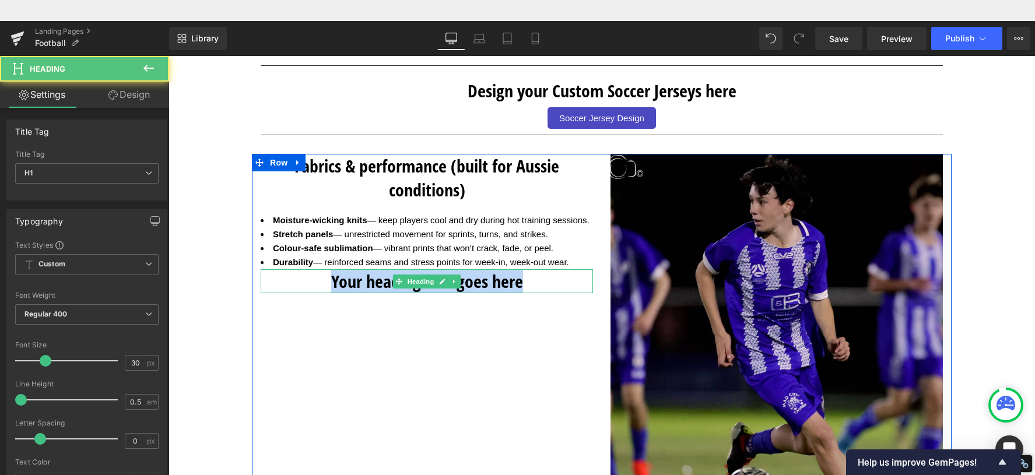
drag, startPoint x: 522, startPoint y: 322, endPoint x: 316, endPoint y: 313, distance: 206.1
click at [316, 293] on h1 "Your heading text goes here" at bounding box center [427, 281] width 332 height 24
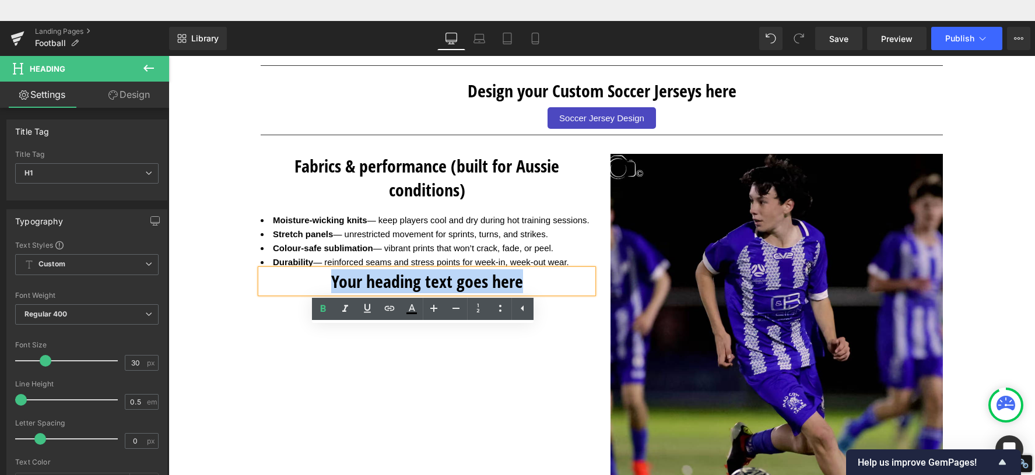
paste div
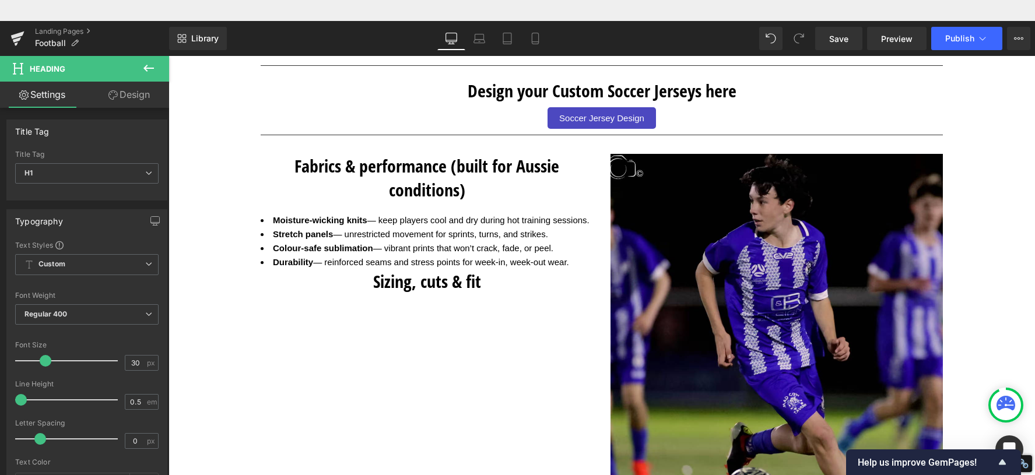
drag, startPoint x: 139, startPoint y: 96, endPoint x: 141, endPoint y: 124, distance: 28.6
click at [139, 96] on link "Design" at bounding box center [129, 95] width 85 height 26
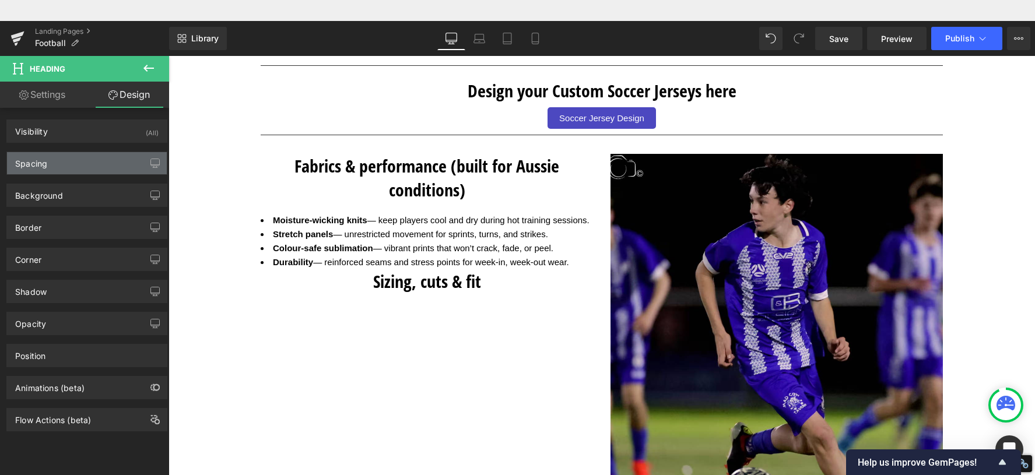
click at [52, 164] on div "Spacing" at bounding box center [87, 163] width 160 height 22
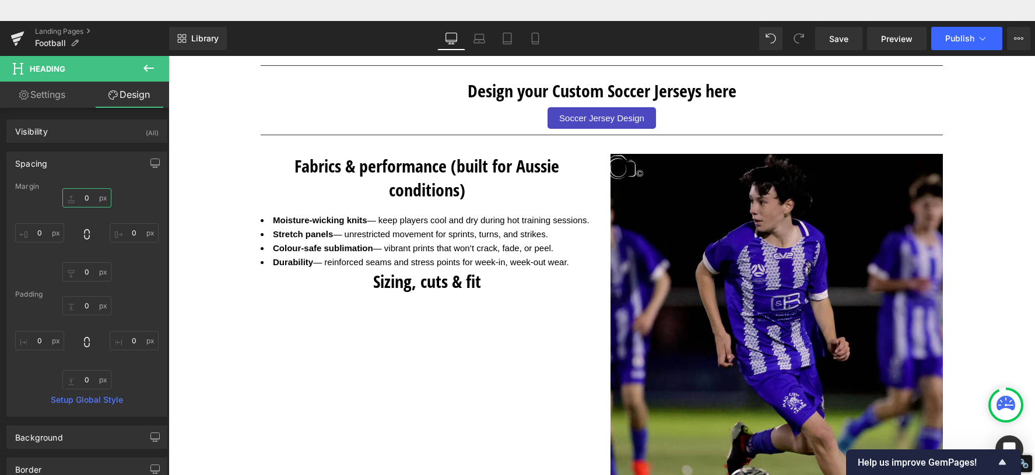
click at [83, 198] on input "text" at bounding box center [86, 197] width 49 height 19
type input "30"
click at [81, 275] on input "text" at bounding box center [86, 271] width 49 height 19
type input "20"
click at [145, 68] on icon at bounding box center [148, 68] width 10 height 7
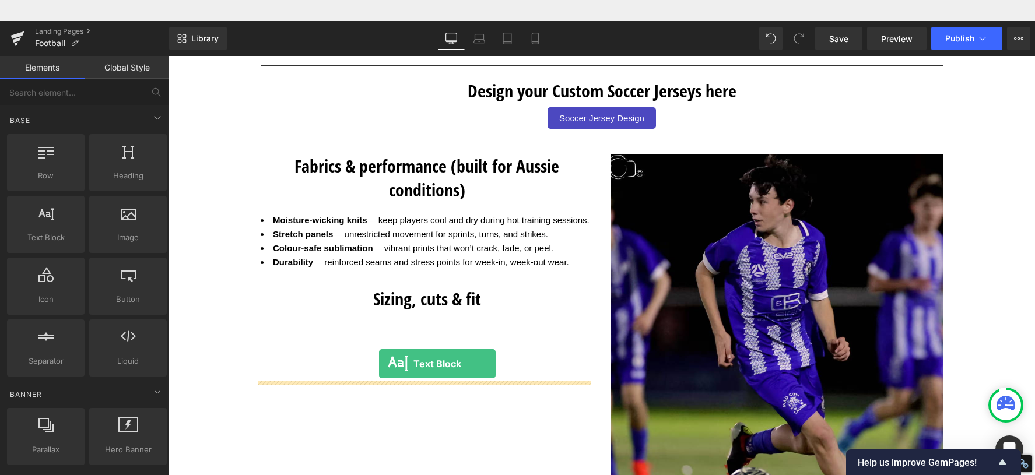
drag, startPoint x: 217, startPoint y: 257, endPoint x: 379, endPoint y: 343, distance: 183.6
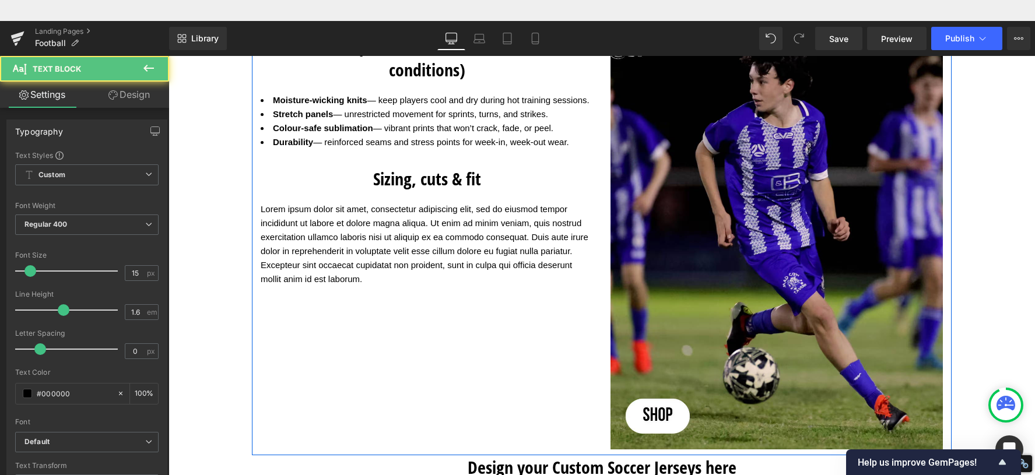
scroll to position [2281, 0]
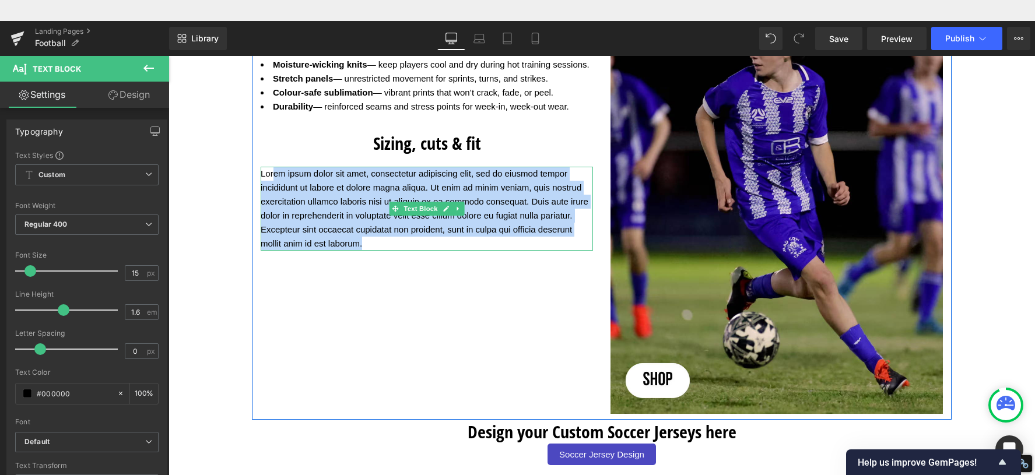
drag, startPoint x: 375, startPoint y: 280, endPoint x: 268, endPoint y: 215, distance: 125.4
click at [268, 215] on p "Lorem ipsum dolor sit amet, consectetur adipiscing elit, sed do eiusmod tempor …" at bounding box center [427, 209] width 332 height 84
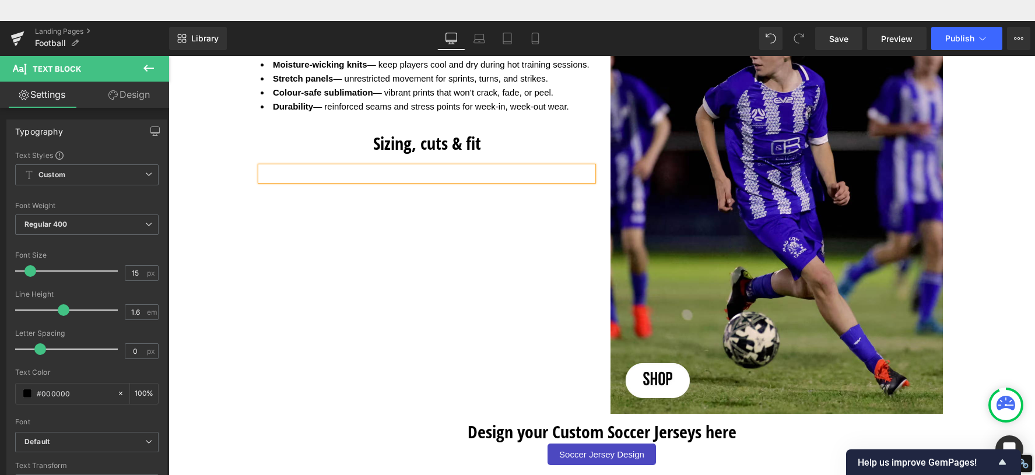
click at [322, 181] on p at bounding box center [427, 174] width 332 height 14
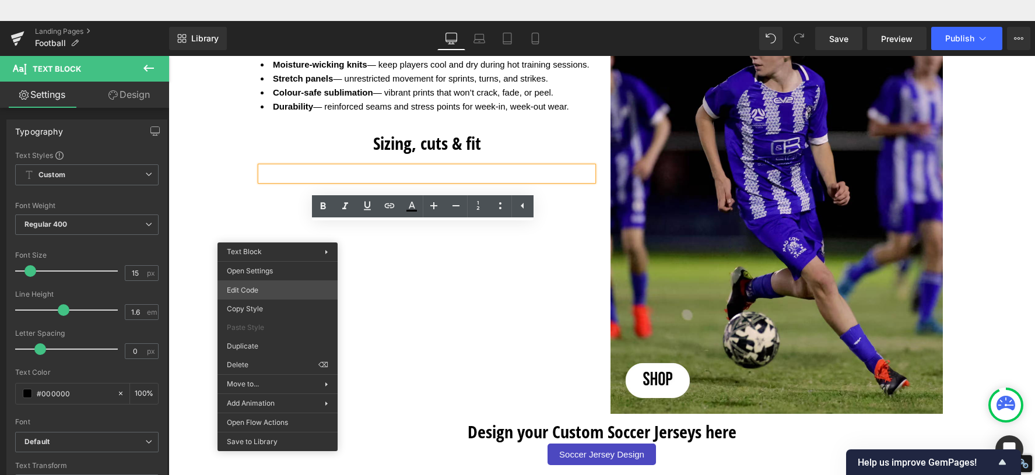
click at [251, 145] on div "Text Block You are previewing how the will restyle your page. You can not edit …" at bounding box center [517, 145] width 1035 height 0
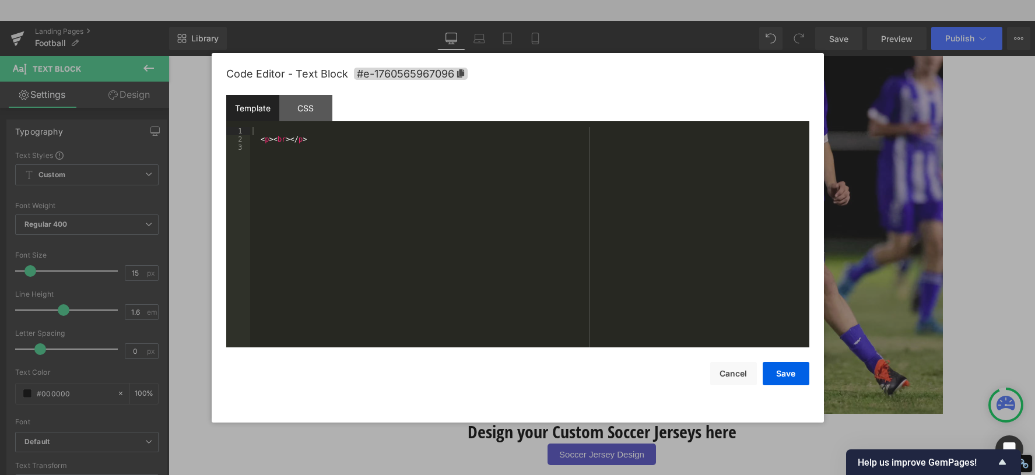
click at [248, 293] on div "1 2 3" at bounding box center [238, 245] width 24 height 237
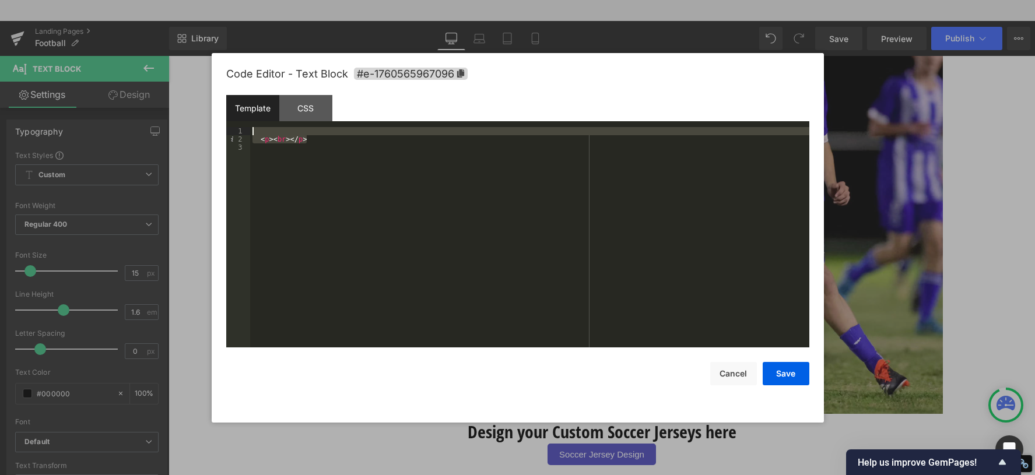
drag, startPoint x: 331, startPoint y: 141, endPoint x: 230, endPoint y: 115, distance: 104.1
click at [230, 115] on div "Template CSS 1 2 3 < p > < br > </ p > XXXXXXXXXXXXXXXXXXXXXXXXXXXXXXXXXXXXXXXX…" at bounding box center [517, 221] width 583 height 252
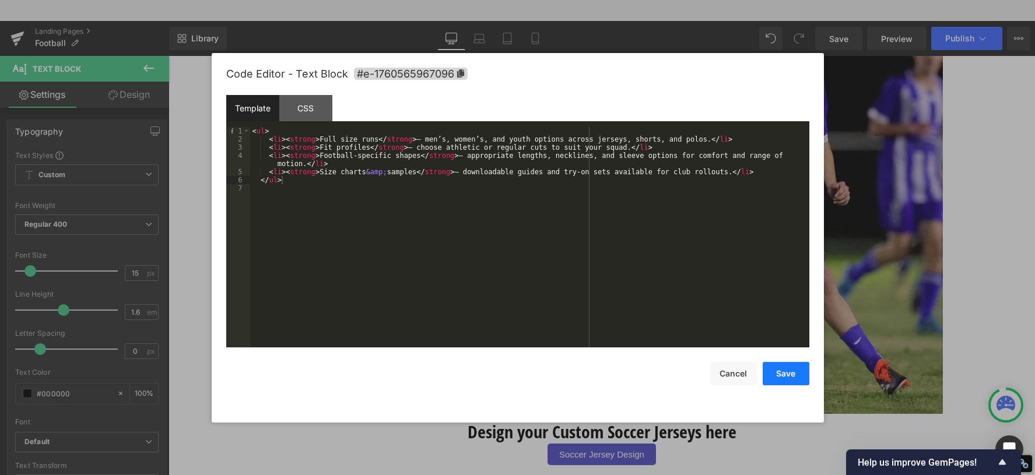
click at [784, 369] on button "Save" at bounding box center [786, 373] width 47 height 23
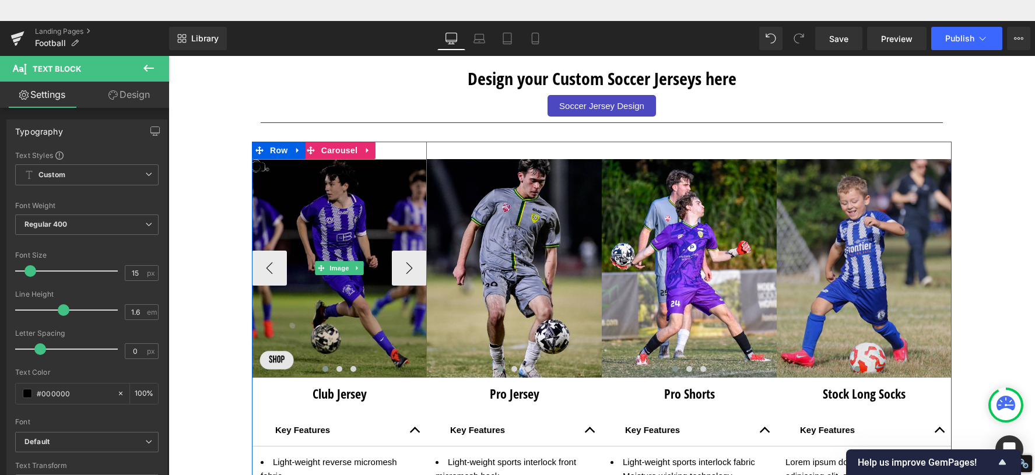
scroll to position [429, 0]
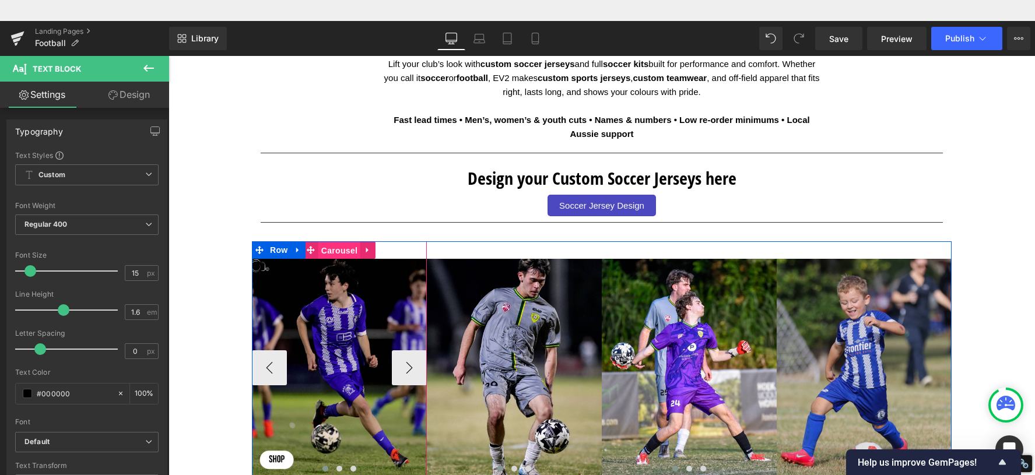
click at [336, 251] on span "Carousel" at bounding box center [339, 250] width 42 height 17
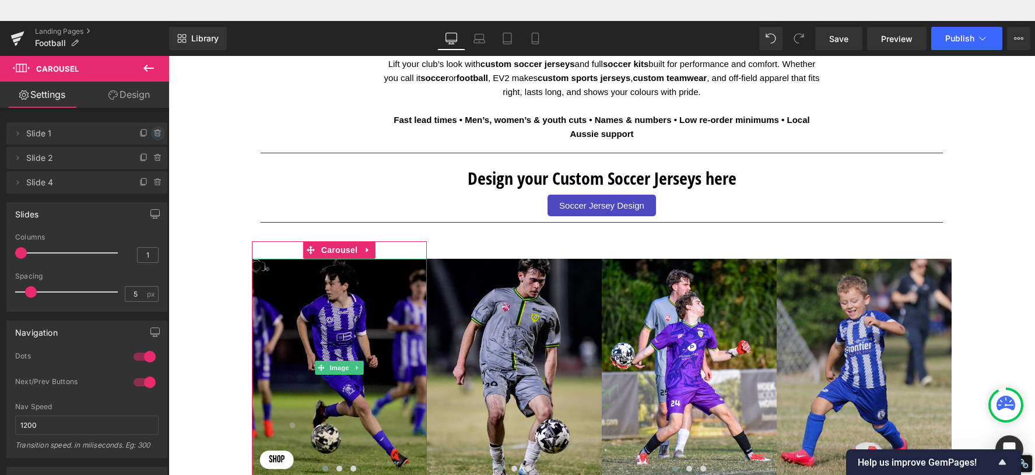
click at [153, 131] on icon at bounding box center [157, 133] width 9 height 9
click at [148, 134] on button "Delete" at bounding box center [145, 134] width 37 height 15
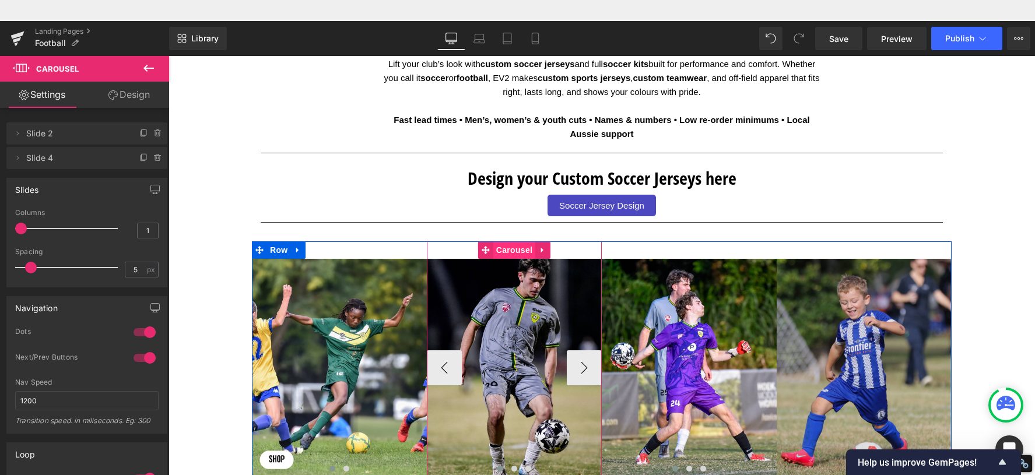
click at [508, 248] on span "Carousel" at bounding box center [514, 249] width 42 height 17
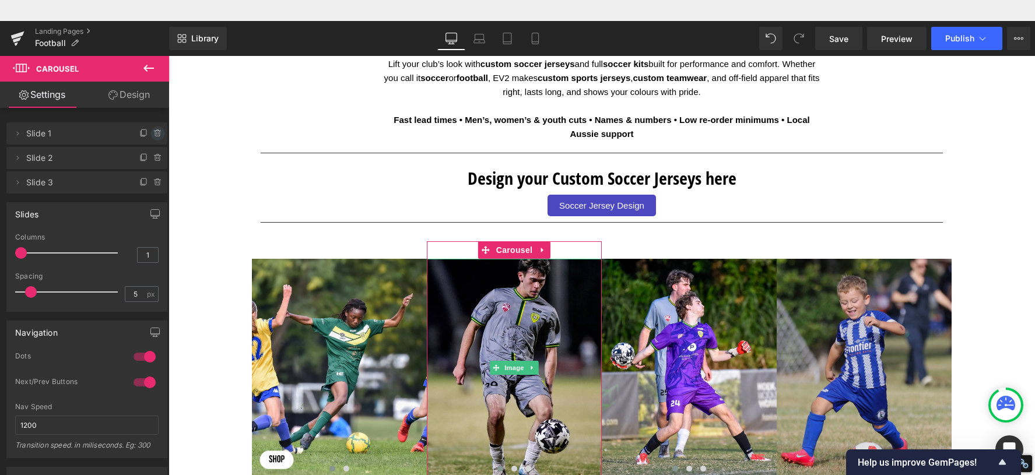
click at [157, 133] on icon at bounding box center [157, 133] width 0 height 2
click at [152, 133] on button "Delete" at bounding box center [145, 134] width 37 height 15
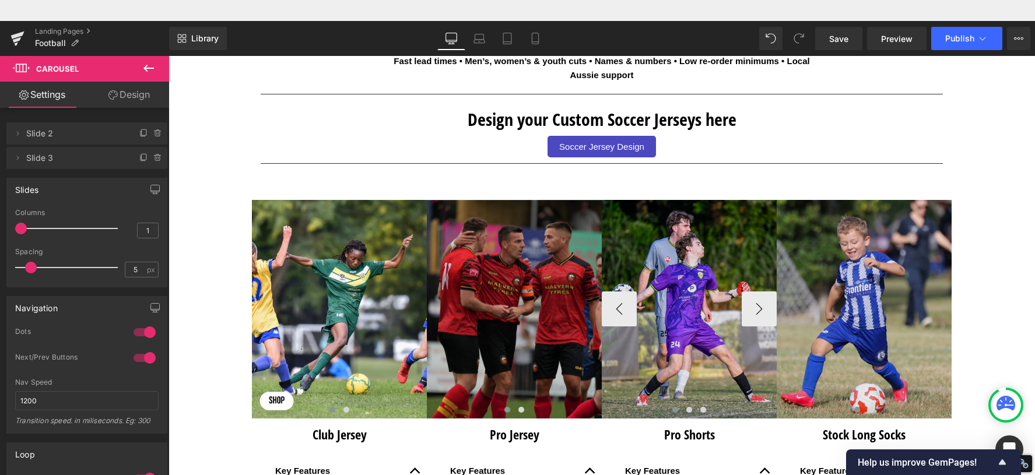
scroll to position [498, 0]
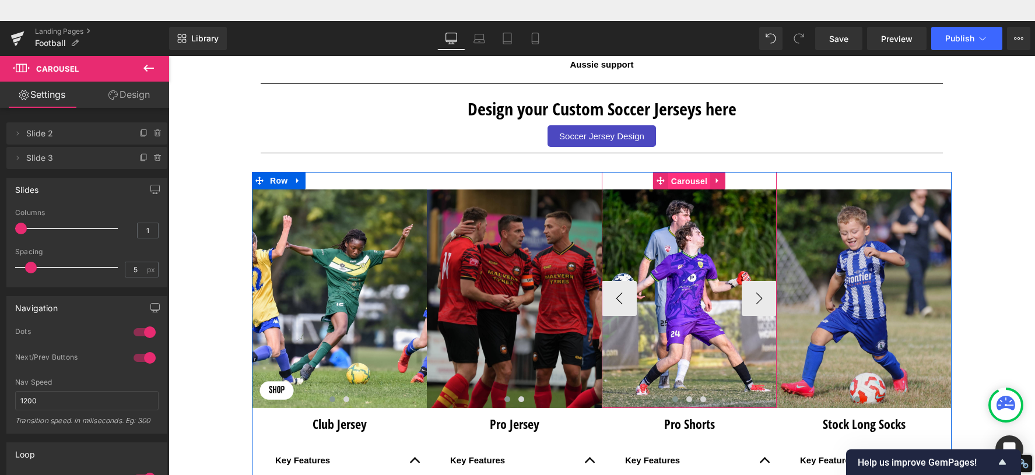
click at [691, 184] on span "Carousel" at bounding box center [689, 181] width 42 height 17
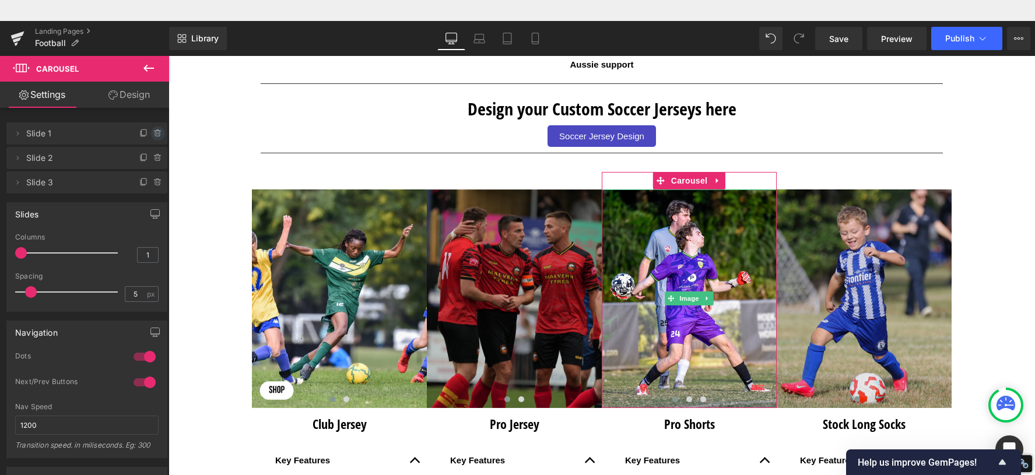
click at [154, 134] on icon at bounding box center [157, 133] width 9 height 9
click at [154, 134] on button "Delete" at bounding box center [145, 134] width 37 height 15
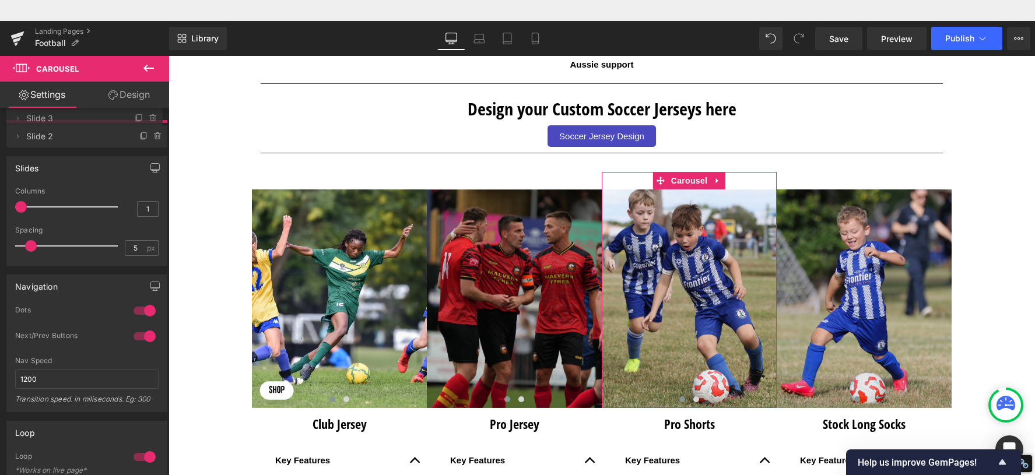
drag, startPoint x: 69, startPoint y: 159, endPoint x: 60, endPoint y: 124, distance: 36.6
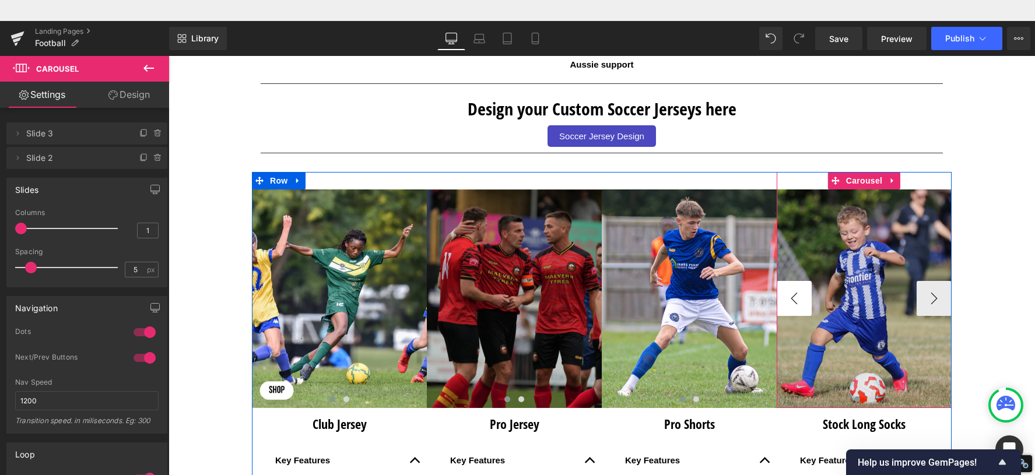
click at [788, 300] on button "‹" at bounding box center [794, 298] width 35 height 35
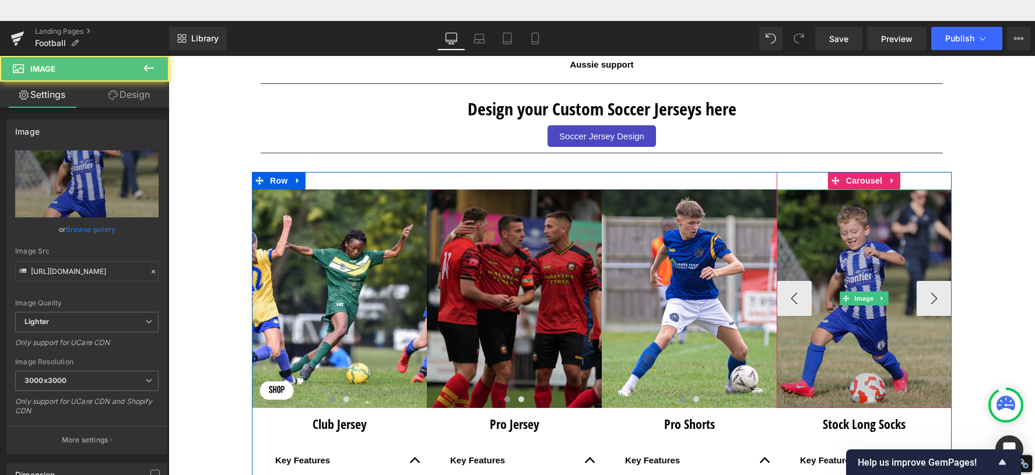
click at [859, 255] on img at bounding box center [864, 299] width 175 height 219
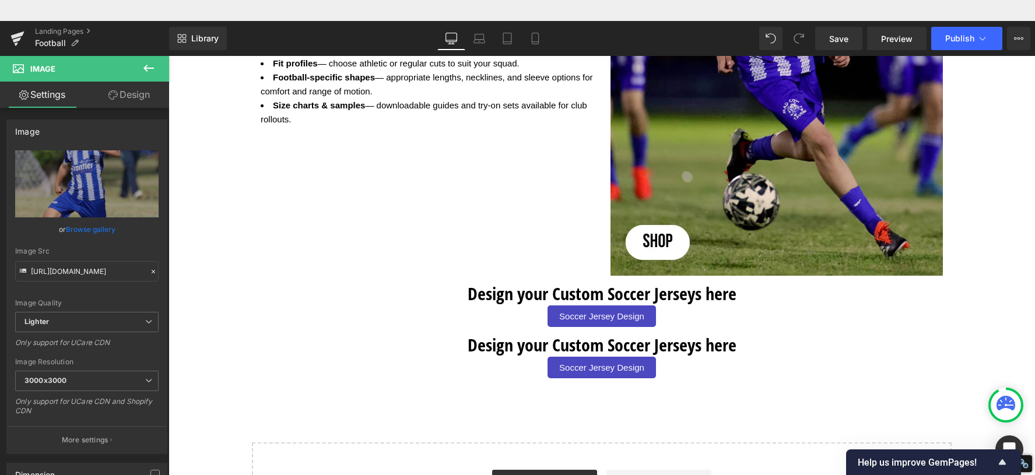
scroll to position [2421, 0]
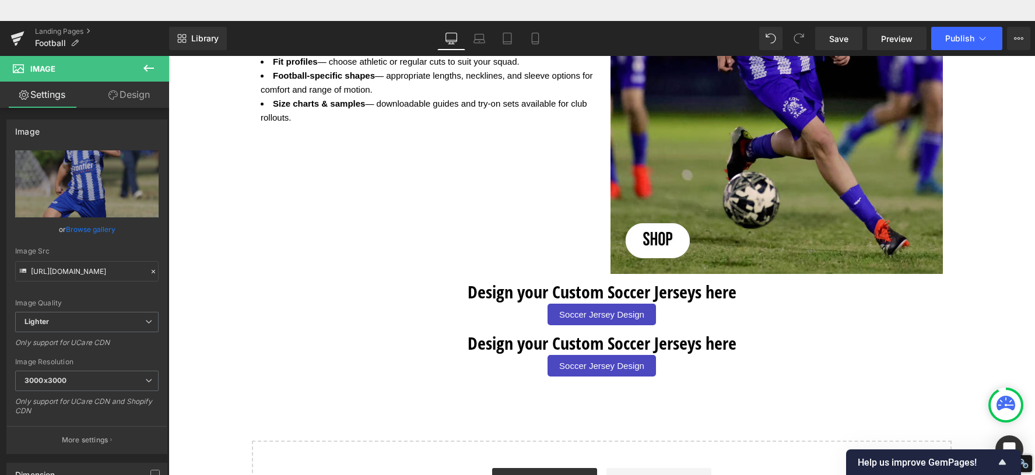
click at [147, 66] on icon at bounding box center [149, 68] width 14 height 14
click at [0, 0] on link "Global Style" at bounding box center [0, 0] width 0 height 0
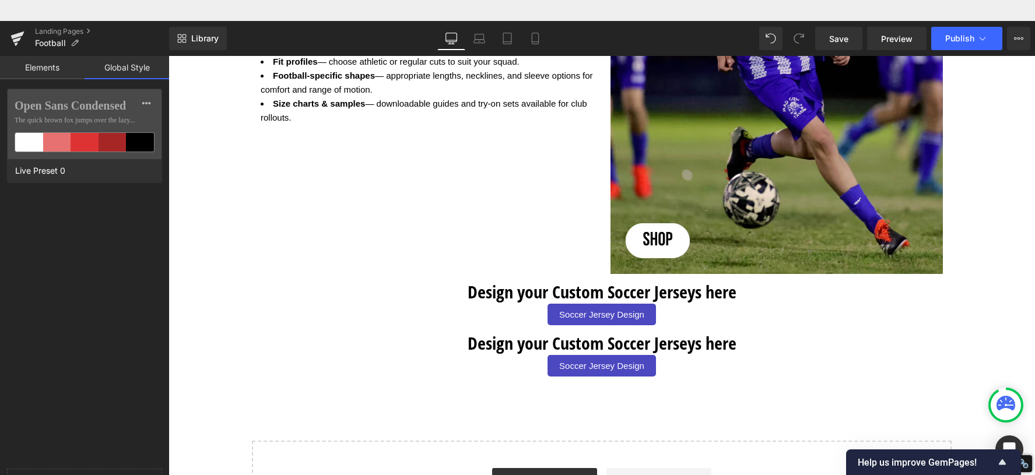
click at [45, 67] on link "Elements" at bounding box center [42, 67] width 85 height 23
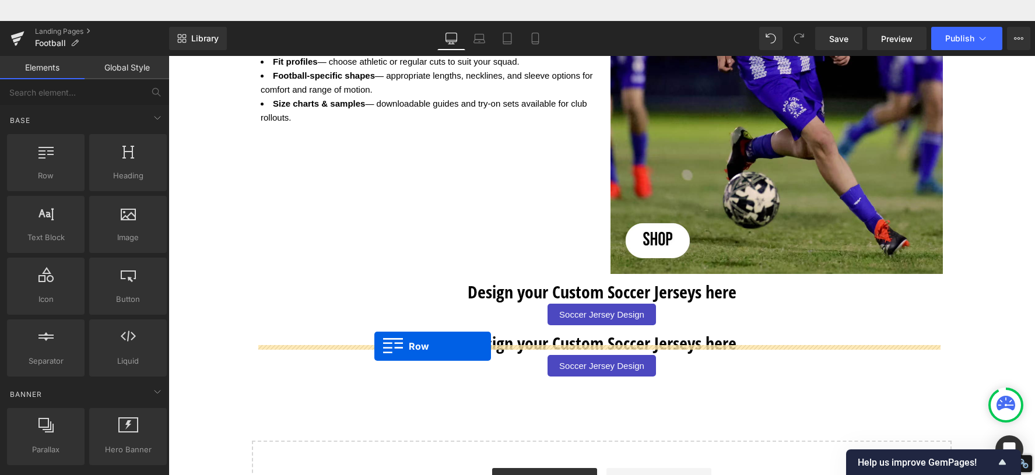
drag, startPoint x: 210, startPoint y: 200, endPoint x: 374, endPoint y: 325, distance: 206.8
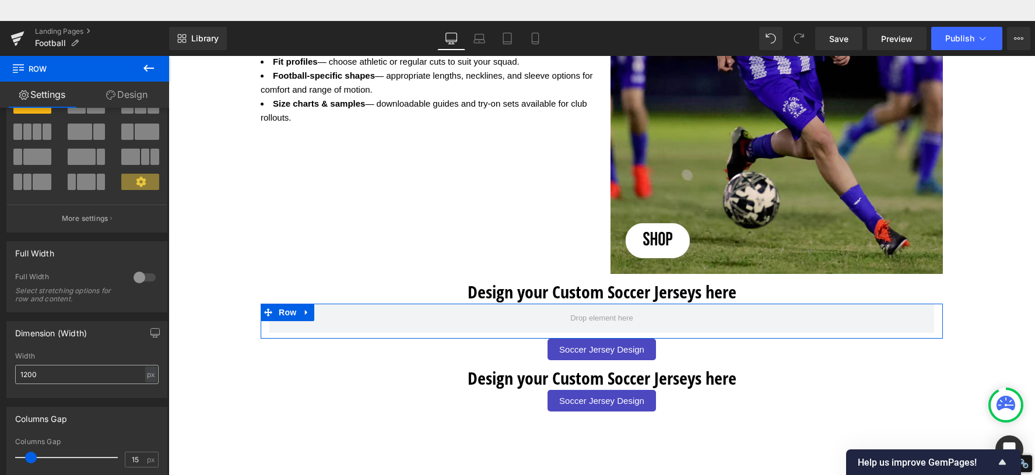
scroll to position [83, 0]
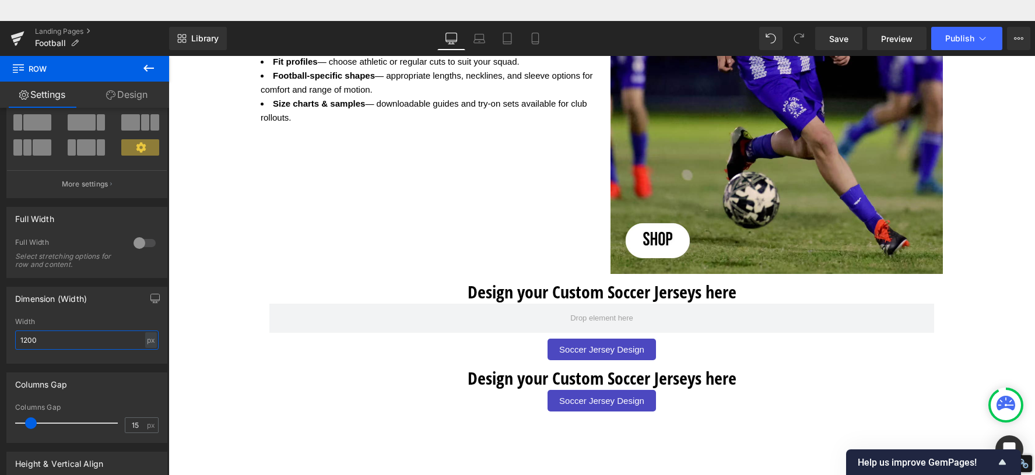
drag, startPoint x: 48, startPoint y: 340, endPoint x: -12, endPoint y: 342, distance: 60.1
click at [0, 342] on html "Domain dr 78 ar 17.9K rp 558 rd 172 kw 2 st 2 0$ Page ur 0 rp 0 rd 0 kw 0 st 0 …" at bounding box center [517, 237] width 1035 height 475
type input "780"
click at [148, 66] on icon at bounding box center [149, 68] width 14 height 14
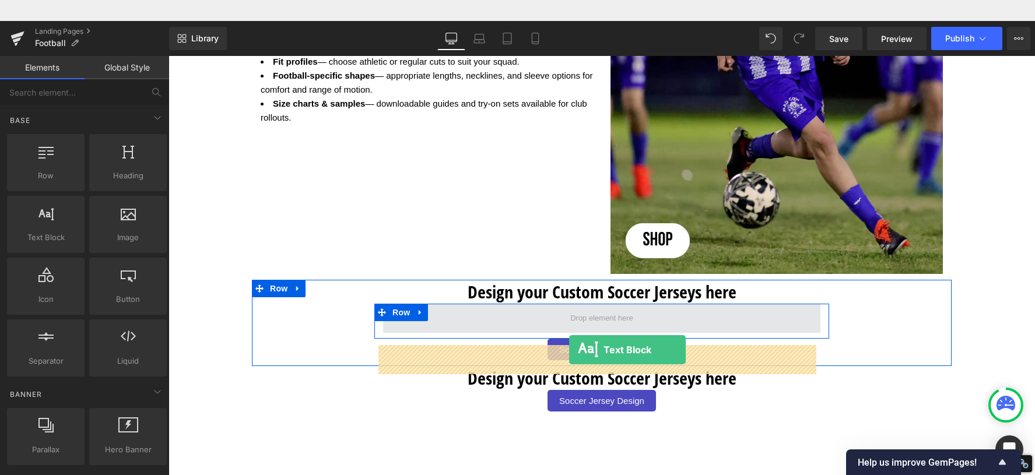
drag, startPoint x: 217, startPoint y: 256, endPoint x: 569, endPoint y: 329, distance: 359.1
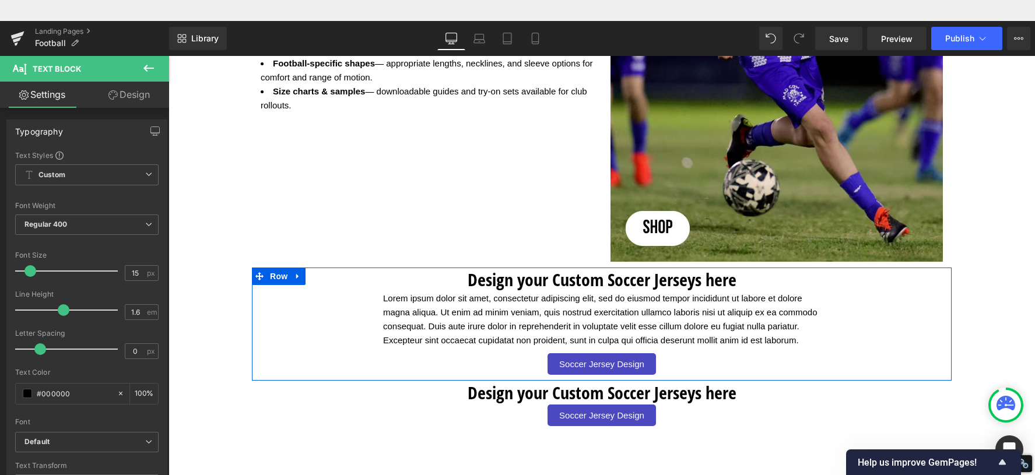
scroll to position [2443, 0]
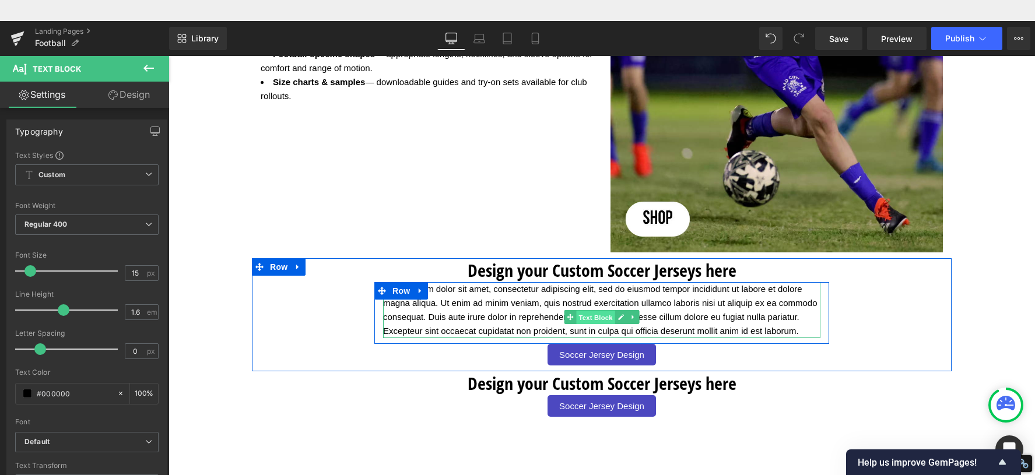
click at [595, 325] on span "Text Block" at bounding box center [595, 318] width 38 height 14
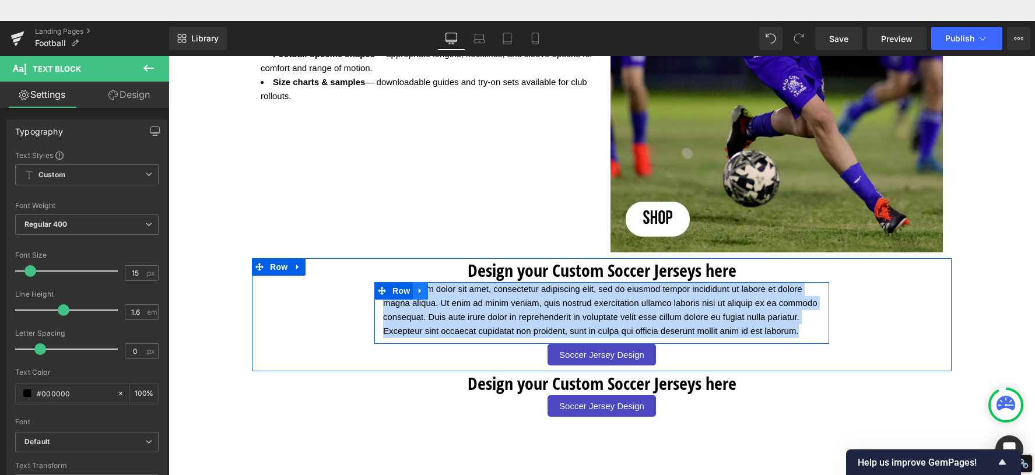
drag, startPoint x: 420, startPoint y: 369, endPoint x: 422, endPoint y: 304, distance: 64.7
click at [422, 304] on div "Lorem ipsum dolor sit amet, consectetur adipiscing elit, sed do eiusmod tempor …" at bounding box center [601, 313] width 455 height 62
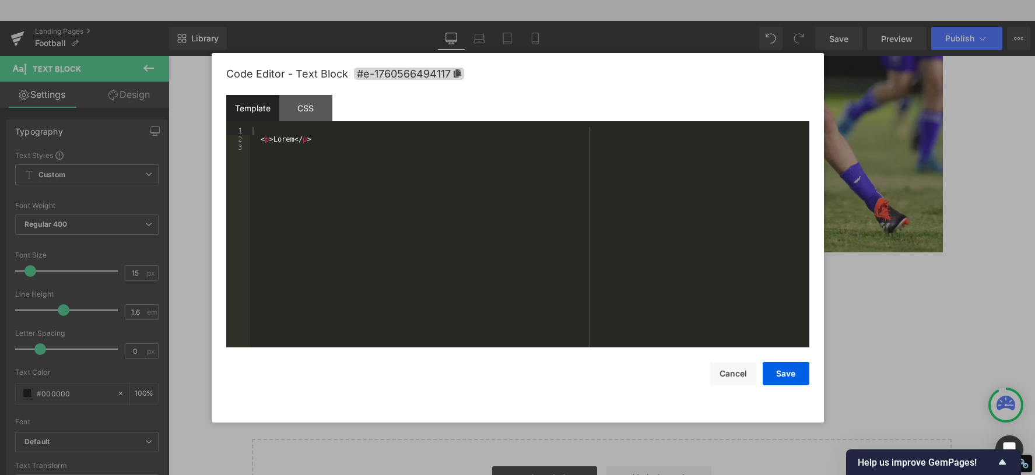
click at [443, 145] on div "Text Block You are previewing how the will restyle your page. You can not edit …" at bounding box center [517, 145] width 1035 height 0
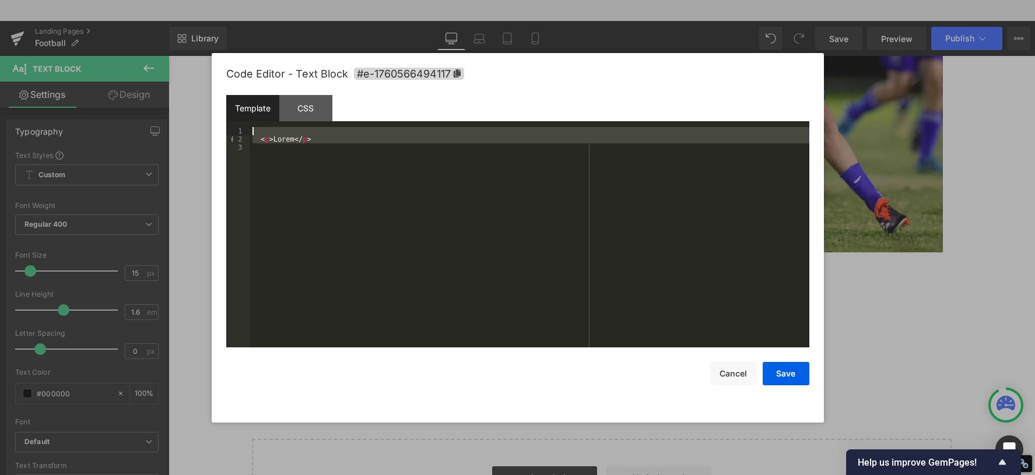
drag, startPoint x: 264, startPoint y: 173, endPoint x: 261, endPoint y: 124, distance: 48.5
click at [261, 124] on div "Template CSS 1 2 3 < p > Lorem </ p > XXXXXXXXXXXXXXXXXXXXXXXXXXXXXXXXXXXXXXXXX…" at bounding box center [517, 221] width 583 height 252
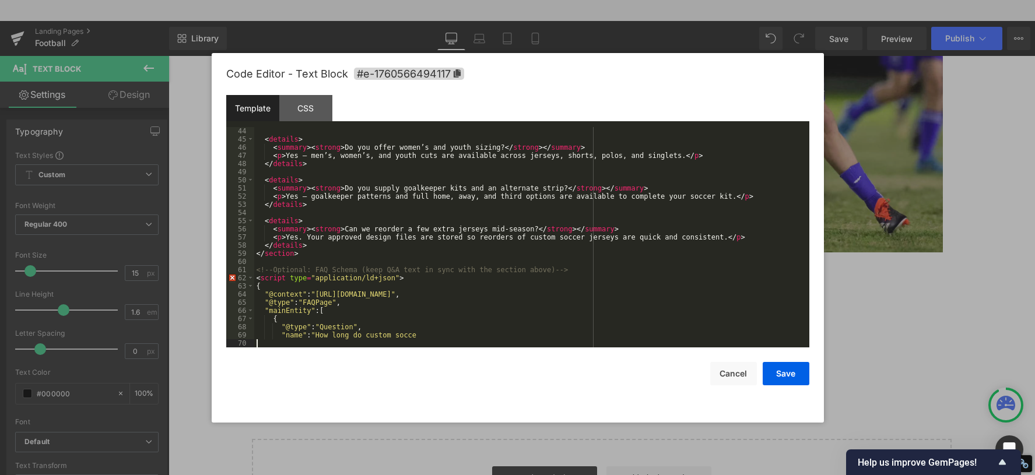
scroll to position [0, 0]
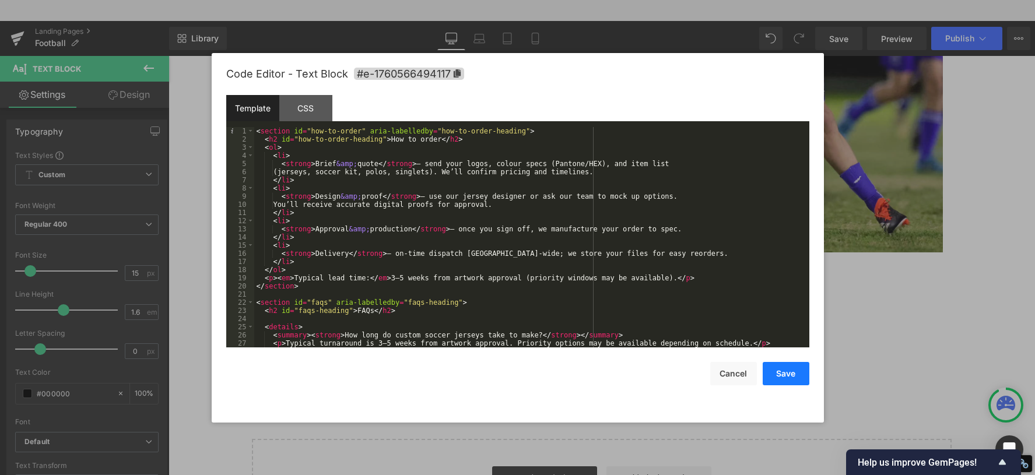
click at [781, 369] on button "Save" at bounding box center [786, 373] width 47 height 23
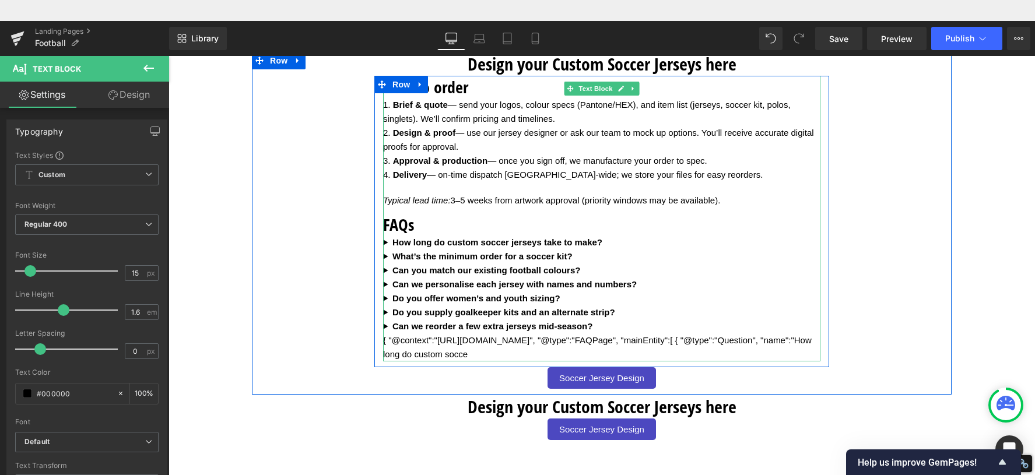
scroll to position [2619, 0]
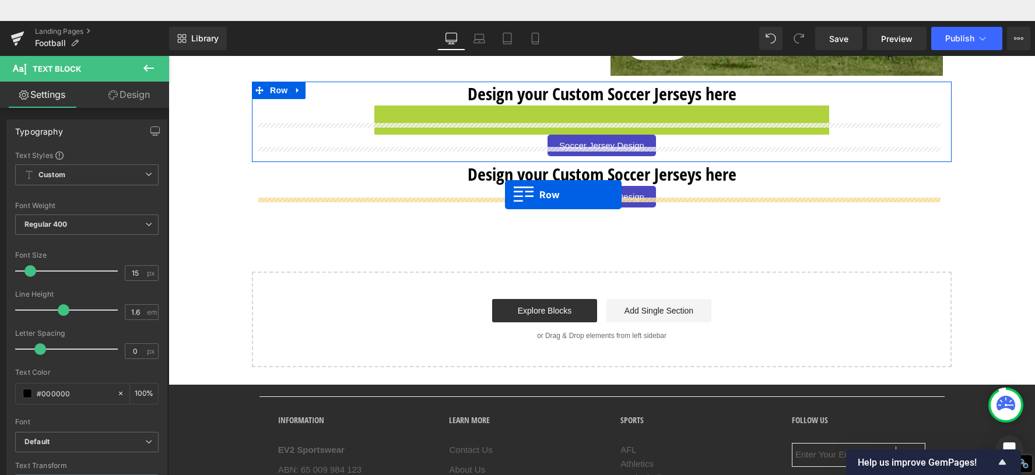
drag, startPoint x: 397, startPoint y: 135, endPoint x: 505, endPoint y: 174, distance: 115.3
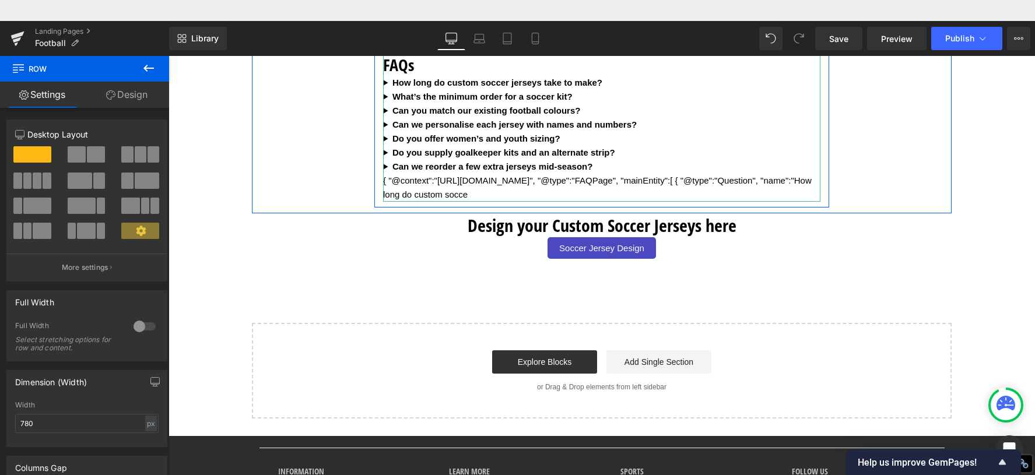
scroll to position [2874, 0]
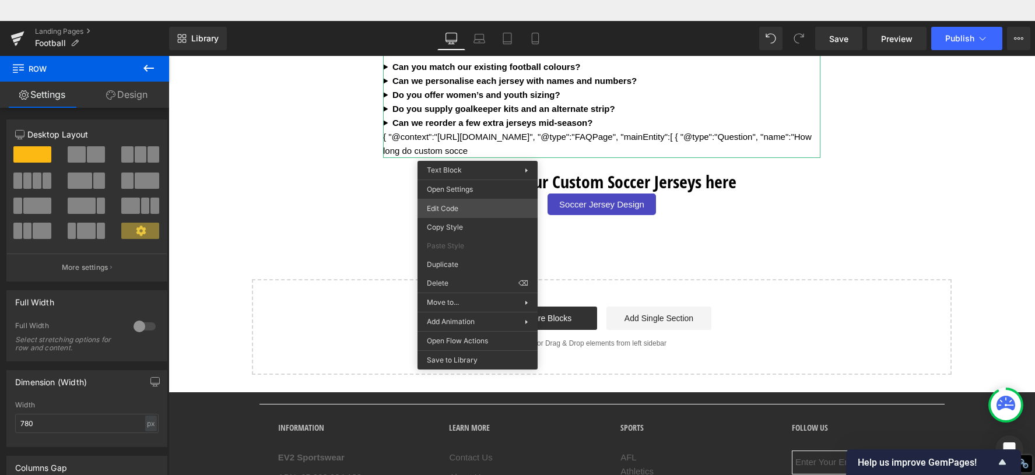
click at [452, 145] on div "Row You are previewing how the will restyle your page. You can not edit Element…" at bounding box center [517, 145] width 1035 height 0
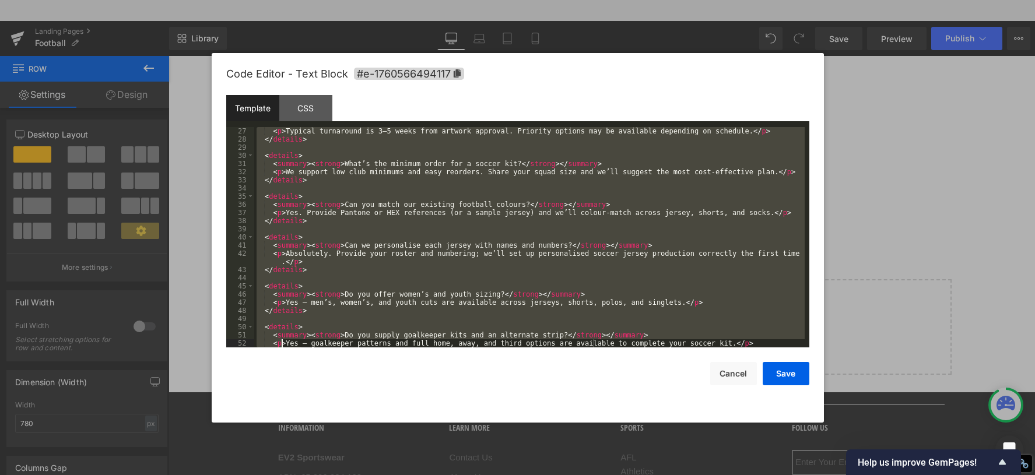
scroll to position [359, 0]
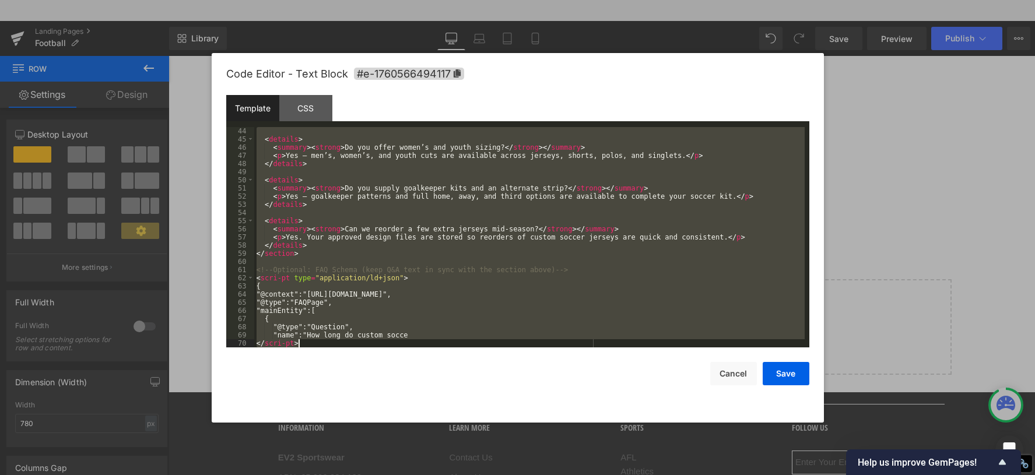
drag, startPoint x: 255, startPoint y: 133, endPoint x: 336, endPoint y: 353, distance: 234.6
click at [336, 353] on div "Code Editor - Text Block #e-1760566494117 Template CSS 44 45 46 47 48 49 50 51 …" at bounding box center [517, 238] width 583 height 370
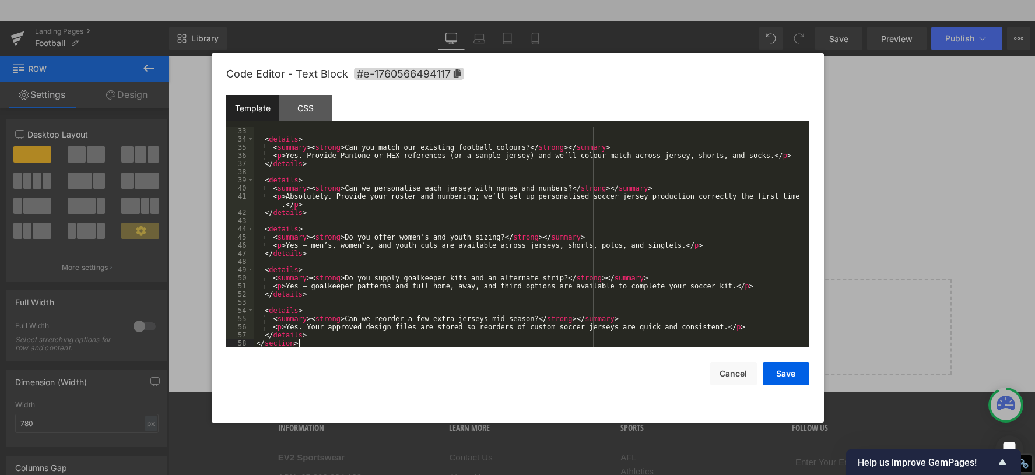
scroll to position [261, 0]
click at [794, 371] on button "Save" at bounding box center [786, 373] width 47 height 23
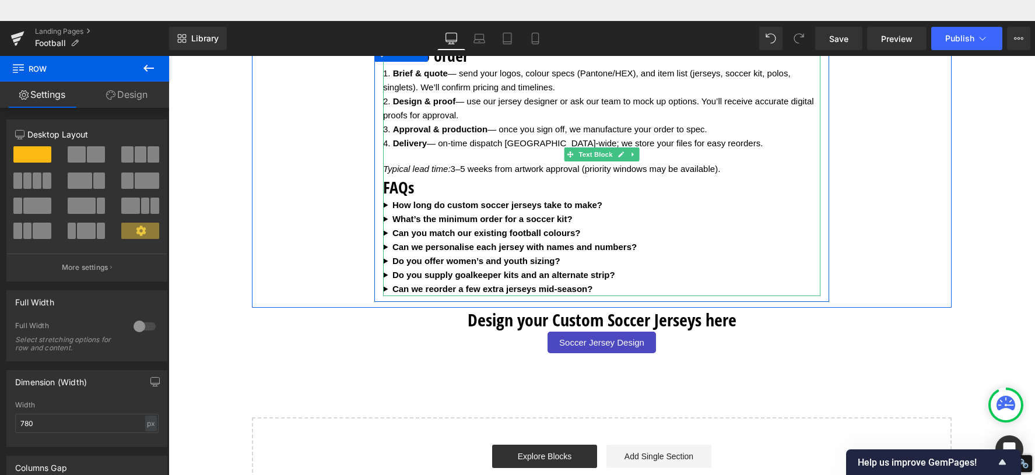
scroll to position [2698, 0]
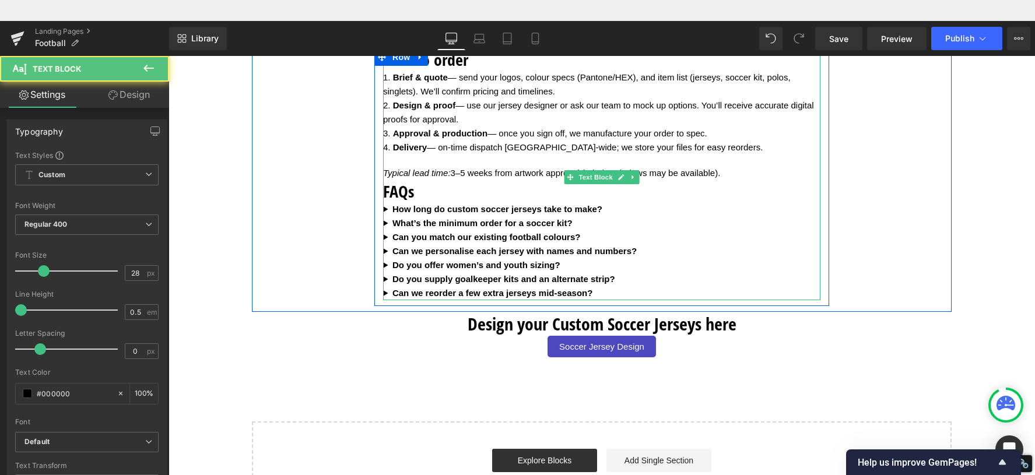
click at [383, 216] on summary "How long do custom soccer jerseys take to make?" at bounding box center [601, 209] width 437 height 14
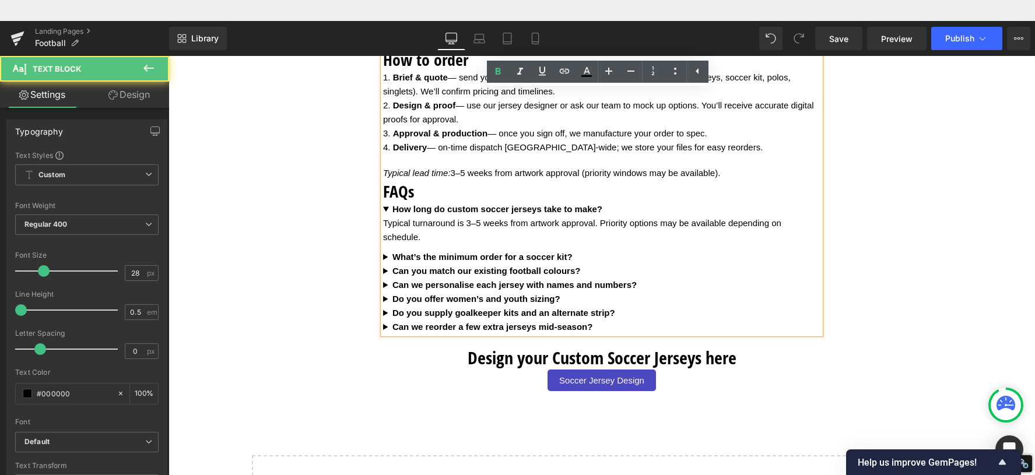
click at [383, 202] on h2 "FAQs" at bounding box center [601, 191] width 437 height 22
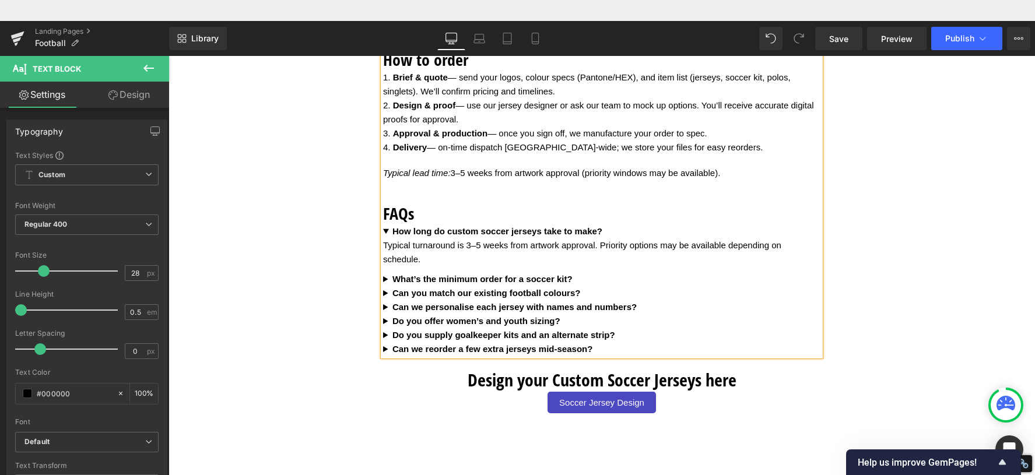
click at [472, 71] on h2 "How to order" at bounding box center [601, 59] width 437 height 22
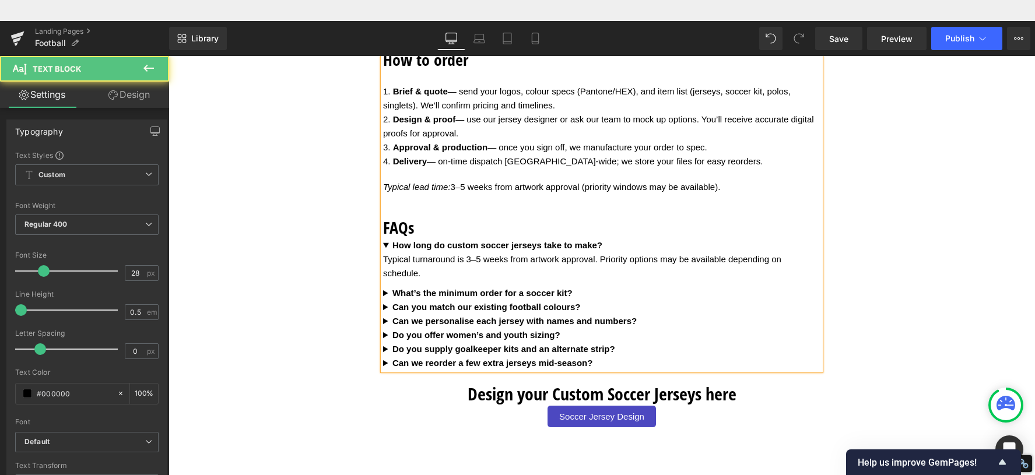
click at [383, 370] on summary "Can we reorder a few extra jerseys mid-season?" at bounding box center [601, 363] width 437 height 14
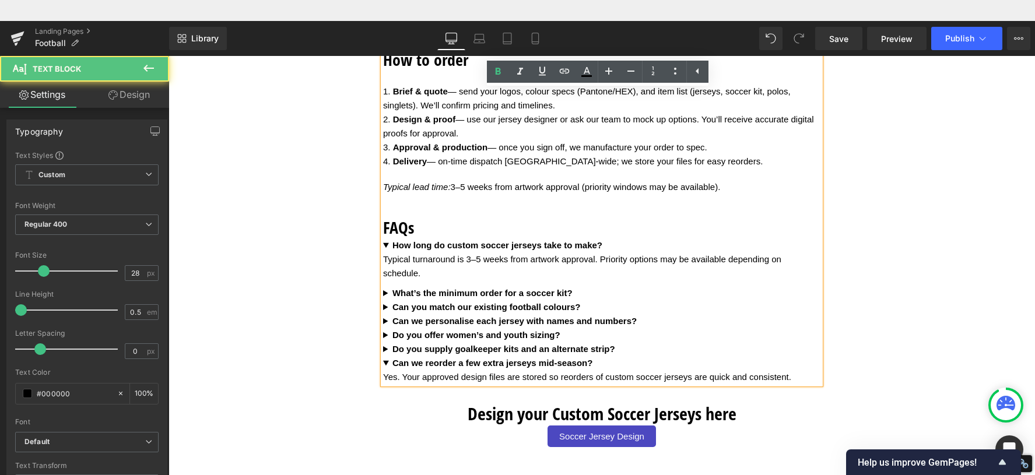
click at [383, 356] on summary "Do you supply goalkeeper kits and an alternate strip?" at bounding box center [601, 349] width 437 height 14
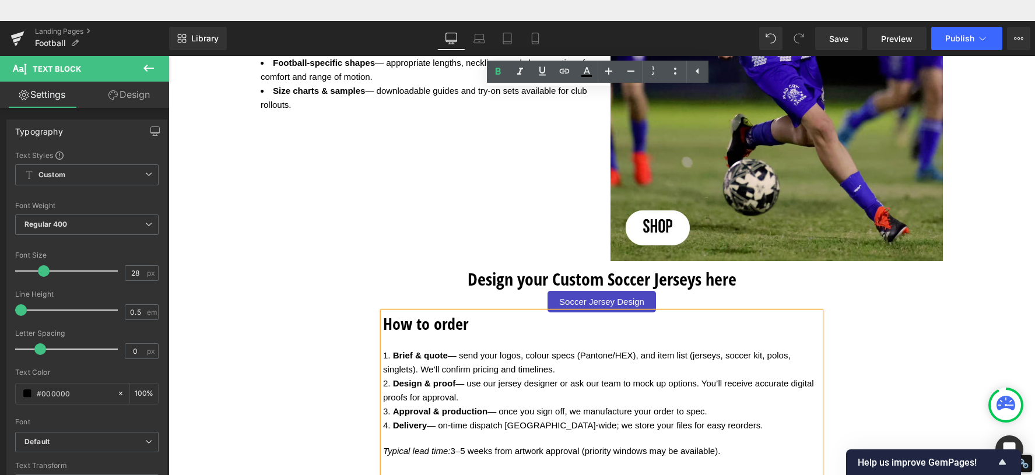
scroll to position [2416, 0]
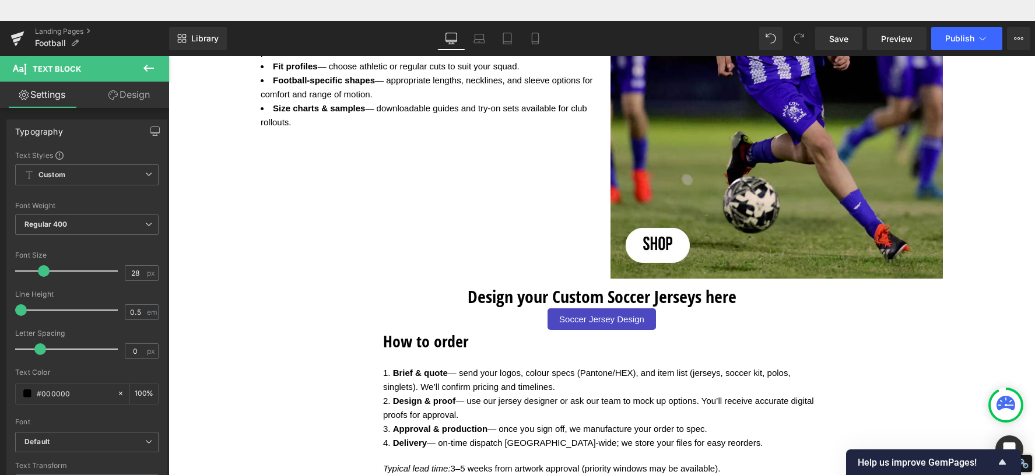
click at [145, 69] on icon at bounding box center [148, 68] width 10 height 7
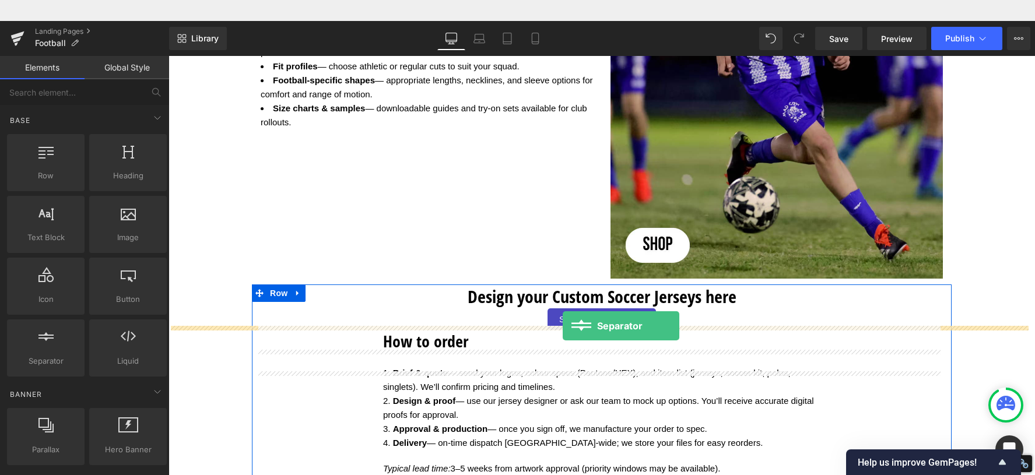
drag, startPoint x: 210, startPoint y: 374, endPoint x: 563, endPoint y: 305, distance: 358.9
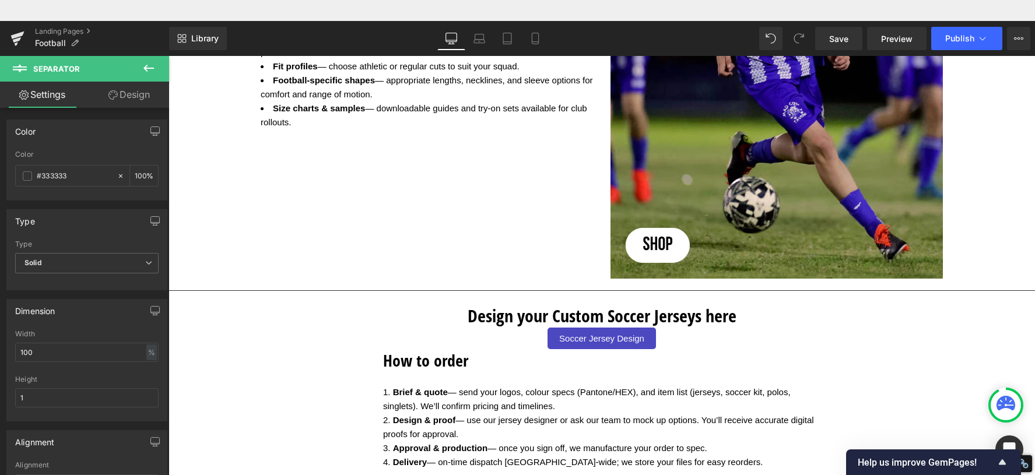
click at [151, 68] on icon at bounding box center [148, 68] width 10 height 7
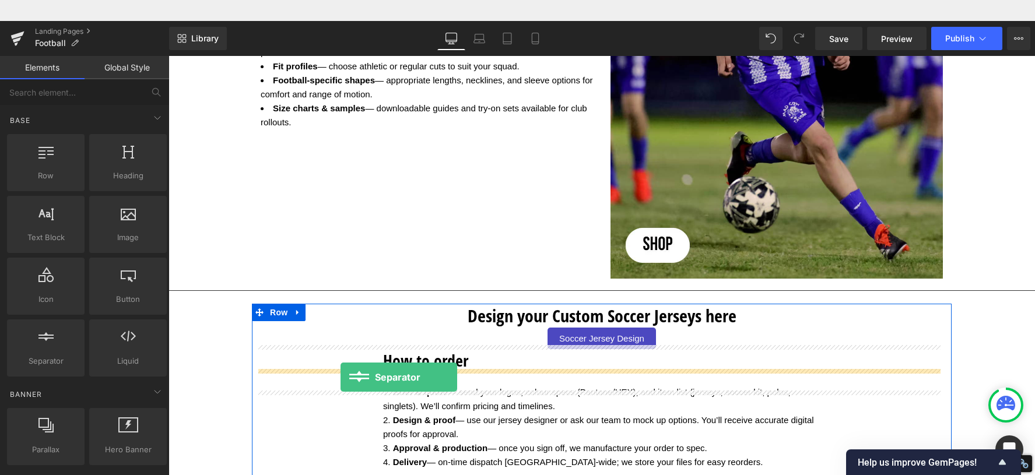
drag, startPoint x: 213, startPoint y: 378, endPoint x: 341, endPoint y: 356, distance: 129.0
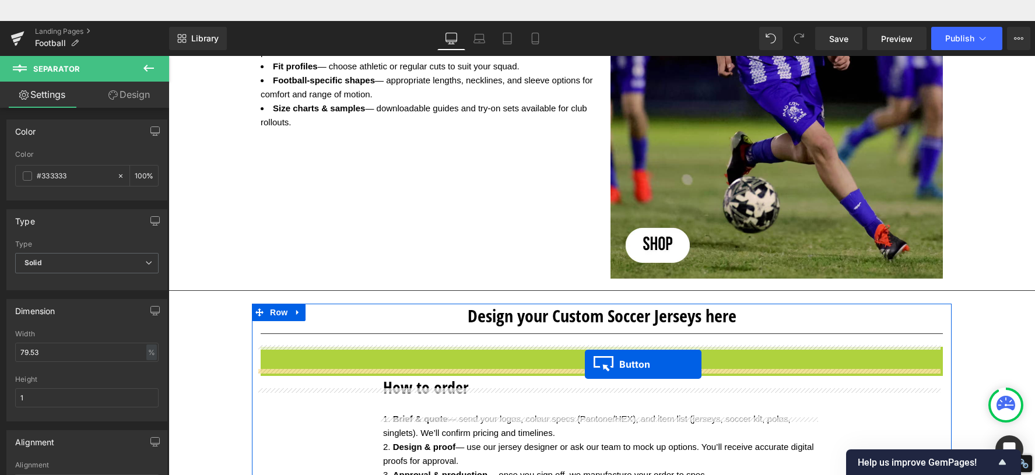
drag, startPoint x: 592, startPoint y: 376, endPoint x: 585, endPoint y: 343, distance: 33.0
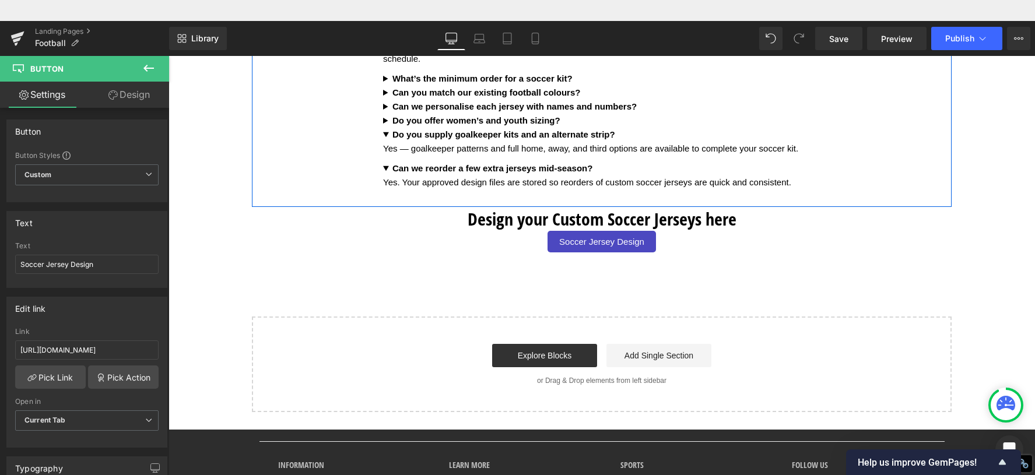
scroll to position [2969, 0]
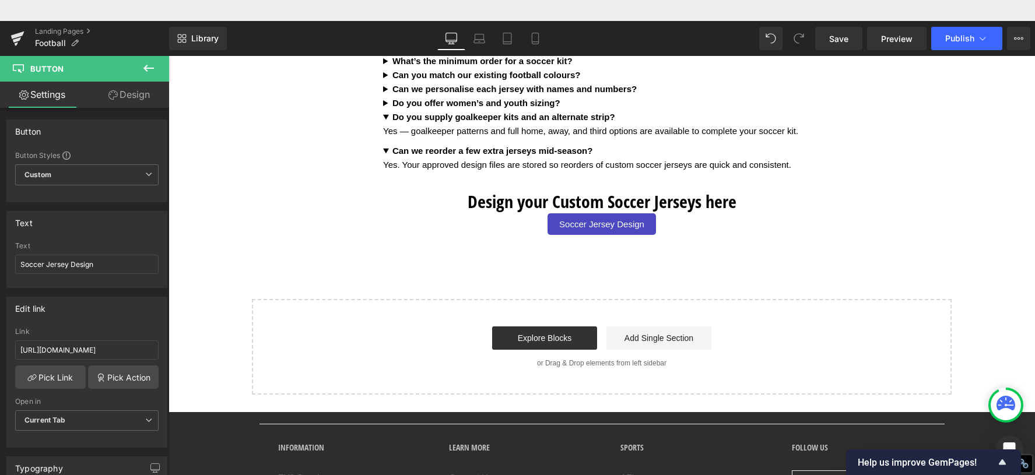
click at [142, 68] on icon at bounding box center [149, 68] width 14 height 14
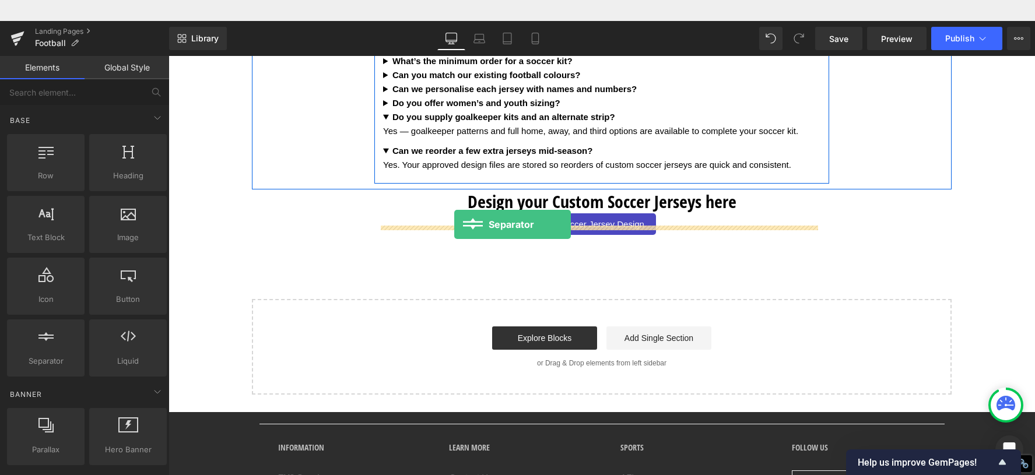
drag, startPoint x: 215, startPoint y: 374, endPoint x: 454, endPoint y: 204, distance: 293.8
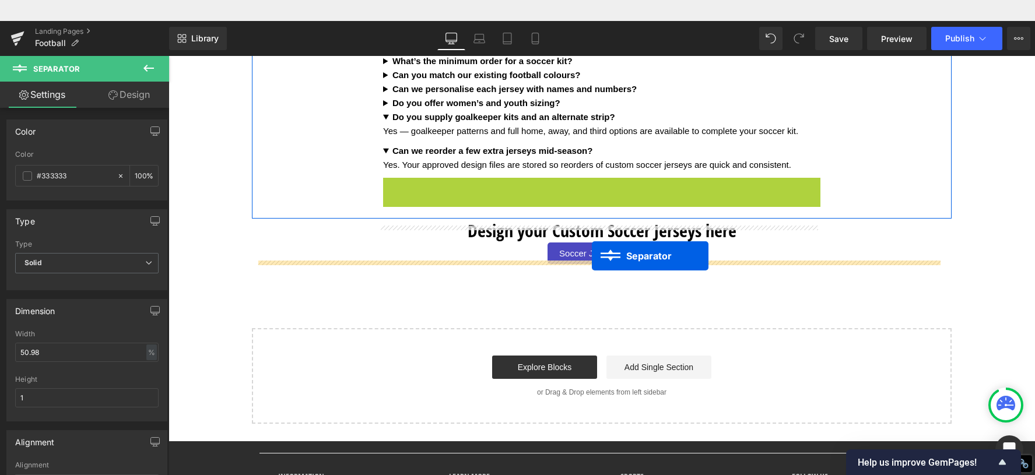
drag, startPoint x: 596, startPoint y: 213, endPoint x: 592, endPoint y: 235, distance: 22.5
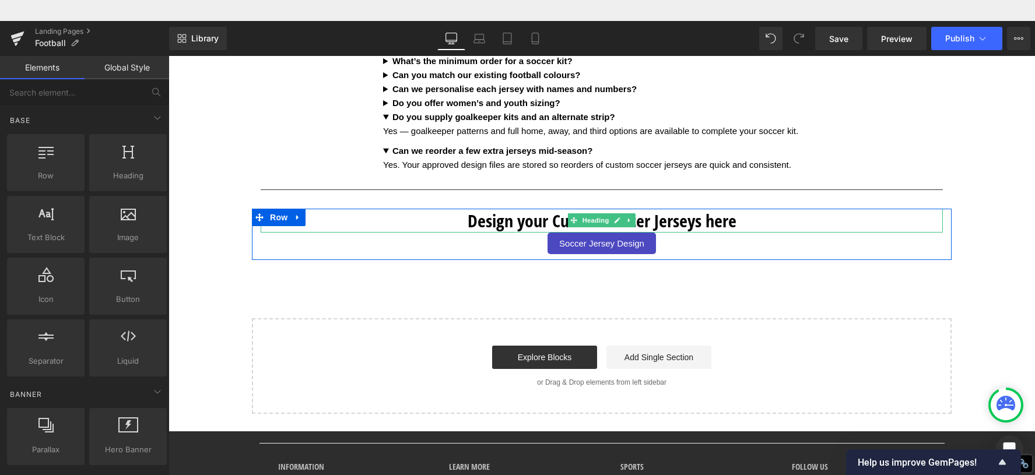
click at [534, 233] on h1 "Design your Custom Soccer Jerseys here" at bounding box center [602, 221] width 682 height 24
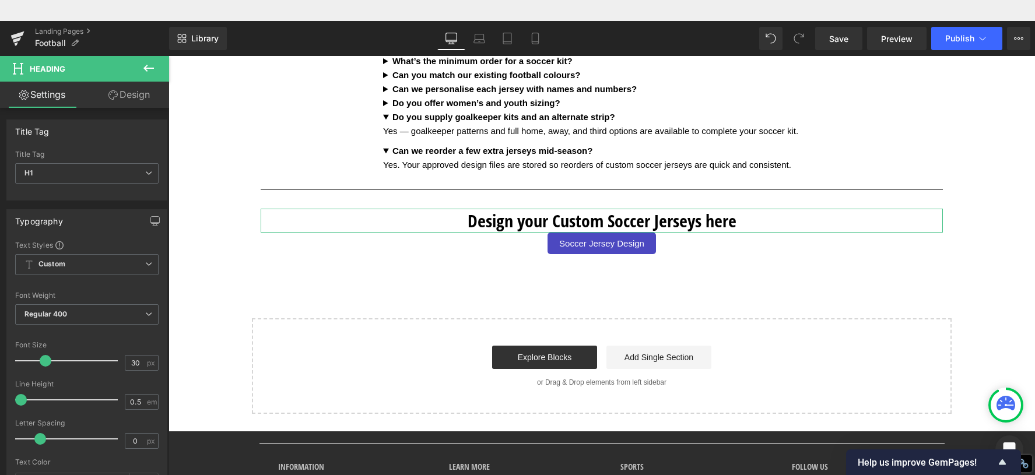
click at [131, 86] on link "Design" at bounding box center [129, 95] width 85 height 26
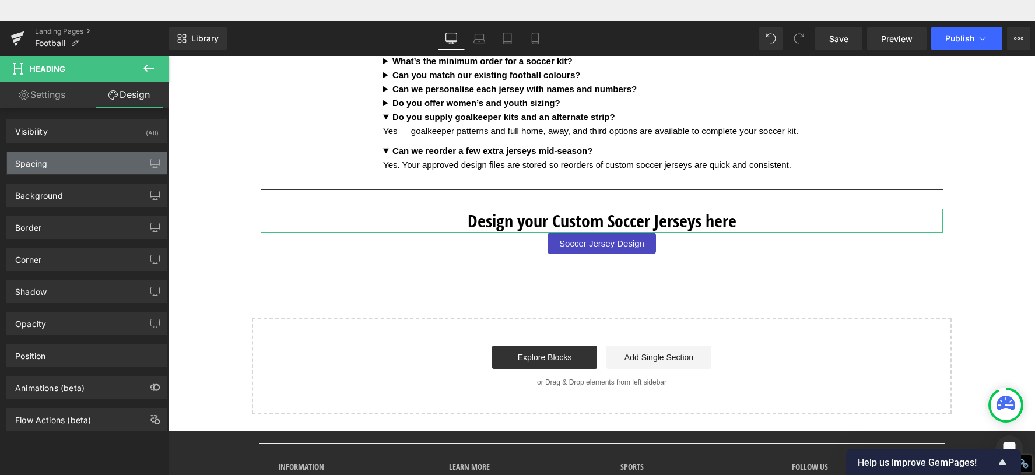
click at [46, 166] on div "Spacing" at bounding box center [31, 160] width 32 height 16
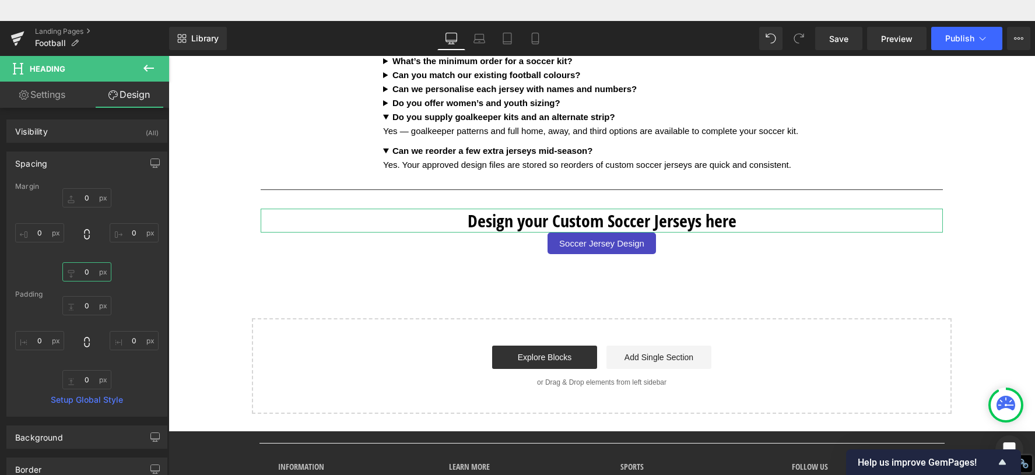
click at [79, 271] on input "0" at bounding box center [86, 271] width 49 height 19
type input "8"
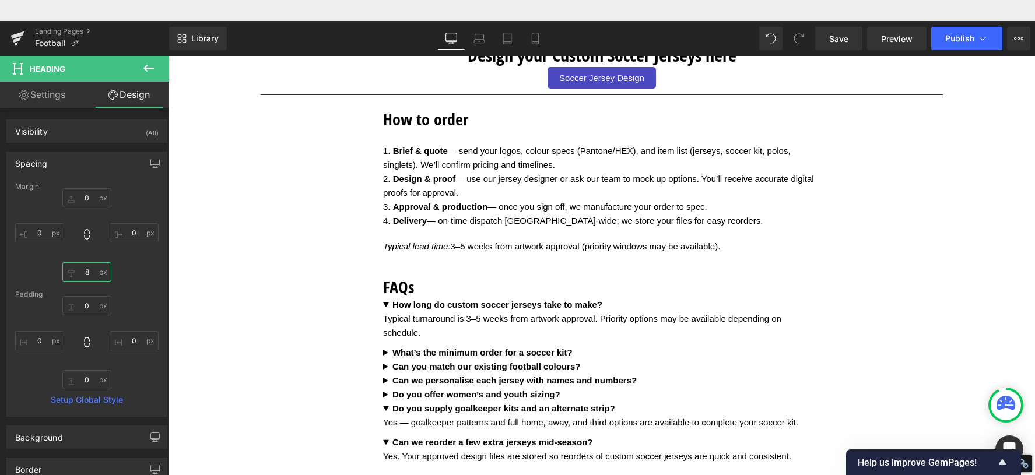
scroll to position [2676, 0]
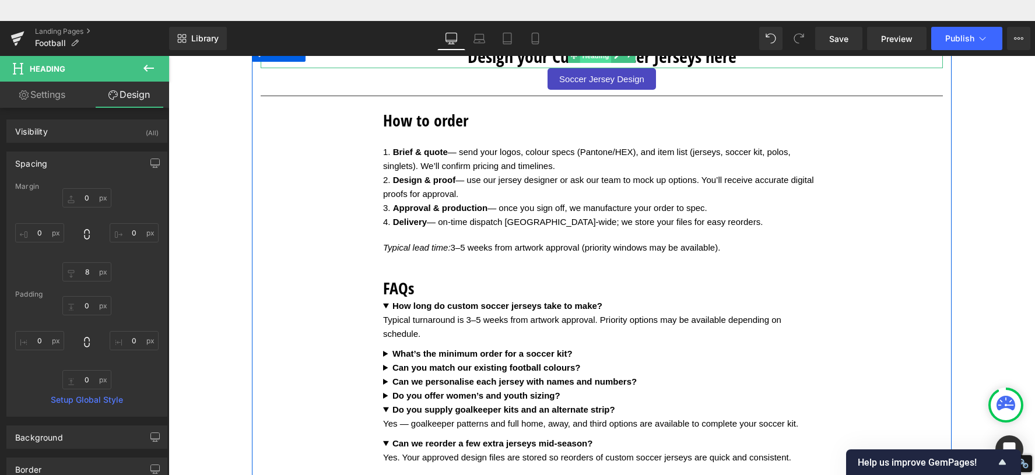
click at [602, 63] on span "Heading" at bounding box center [595, 56] width 31 height 14
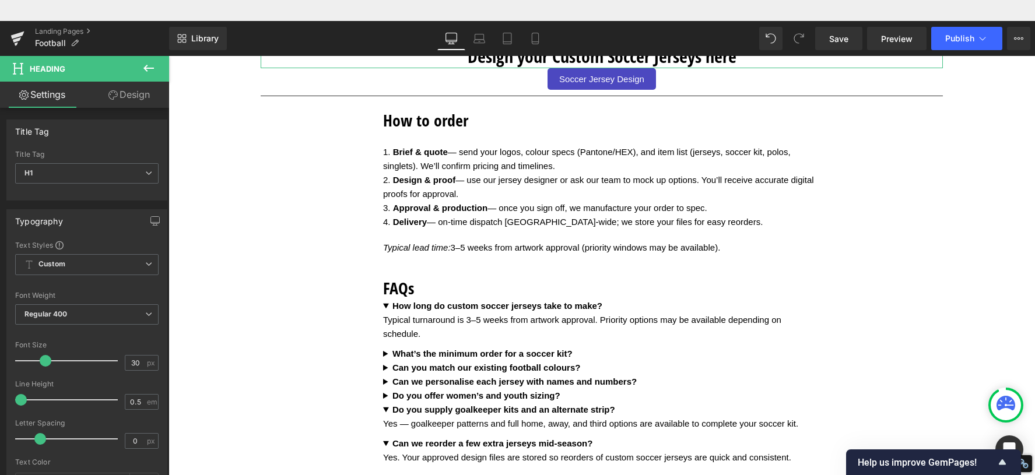
click at [144, 94] on link "Design" at bounding box center [129, 95] width 85 height 26
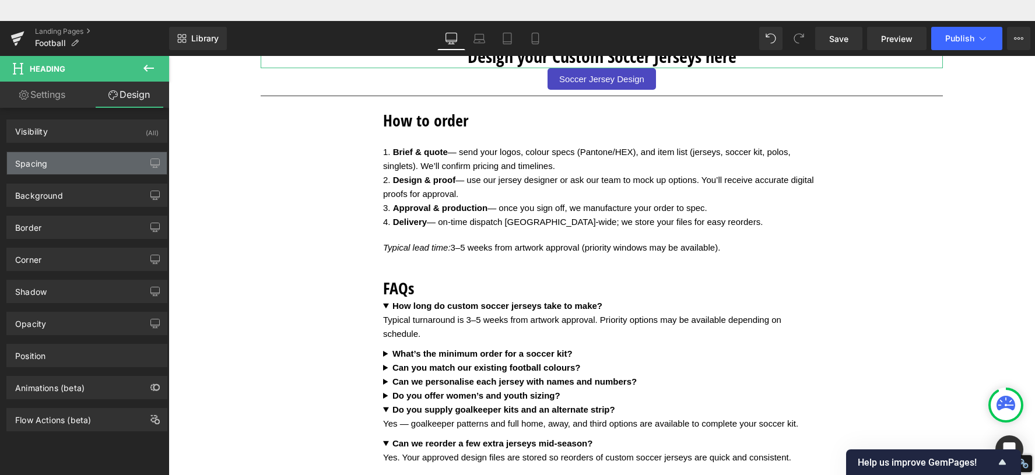
click at [56, 162] on div "Spacing" at bounding box center [87, 163] width 160 height 22
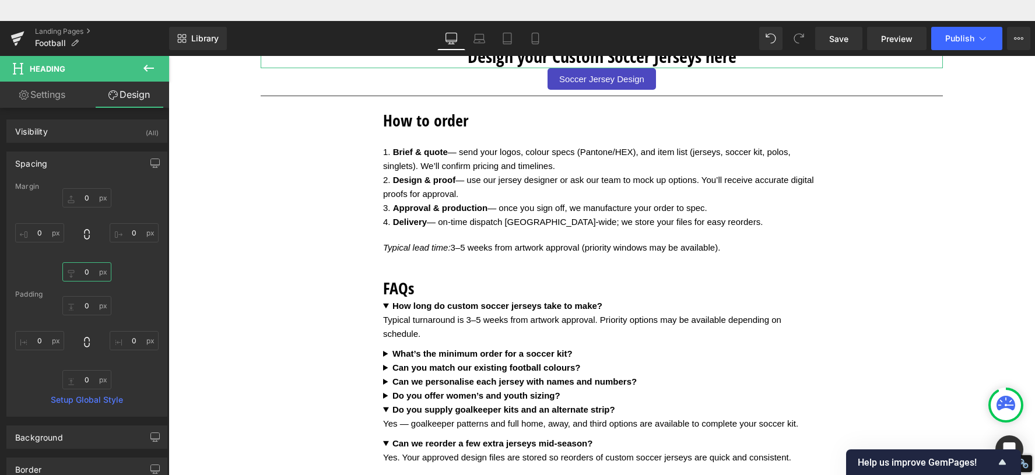
click at [85, 274] on input "0" at bounding box center [86, 271] width 49 height 19
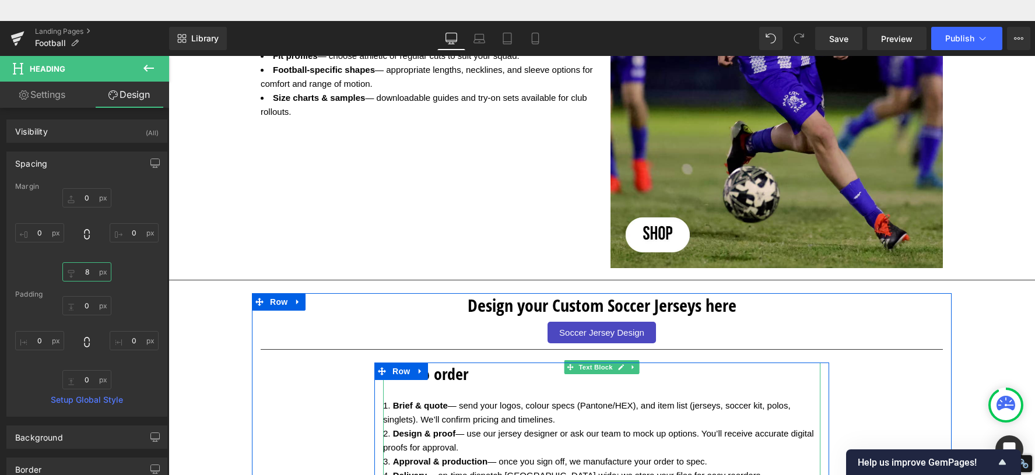
scroll to position [2422, 0]
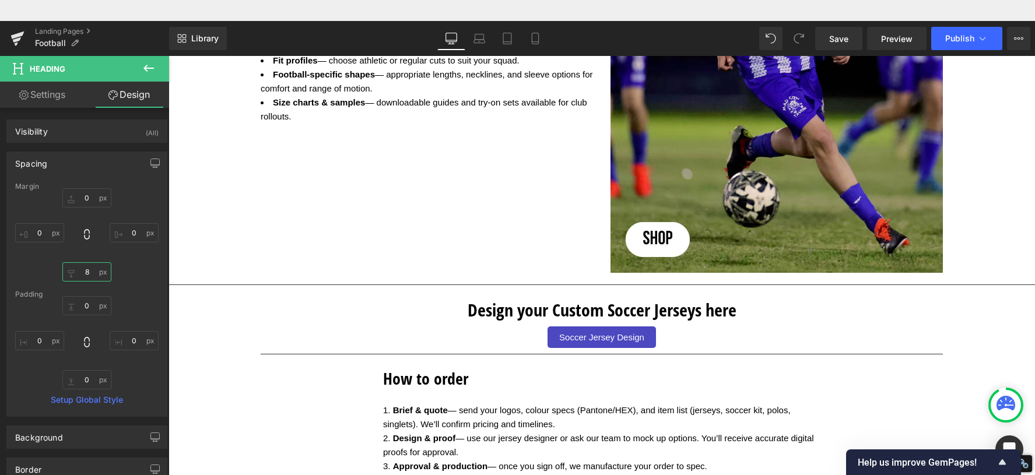
type input "8"
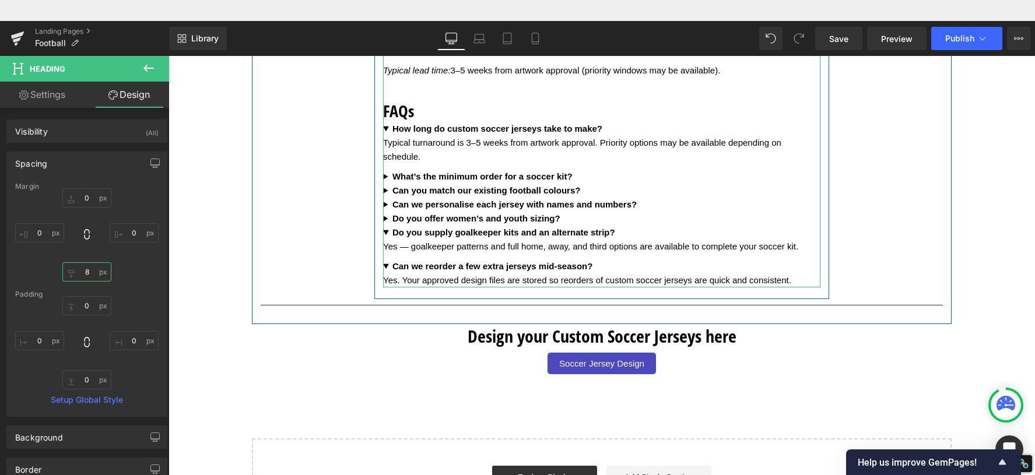
scroll to position [2893, 0]
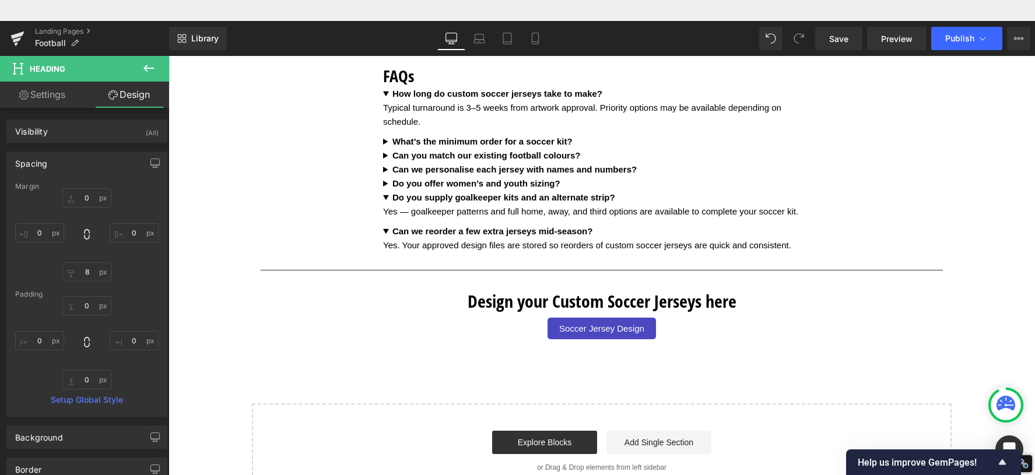
click at [152, 66] on icon at bounding box center [149, 68] width 14 height 14
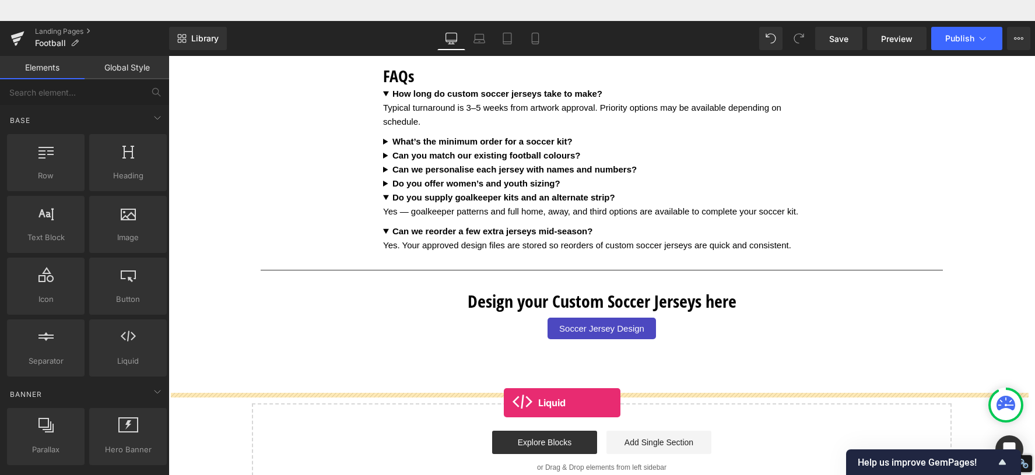
drag, startPoint x: 295, startPoint y: 378, endPoint x: 504, endPoint y: 382, distance: 208.8
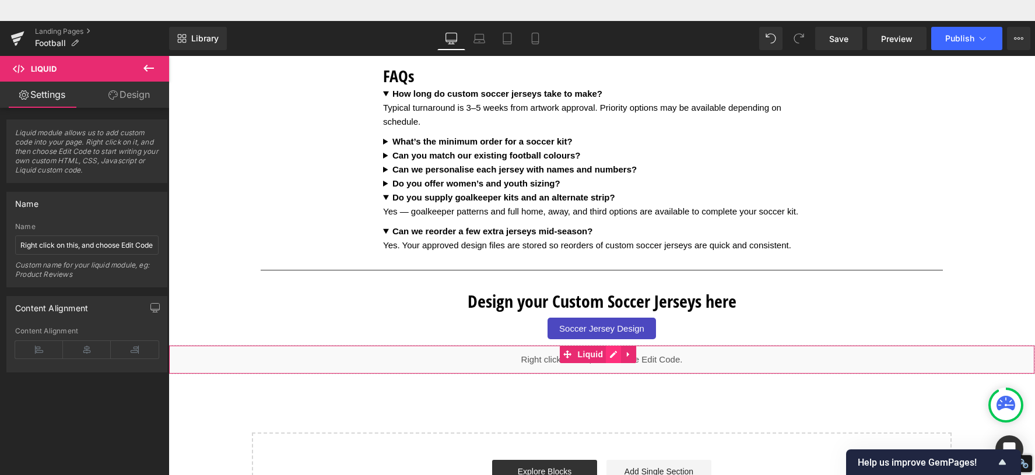
click at [612, 359] on icon at bounding box center [613, 354] width 8 height 9
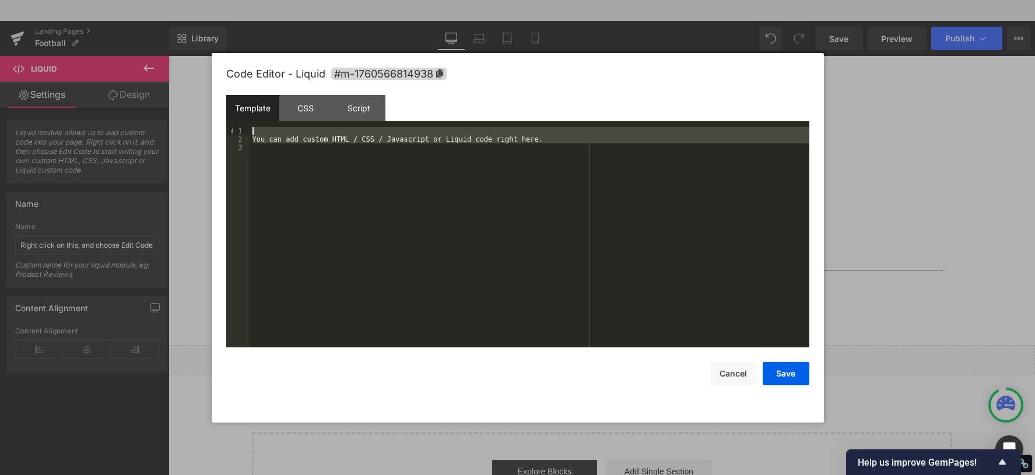
drag, startPoint x: 278, startPoint y: 202, endPoint x: 250, endPoint y: 124, distance: 82.3
click at [250, 124] on div "Template CSS Script Data 1 2 3 You can add custom HTML / CSS / Javascript or Li…" at bounding box center [517, 221] width 583 height 252
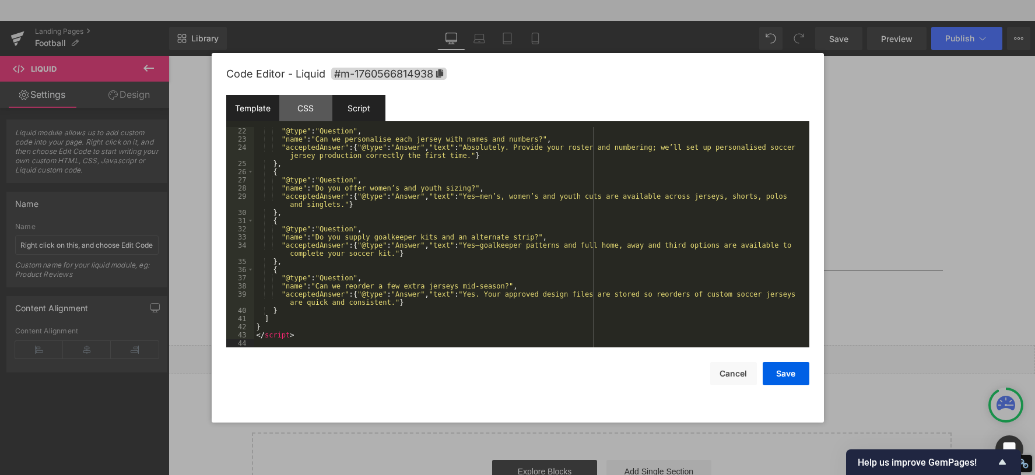
click at [366, 108] on div "Script" at bounding box center [358, 108] width 53 height 26
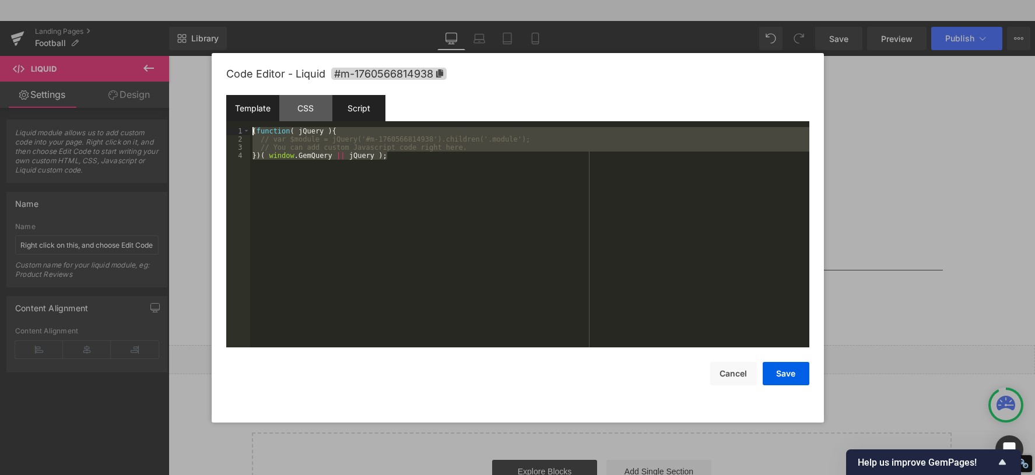
drag, startPoint x: 283, startPoint y: 206, endPoint x: 250, endPoint y: 118, distance: 94.1
click at [250, 118] on div "Template CSS Script Data 22 23 24 25 26 27 28 29 30 31 32 33 34 35 36 37 38 39 …" at bounding box center [517, 221] width 583 height 252
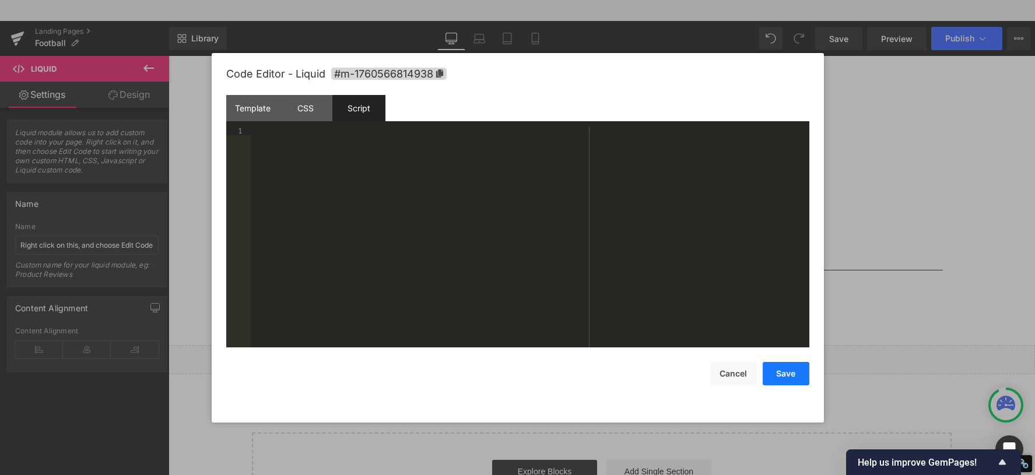
click at [790, 376] on button "Save" at bounding box center [786, 373] width 47 height 23
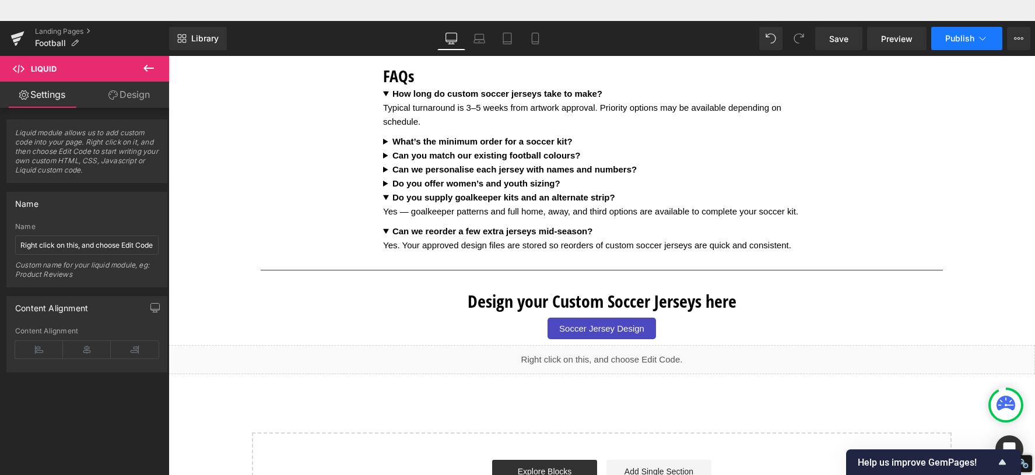
click at [965, 41] on span "Publish" at bounding box center [959, 38] width 29 height 9
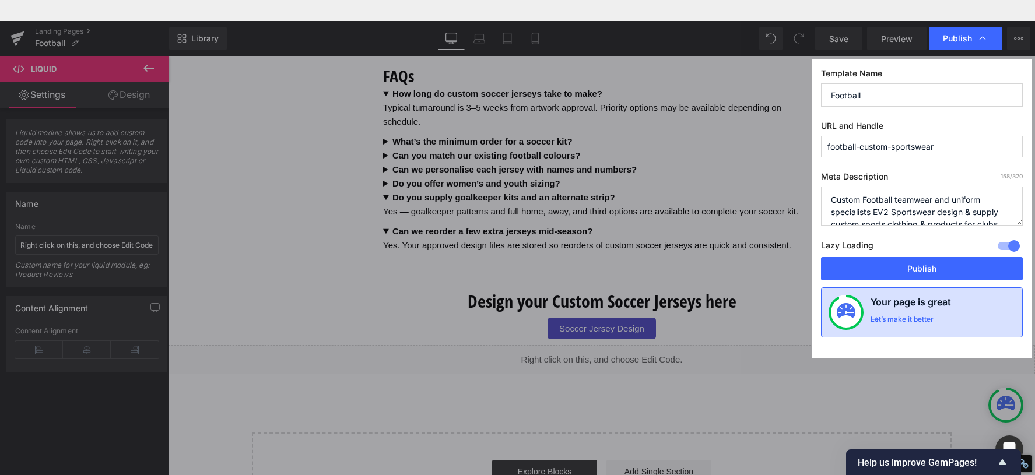
click at [886, 319] on div "Let’s make it better" at bounding box center [902, 322] width 63 height 15
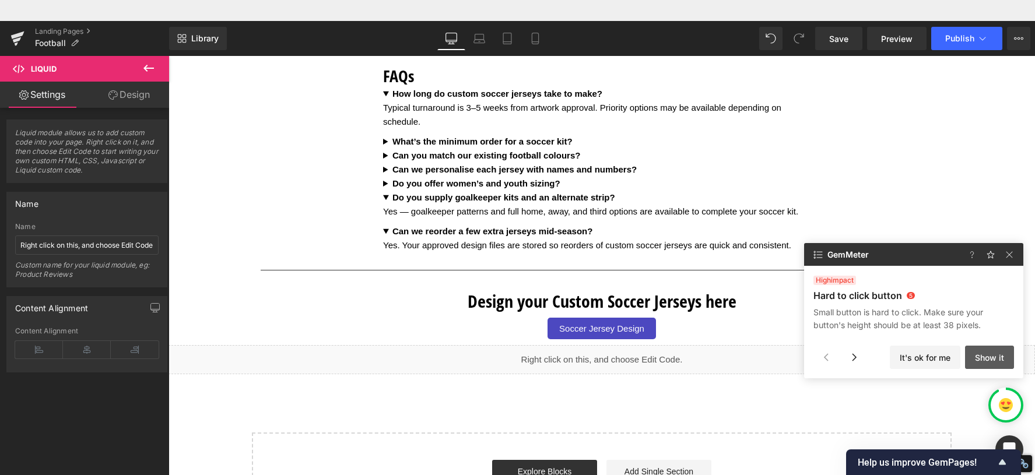
click at [1002, 360] on button "Show it" at bounding box center [989, 357] width 49 height 23
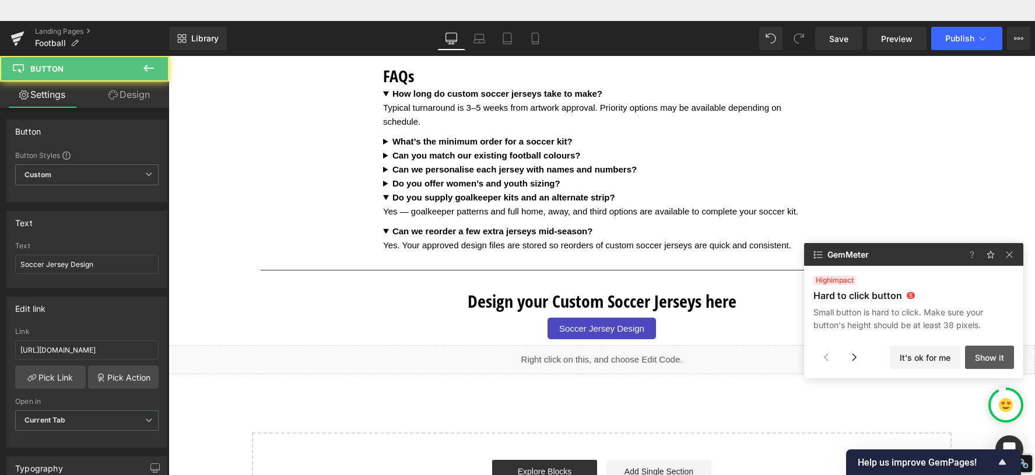
scroll to position [808, 0]
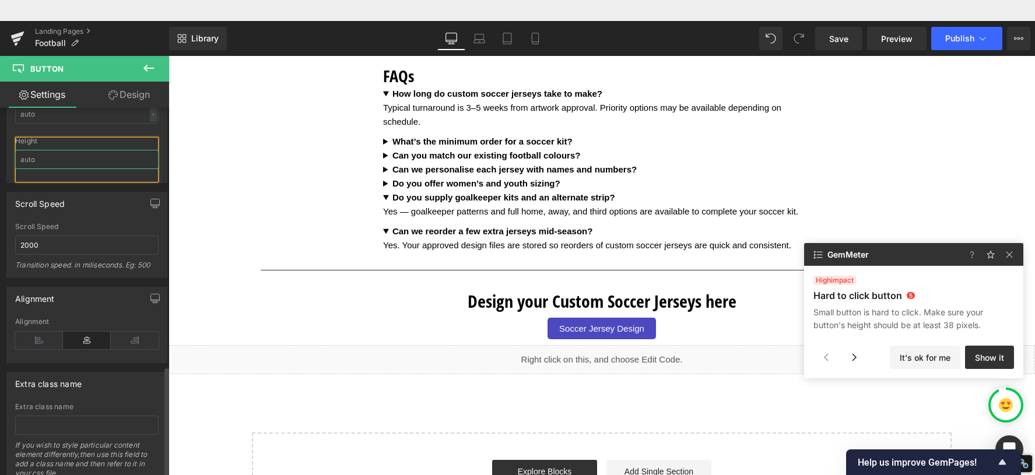
click at [75, 164] on input "text" at bounding box center [86, 159] width 143 height 19
type input "38"
click at [33, 160] on input "38" at bounding box center [86, 159] width 143 height 19
click at [994, 355] on button "Done" at bounding box center [989, 357] width 50 height 23
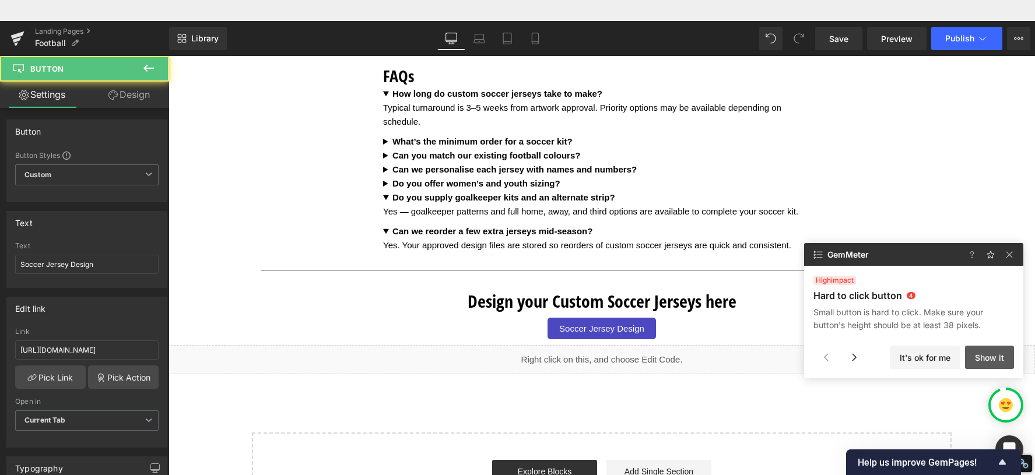
scroll to position [808, 0]
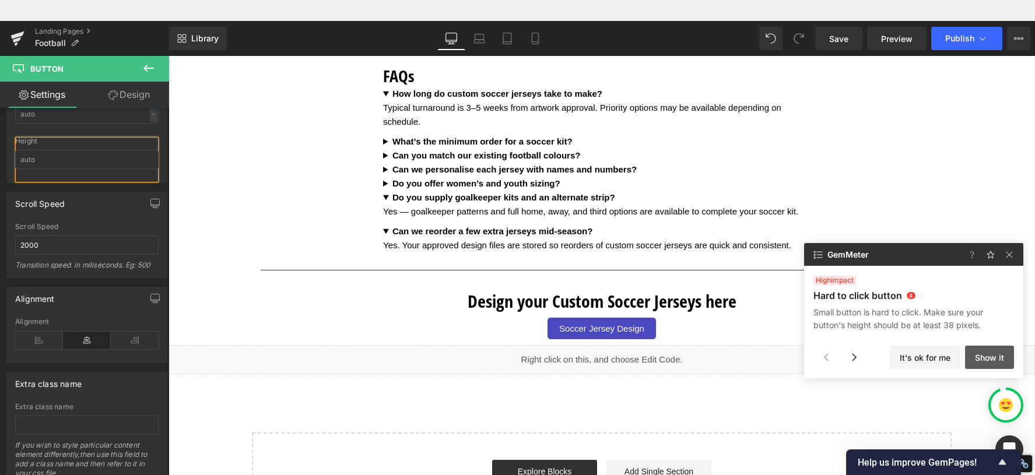
click at [984, 355] on button "Show it" at bounding box center [989, 357] width 49 height 23
click at [47, 164] on input "text" at bounding box center [86, 159] width 143 height 19
type input "38"
click at [987, 357] on button "Done" at bounding box center [989, 357] width 50 height 23
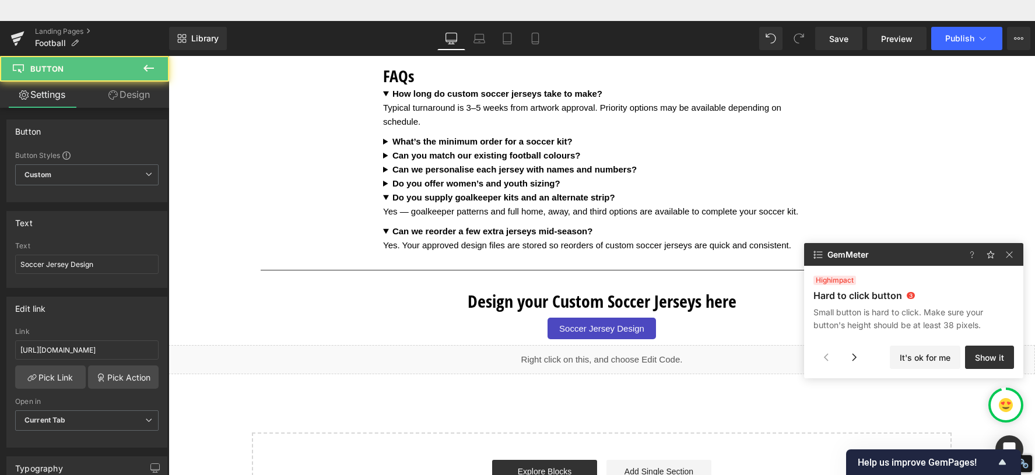
scroll to position [808, 0]
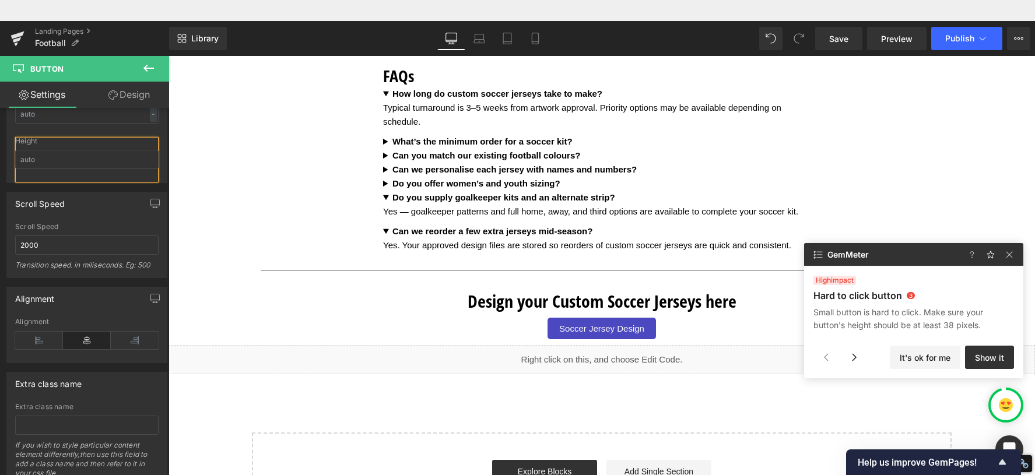
click at [987, 357] on button "Show it" at bounding box center [989, 357] width 49 height 23
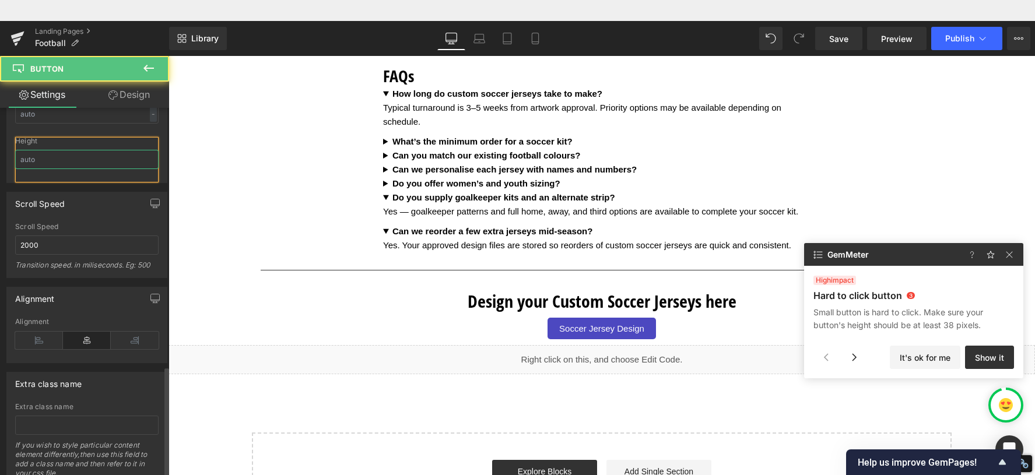
click at [58, 163] on input "text" at bounding box center [86, 159] width 143 height 19
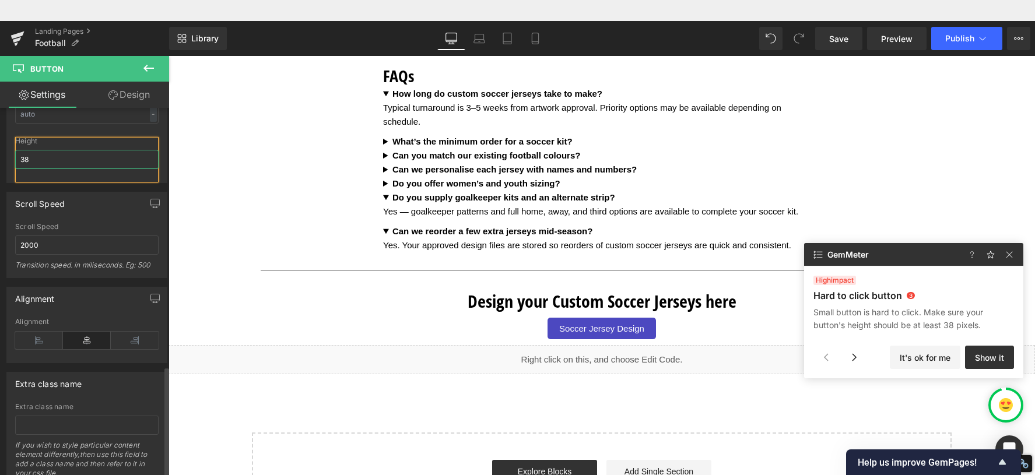
scroll to position [2895, 0]
type input "38"
click at [995, 360] on button "Done" at bounding box center [989, 357] width 50 height 23
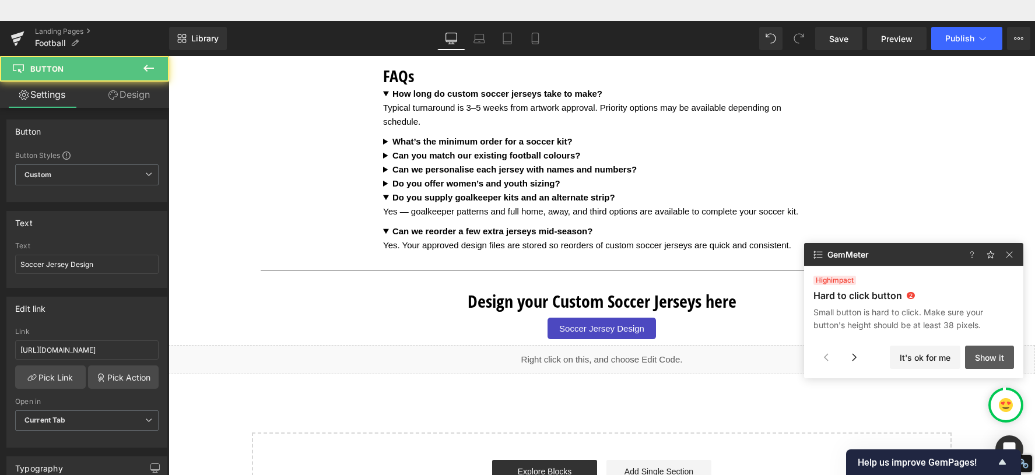
scroll to position [808, 0]
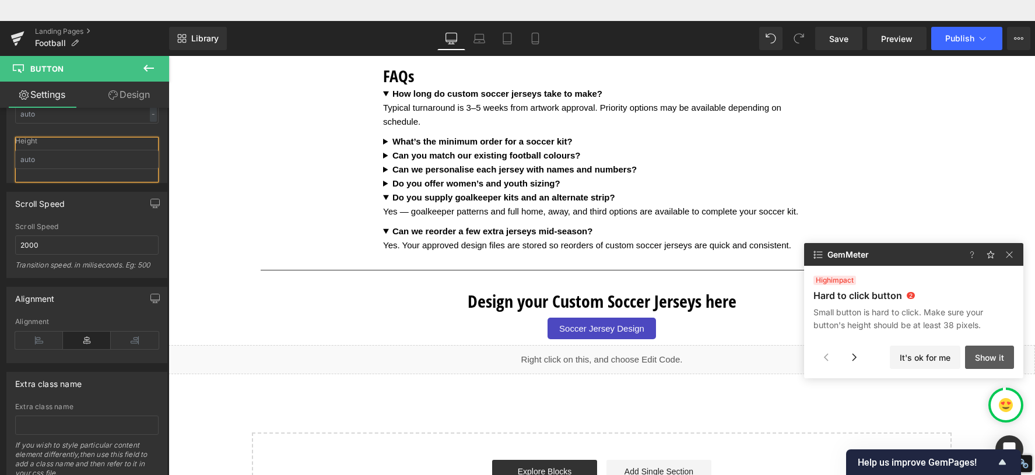
drag, startPoint x: 988, startPoint y: 356, endPoint x: 818, endPoint y: 325, distance: 173.5
click at [988, 356] on button "Show it" at bounding box center [989, 357] width 49 height 23
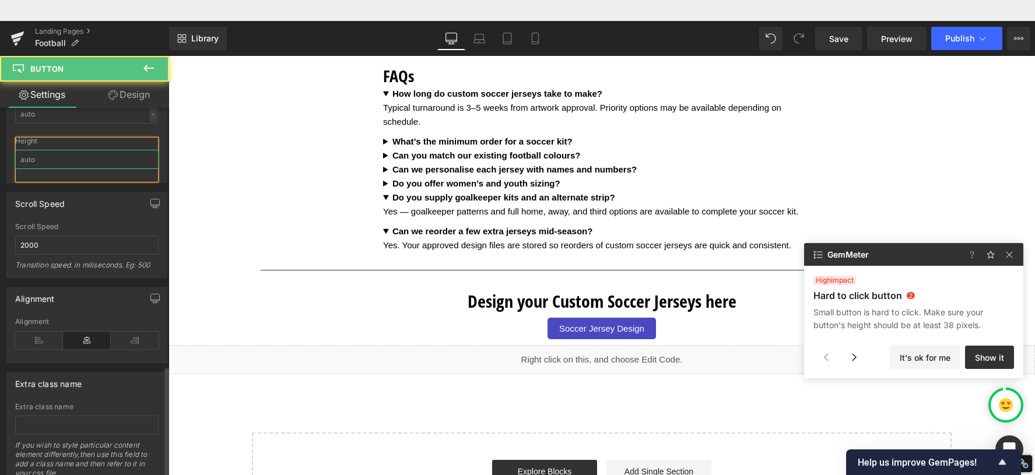
click at [40, 163] on input "text" at bounding box center [86, 159] width 143 height 19
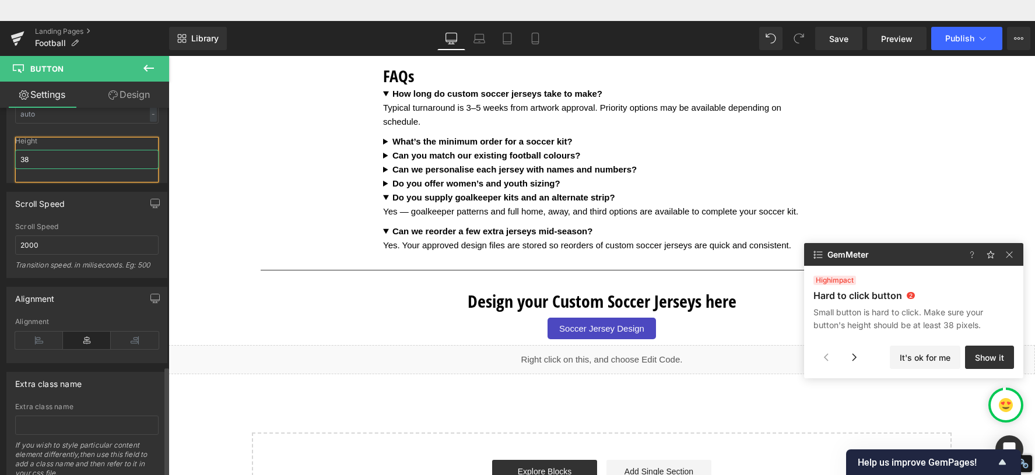
scroll to position [2895, 0]
type input "38"
click at [994, 360] on button "Done" at bounding box center [989, 357] width 50 height 23
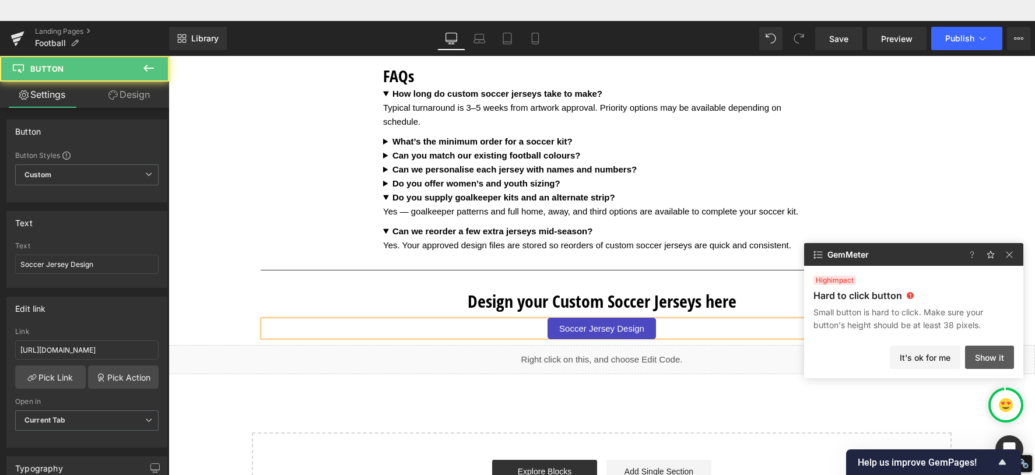
scroll to position [808, 0]
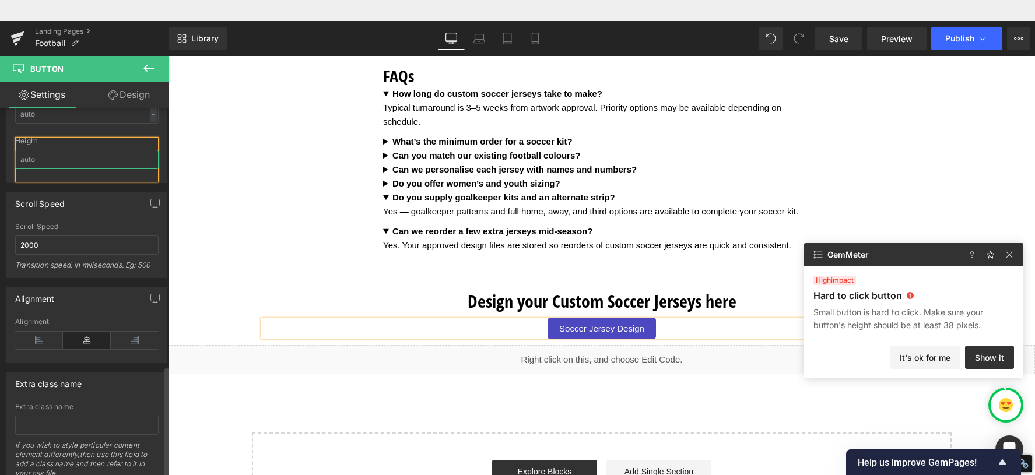
click at [51, 157] on input "text" at bounding box center [86, 159] width 143 height 19
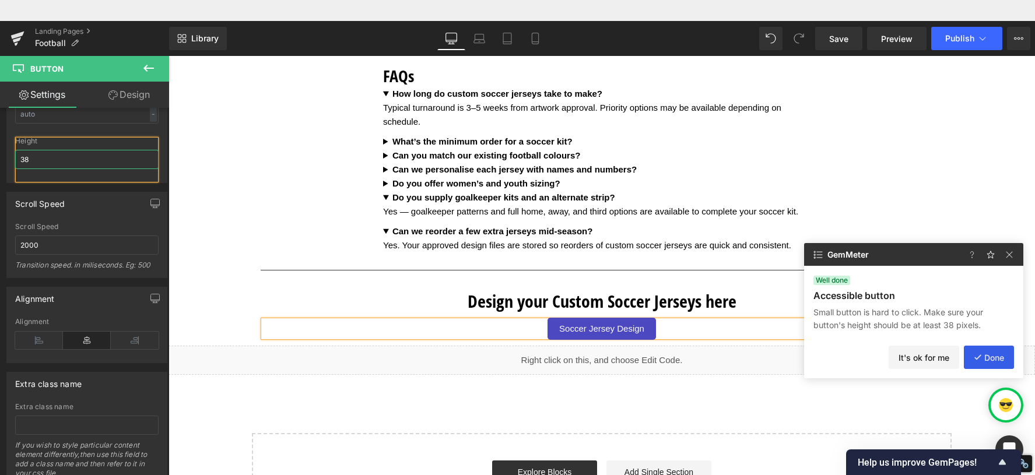
type input "38"
click at [993, 354] on button "Done" at bounding box center [989, 357] width 50 height 23
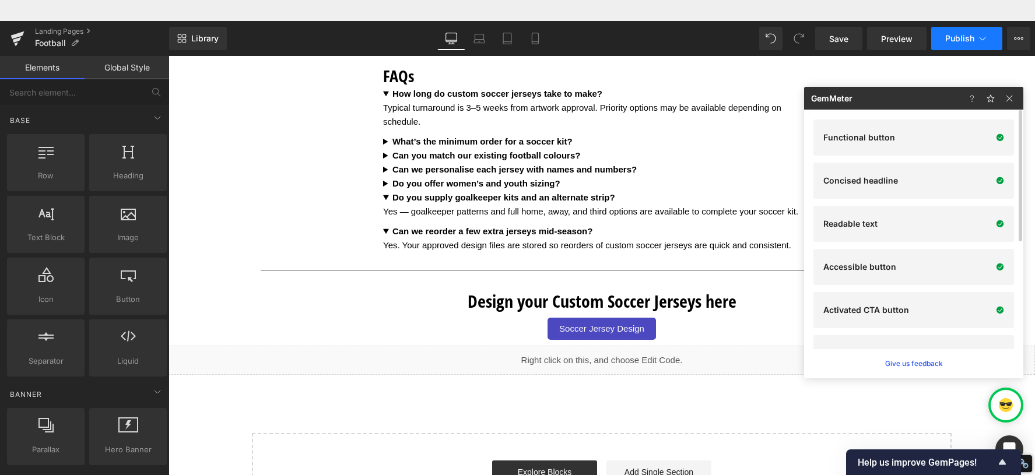
click at [958, 40] on span "Publish" at bounding box center [959, 38] width 29 height 9
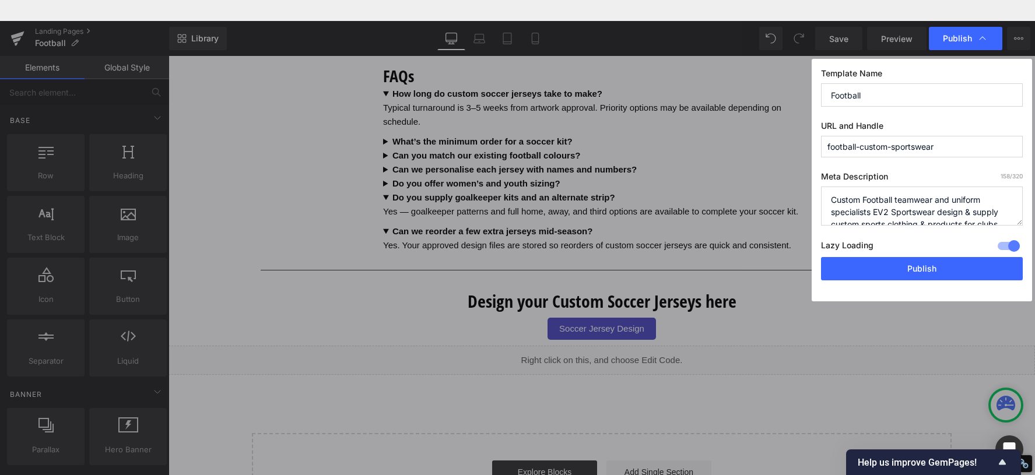
drag, startPoint x: 871, startPoint y: 97, endPoint x: 820, endPoint y: 93, distance: 50.9
click at [820, 93] on div "Template Name Football URL and Handle football-custom-sportswear Meta Descripti…" at bounding box center [922, 180] width 220 height 243
type input "Soccer Jerseys"
click at [862, 200] on textarea "Custom Football teamwear and uniform specialists EV2 Sportswear design & supply…" at bounding box center [922, 206] width 202 height 39
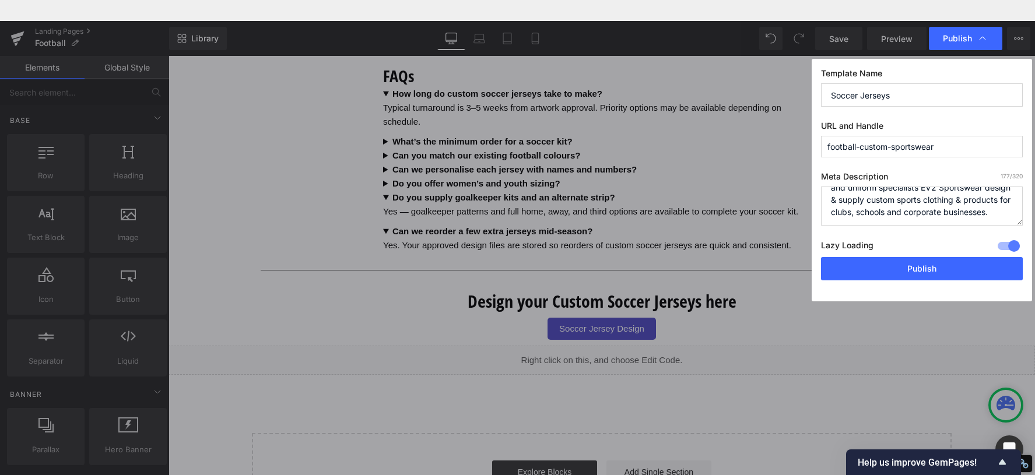
scroll to position [37, 0]
type textarea "Custom Soccer Jerseys and Football teamwear and uniform specialists EV2 Sportsw…"
click at [925, 270] on button "Publish" at bounding box center [922, 268] width 202 height 23
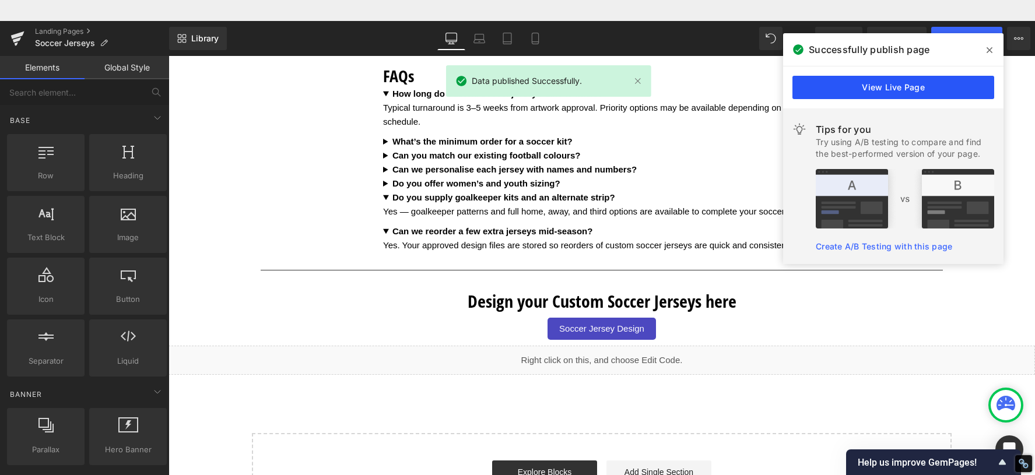
click at [927, 82] on link "View Live Page" at bounding box center [893, 87] width 202 height 23
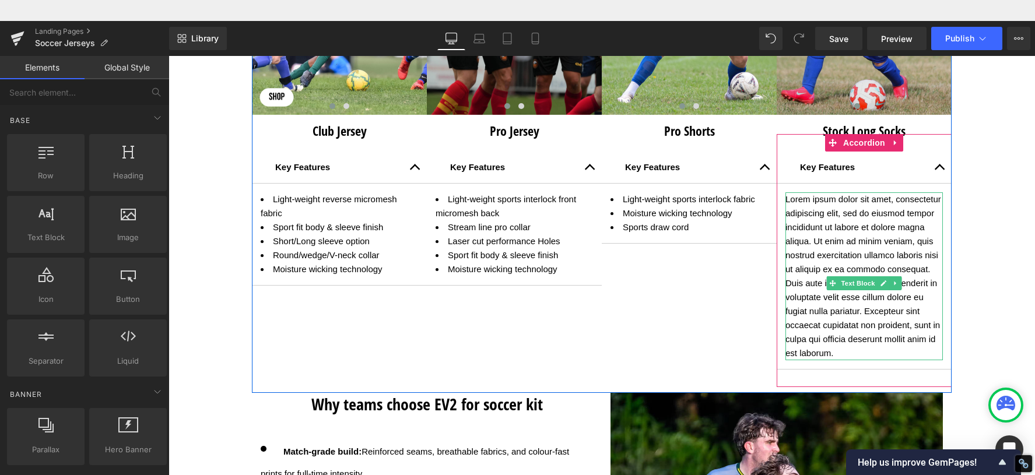
scroll to position [704, 0]
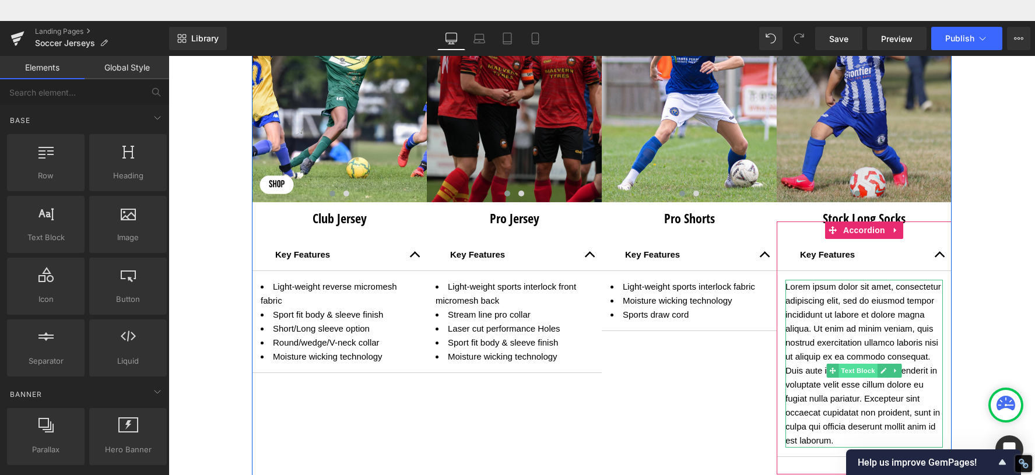
click at [856, 374] on span "Text Block" at bounding box center [857, 371] width 38 height 14
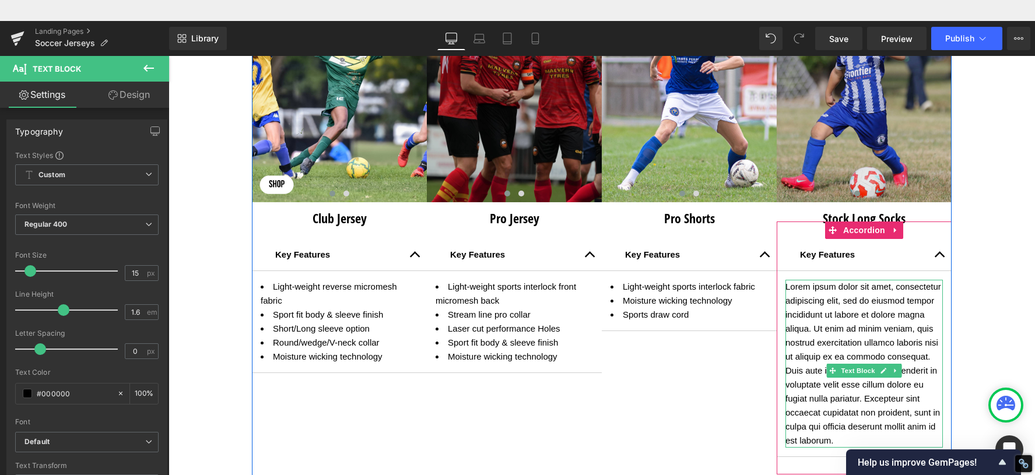
click at [861, 329] on p "Lorem ipsum dolor sit amet, consectetur adipiscing elit, sed do eiusmod tempor …" at bounding box center [863, 364] width 157 height 168
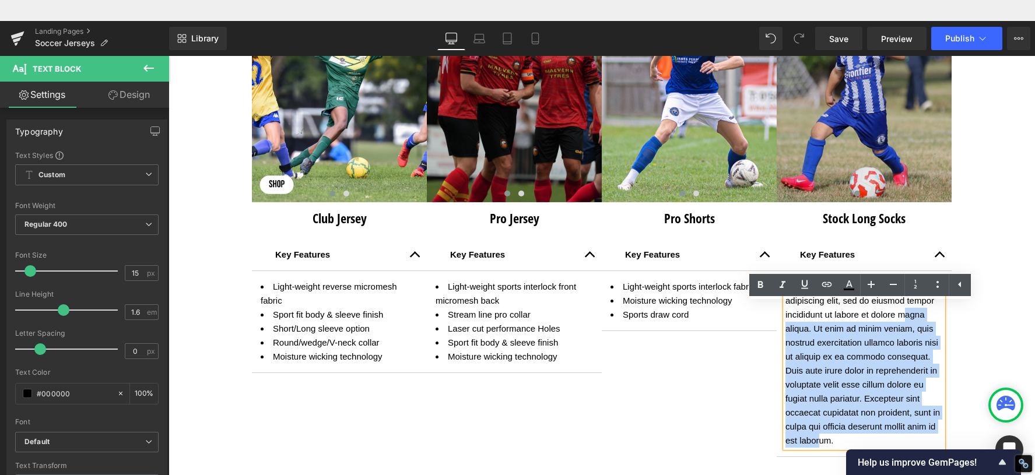
drag, startPoint x: 814, startPoint y: 329, endPoint x: 803, endPoint y: 460, distance: 131.7
click at [803, 448] on p "Lorem ipsum dolor sit amet, consectetur adipiscing elit, sed do eiusmod tempor …" at bounding box center [863, 364] width 157 height 168
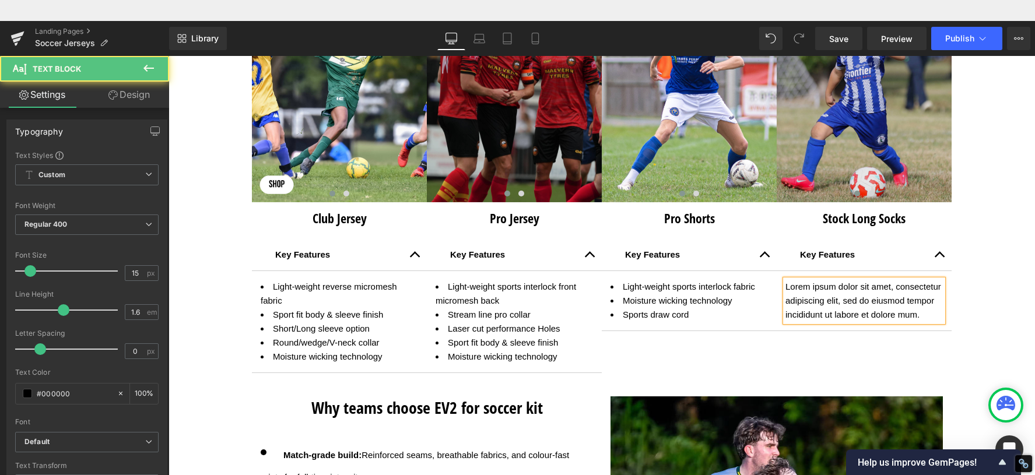
drag, startPoint x: 840, startPoint y: 329, endPoint x: 780, endPoint y: 289, distance: 72.3
click at [785, 289] on div "Lorem ipsum dolor sit amet, consectetur adipiscing elit, sed do eiusmod tempor …" at bounding box center [863, 301] width 157 height 42
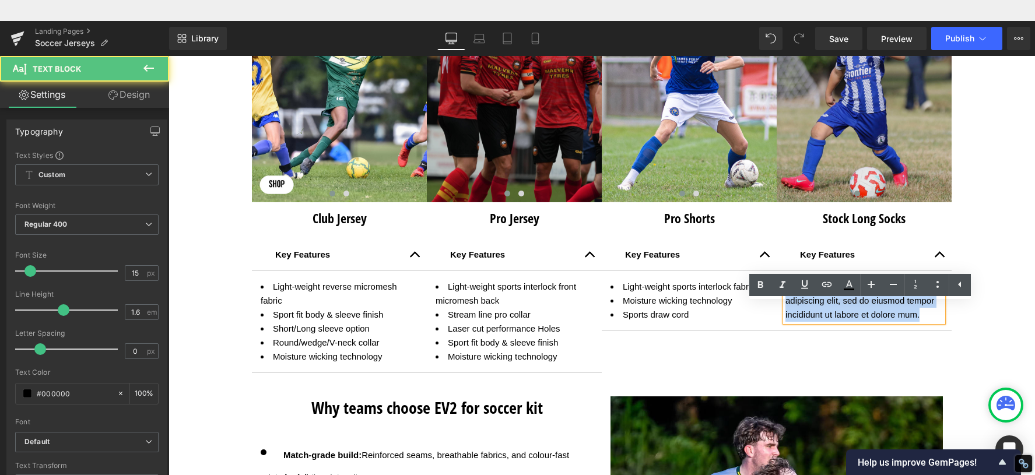
drag, startPoint x: 834, startPoint y: 332, endPoint x: 788, endPoint y: 304, distance: 53.4
click at [788, 304] on p "Lorem ipsum dolor sit amet, consectetur adipiscing elit, sed do eiusmod tempor …" at bounding box center [863, 301] width 157 height 42
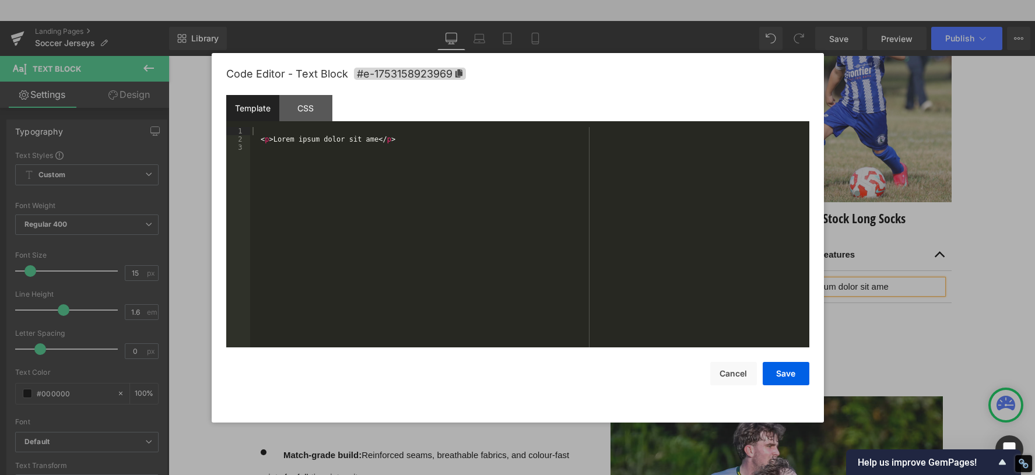
click at [783, 145] on div "Text Block You are previewing how the will restyle your page. You can not edit …" at bounding box center [517, 145] width 1035 height 0
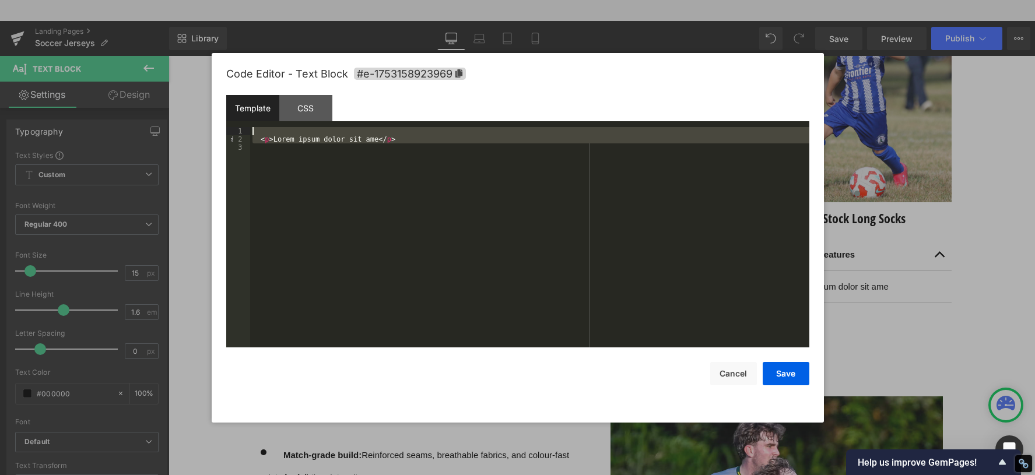
drag, startPoint x: 370, startPoint y: 227, endPoint x: 224, endPoint y: 107, distance: 189.0
click at [224, 107] on div "Code Editor - Text Block #e-1753158923969 Template CSS 1 2 3 < p > Lorem ipsum …" at bounding box center [518, 238] width 612 height 370
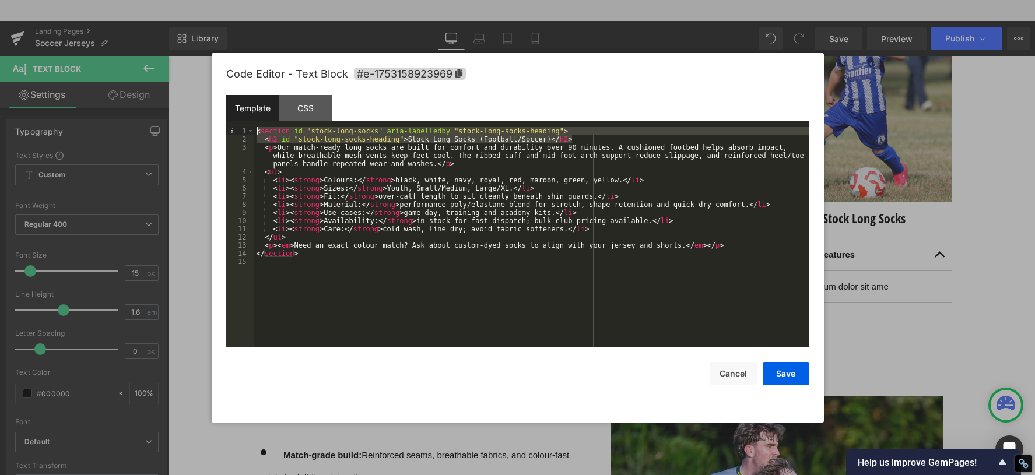
drag, startPoint x: 581, startPoint y: 140, endPoint x: 257, endPoint y: 131, distance: 324.3
click at [257, 131] on div "< section id = "stock-long-socks" aria-labelledby = "stock-long-socks-heading" …" at bounding box center [531, 245] width 555 height 237
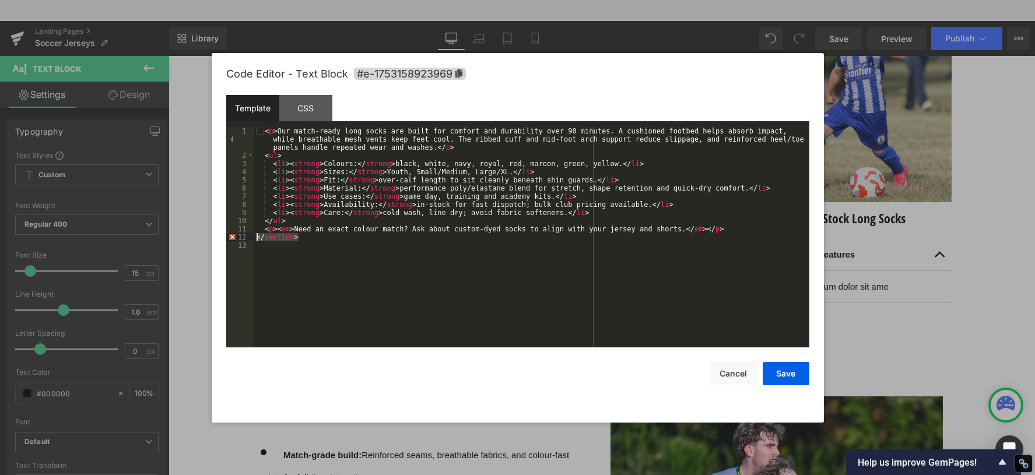
drag, startPoint x: 303, startPoint y: 240, endPoint x: 233, endPoint y: 234, distance: 70.8
click at [233, 234] on pre "1 2 3 4 5 6 7 8 9 10 11 12 13 < p > Our match-ready long socks are built for co…" at bounding box center [517, 237] width 583 height 220
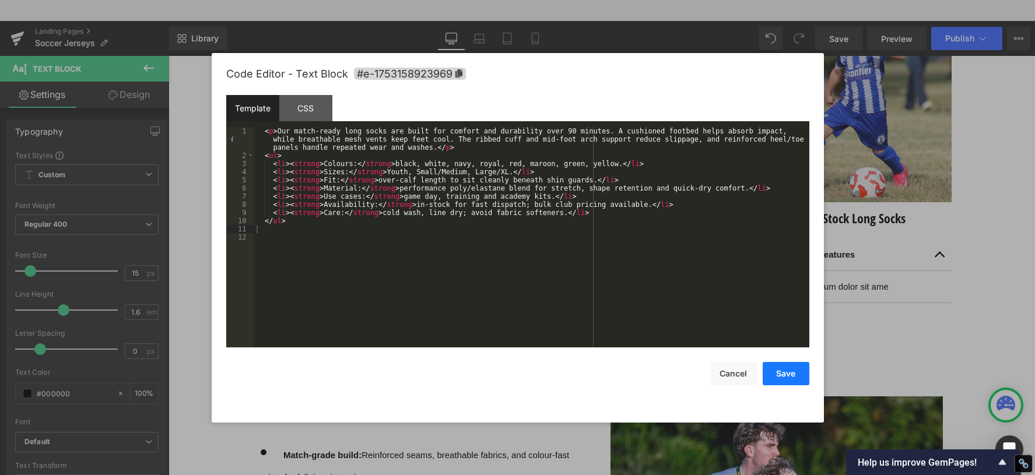
click at [784, 374] on button "Save" at bounding box center [786, 373] width 47 height 23
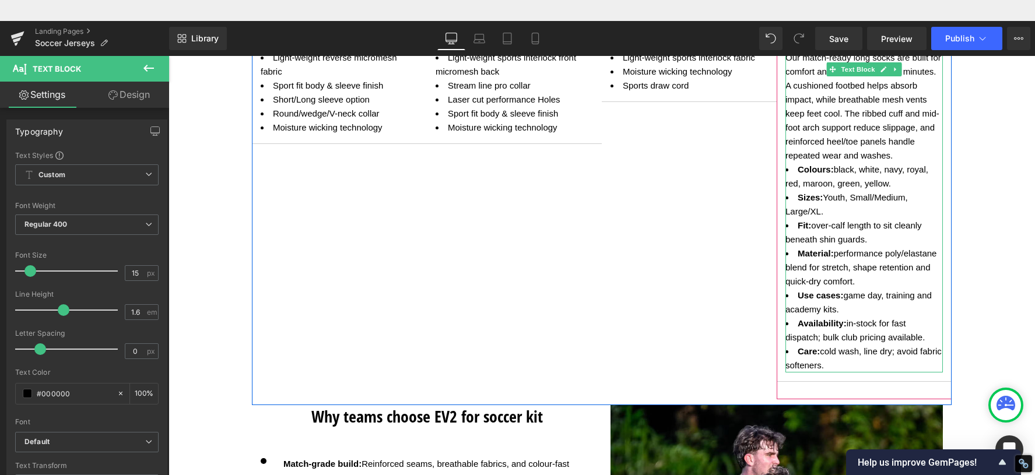
scroll to position [792, 0]
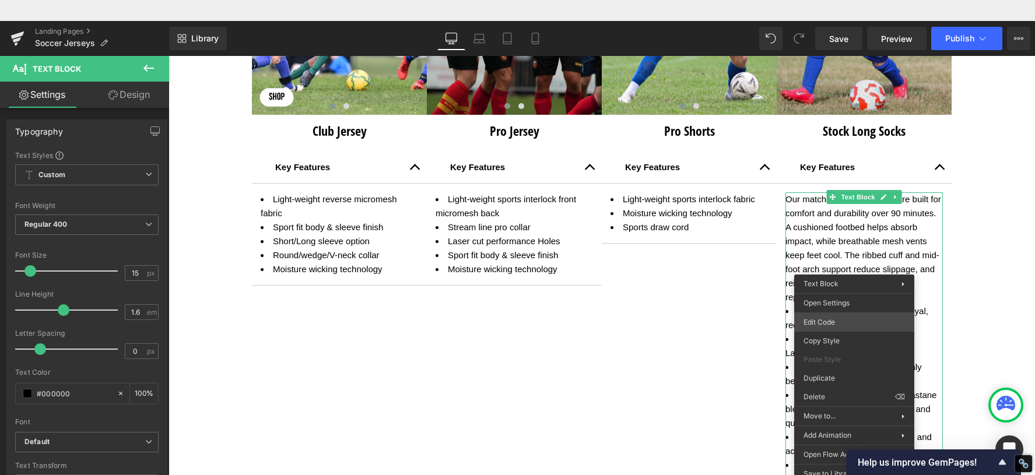
click at [841, 319] on body "Domain dr 78 ar 17.9K rp 558 rd 172 kw 2 st 2 0$ Page ur 0 rp 0 rd 0 kw 0 st 0 …" at bounding box center [517, 258] width 1035 height 475
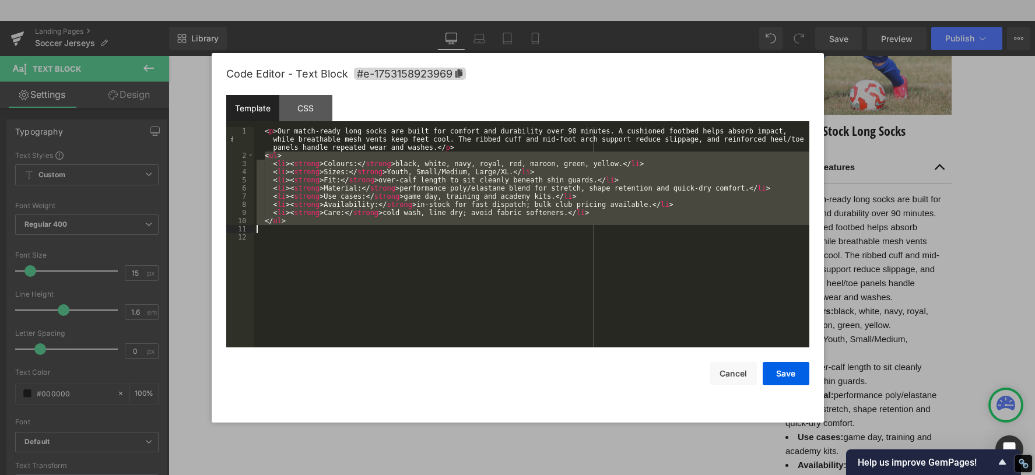
drag, startPoint x: 264, startPoint y: 157, endPoint x: 314, endPoint y: 225, distance: 84.7
click at [314, 225] on div "< p > Our match-ready long socks are built for comfort and durability over 90 m…" at bounding box center [531, 253] width 555 height 253
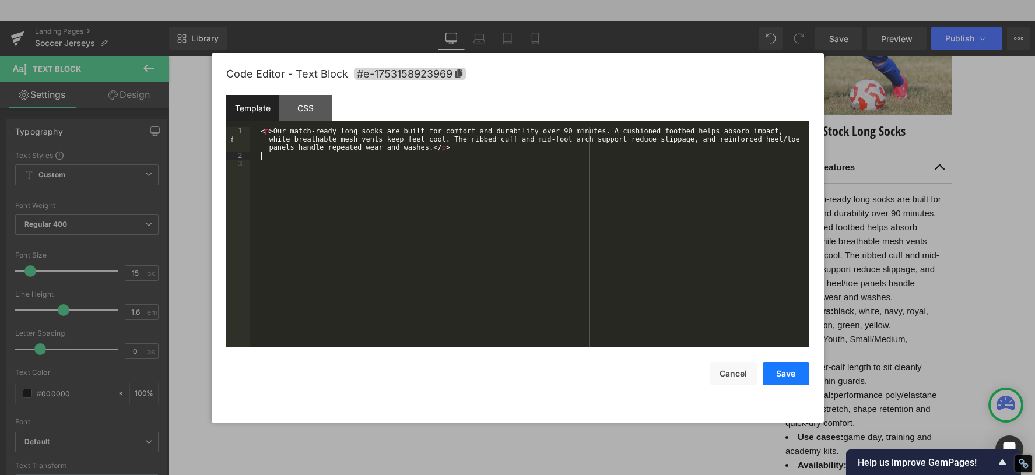
click at [785, 373] on button "Save" at bounding box center [786, 373] width 47 height 23
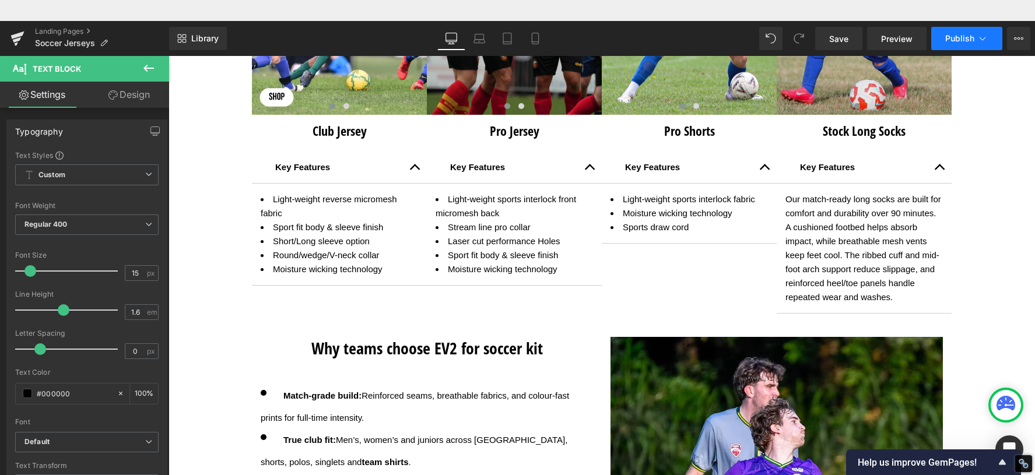
click at [966, 34] on span "Publish" at bounding box center [959, 38] width 29 height 9
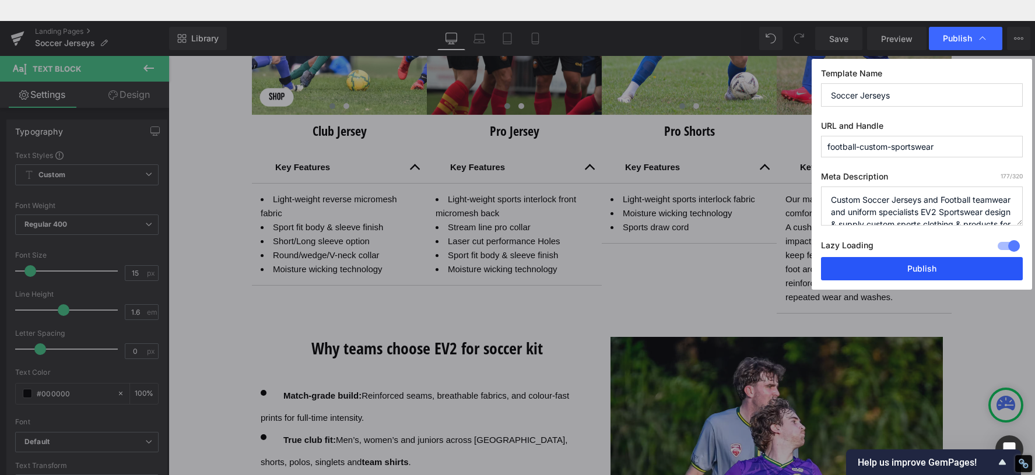
click at [925, 264] on button "Publish" at bounding box center [922, 268] width 202 height 23
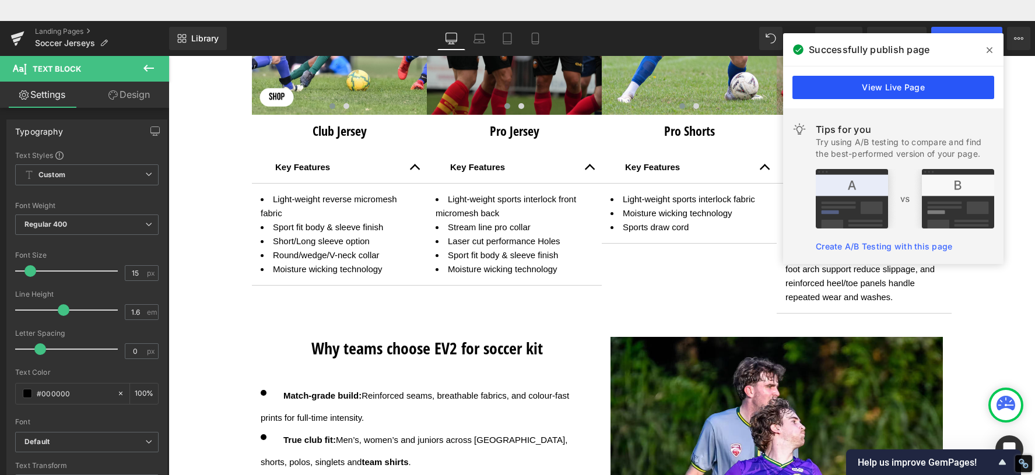
click at [888, 86] on link "View Live Page" at bounding box center [893, 87] width 202 height 23
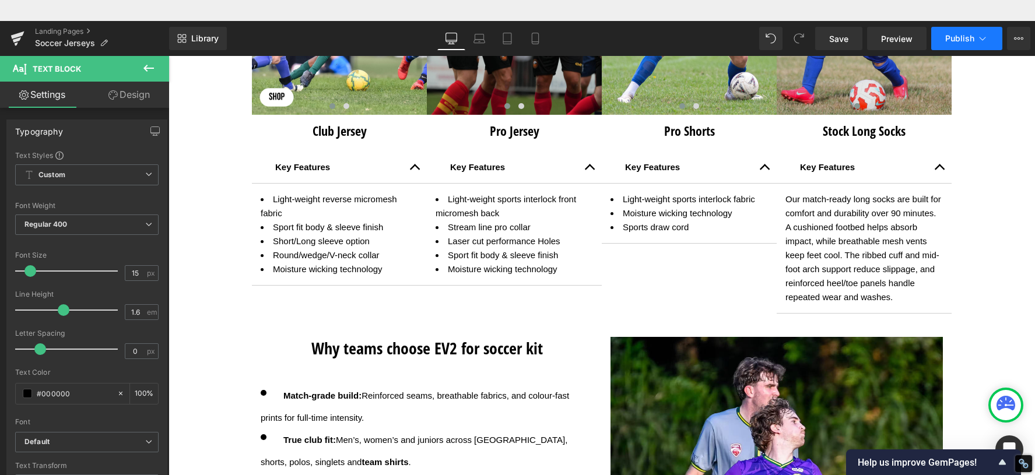
click at [963, 38] on span "Publish" at bounding box center [959, 38] width 29 height 9
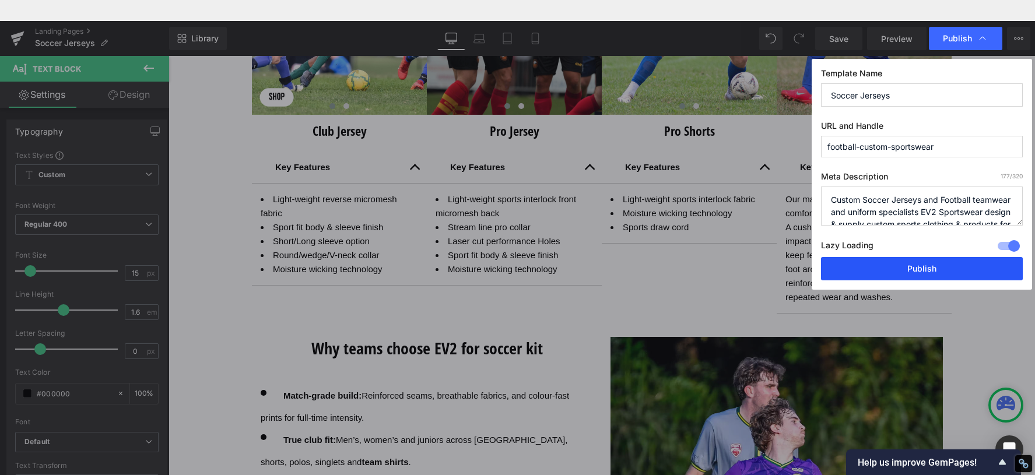
click at [921, 263] on button "Publish" at bounding box center [922, 268] width 202 height 23
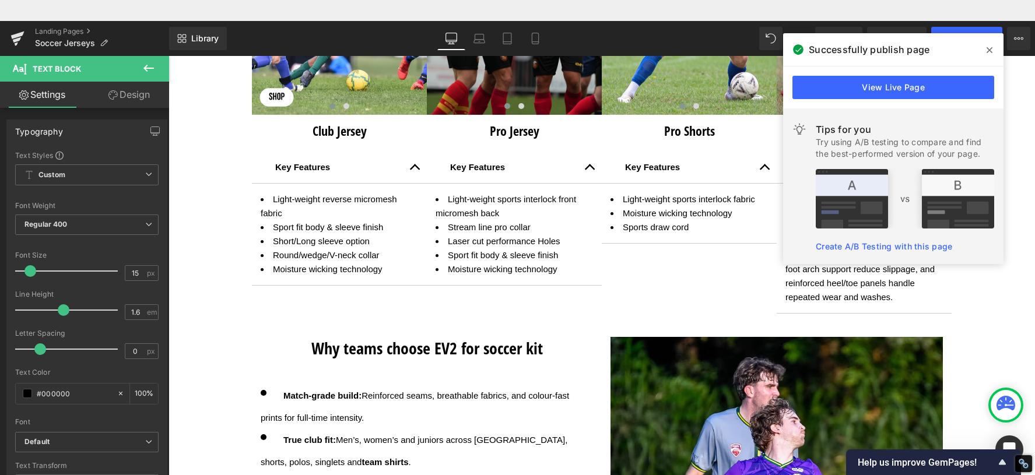
click at [988, 51] on icon at bounding box center [990, 49] width 6 height 9
